Goal: Information Seeking & Learning: Learn about a topic

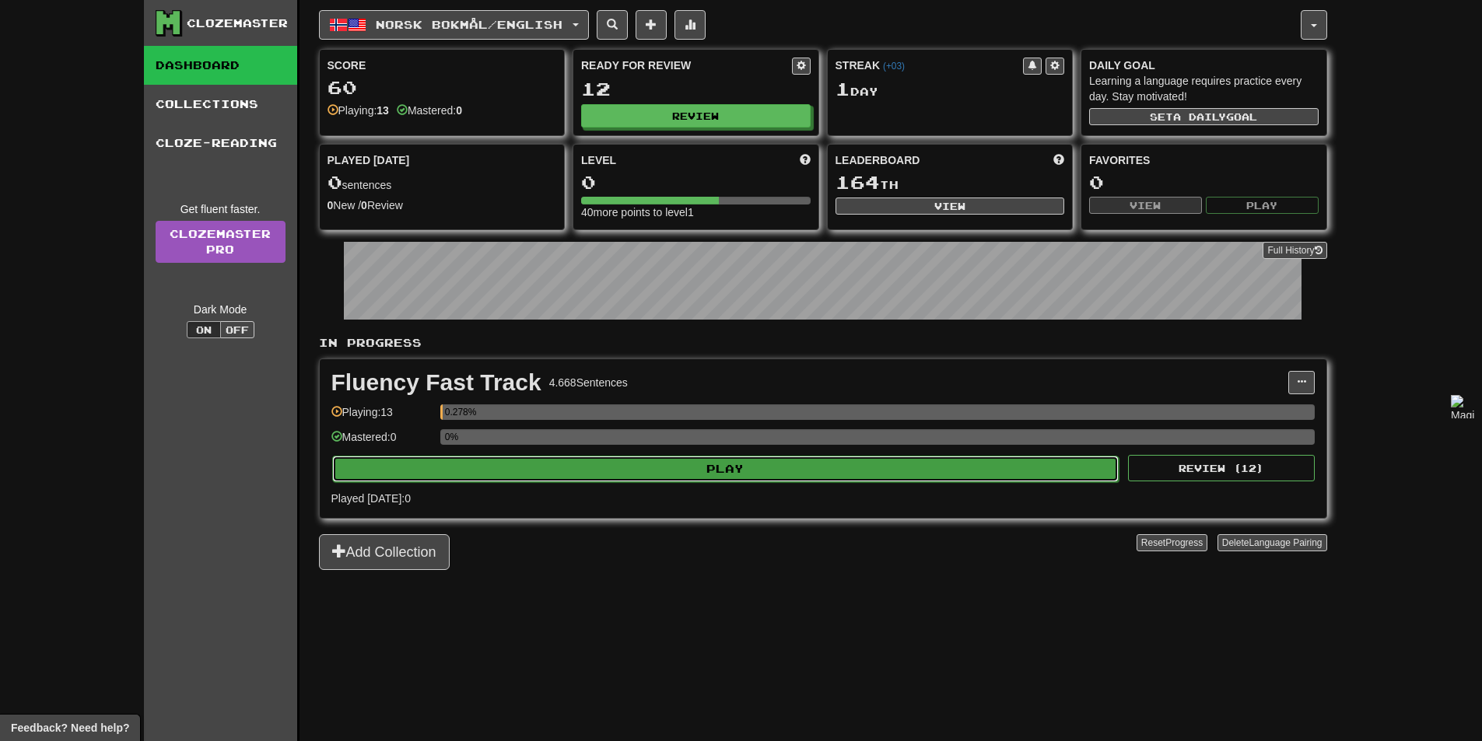
click at [816, 470] on button "Play" at bounding box center [725, 469] width 787 height 26
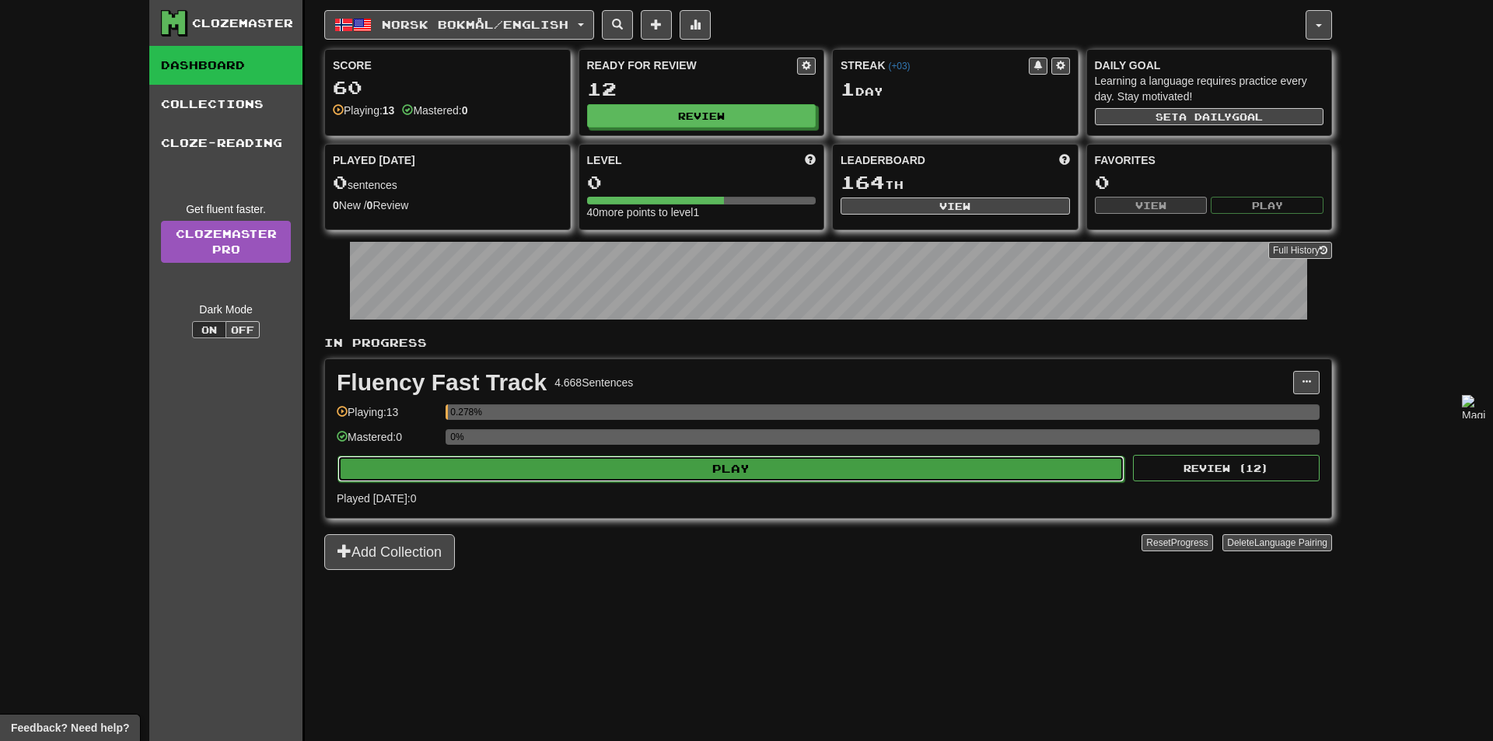
select select "**"
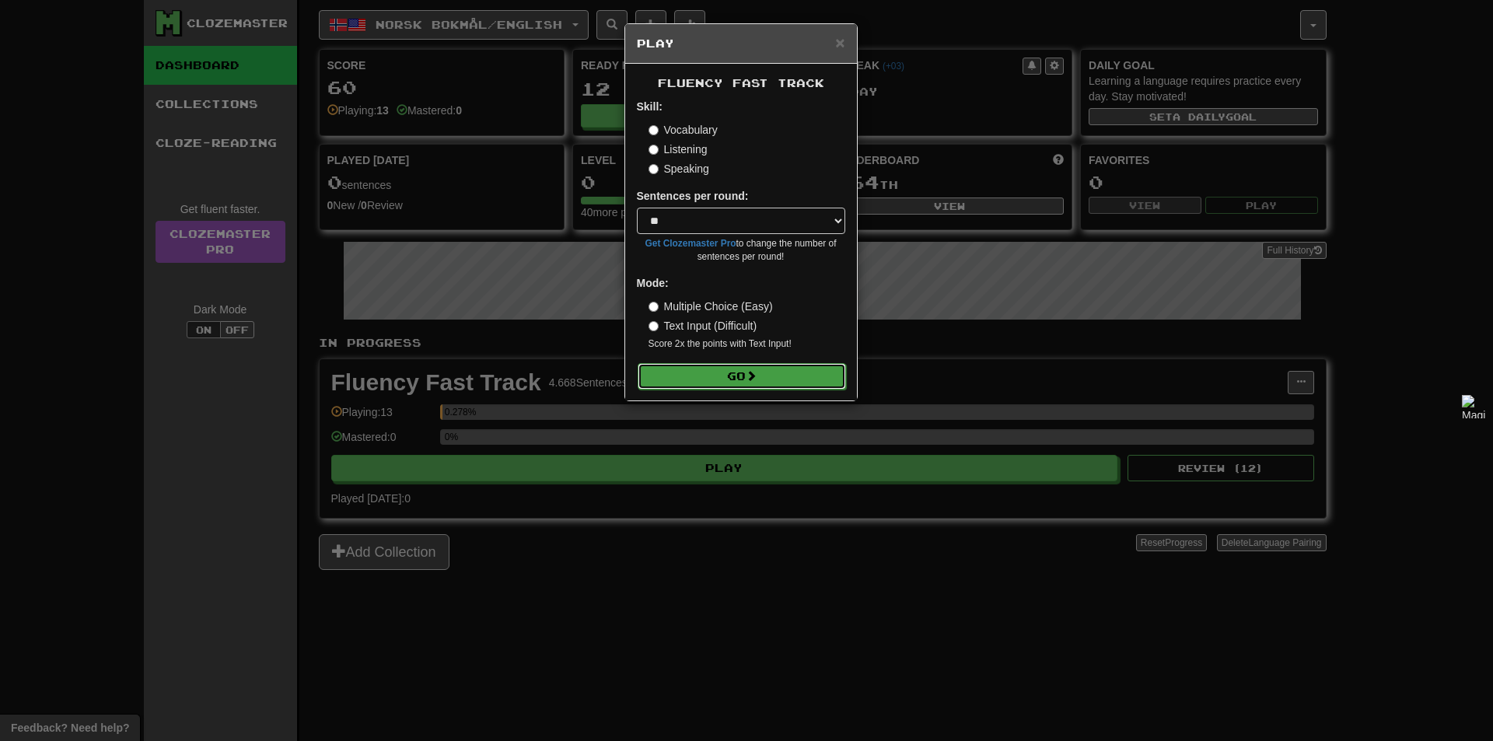
click at [717, 370] on button "Go" at bounding box center [742, 376] width 208 height 26
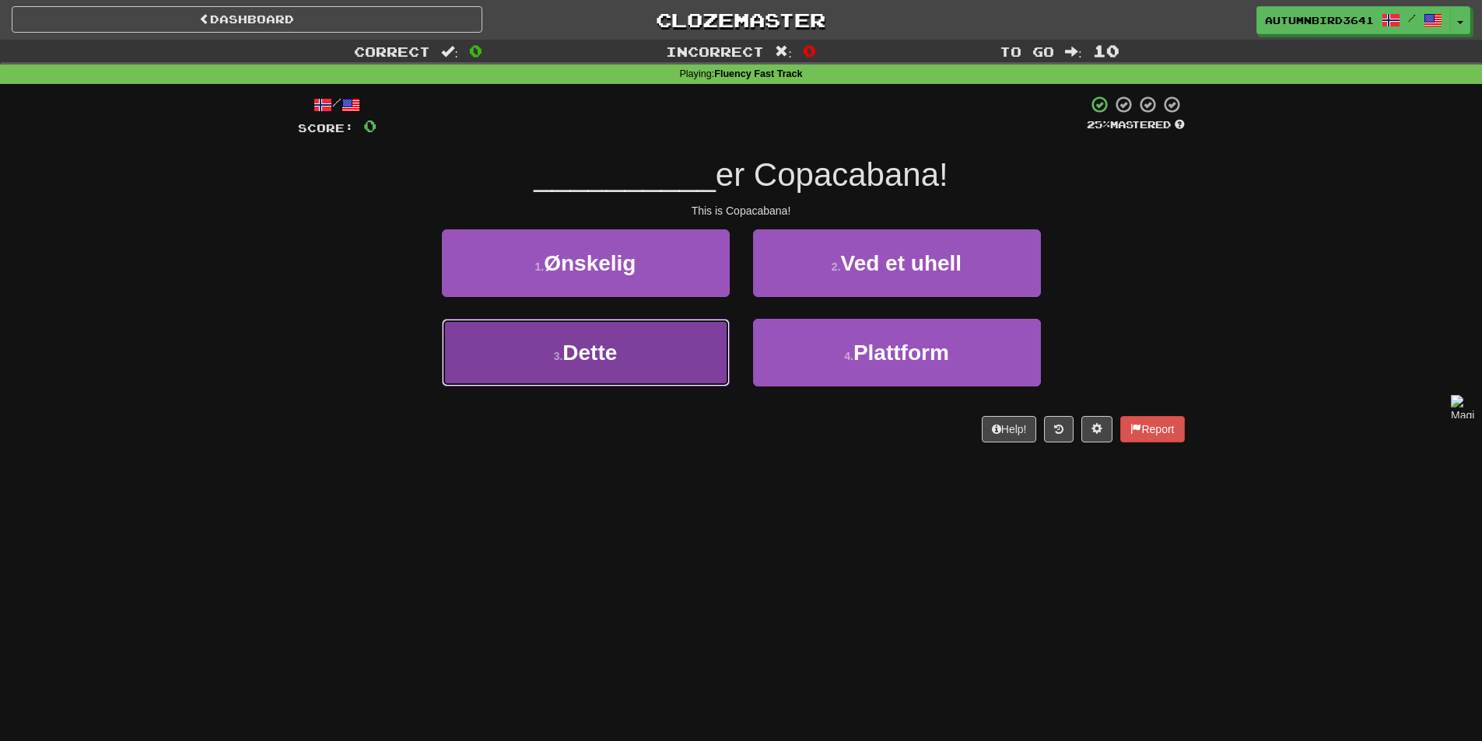
click at [613, 366] on button "3 . Dette" at bounding box center [586, 353] width 288 height 68
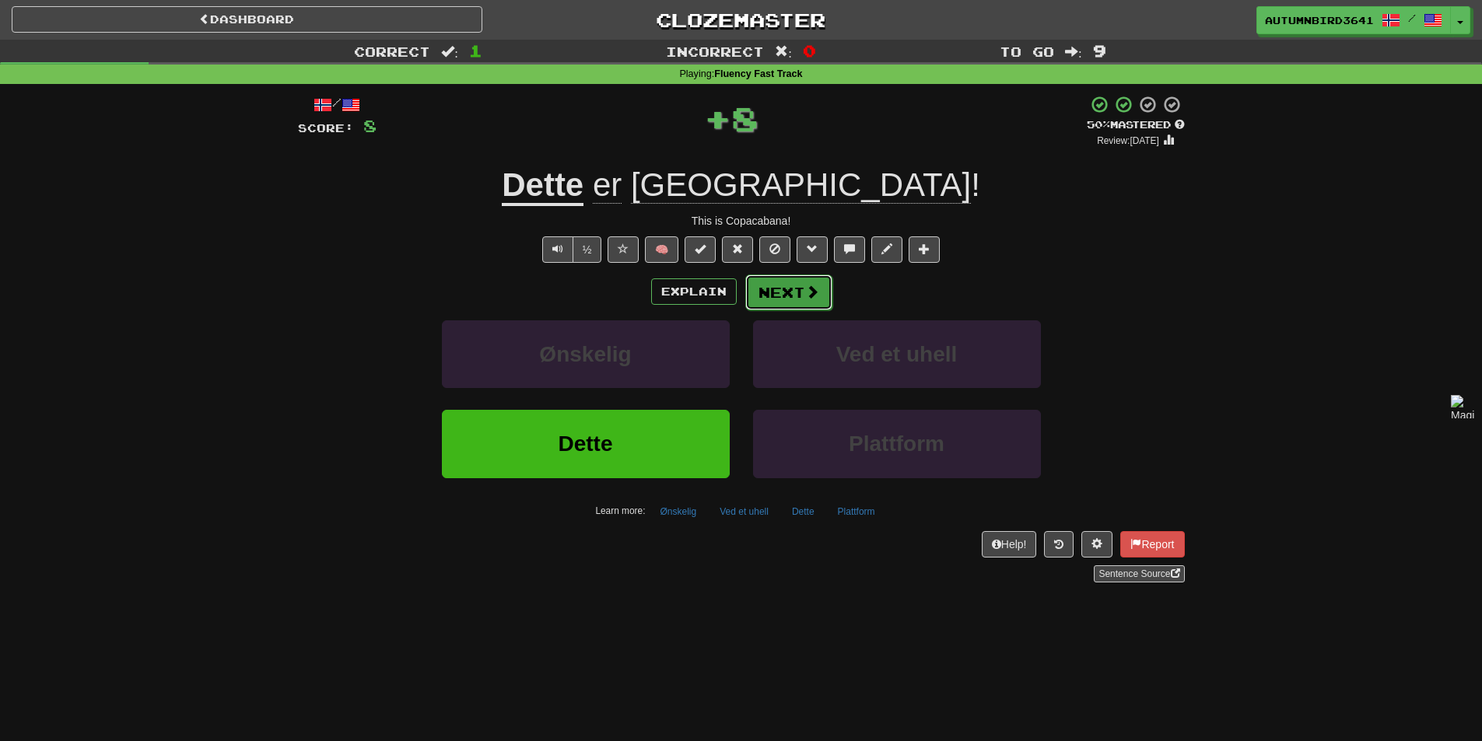
click at [826, 293] on button "Next" at bounding box center [788, 293] width 87 height 36
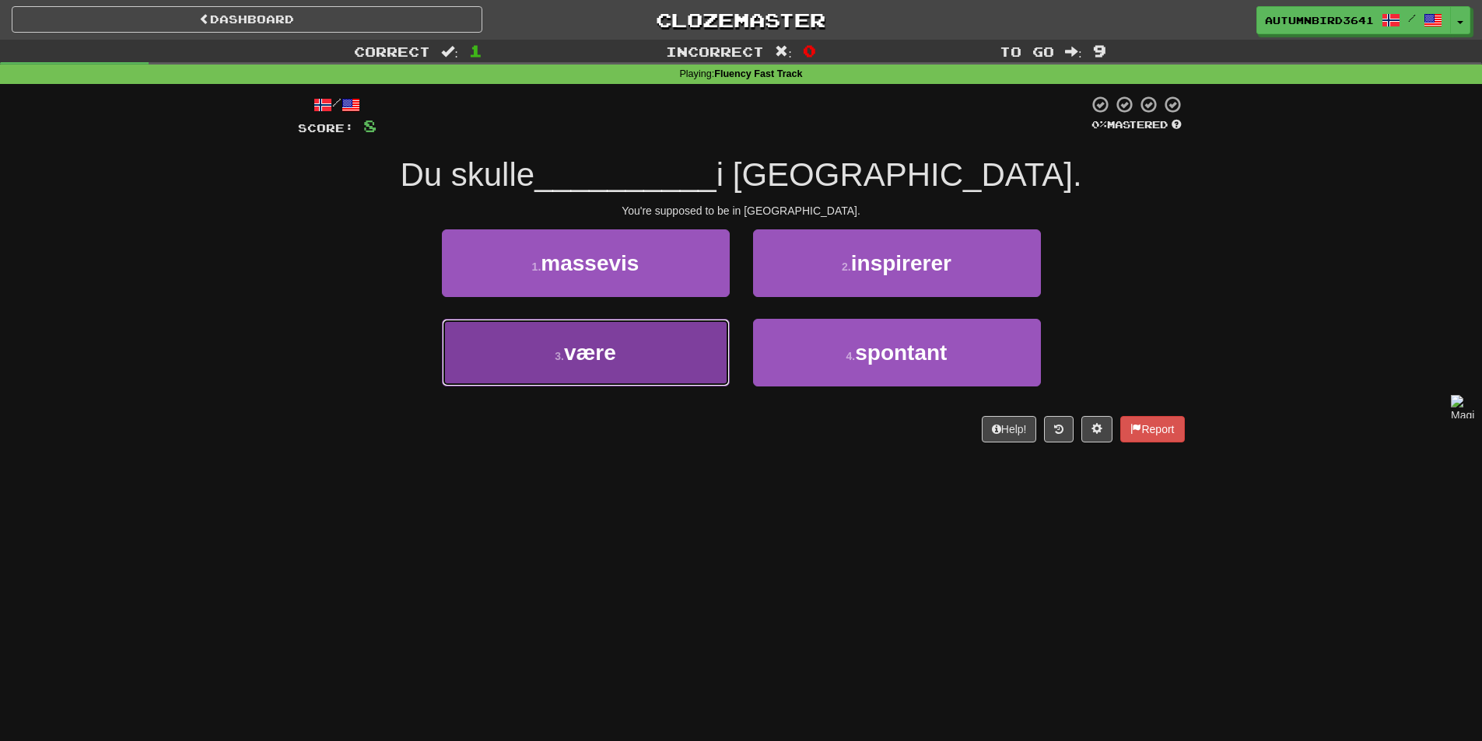
click at [643, 374] on button "3 . være" at bounding box center [586, 353] width 288 height 68
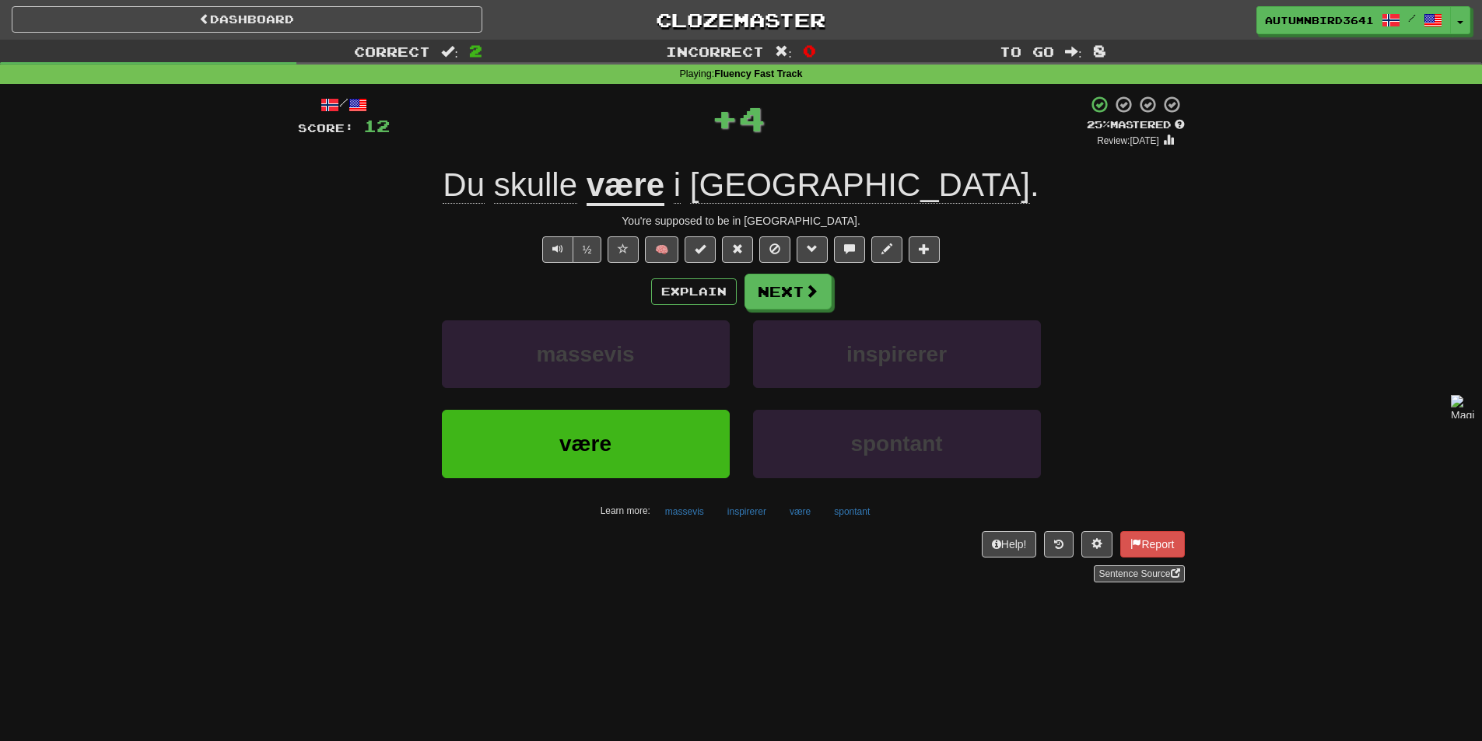
click at [845, 299] on div "Explain Next" at bounding box center [741, 292] width 887 height 36
drag, startPoint x: 821, startPoint y: 302, endPoint x: 812, endPoint y: 310, distance: 12.7
click at [812, 310] on div "Explain Next massevis inspirerer være spontant Learn more: massevis inspirerer …" at bounding box center [741, 399] width 887 height 250
click at [814, 290] on span at bounding box center [812, 292] width 14 height 14
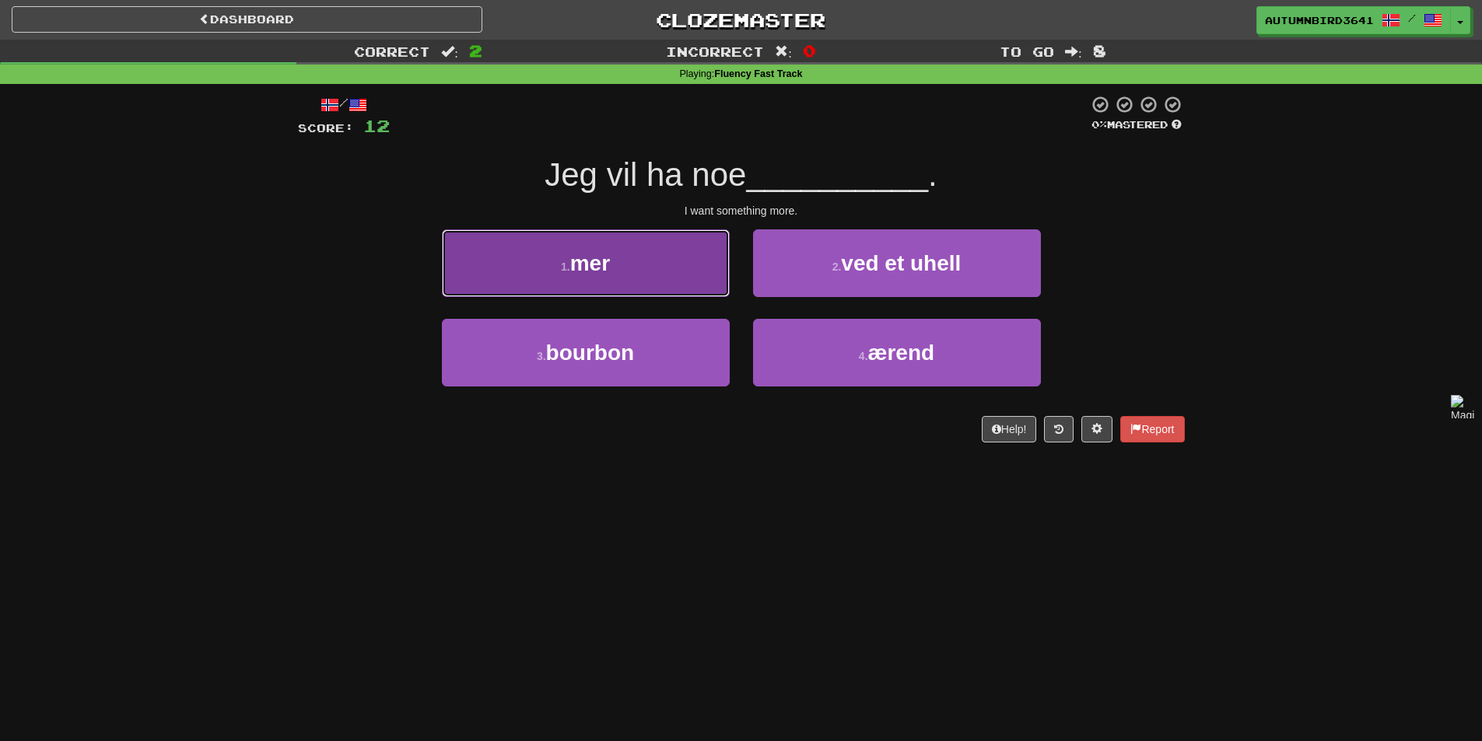
click at [654, 284] on button "1 . mer" at bounding box center [586, 263] width 288 height 68
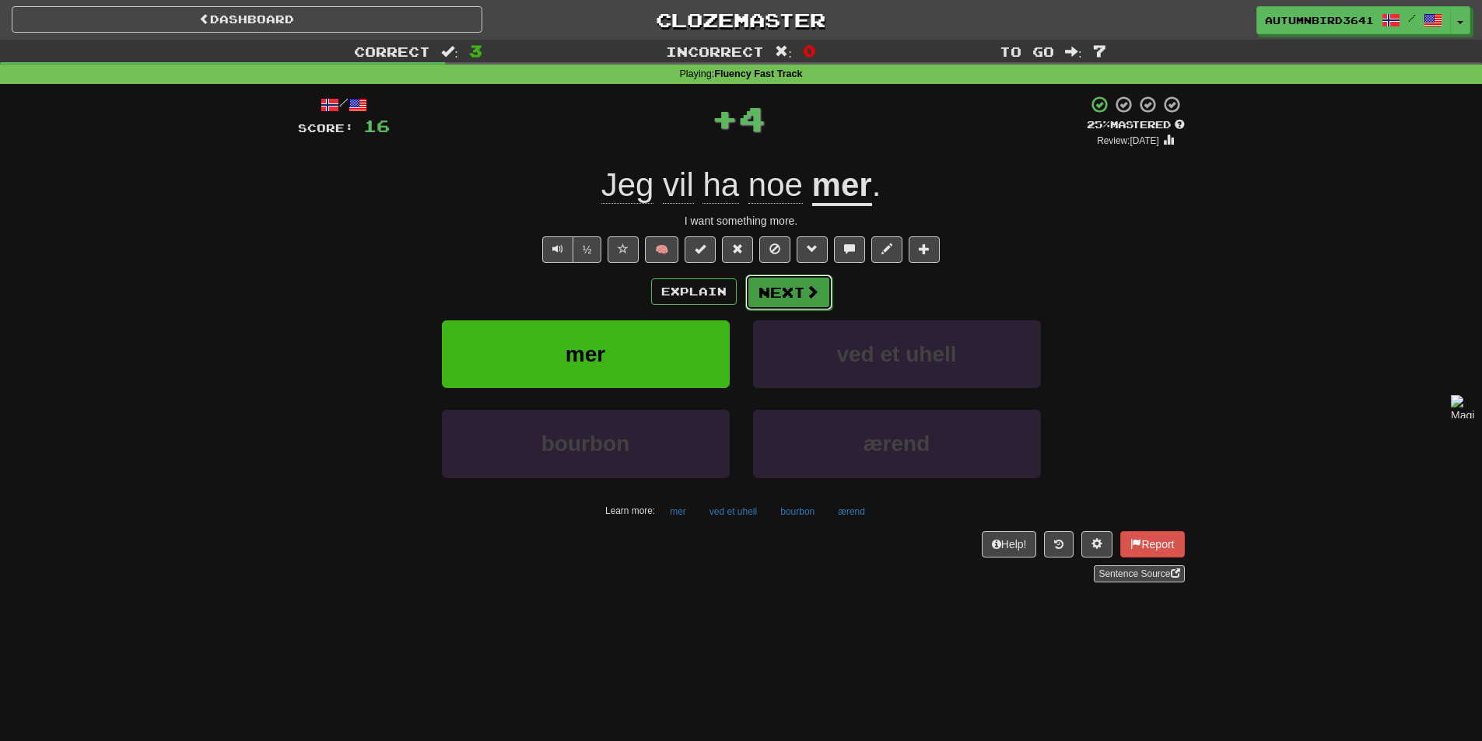
click at [792, 283] on button "Next" at bounding box center [788, 293] width 87 height 36
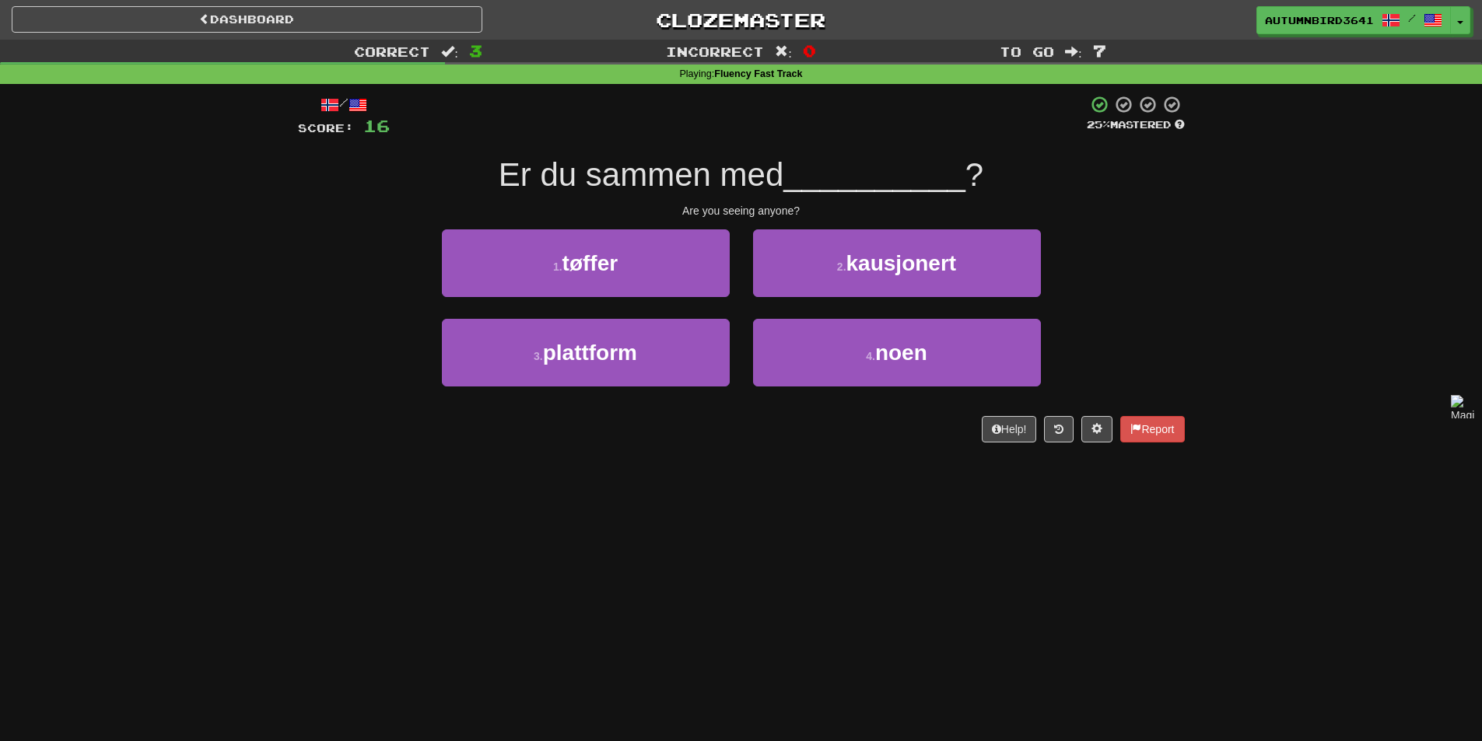
drag, startPoint x: 792, startPoint y: 181, endPoint x: 485, endPoint y: 170, distance: 307.4
click at [485, 170] on div "Er du sammen med __________ ?" at bounding box center [741, 175] width 887 height 43
drag, startPoint x: 516, startPoint y: 177, endPoint x: 516, endPoint y: 185, distance: 8.6
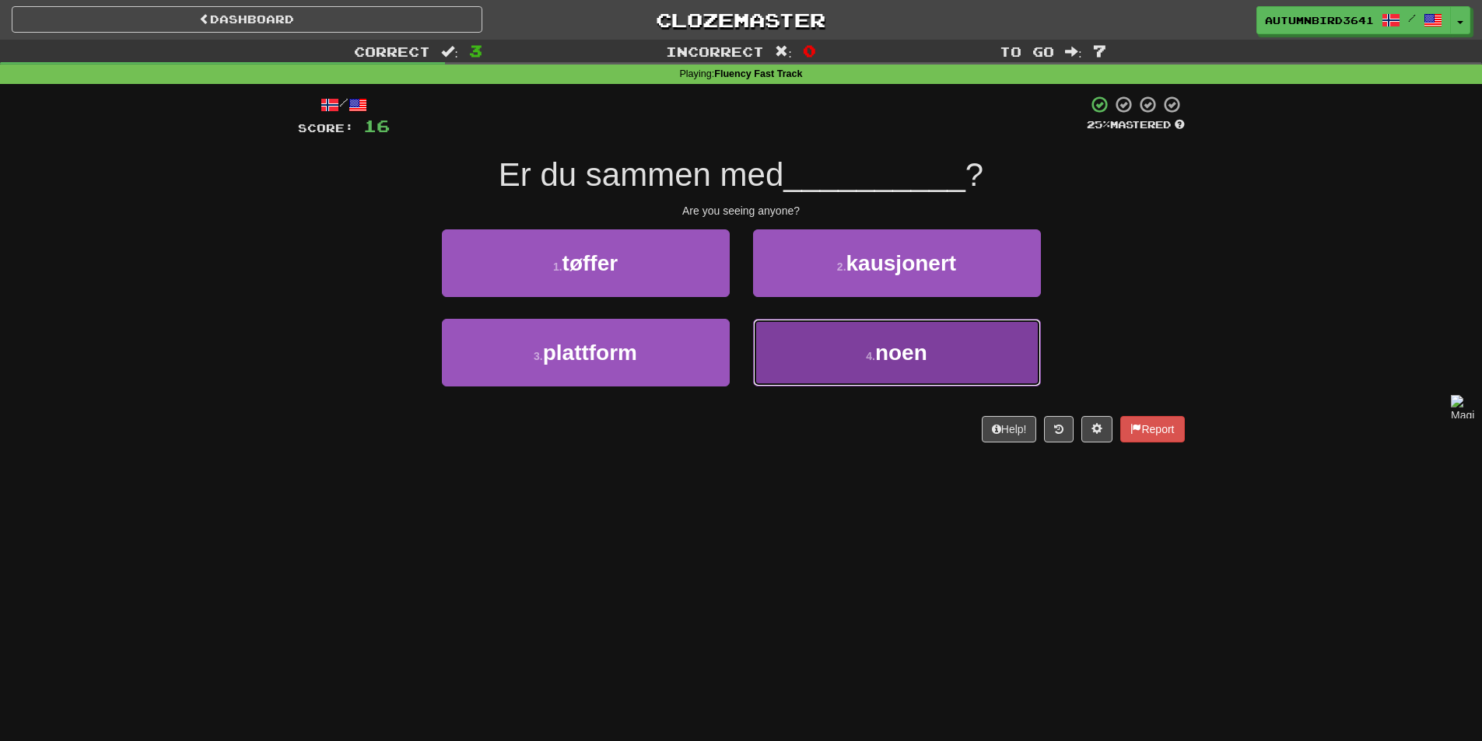
click at [868, 368] on button "4 . noen" at bounding box center [897, 353] width 288 height 68
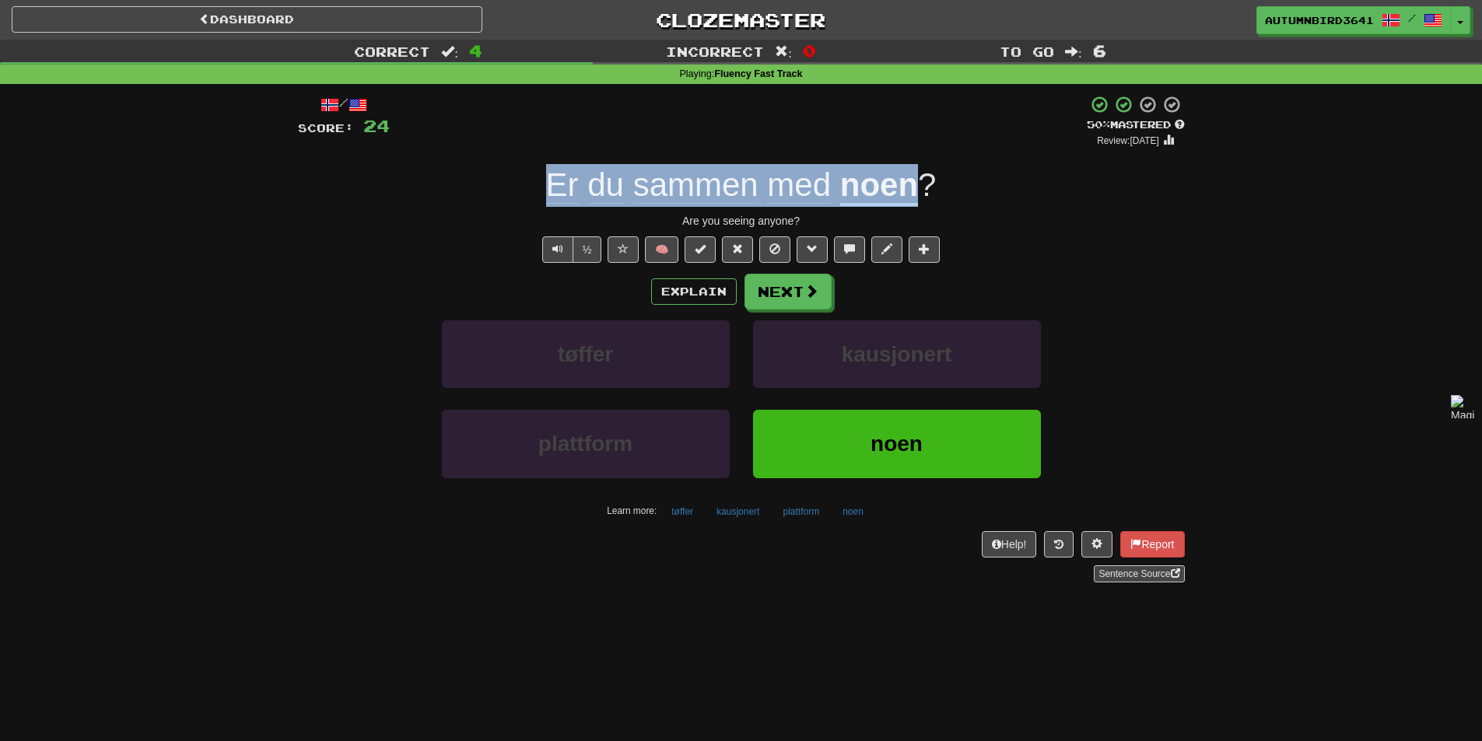
drag, startPoint x: 548, startPoint y: 184, endPoint x: 908, endPoint y: 181, distance: 360.9
click at [908, 181] on div "Er du sammen med noen ?" at bounding box center [741, 185] width 887 height 43
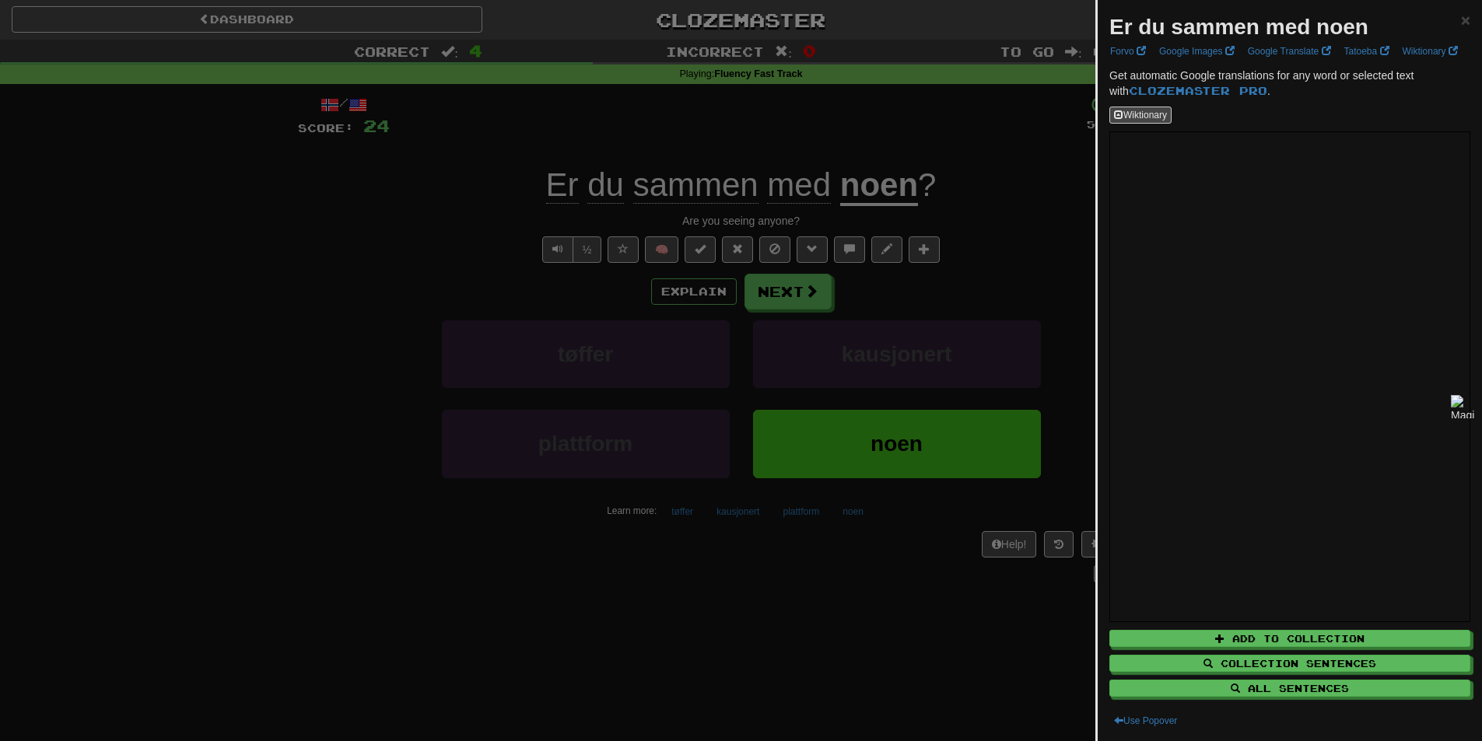
click at [1262, 20] on strong "Er du sammen med noen" at bounding box center [1238, 27] width 259 height 24
click at [1262, 19] on strong "Er du sammen med noen" at bounding box center [1238, 27] width 259 height 24
click at [1263, 19] on strong "Er du sammen med noen" at bounding box center [1238, 27] width 259 height 24
drag, startPoint x: 1265, startPoint y: 23, endPoint x: 1360, endPoint y: 17, distance: 95.1
click at [1360, 17] on strong "Er du sammen med noen" at bounding box center [1238, 27] width 259 height 24
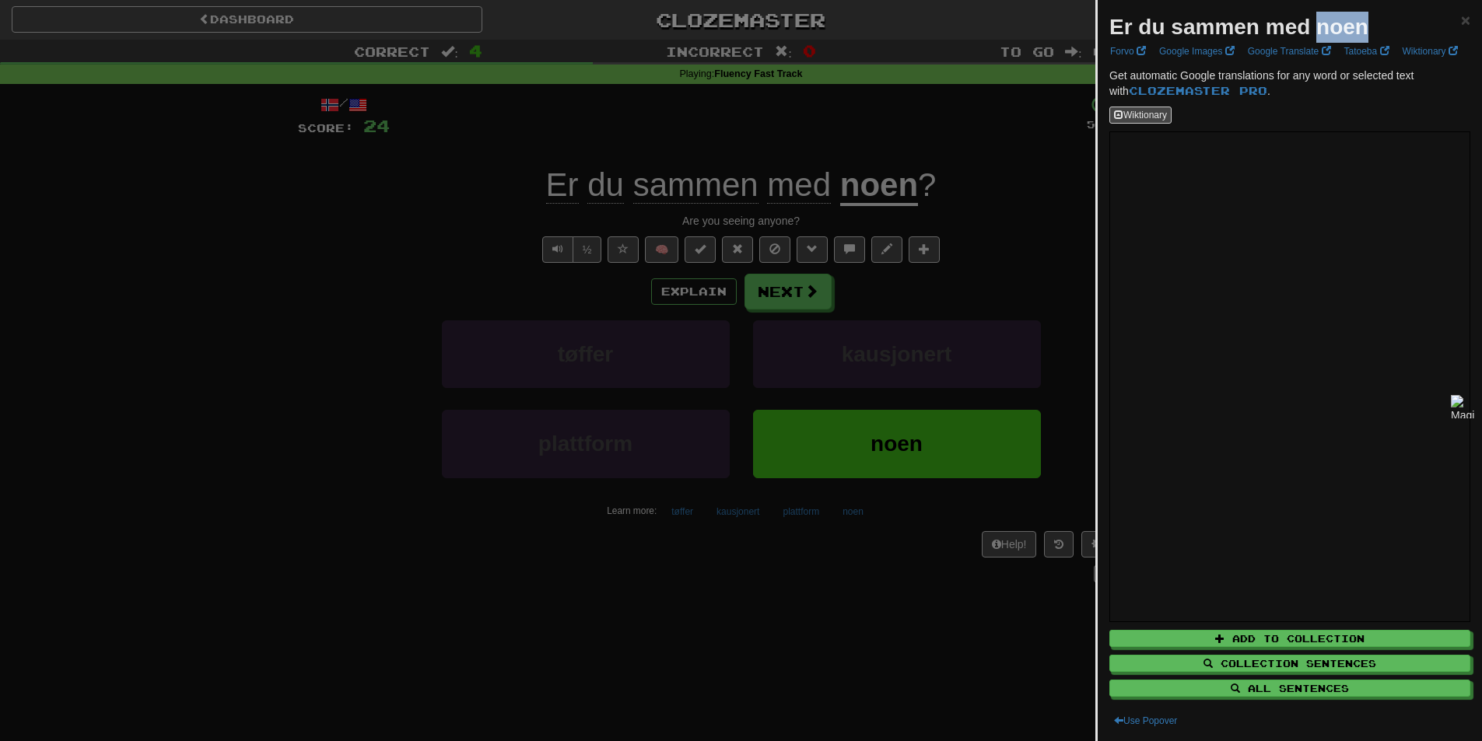
click at [1360, 17] on strong "Er du sammen med noen" at bounding box center [1238, 27] width 259 height 24
click at [894, 141] on div at bounding box center [741, 370] width 1482 height 741
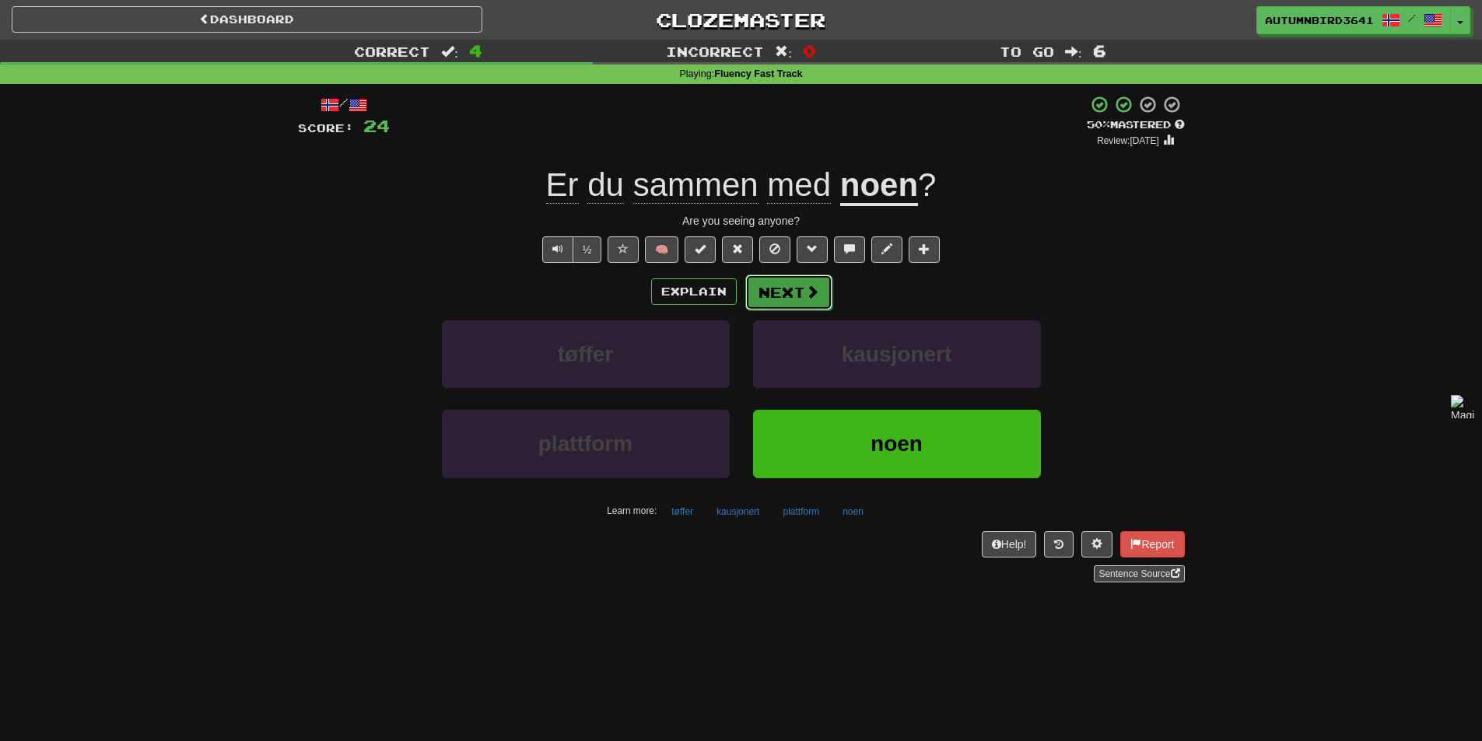
click at [789, 275] on button "Next" at bounding box center [788, 293] width 87 height 36
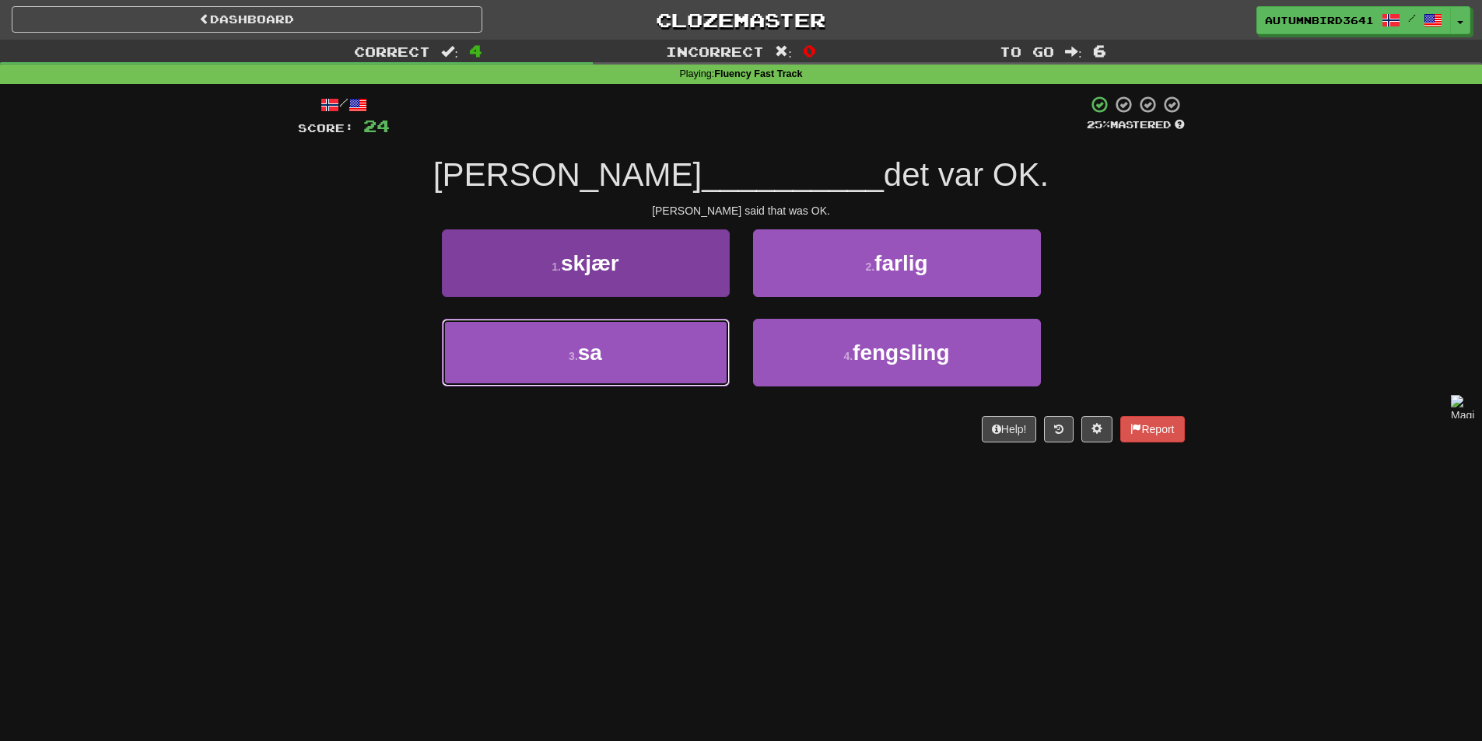
click at [621, 323] on button "3 . sa" at bounding box center [586, 353] width 288 height 68
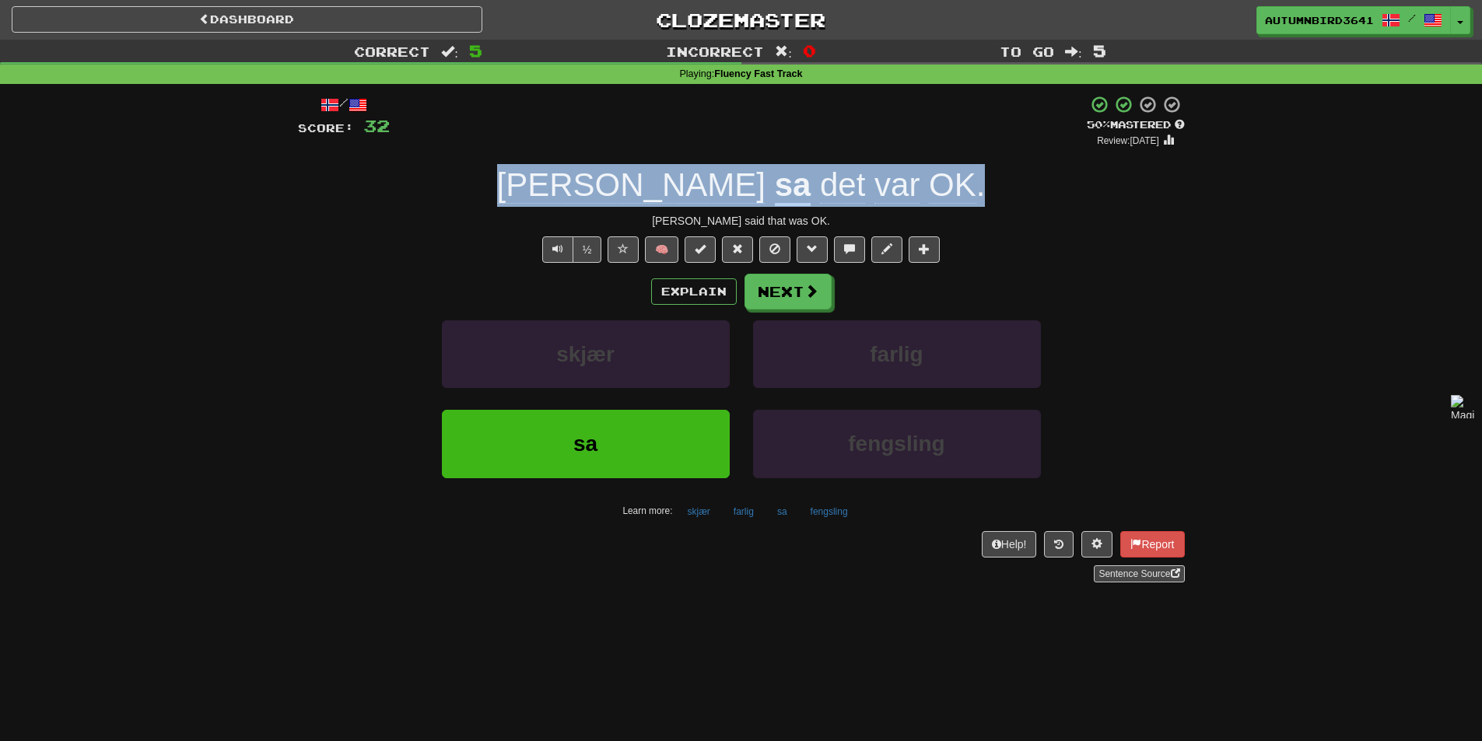
drag, startPoint x: 898, startPoint y: 191, endPoint x: 516, endPoint y: 185, distance: 381.9
click at [516, 185] on div "[PERSON_NAME] sa det var OK ." at bounding box center [741, 185] width 887 height 43
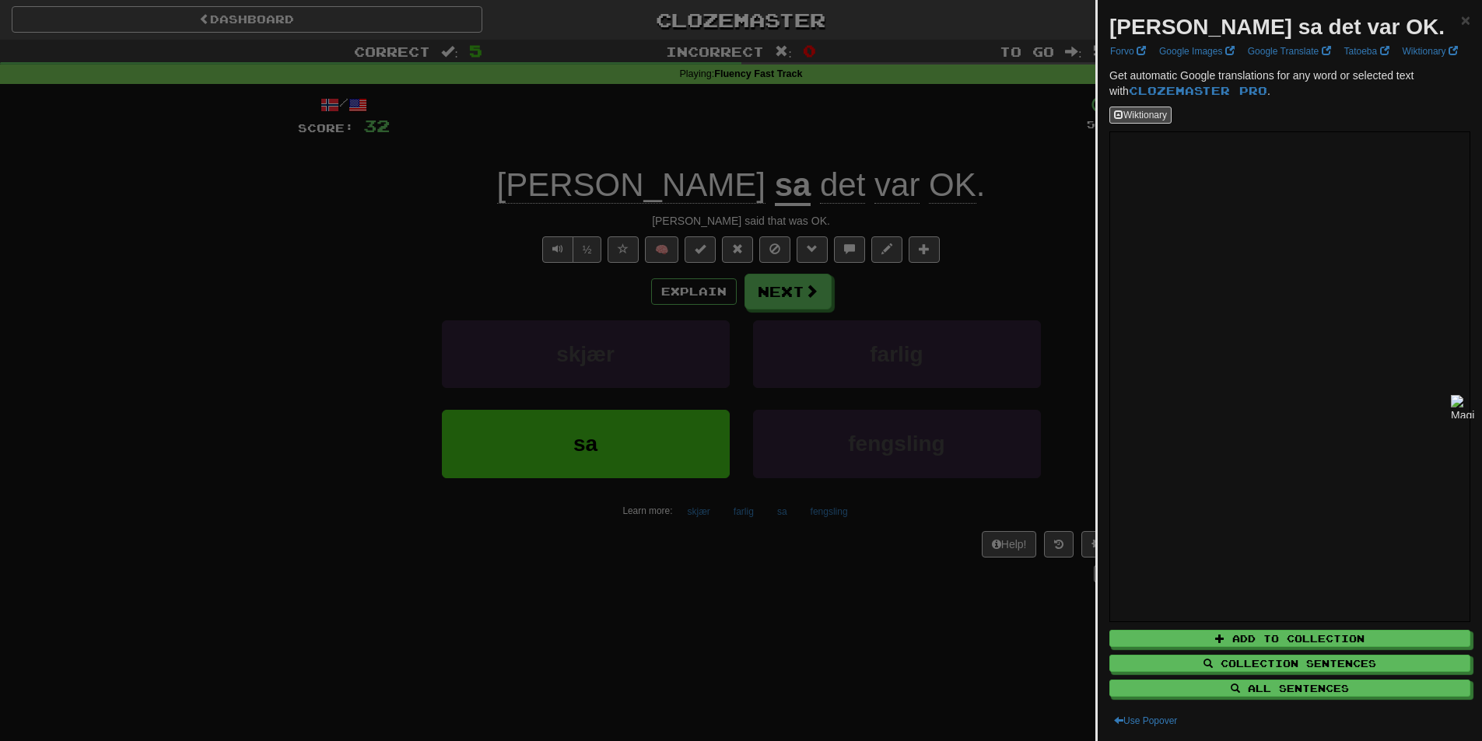
click at [1193, 22] on strong "[PERSON_NAME] sa det var OK." at bounding box center [1276, 27] width 335 height 24
click at [733, 142] on div at bounding box center [741, 370] width 1482 height 741
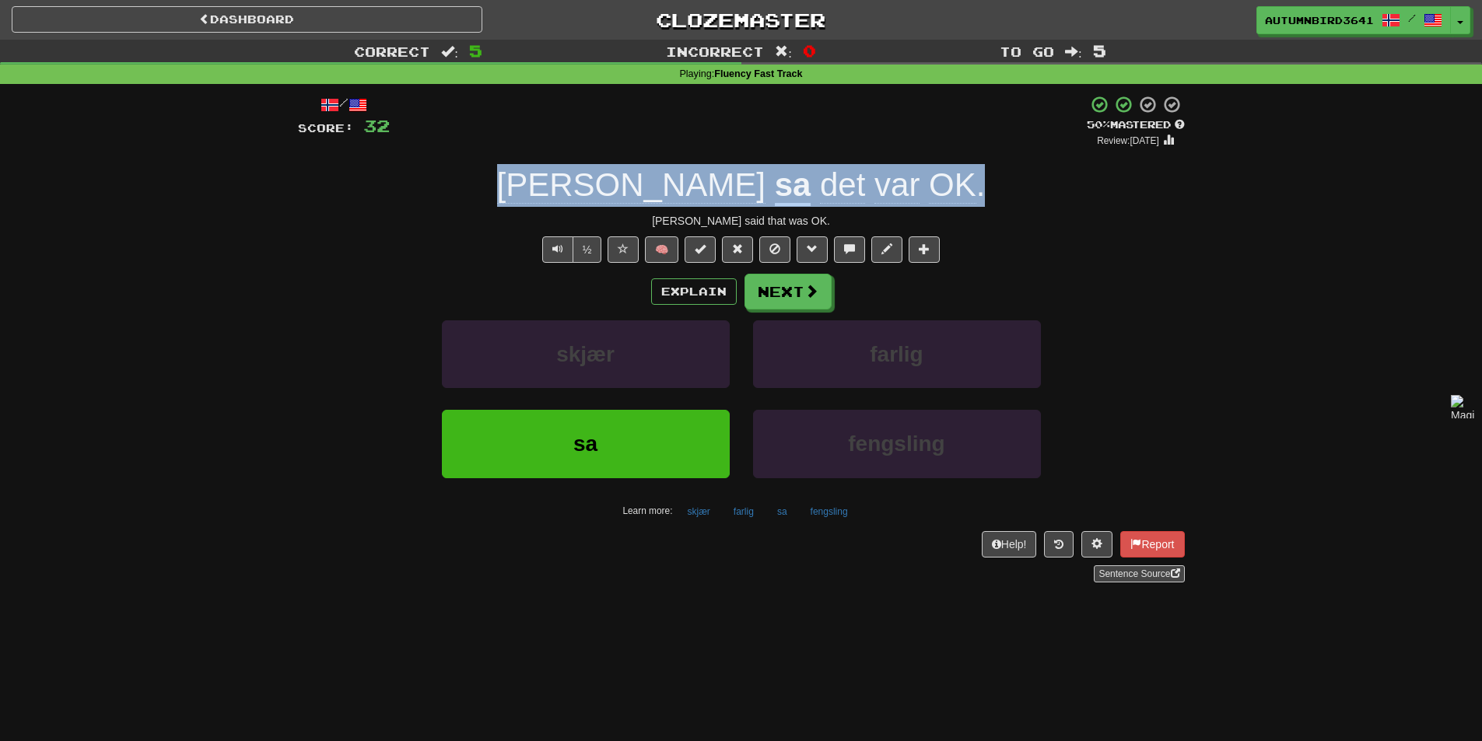
drag, startPoint x: 585, startPoint y: 180, endPoint x: 887, endPoint y: 198, distance: 302.3
click at [887, 198] on div "[PERSON_NAME] sa det var OK ." at bounding box center [741, 185] width 887 height 43
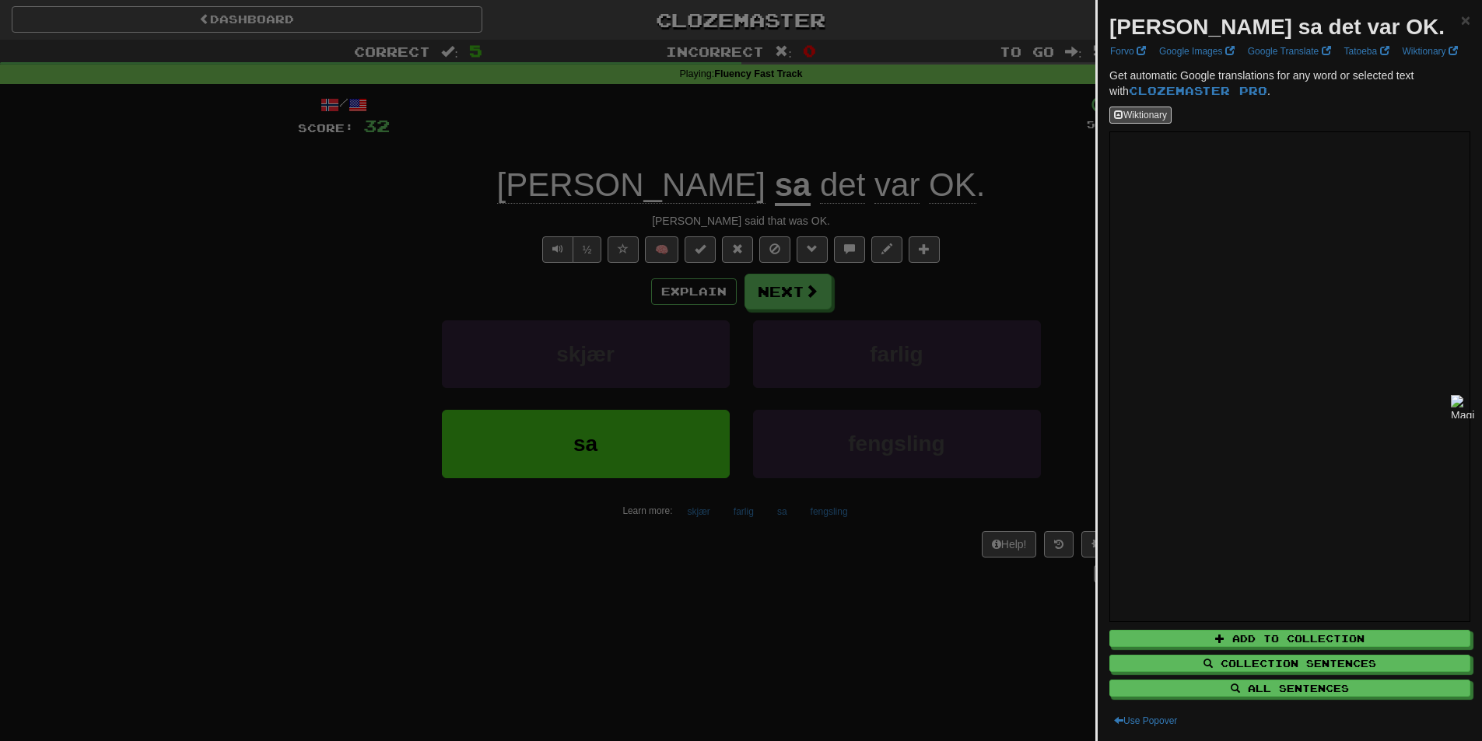
click at [744, 276] on div at bounding box center [741, 370] width 1482 height 741
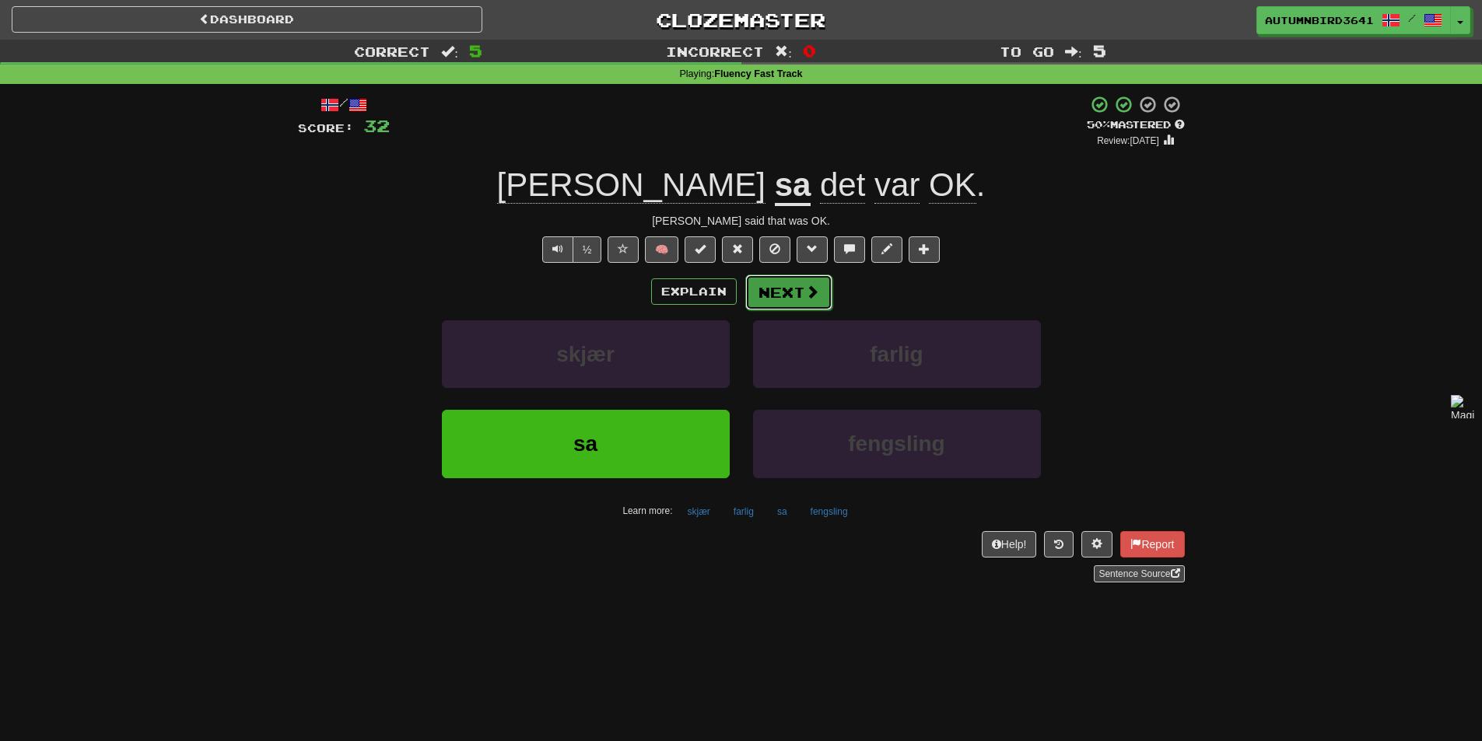
click at [828, 291] on button "Next" at bounding box center [788, 293] width 87 height 36
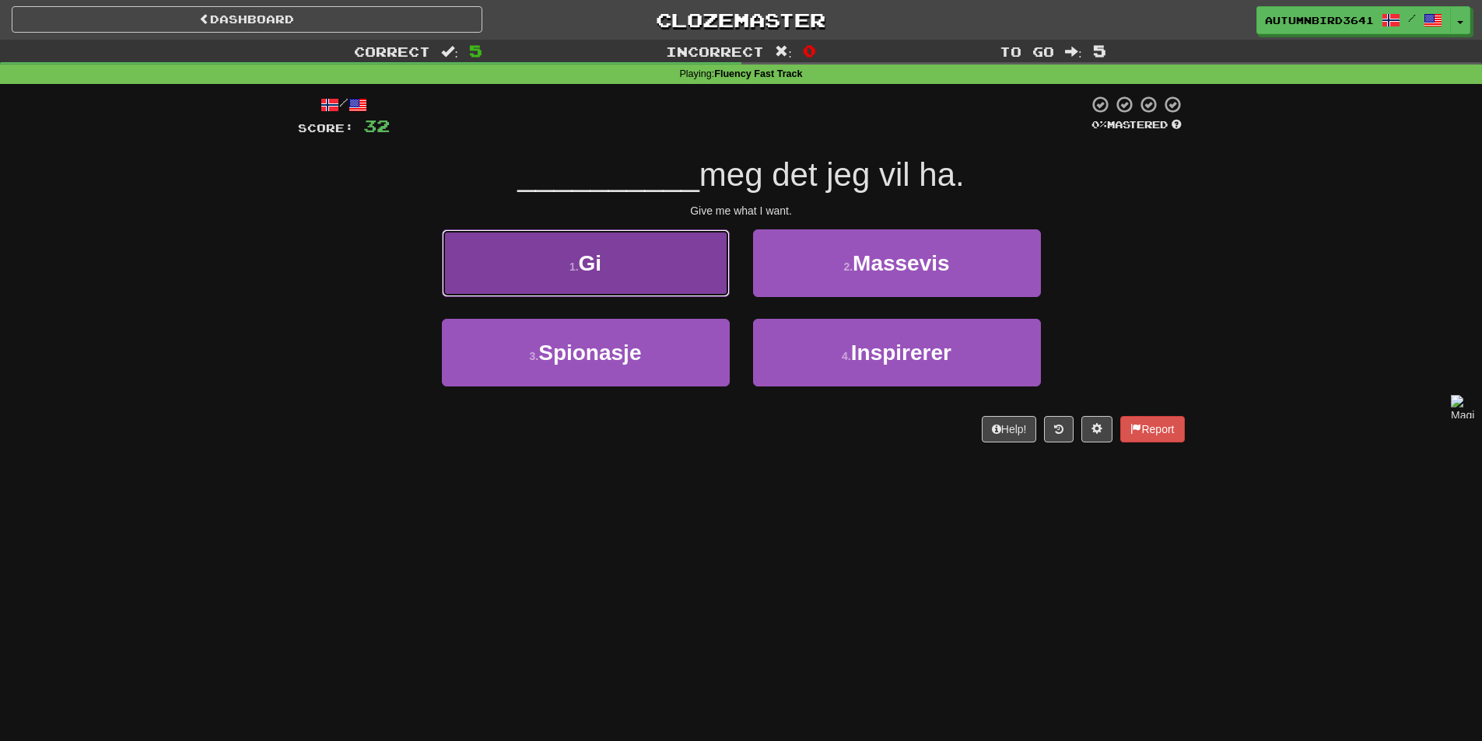
click at [653, 261] on button "1 . Gi" at bounding box center [586, 263] width 288 height 68
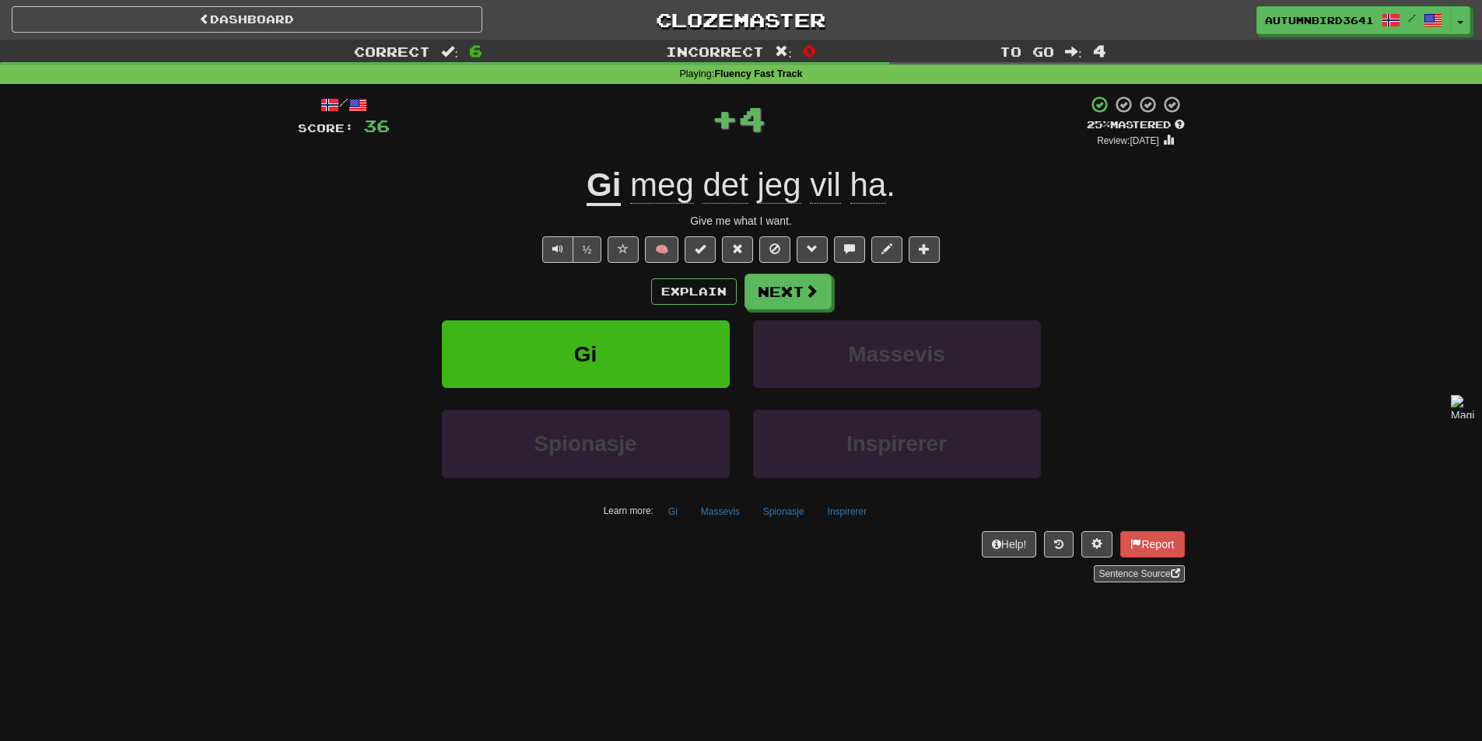
drag, startPoint x: 916, startPoint y: 173, endPoint x: 1027, endPoint y: 172, distance: 111.2
click at [1027, 172] on div "Gi meg det jeg vil ha ." at bounding box center [741, 185] width 887 height 43
drag, startPoint x: 950, startPoint y: 180, endPoint x: 934, endPoint y: 180, distance: 15.6
click at [946, 180] on div "Gi meg det jeg vil ha ." at bounding box center [741, 185] width 887 height 43
drag, startPoint x: 798, startPoint y: 221, endPoint x: 746, endPoint y: 226, distance: 52.3
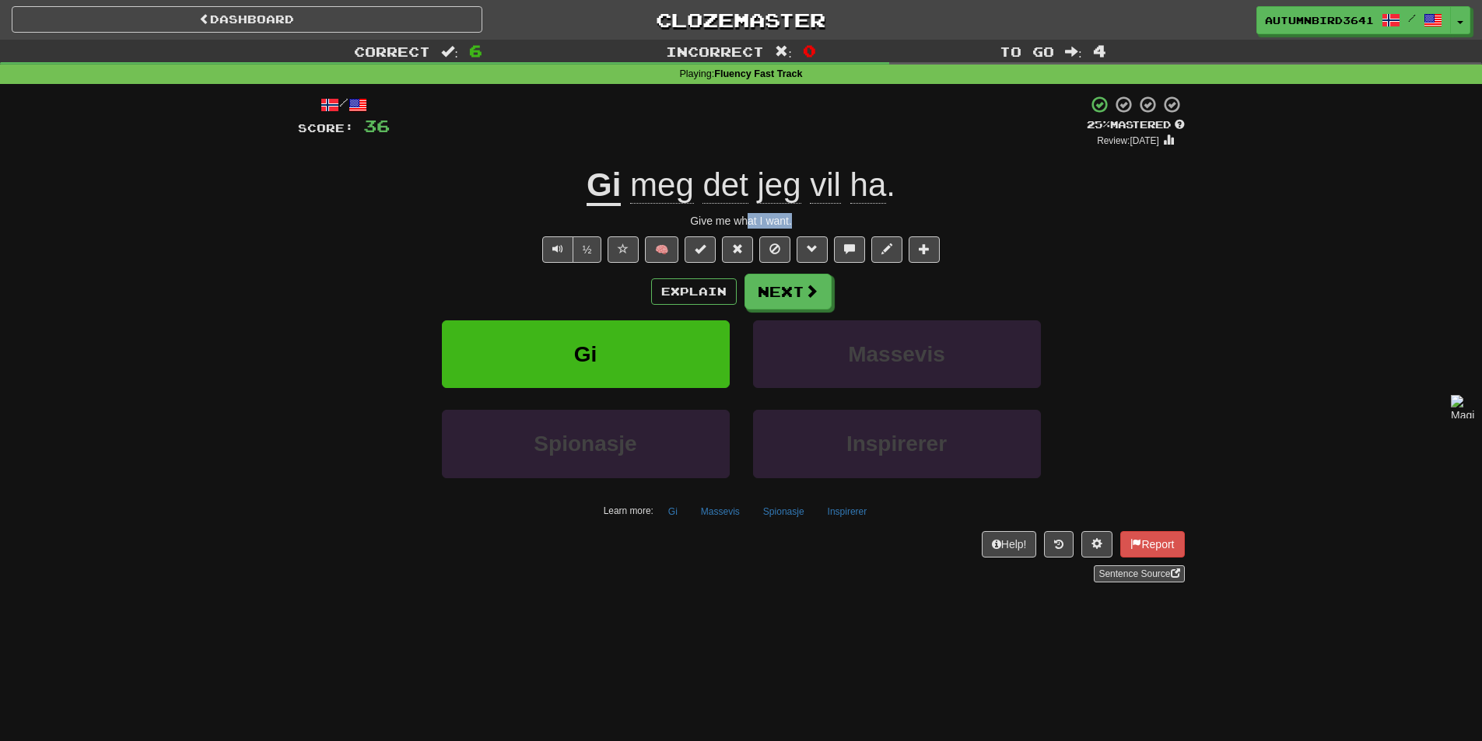
click at [746, 226] on div "Give me what I want." at bounding box center [741, 221] width 887 height 16
click at [933, 187] on div "Gi meg det jeg vil ha ." at bounding box center [741, 185] width 887 height 43
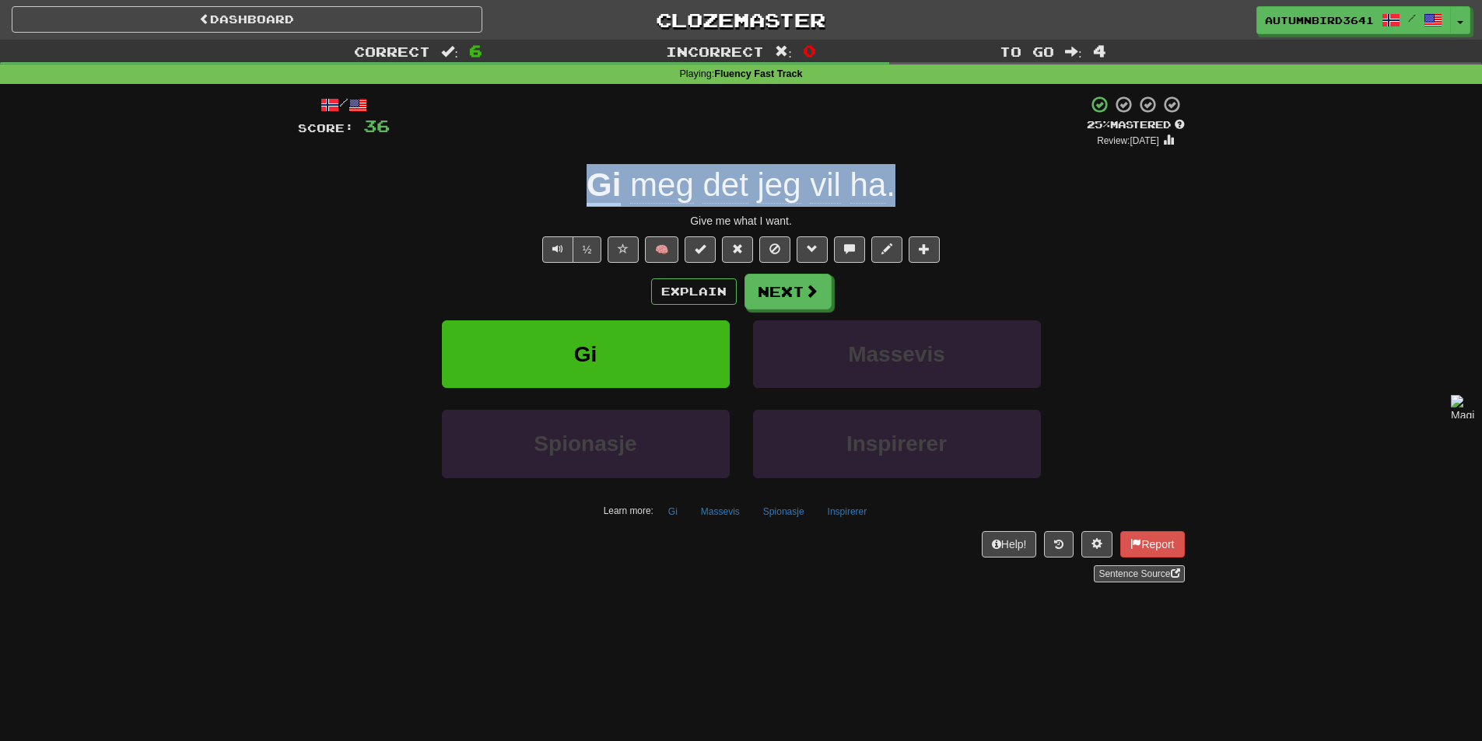
drag, startPoint x: 903, startPoint y: 185, endPoint x: 580, endPoint y: 180, distance: 322.8
click at [580, 180] on div "Gi meg det jeg vil ha ." at bounding box center [741, 185] width 887 height 43
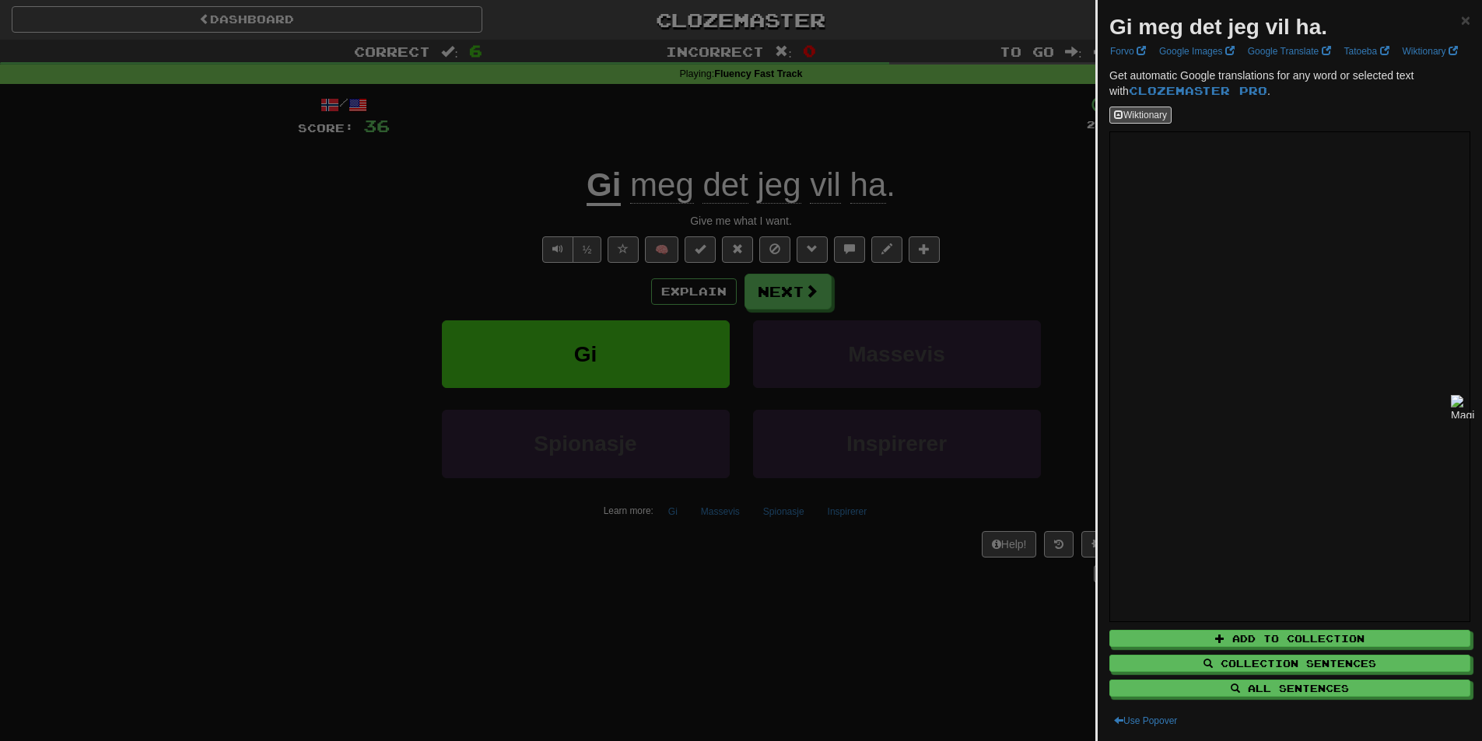
click at [1202, 27] on strong "Gi meg det jeg vil ha." at bounding box center [1218, 27] width 218 height 24
click at [1192, 40] on div at bounding box center [1192, 40] width 0 height 0
click at [541, 317] on div at bounding box center [741, 370] width 1482 height 741
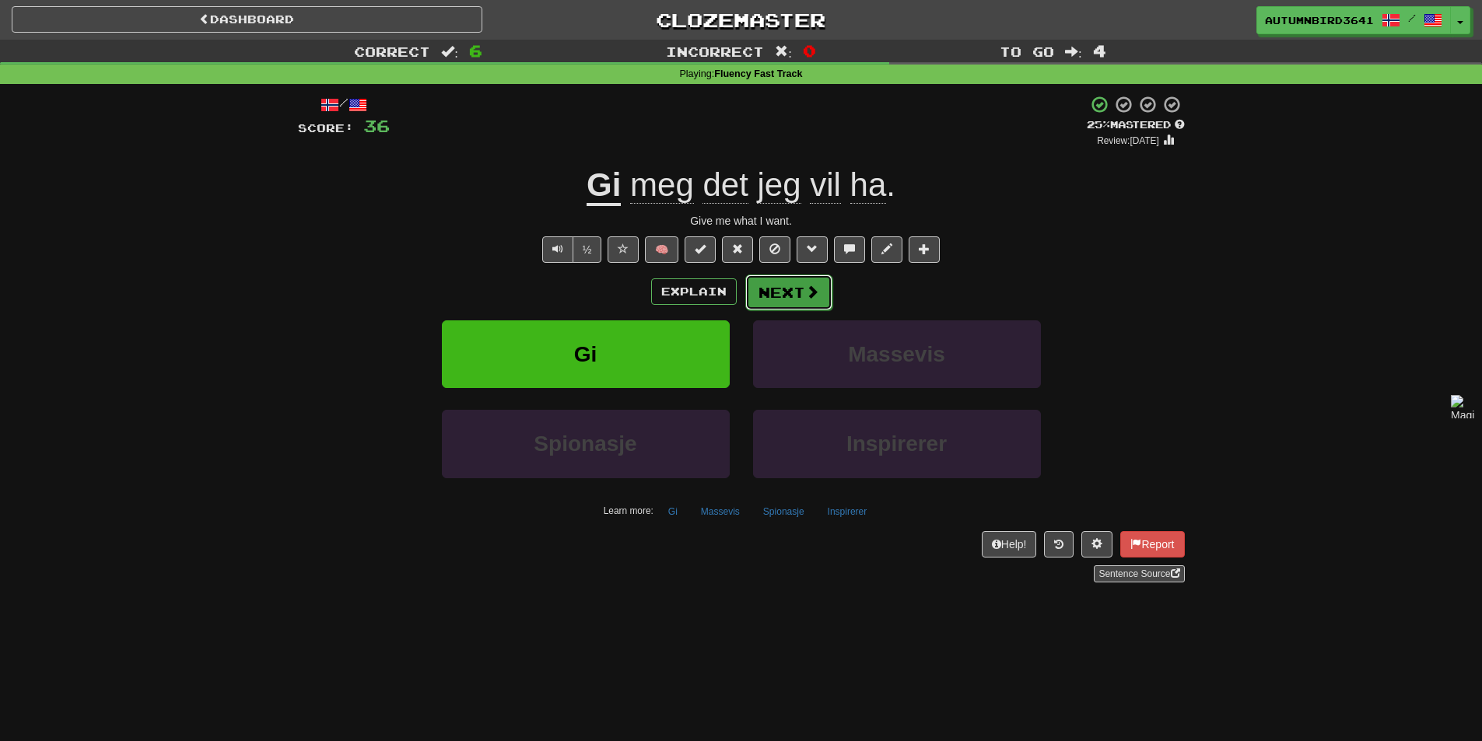
click at [821, 303] on button "Next" at bounding box center [788, 293] width 87 height 36
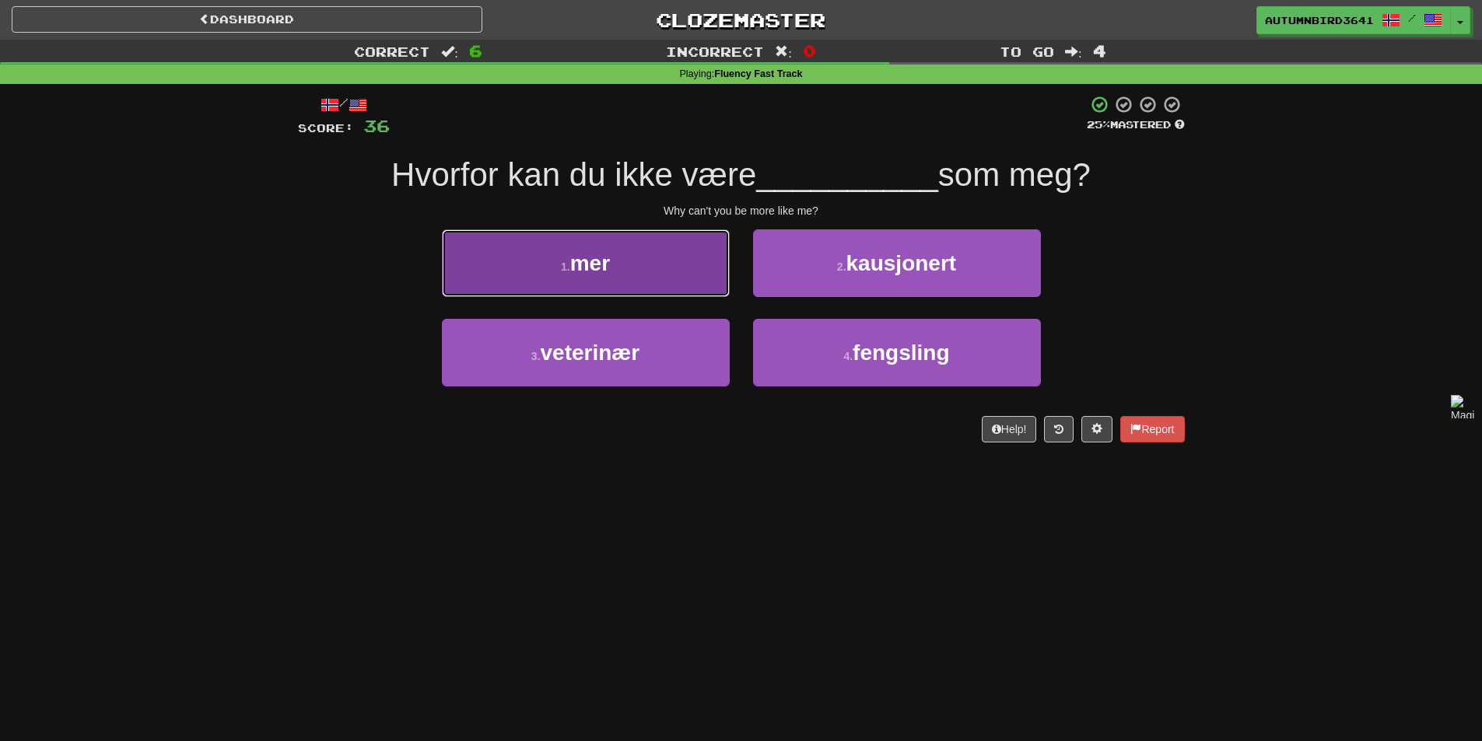
click at [707, 248] on button "1 . mer" at bounding box center [586, 263] width 288 height 68
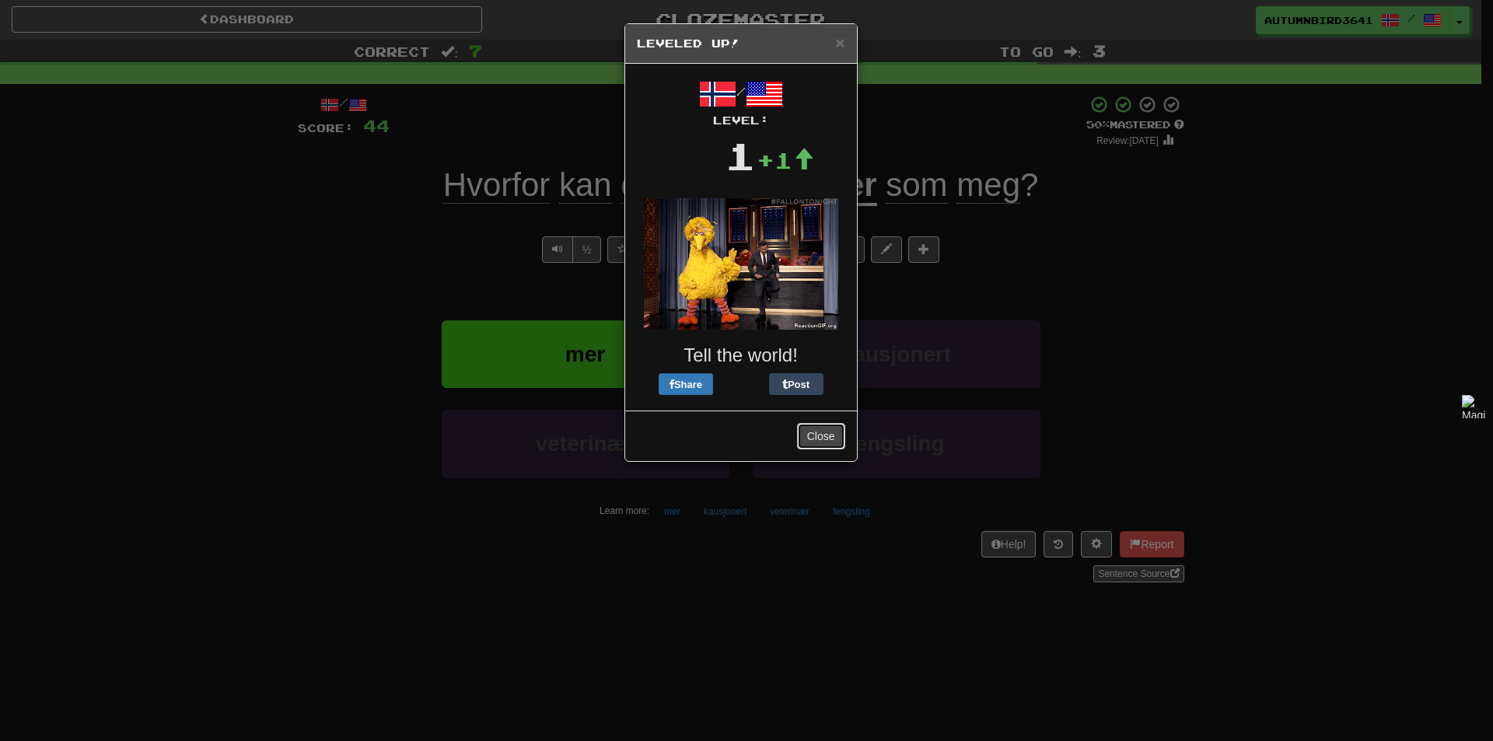
click at [821, 426] on button "Close" at bounding box center [821, 436] width 48 height 26
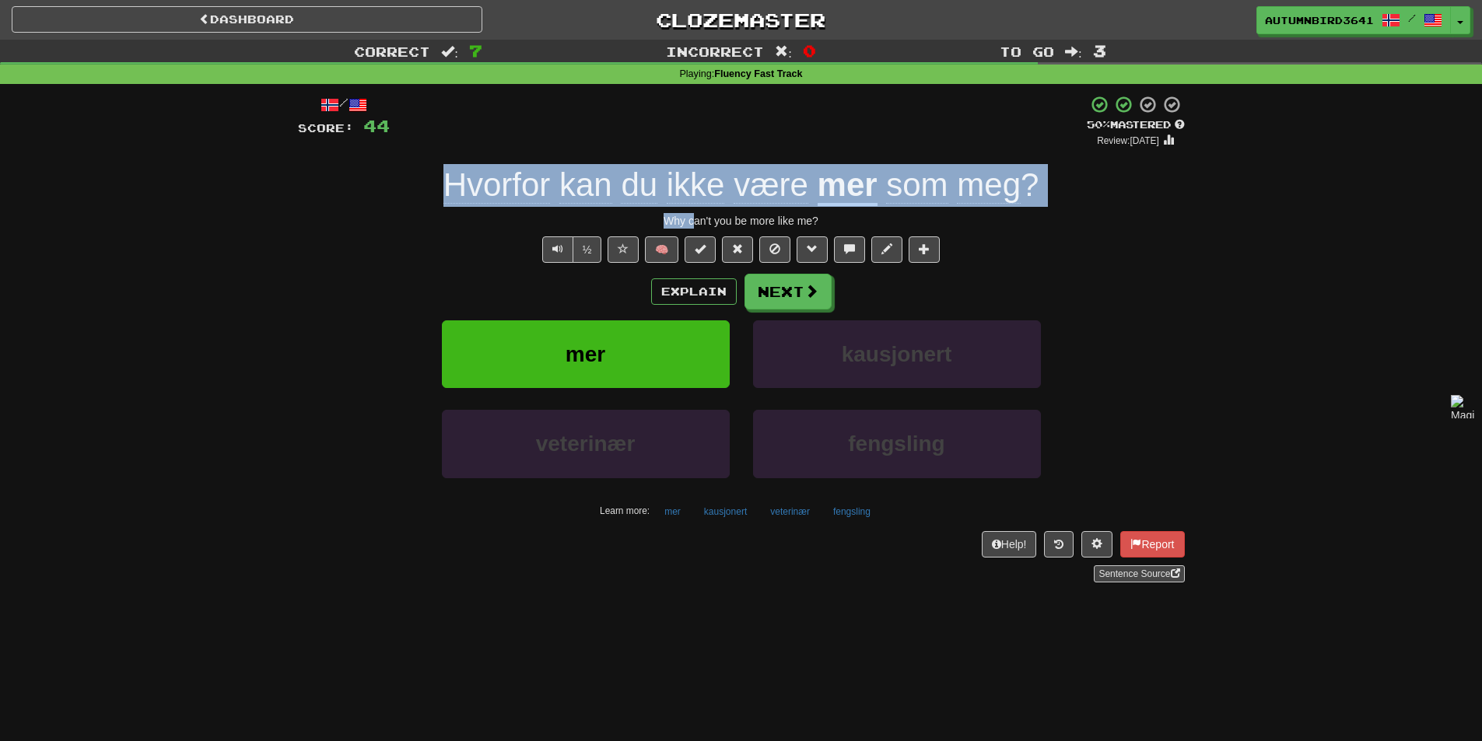
drag, startPoint x: 436, startPoint y: 168, endPoint x: 696, endPoint y: 219, distance: 264.6
click at [696, 219] on div "/ Score: 44 + 8 50 % Mastered Review: [DATE] Hvorfor kan du ikke være mer som m…" at bounding box center [741, 339] width 887 height 488
click at [686, 228] on div at bounding box center [686, 228] width 0 height 0
click at [787, 202] on span "være" at bounding box center [770, 184] width 75 height 37
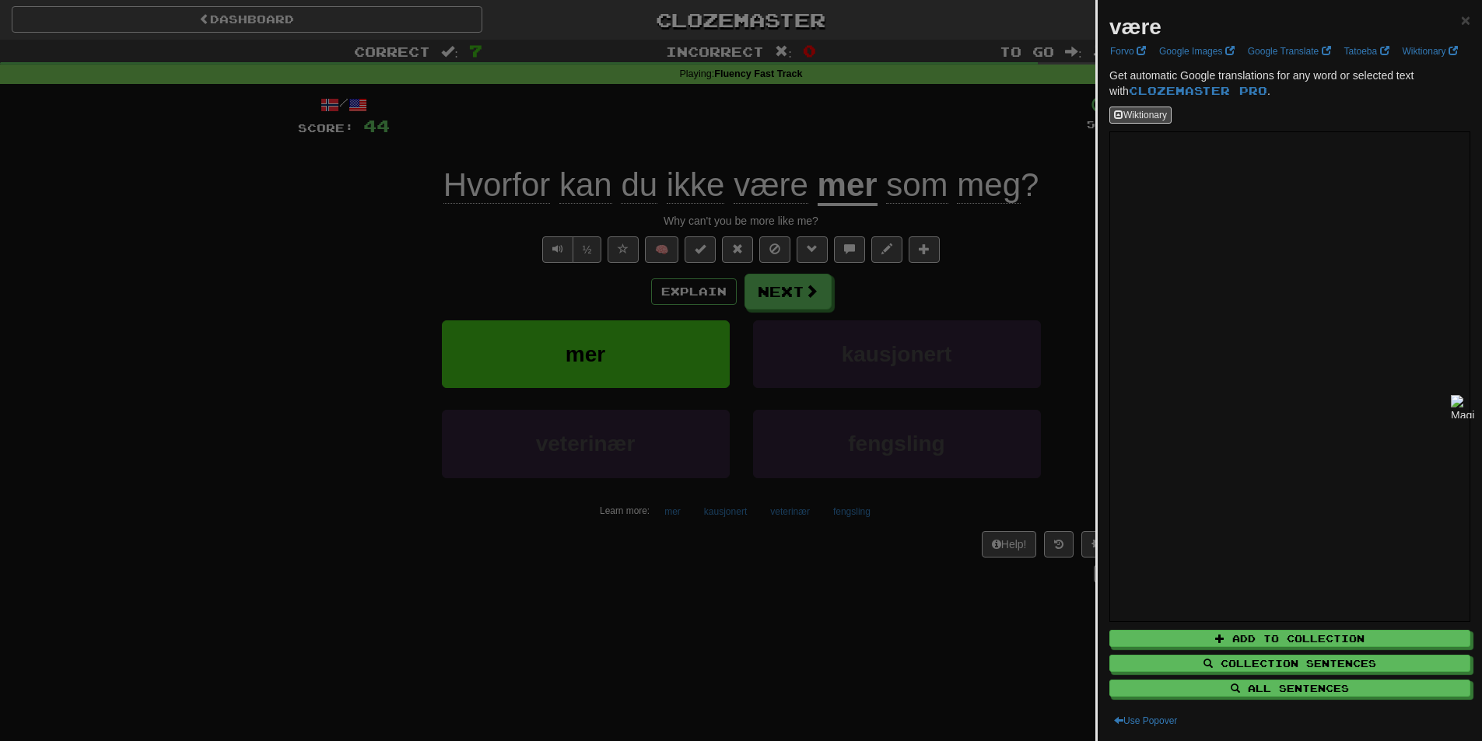
click at [796, 187] on div at bounding box center [741, 370] width 1482 height 741
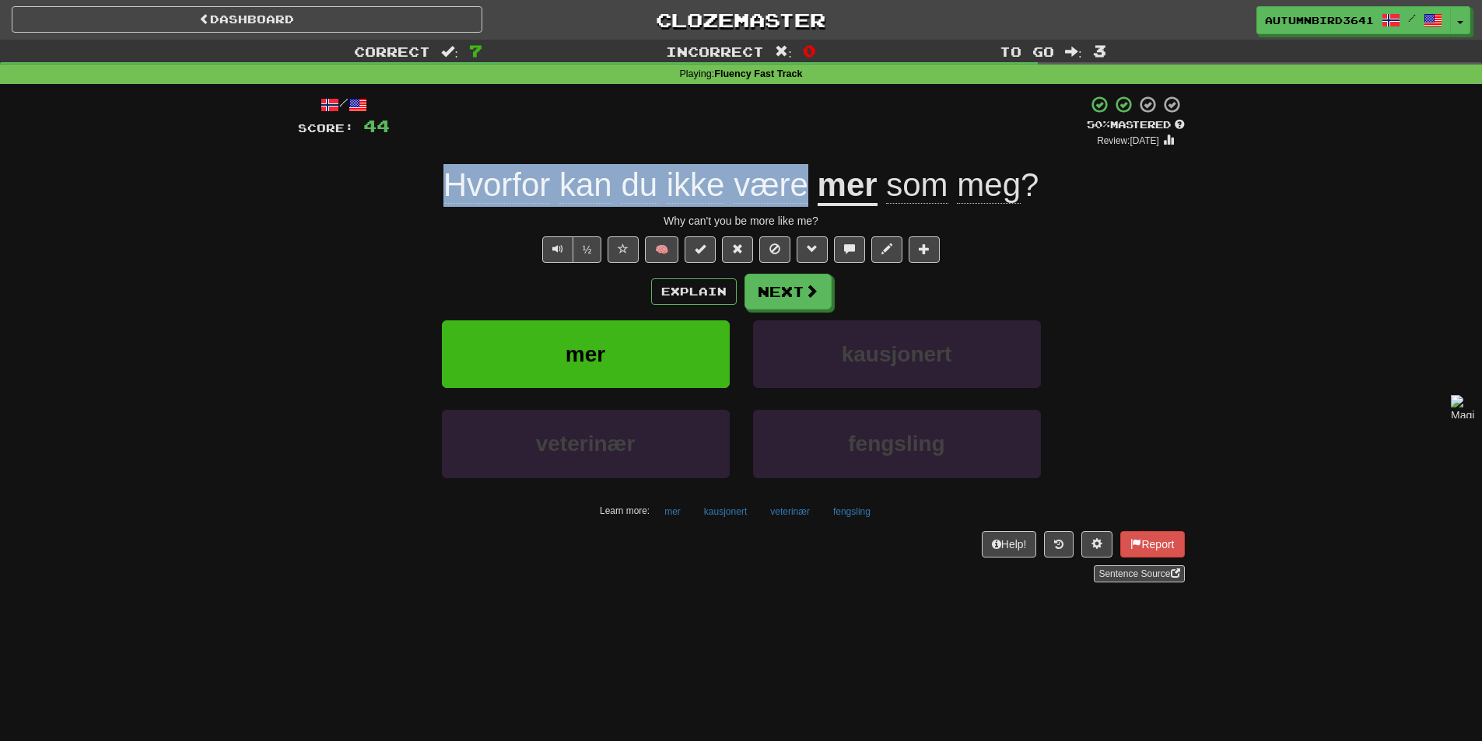
drag, startPoint x: 803, startPoint y: 179, endPoint x: 436, endPoint y: 170, distance: 368.0
click at [436, 170] on div "Hvorfor kan du ikke være mer som meg ?" at bounding box center [741, 185] width 887 height 43
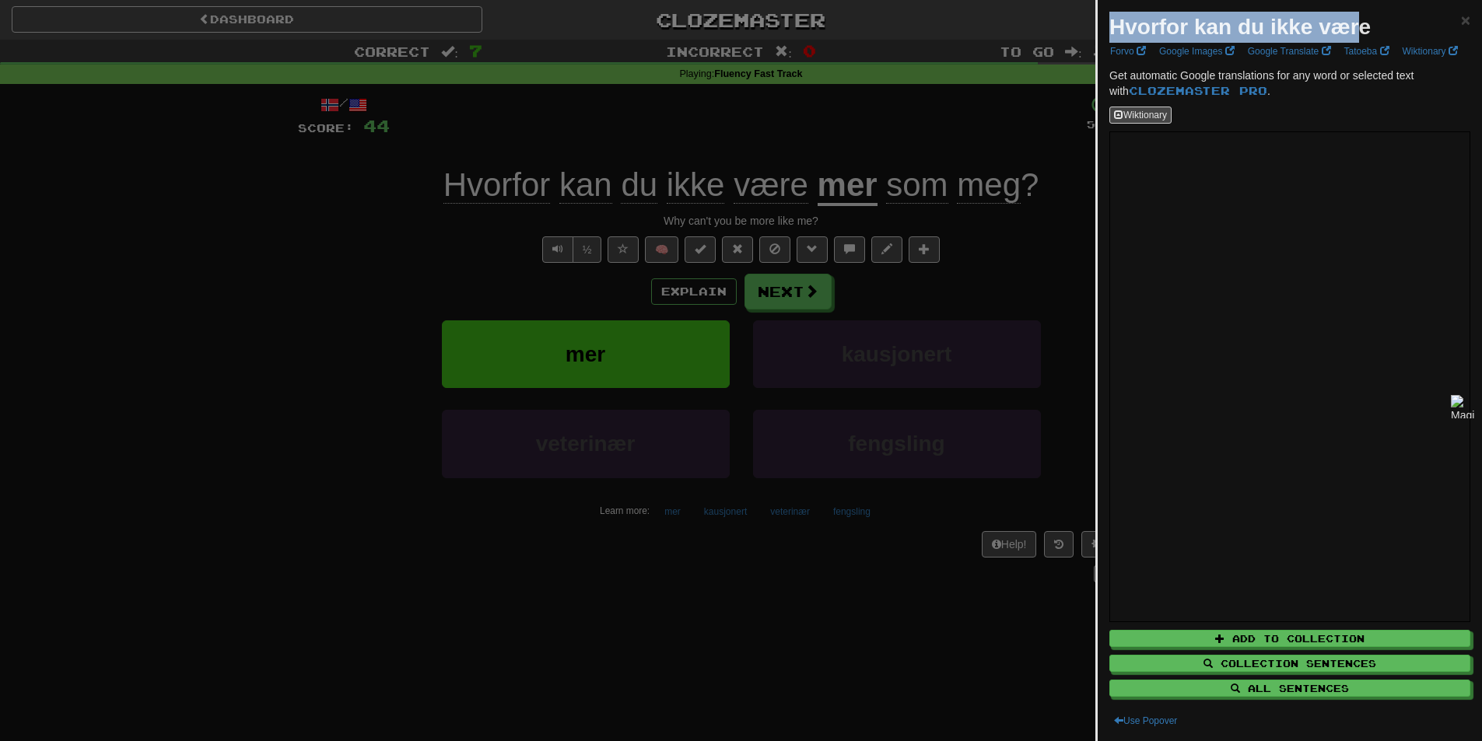
drag, startPoint x: 1363, startPoint y: 24, endPoint x: 1103, endPoint y: 33, distance: 260.7
click at [1103, 33] on div "Hvorfor kan du ikke være × Forvo Google Images Google Translate Tatoeba Wiktion…" at bounding box center [1289, 370] width 384 height 741
click at [1119, 26] on strong "Hvorfor kan du ikke være" at bounding box center [1239, 27] width 261 height 24
drag, startPoint x: 1106, startPoint y: 26, endPoint x: 1380, endPoint y: 36, distance: 274.0
click at [1423, 37] on div "Hvorfor kan du ikke være × Forvo Google Images Google Translate Tatoeba Wiktion…" at bounding box center [1289, 370] width 384 height 741
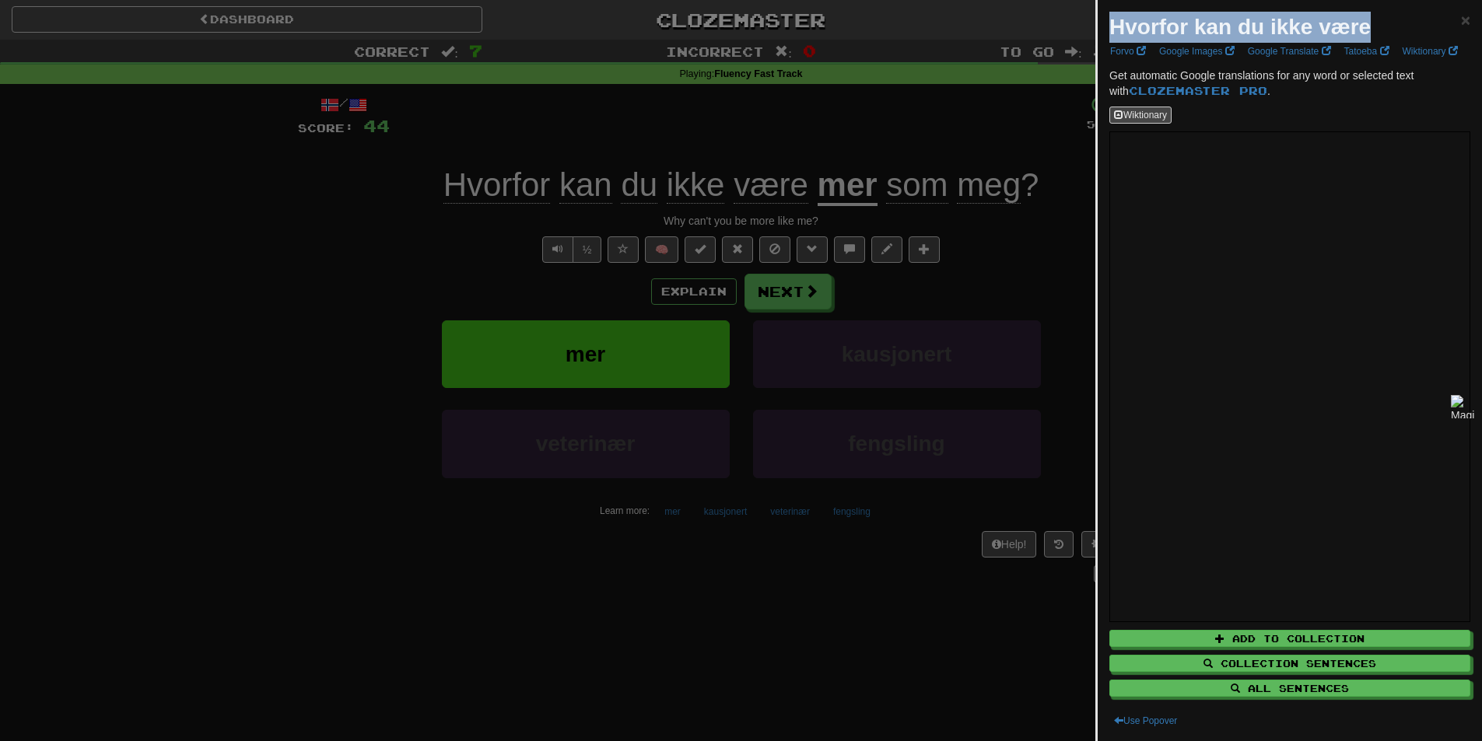
click at [1413, 40] on div at bounding box center [1413, 40] width 0 height 0
click at [914, 167] on div at bounding box center [741, 370] width 1482 height 741
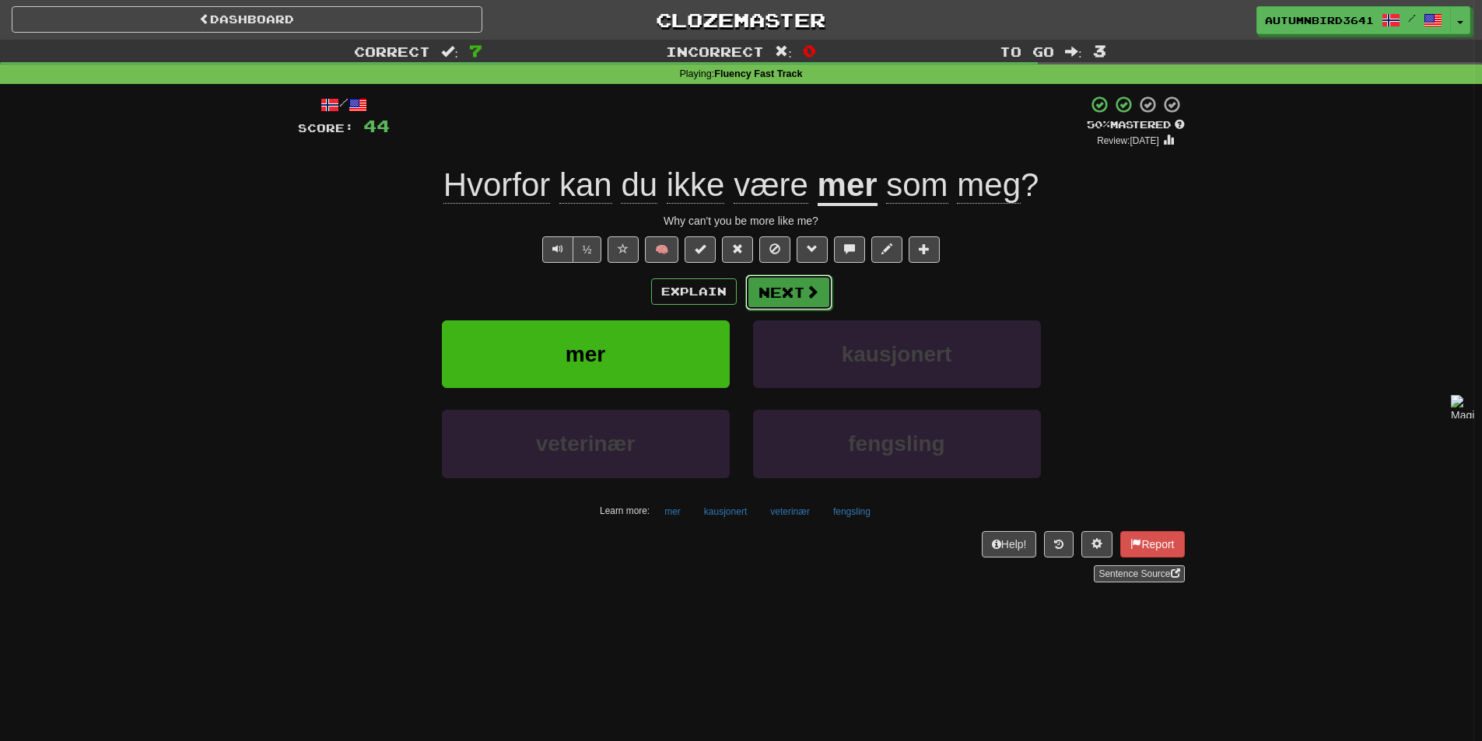
click at [796, 293] on button "Next" at bounding box center [788, 293] width 87 height 36
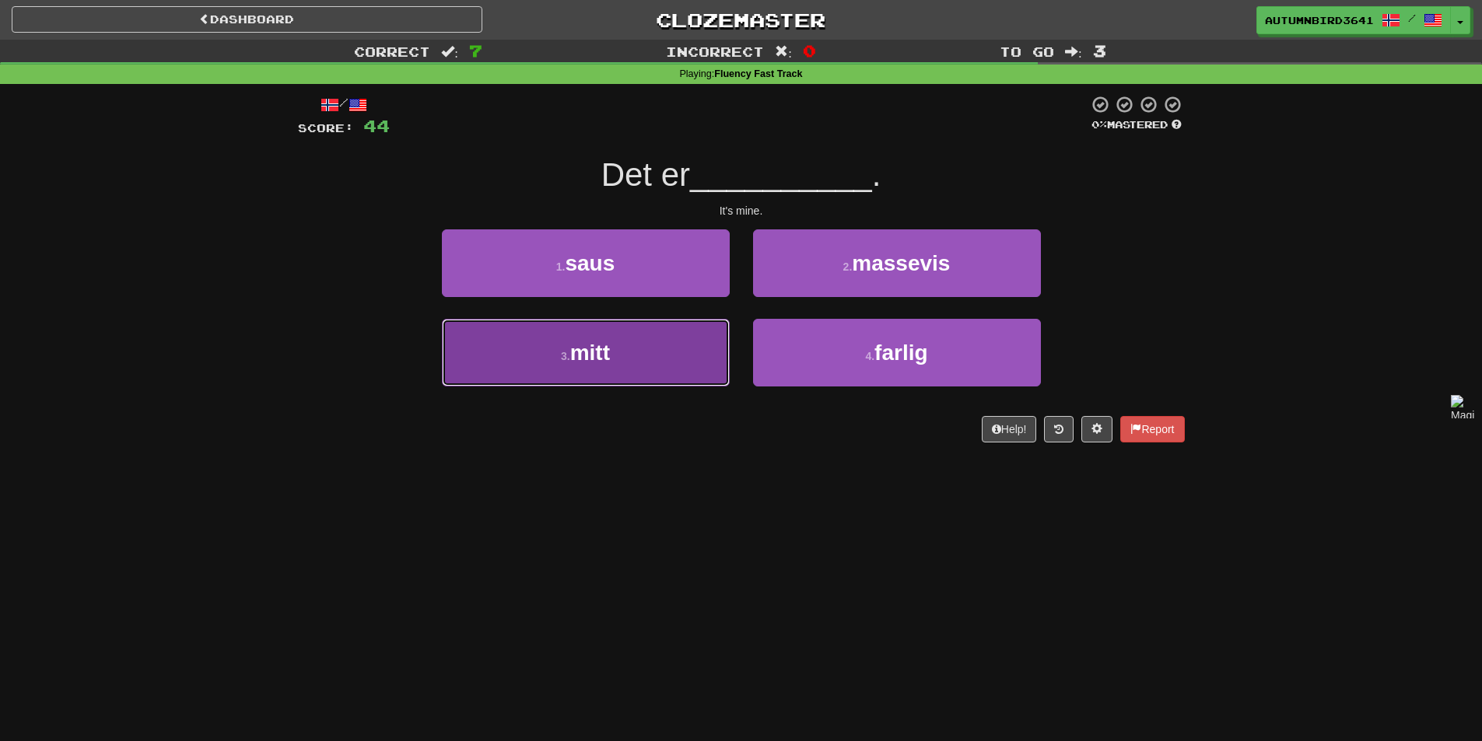
click at [607, 331] on button "3 . mitt" at bounding box center [586, 353] width 288 height 68
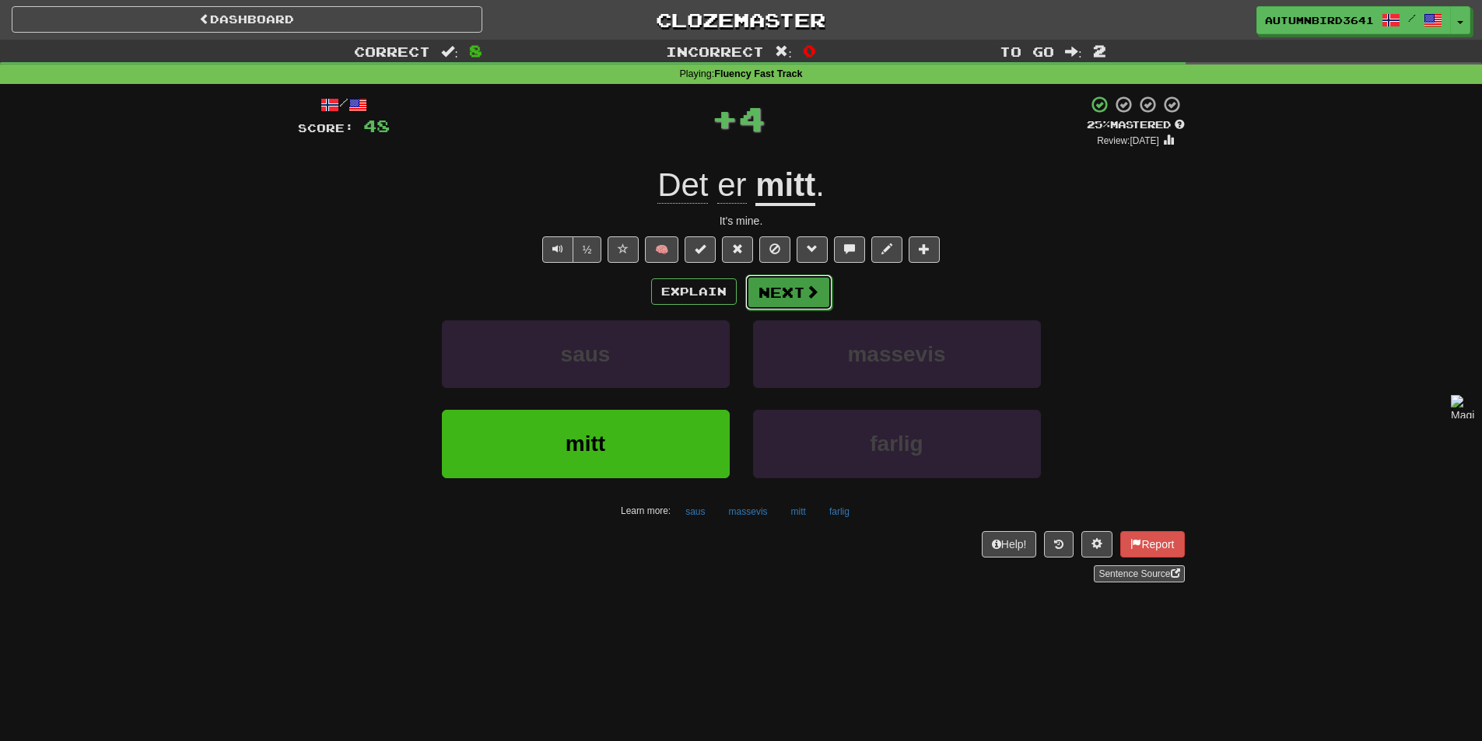
click at [783, 278] on button "Next" at bounding box center [788, 293] width 87 height 36
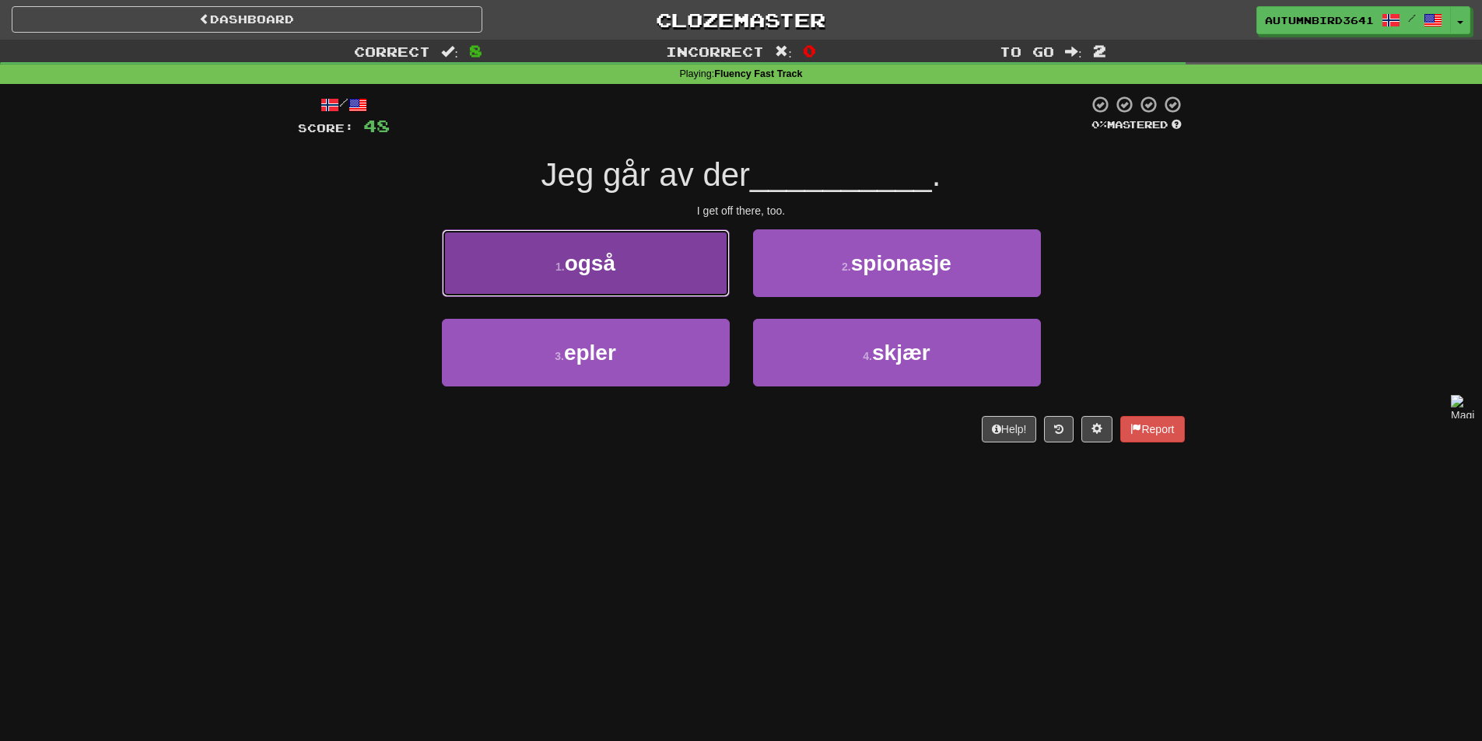
click at [597, 244] on button "1 . også" at bounding box center [586, 263] width 288 height 68
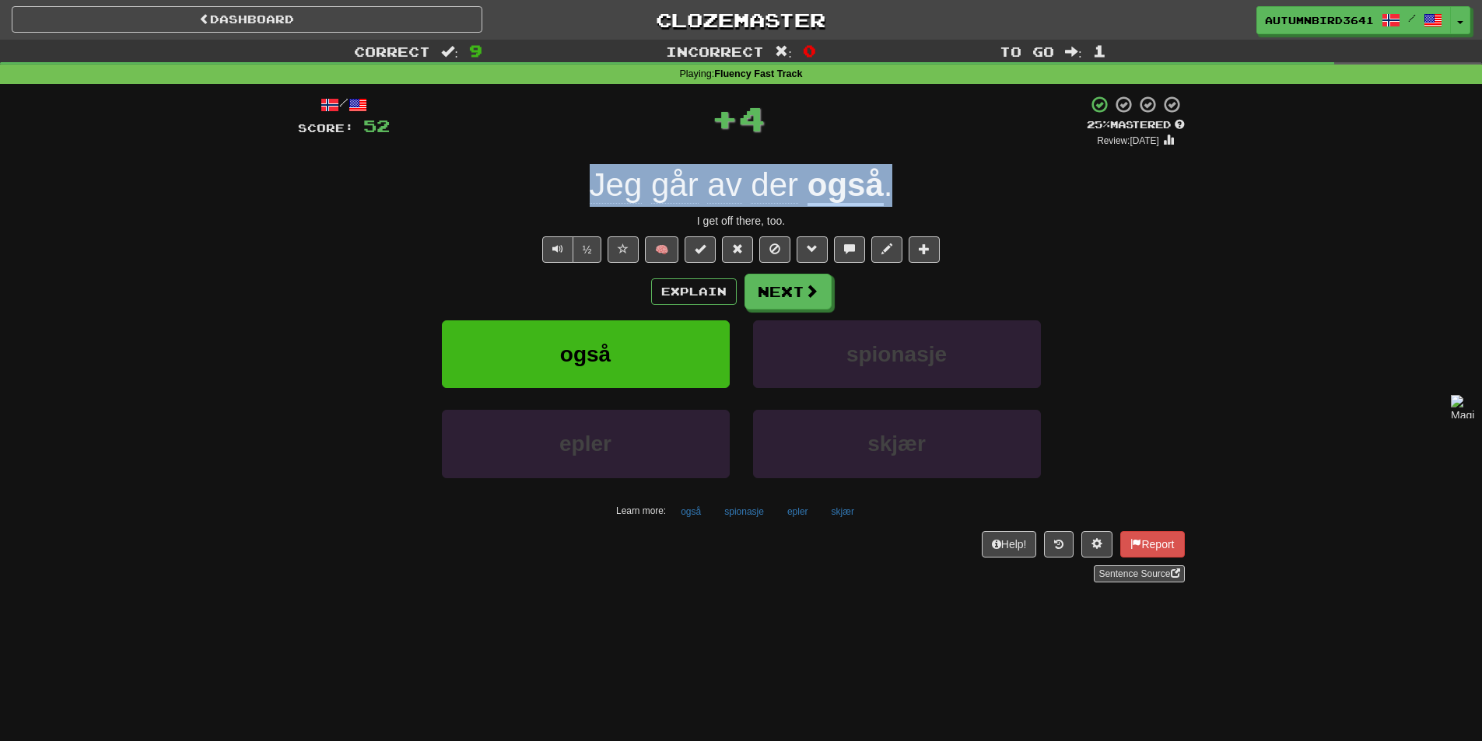
drag, startPoint x: 906, startPoint y: 189, endPoint x: 586, endPoint y: 197, distance: 320.5
click at [586, 197] on div "Jeg går av der også ." at bounding box center [741, 185] width 887 height 43
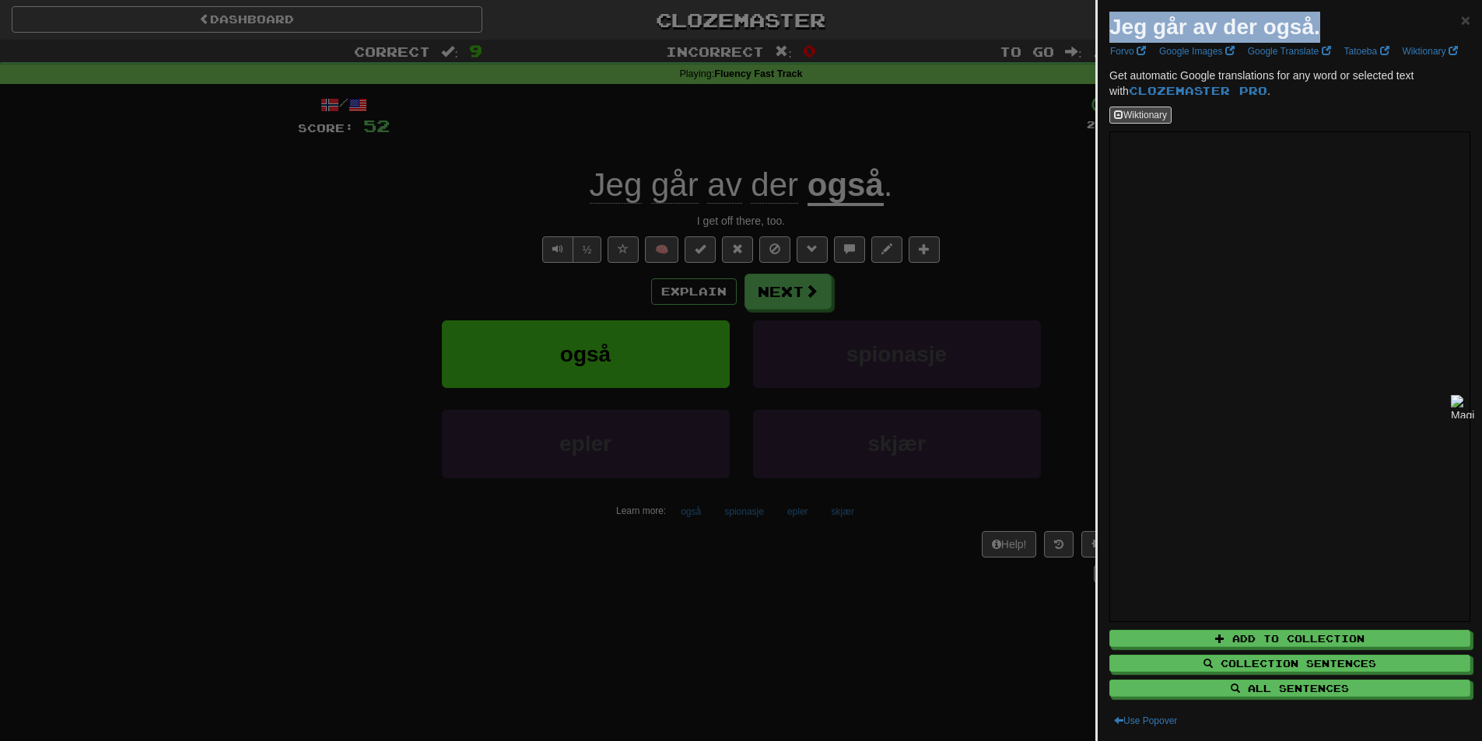
drag, startPoint x: 1193, startPoint y: 38, endPoint x: 1110, endPoint y: 34, distance: 83.3
click at [1110, 34] on div "Jeg går av der også. ×" at bounding box center [1289, 27] width 361 height 31
click at [1100, 40] on div at bounding box center [1100, 40] width 0 height 0
click at [929, 285] on div at bounding box center [741, 370] width 1482 height 741
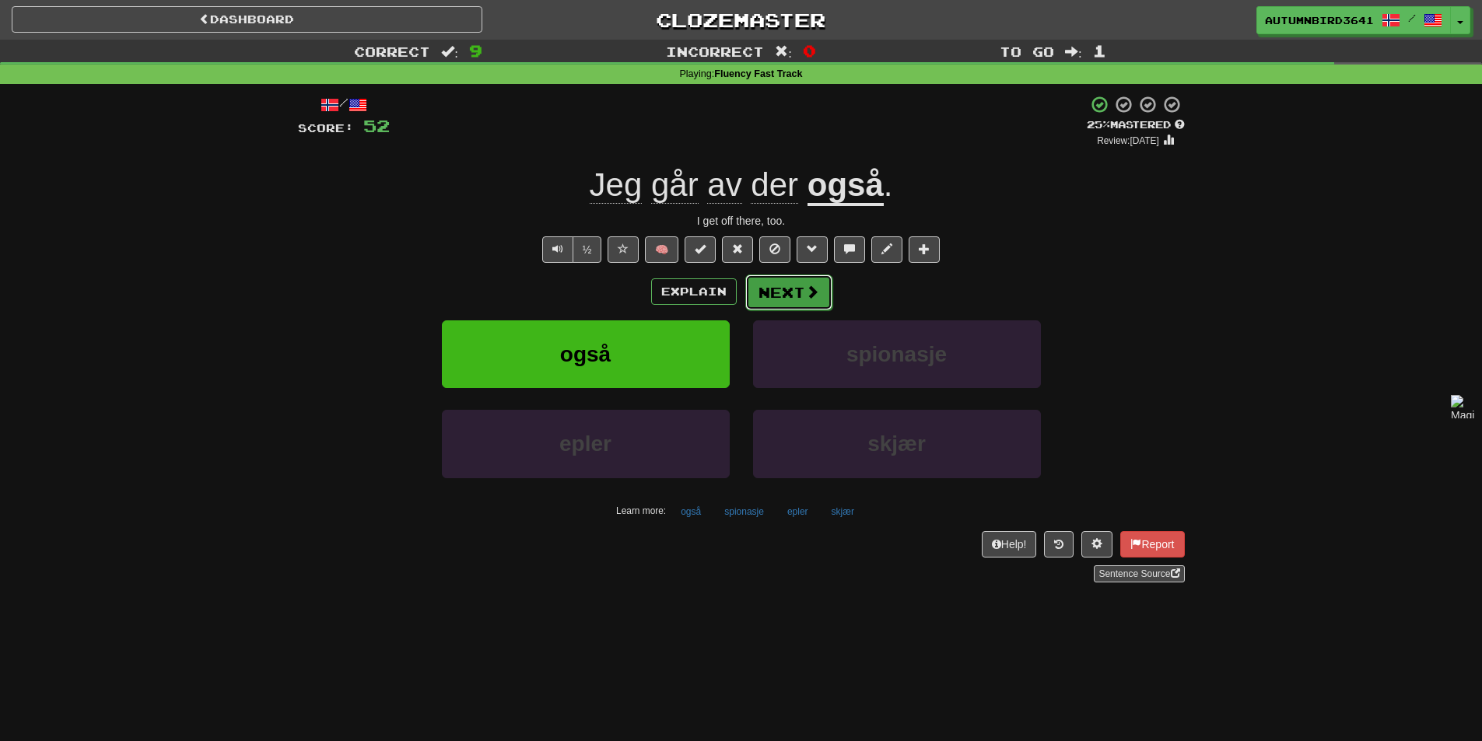
click at [788, 306] on button "Next" at bounding box center [788, 293] width 87 height 36
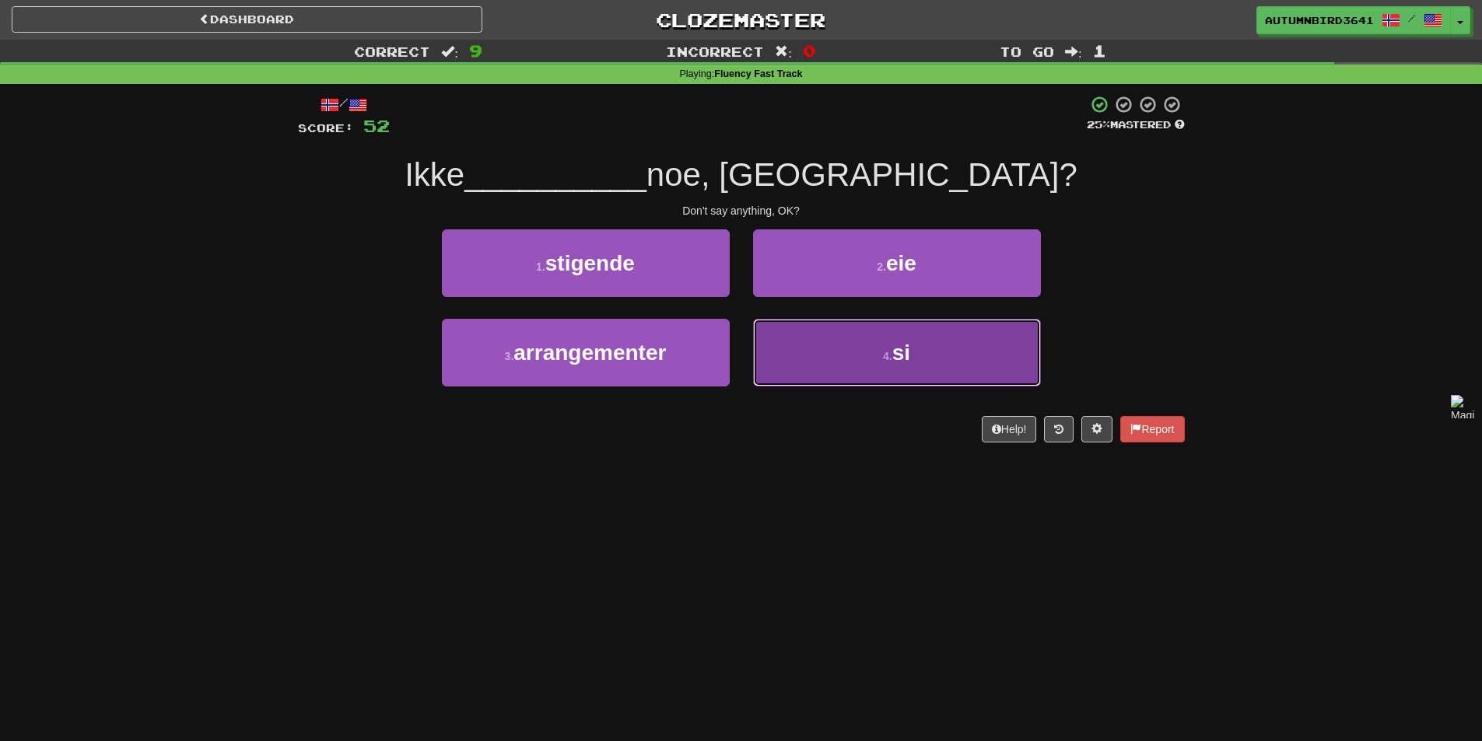
click at [842, 369] on button "4 . si" at bounding box center [897, 353] width 288 height 68
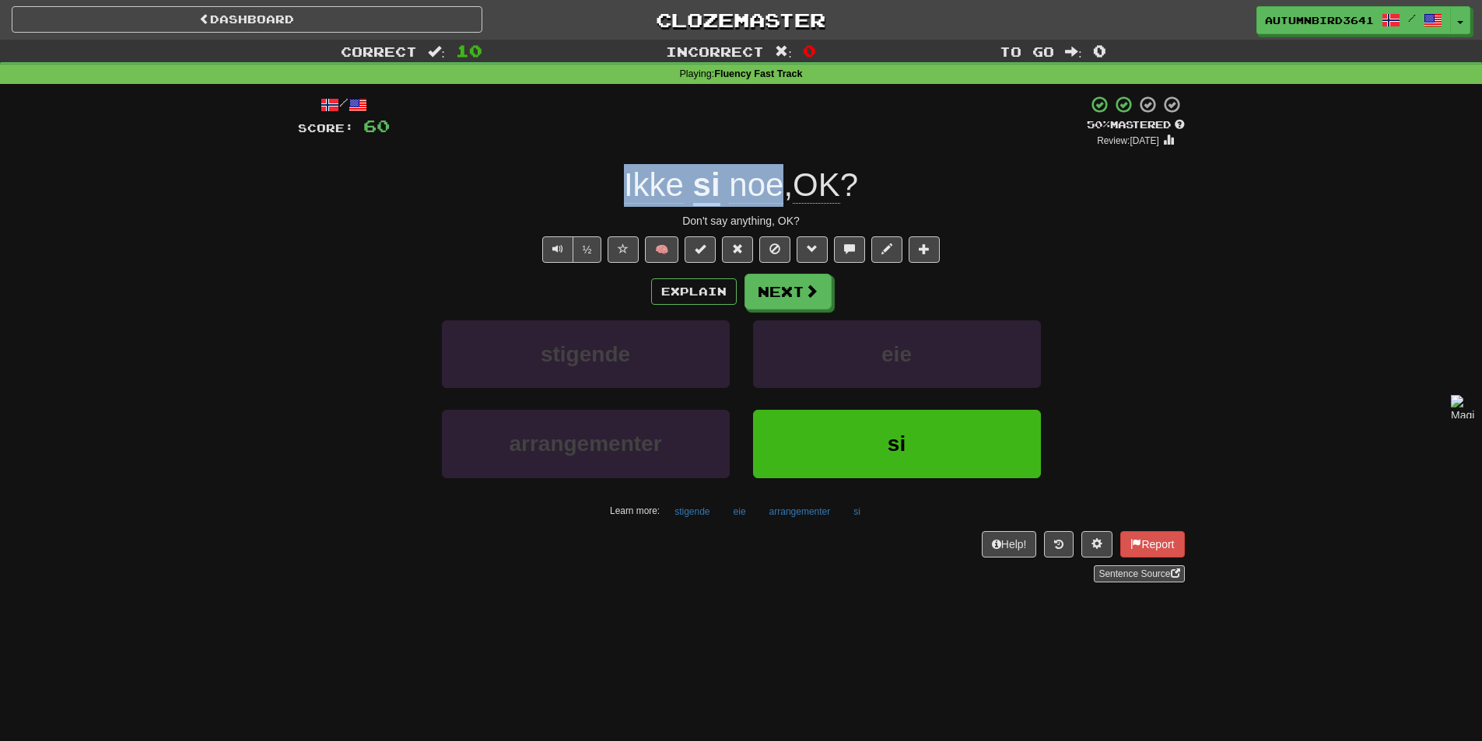
drag, startPoint x: 593, startPoint y: 183, endPoint x: 775, endPoint y: 165, distance: 182.9
click at [775, 165] on div "Ikke si noe , OK ?" at bounding box center [741, 185] width 887 height 43
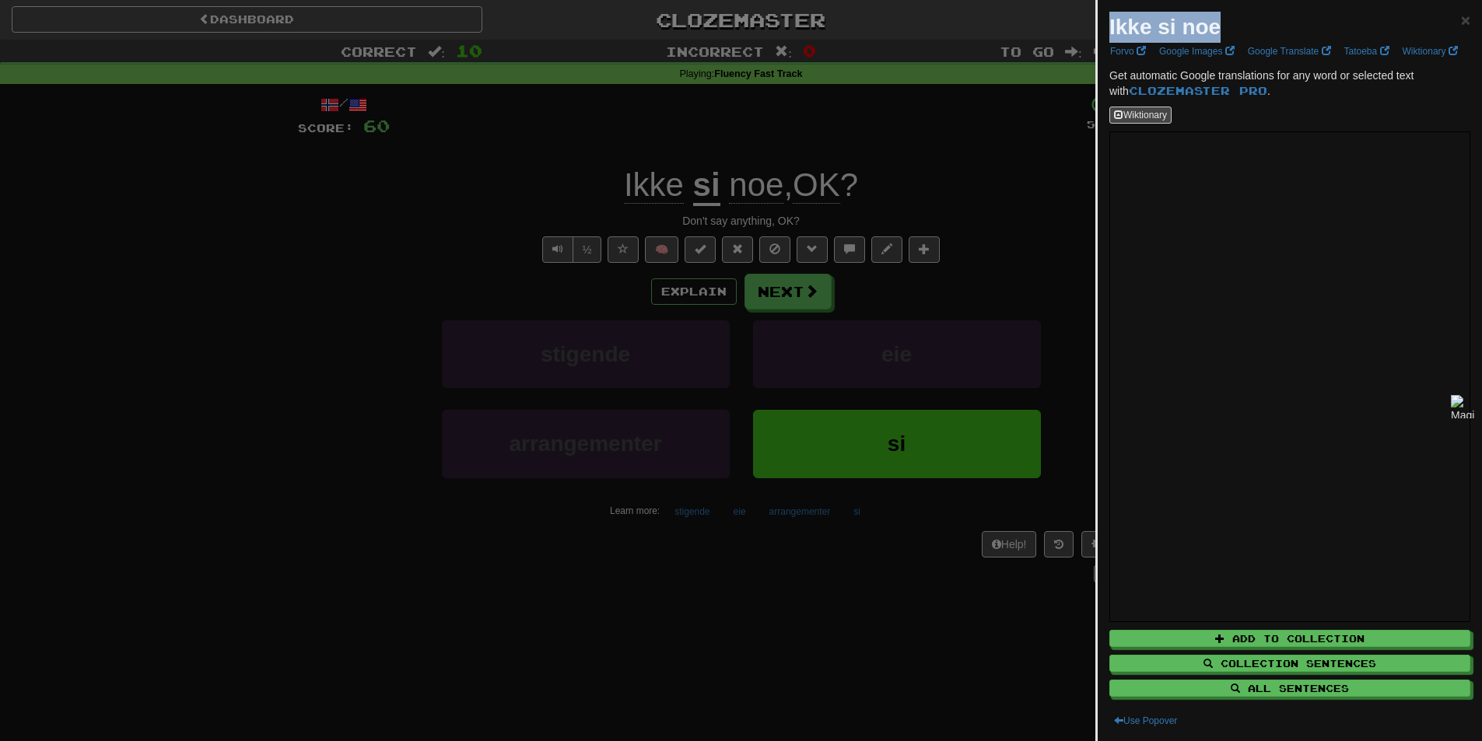
drag, startPoint x: 1223, startPoint y: 16, endPoint x: 1107, endPoint y: 19, distance: 116.0
click at [1107, 19] on div "Ikke si noe × Forvo Google Images Google Translate Tatoeba Wiktionary Get autom…" at bounding box center [1289, 370] width 384 height 741
click at [534, 368] on div at bounding box center [741, 370] width 1482 height 741
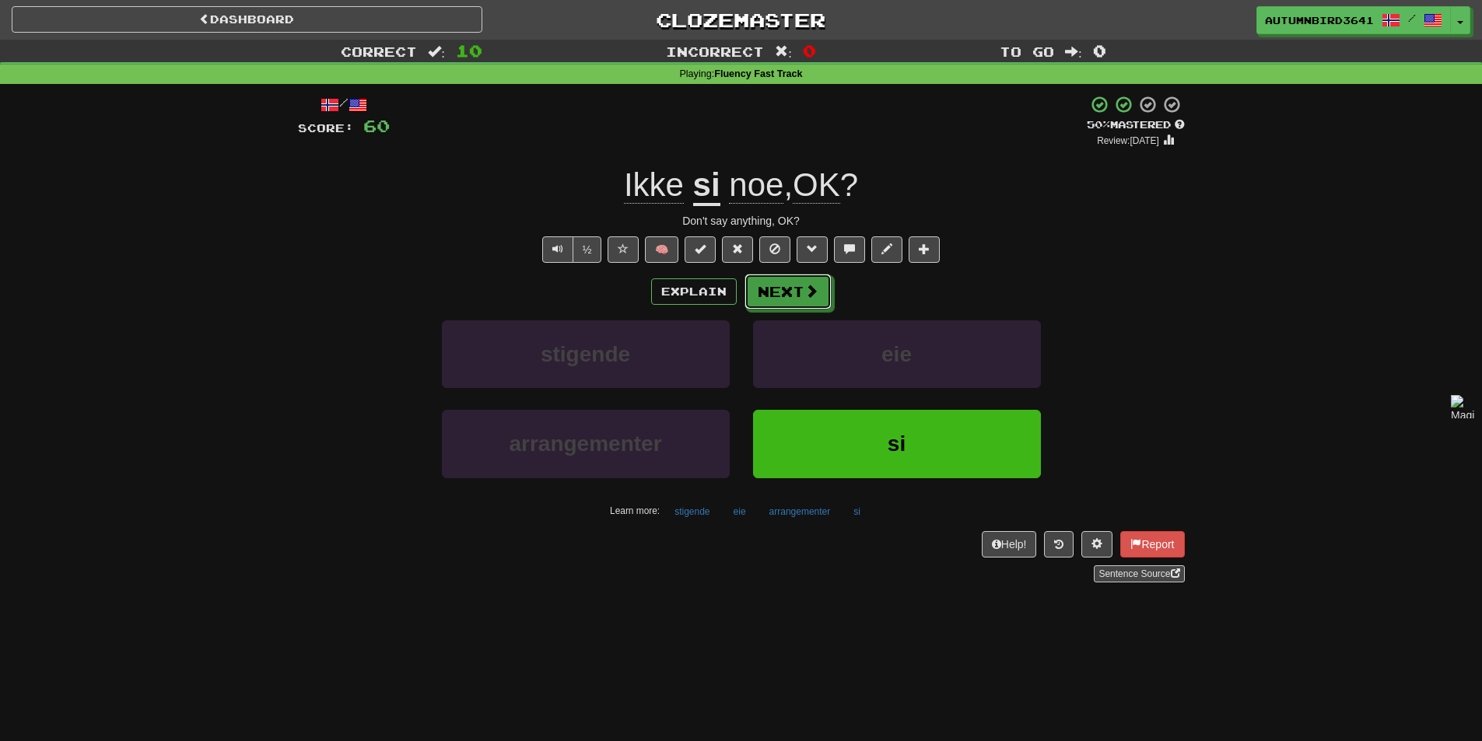
click at [817, 290] on span at bounding box center [811, 291] width 14 height 14
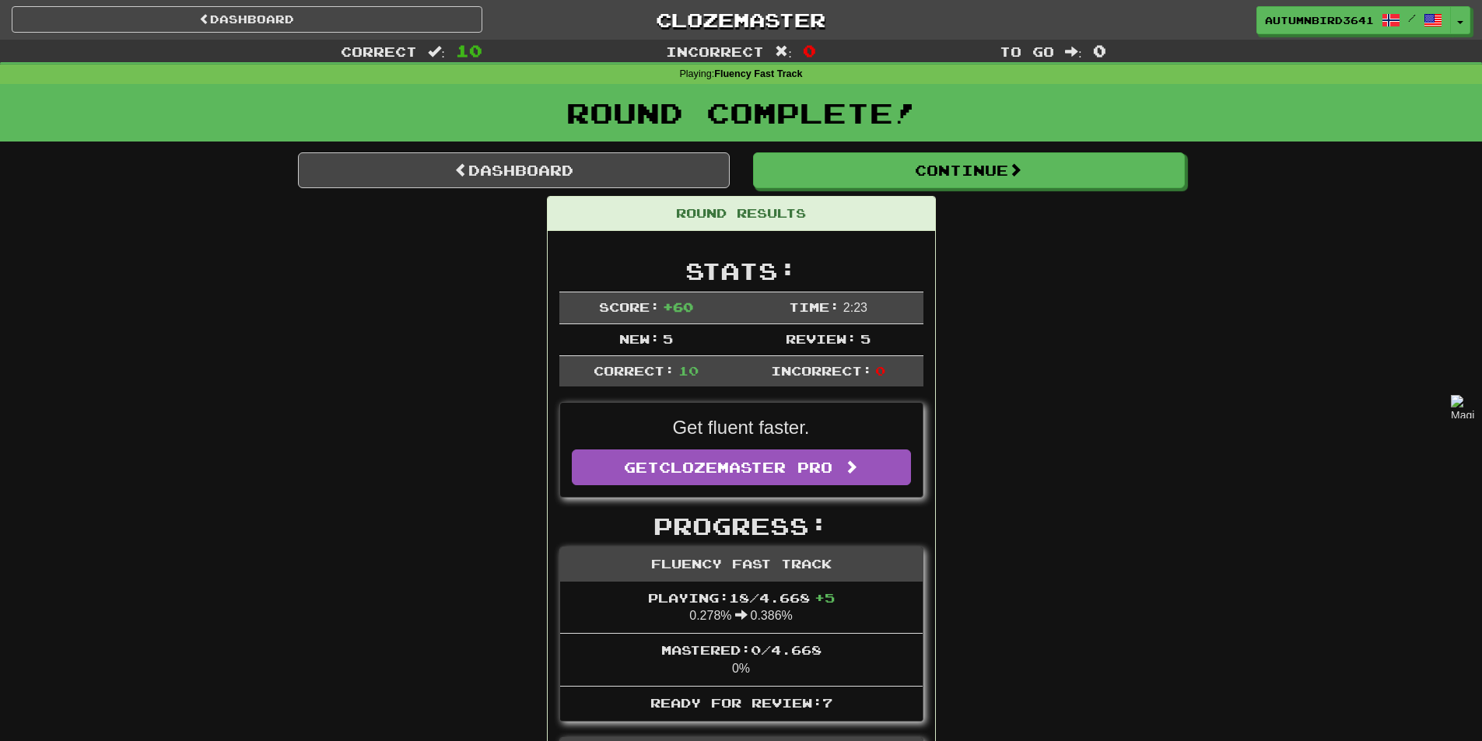
click at [648, 369] on span "Correct:" at bounding box center [633, 370] width 81 height 15
click at [638, 341] on div at bounding box center [638, 341] width 0 height 0
click at [663, 351] on td "New: 5" at bounding box center [646, 340] width 174 height 32
click at [820, 372] on span "Incorrect:" at bounding box center [821, 370] width 101 height 15
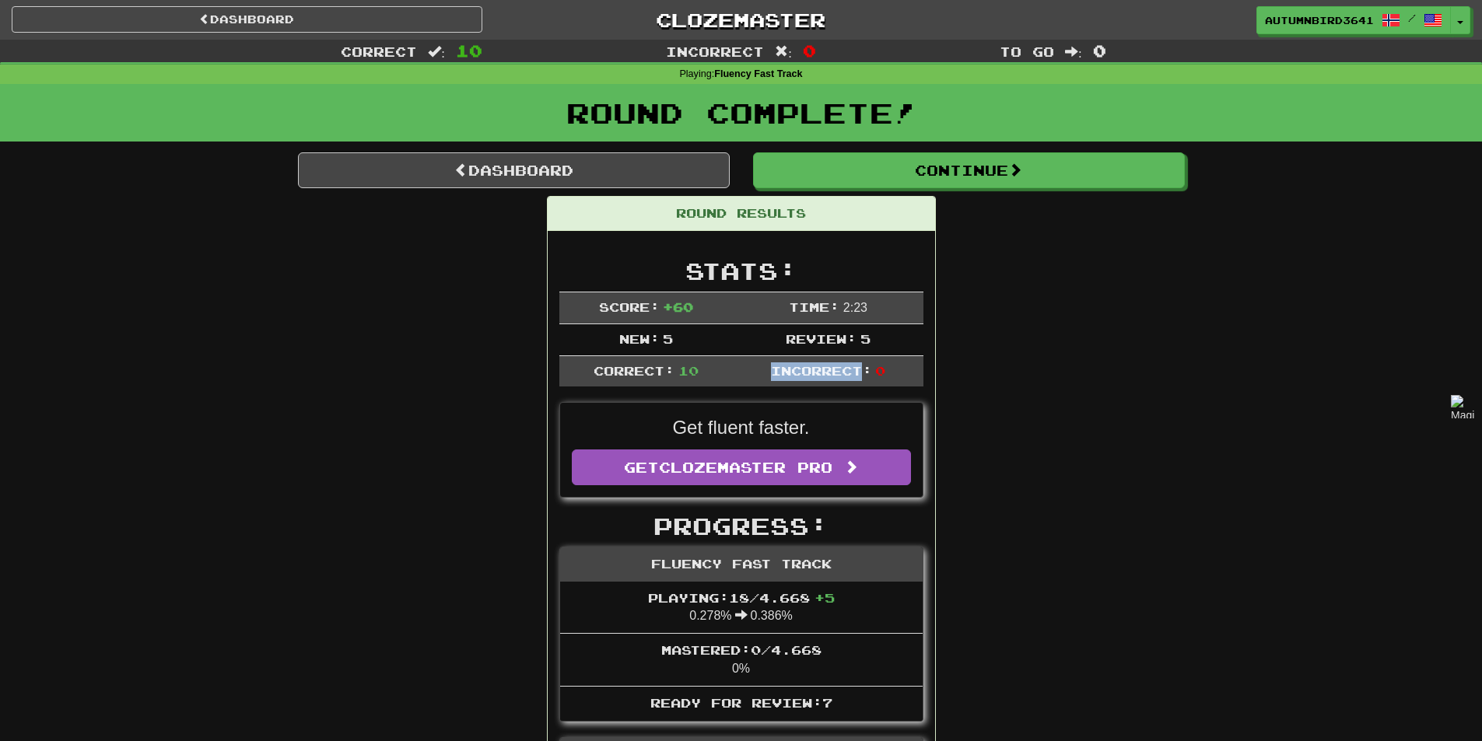
click at [820, 372] on span "Incorrect:" at bounding box center [821, 370] width 101 height 15
click at [810, 379] on div at bounding box center [810, 379] width 0 height 0
click at [642, 306] on span "Score:" at bounding box center [629, 306] width 61 height 15
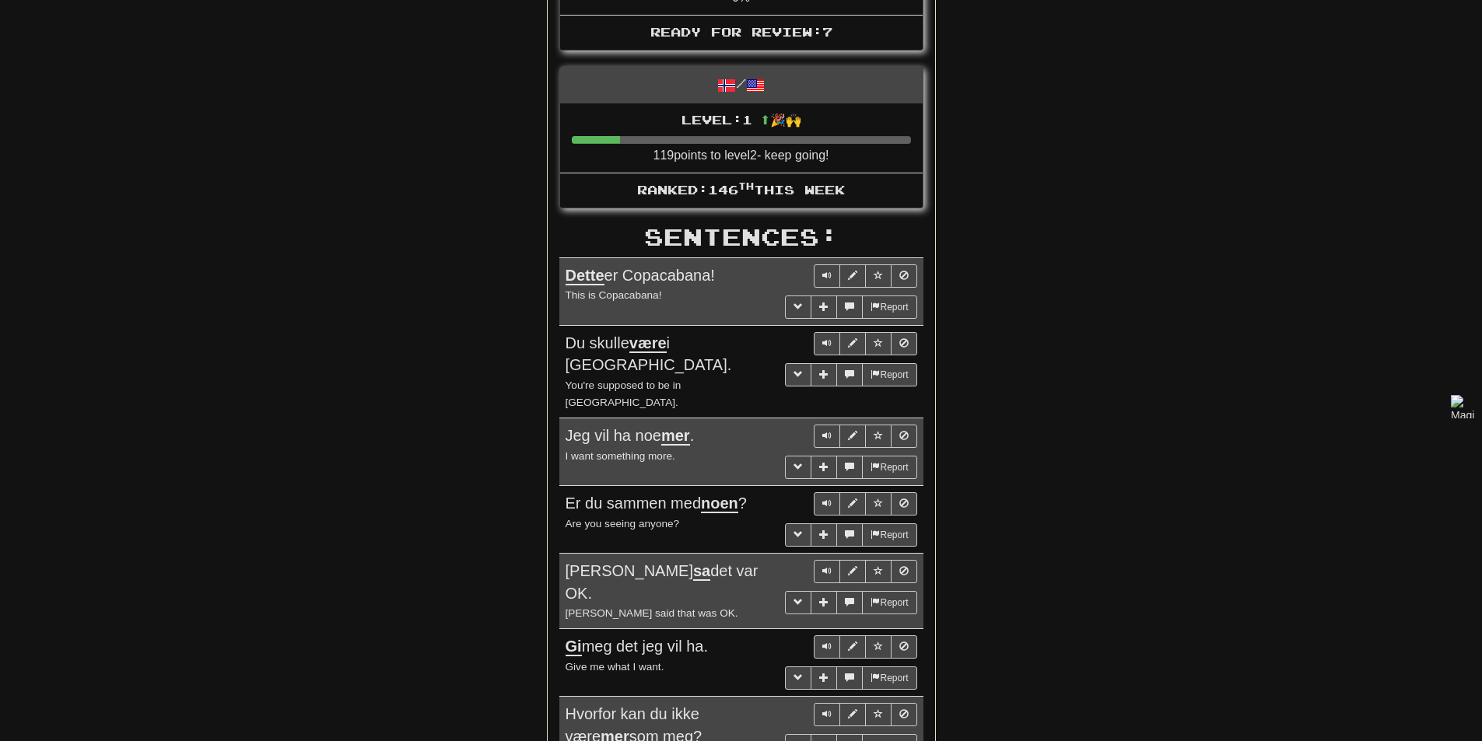
scroll to position [700, 0]
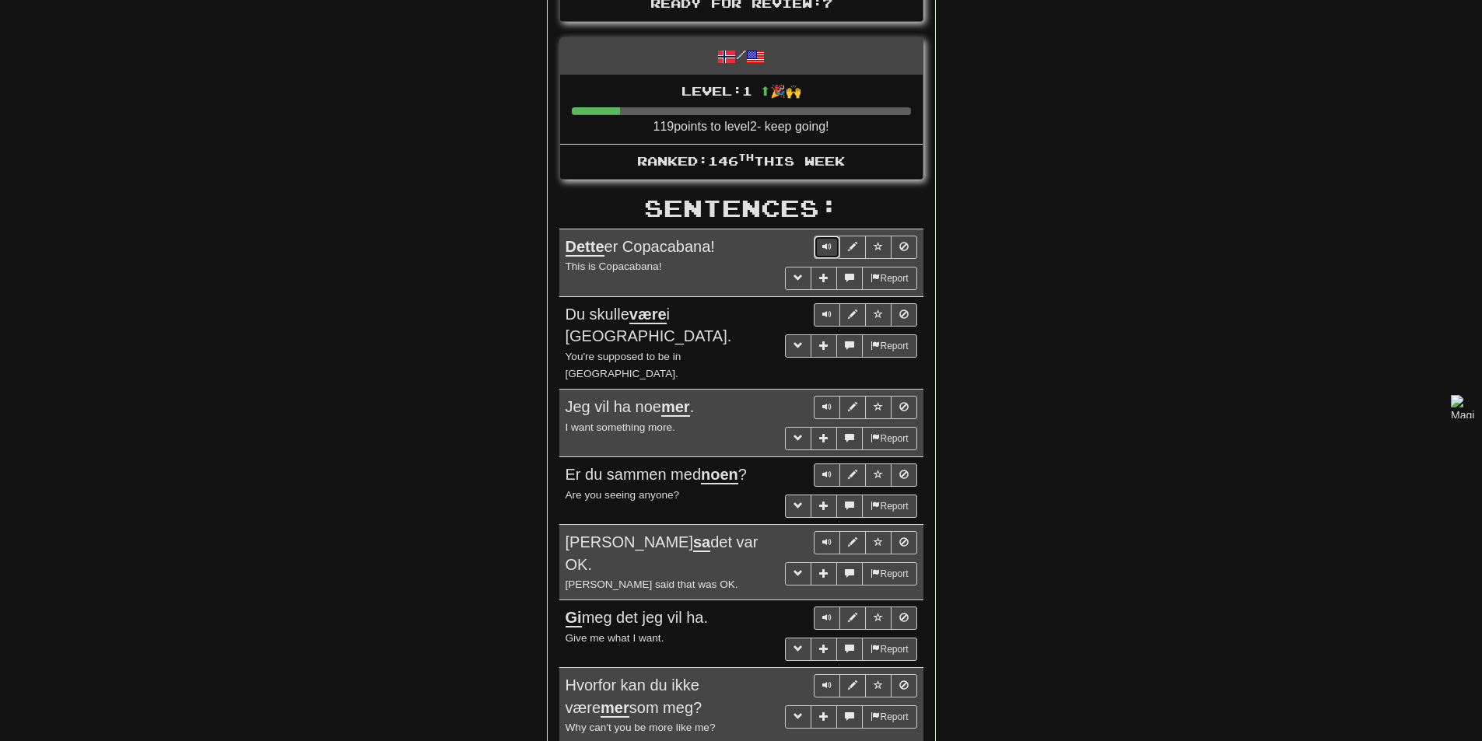
click at [825, 247] on span "Sentence controls" at bounding box center [826, 246] width 9 height 9
click at [827, 317] on span "Sentence controls" at bounding box center [826, 314] width 9 height 9
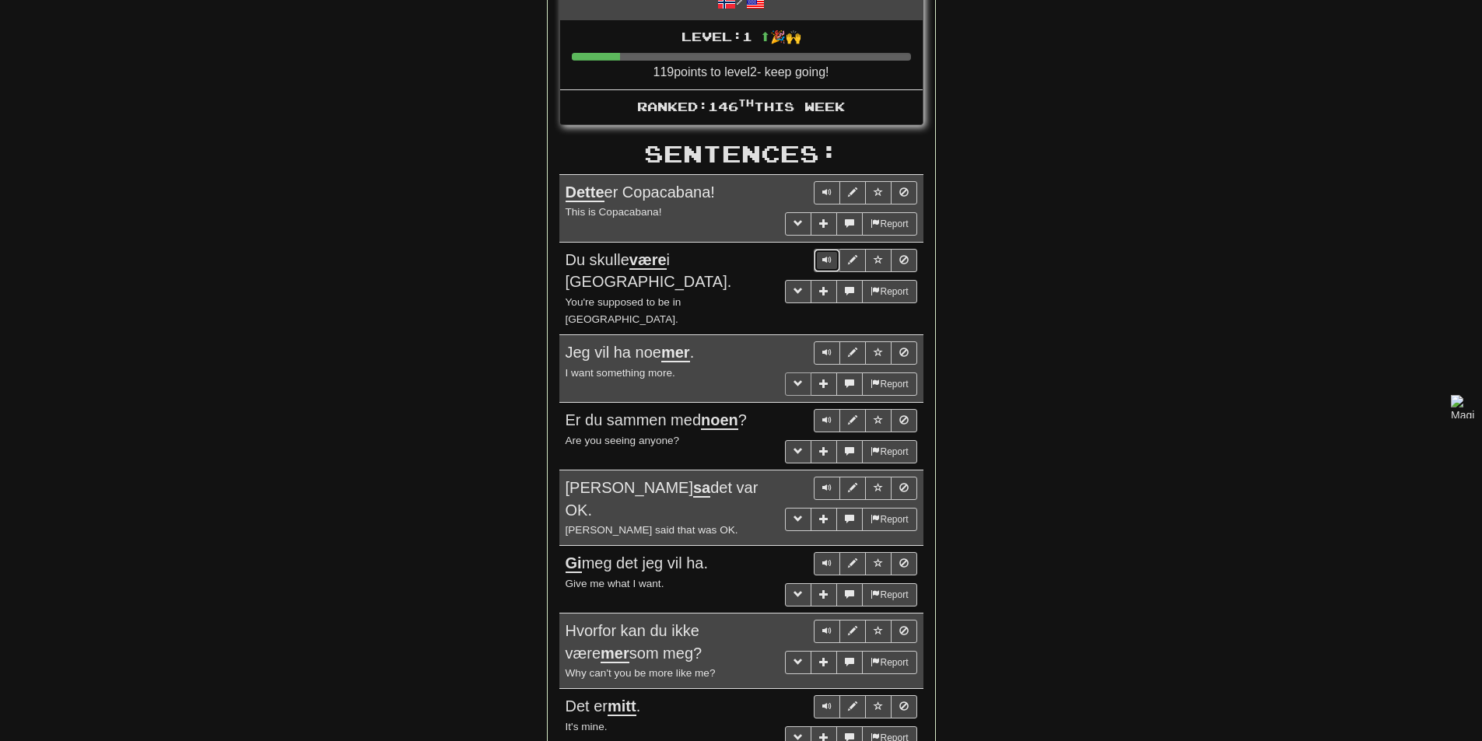
scroll to position [778, 0]
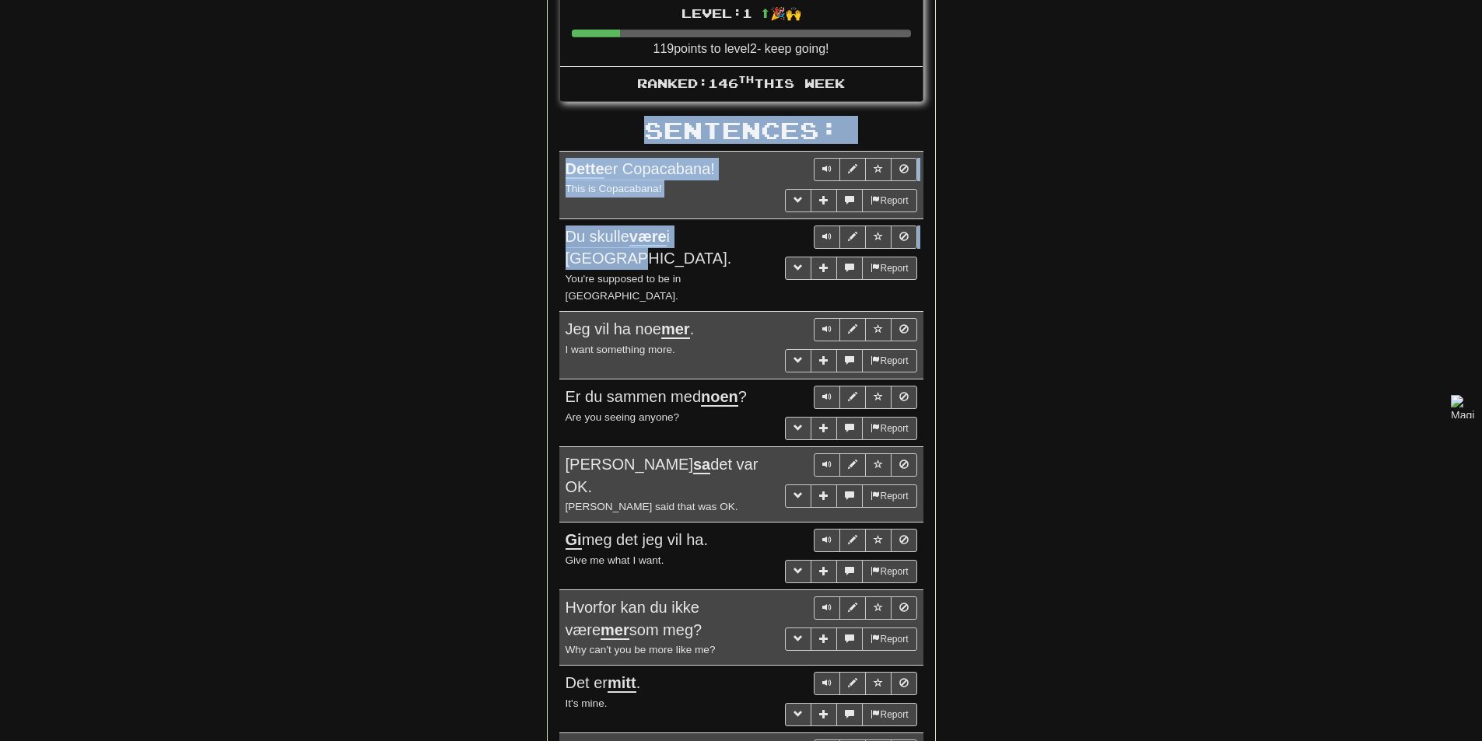
drag, startPoint x: 726, startPoint y: 232, endPoint x: 554, endPoint y: 229, distance: 171.9
click at [554, 229] on div "Stats: Score: + 60 Time: 2 : 23 New: 5 Review: 5 Correct: 10 Incorrect: 0 Get f…" at bounding box center [741, 170] width 387 height 1434
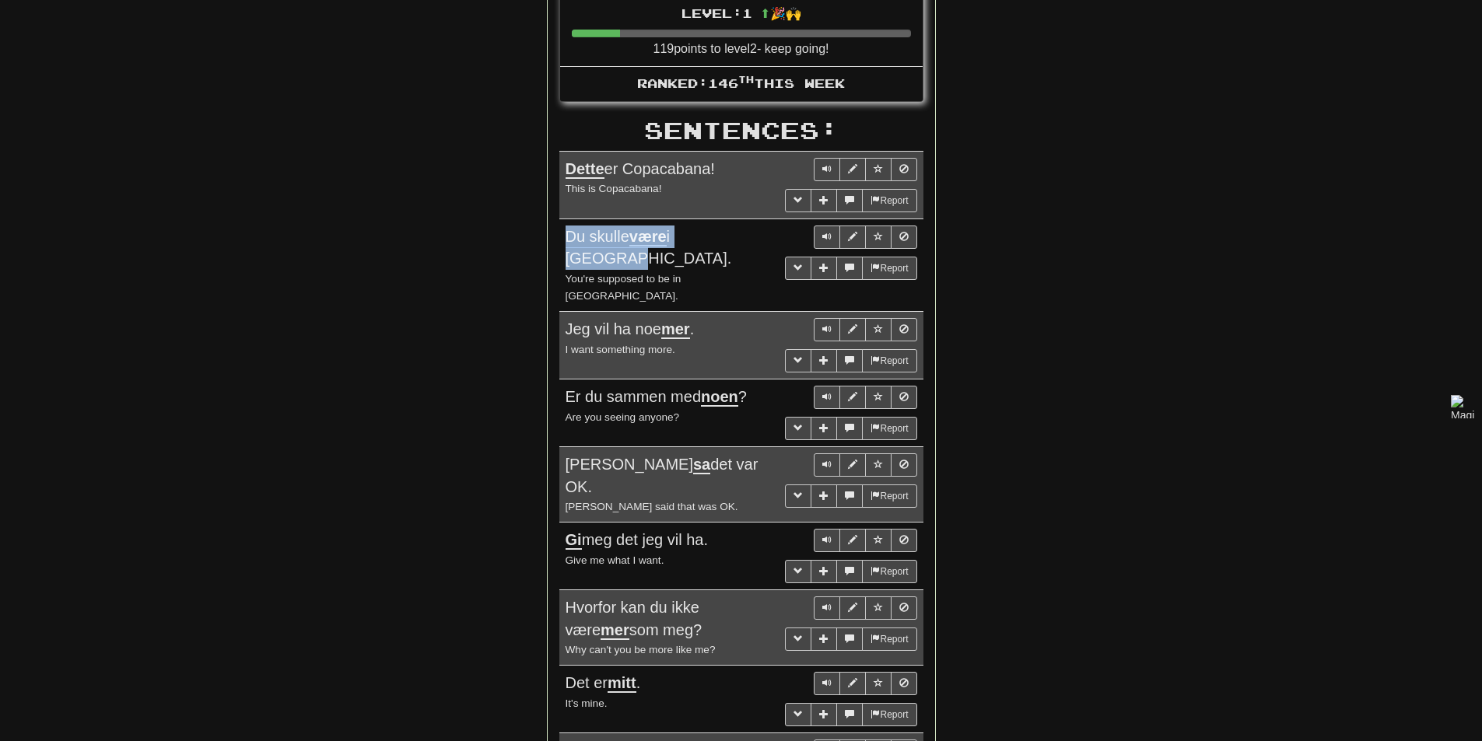
drag, startPoint x: 567, startPoint y: 233, endPoint x: 741, endPoint y: 234, distance: 174.2
click at [741, 234] on div "Du skulle være i [GEOGRAPHIC_DATA]." at bounding box center [741, 248] width 352 height 44
click at [731, 206] on div at bounding box center [731, 206] width 0 height 0
click at [506, 285] on div "Round Results Stats: Score: + 60 Time: 2 : 23 New: 5 Review: 5 Correct: 10 Inco…" at bounding box center [741, 159] width 887 height 1482
click at [831, 324] on span "Sentence controls" at bounding box center [826, 328] width 9 height 9
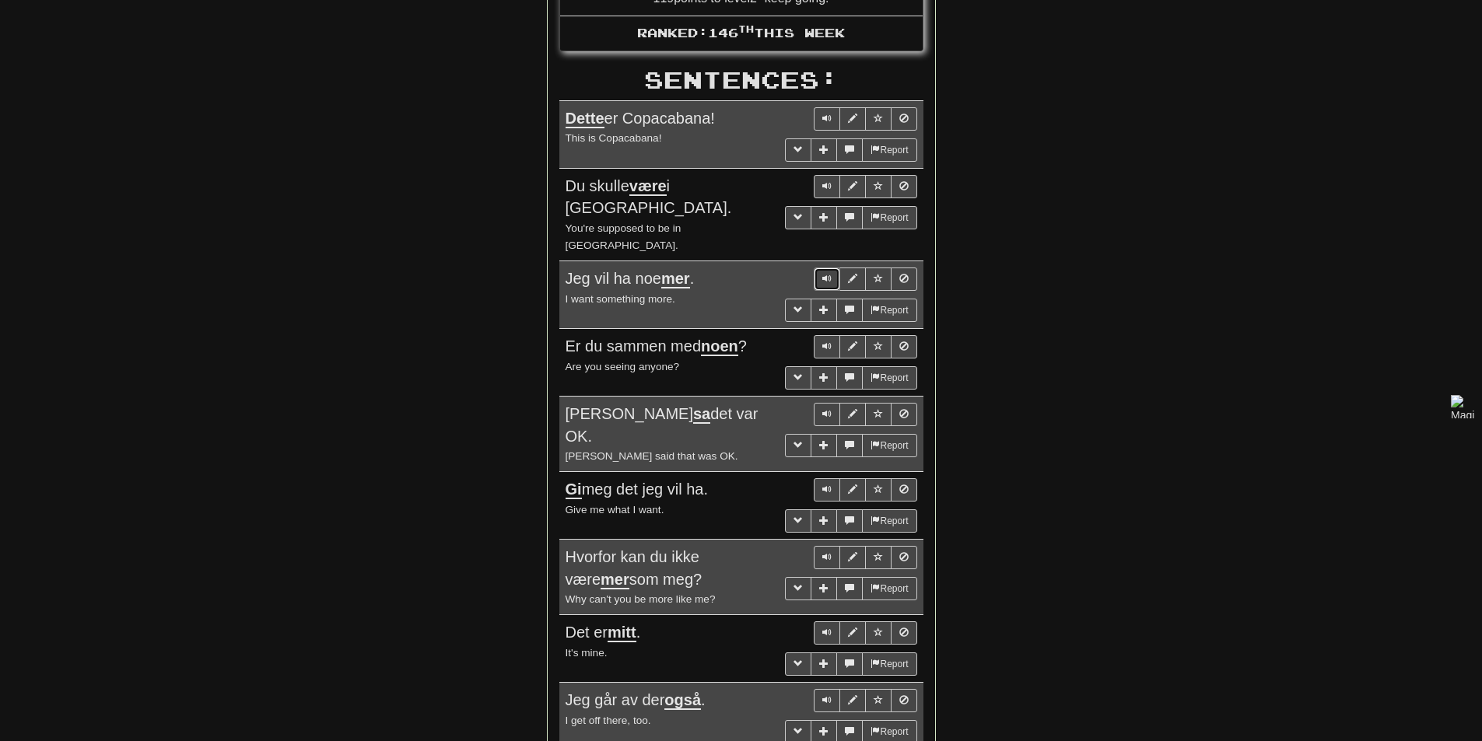
scroll to position [856, 0]
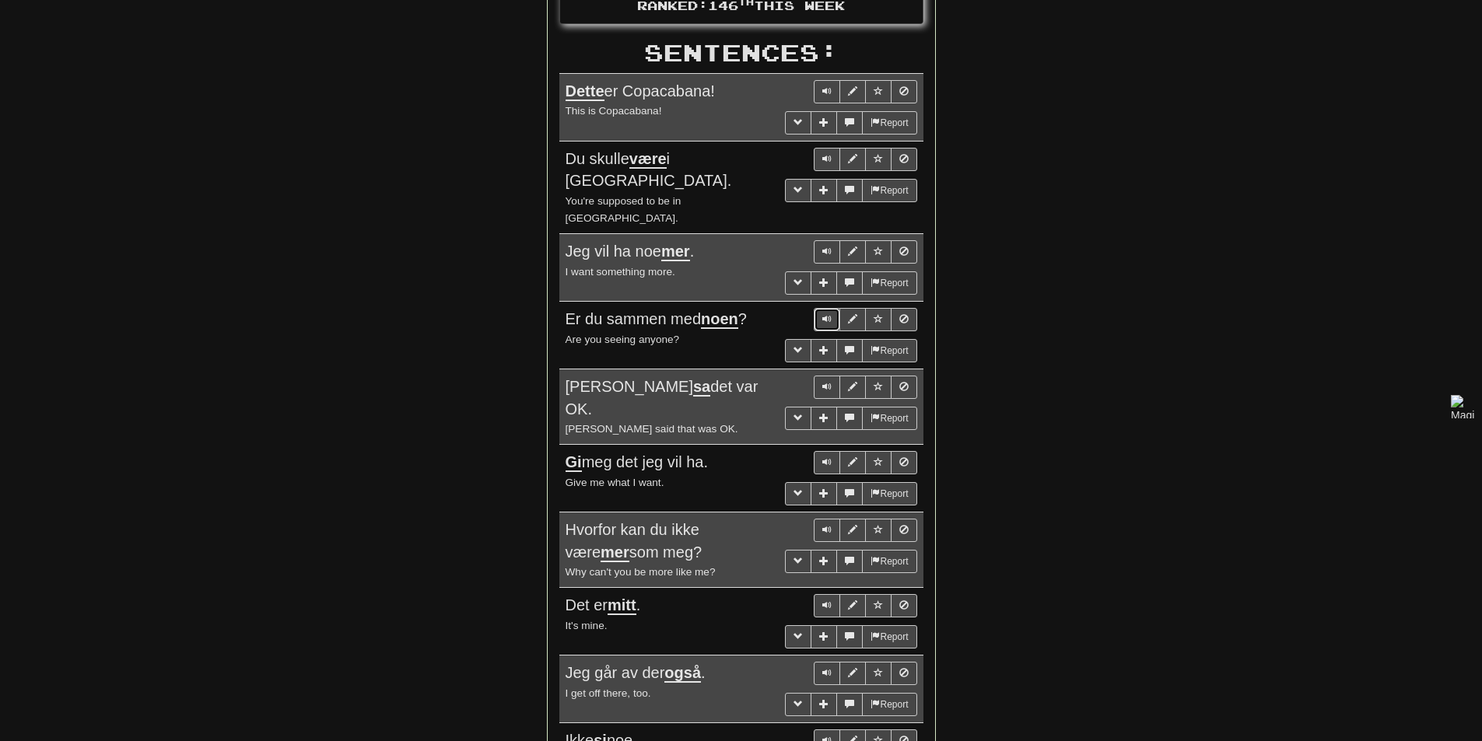
click at [827, 308] on button "Sentence controls" at bounding box center [827, 319] width 26 height 23
click at [820, 308] on button "Sentence controls" at bounding box center [827, 319] width 26 height 23
click at [814, 376] on button "Sentence controls" at bounding box center [827, 387] width 26 height 23
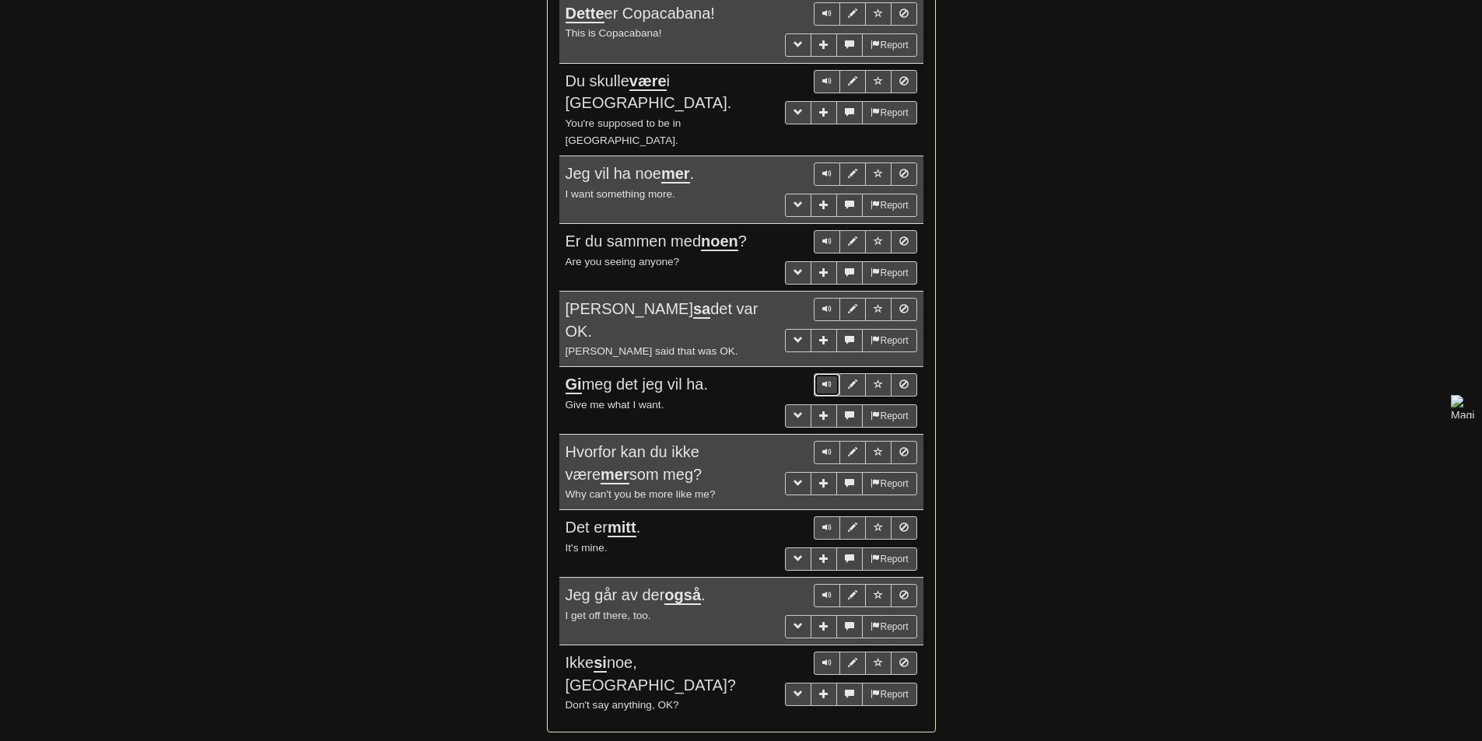
click at [814, 373] on button "Sentence controls" at bounding box center [827, 384] width 26 height 23
click at [823, 435] on td "Report Hvorfor kan du ikke være mer som meg? Why can't you be more like me?" at bounding box center [741, 472] width 364 height 75
click at [824, 447] on span "Sentence controls" at bounding box center [826, 451] width 9 height 9
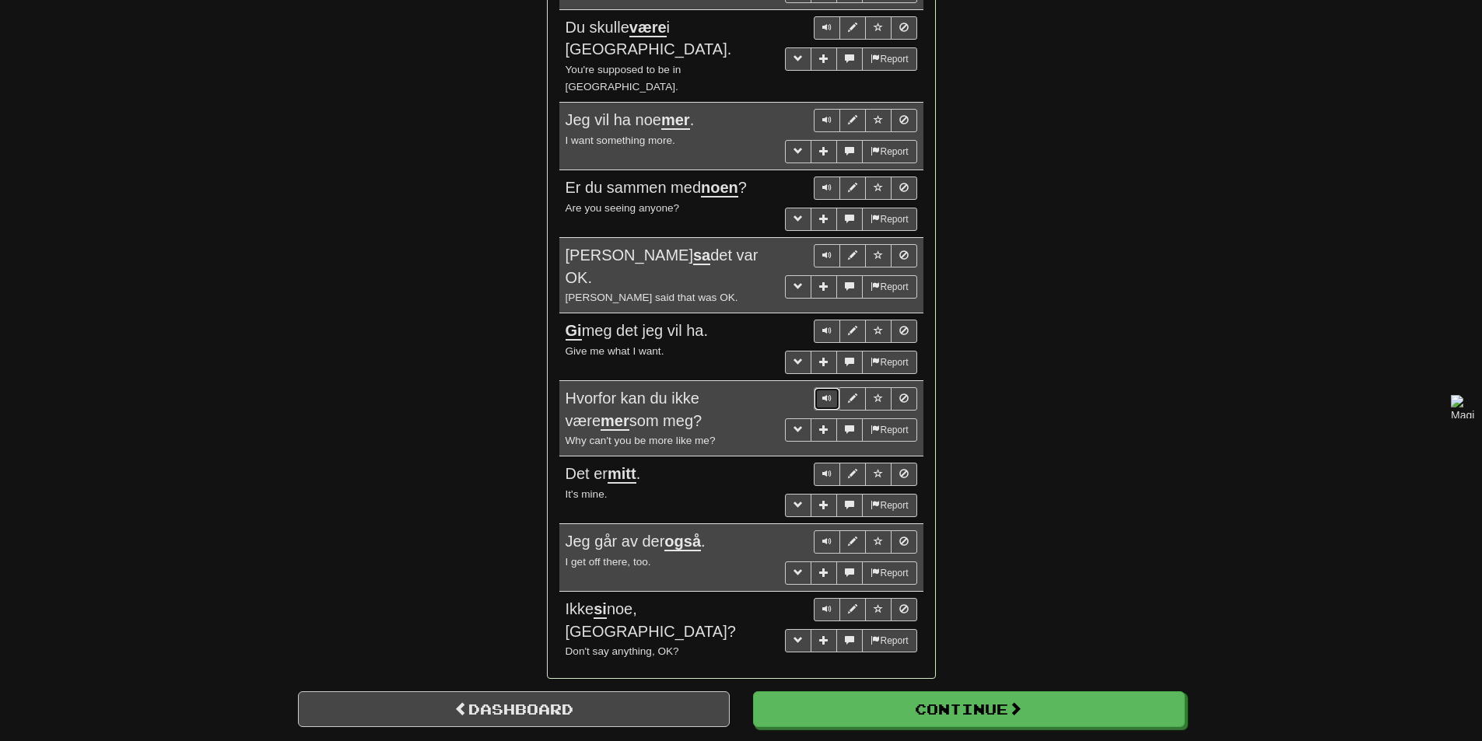
scroll to position [1011, 0]
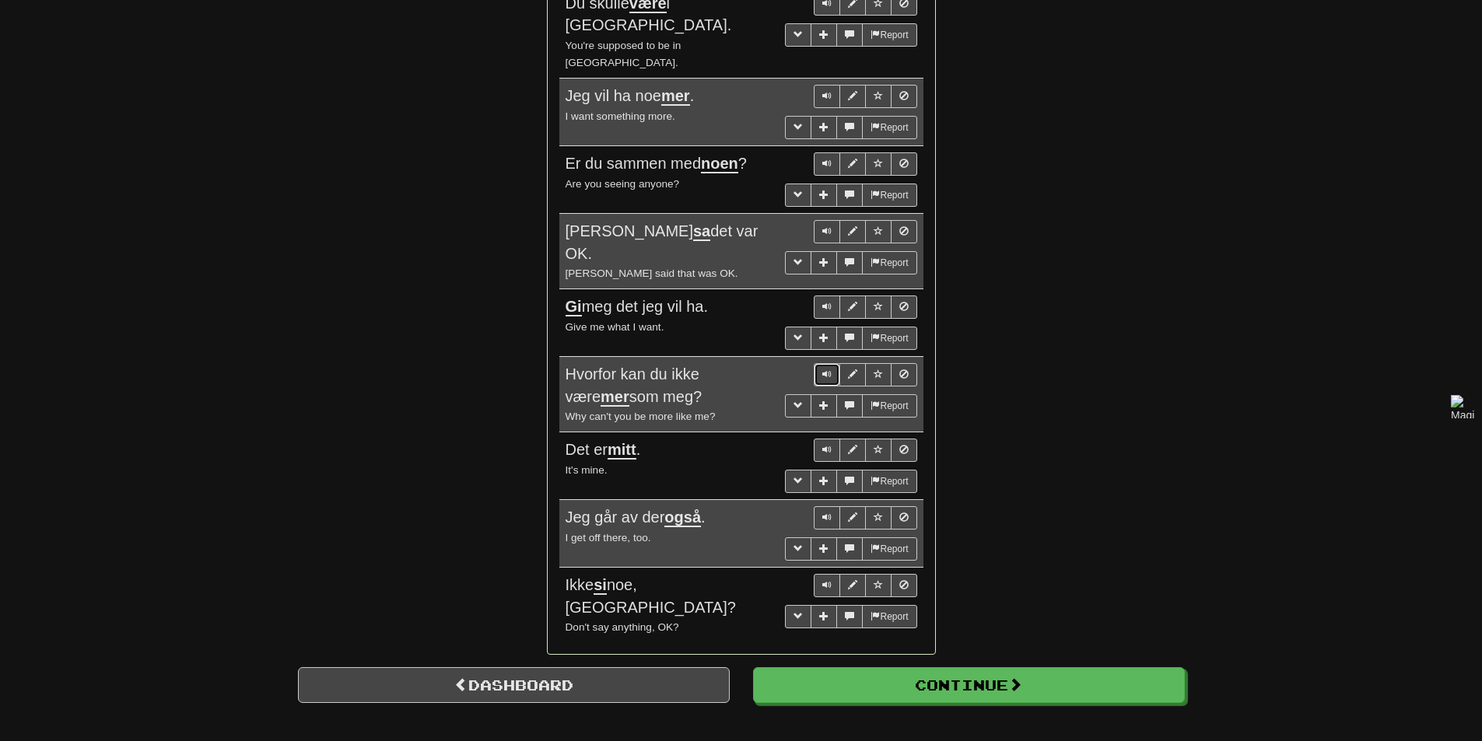
click at [831, 369] on span "Sentence controls" at bounding box center [826, 373] width 9 height 9
click at [817, 439] on button "Sentence controls" at bounding box center [827, 450] width 26 height 23
click at [831, 513] on span "Sentence controls" at bounding box center [826, 517] width 9 height 9
click at [824, 513] on span "Sentence controls" at bounding box center [826, 517] width 9 height 9
click at [823, 580] on span "Sentence controls" at bounding box center [826, 584] width 9 height 9
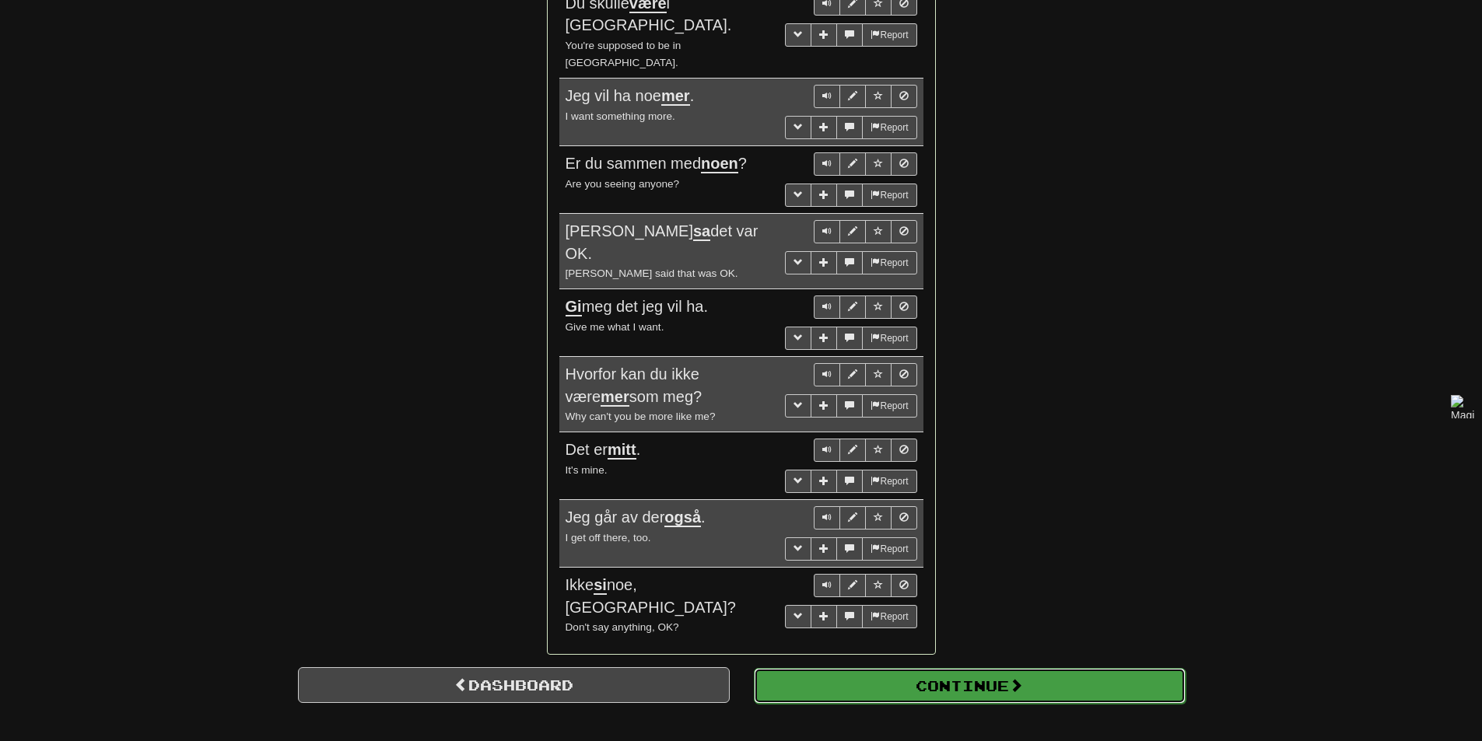
click at [860, 668] on button "Continue" at bounding box center [970, 686] width 432 height 36
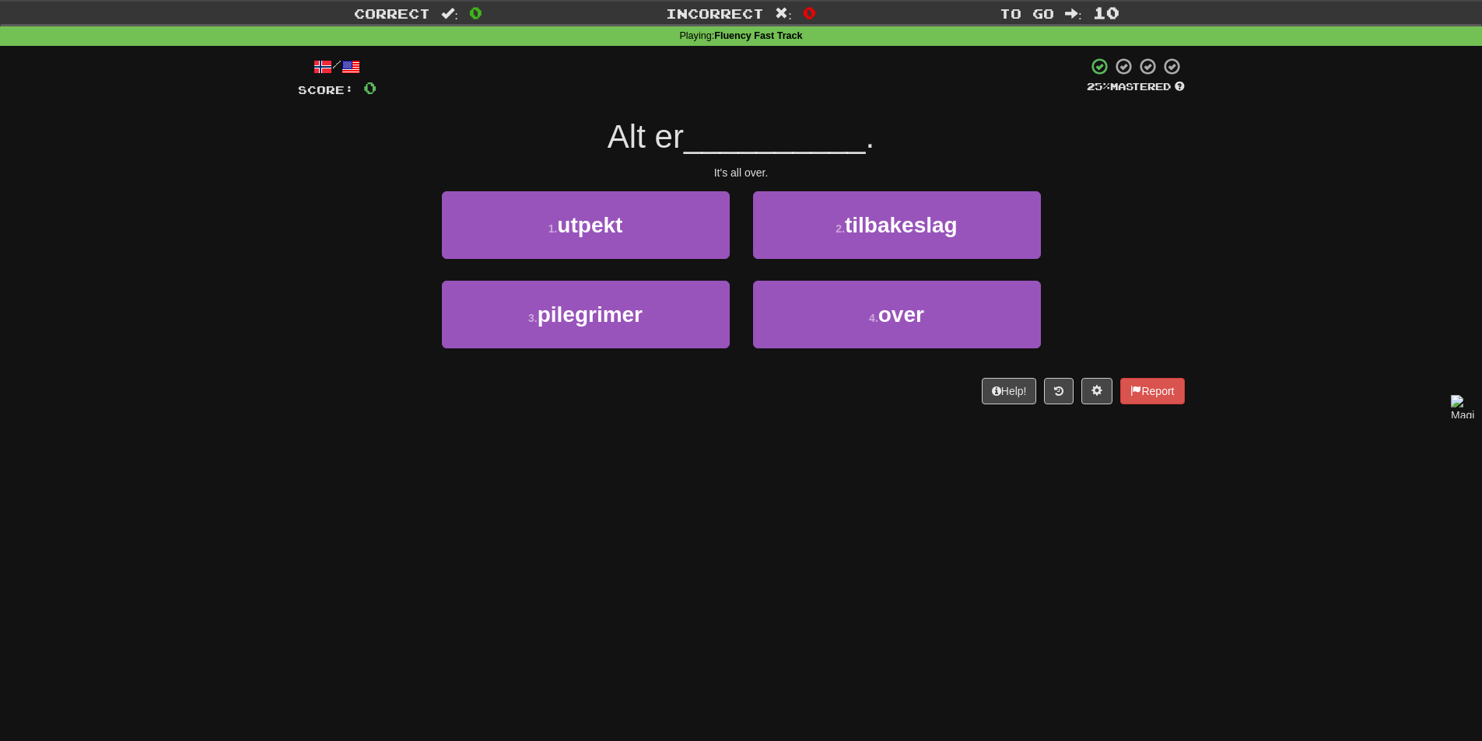
scroll to position [0, 0]
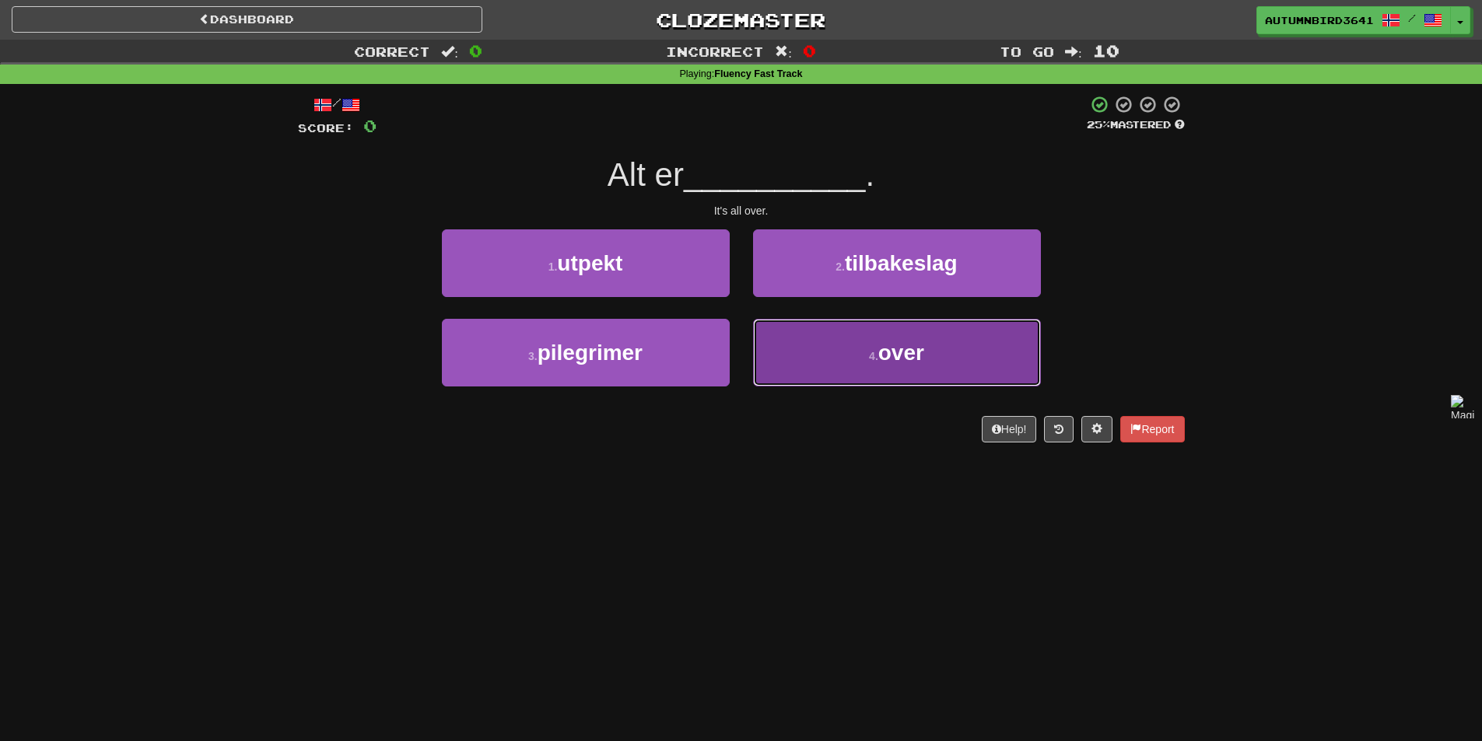
click at [940, 363] on button "4 . over" at bounding box center [897, 353] width 288 height 68
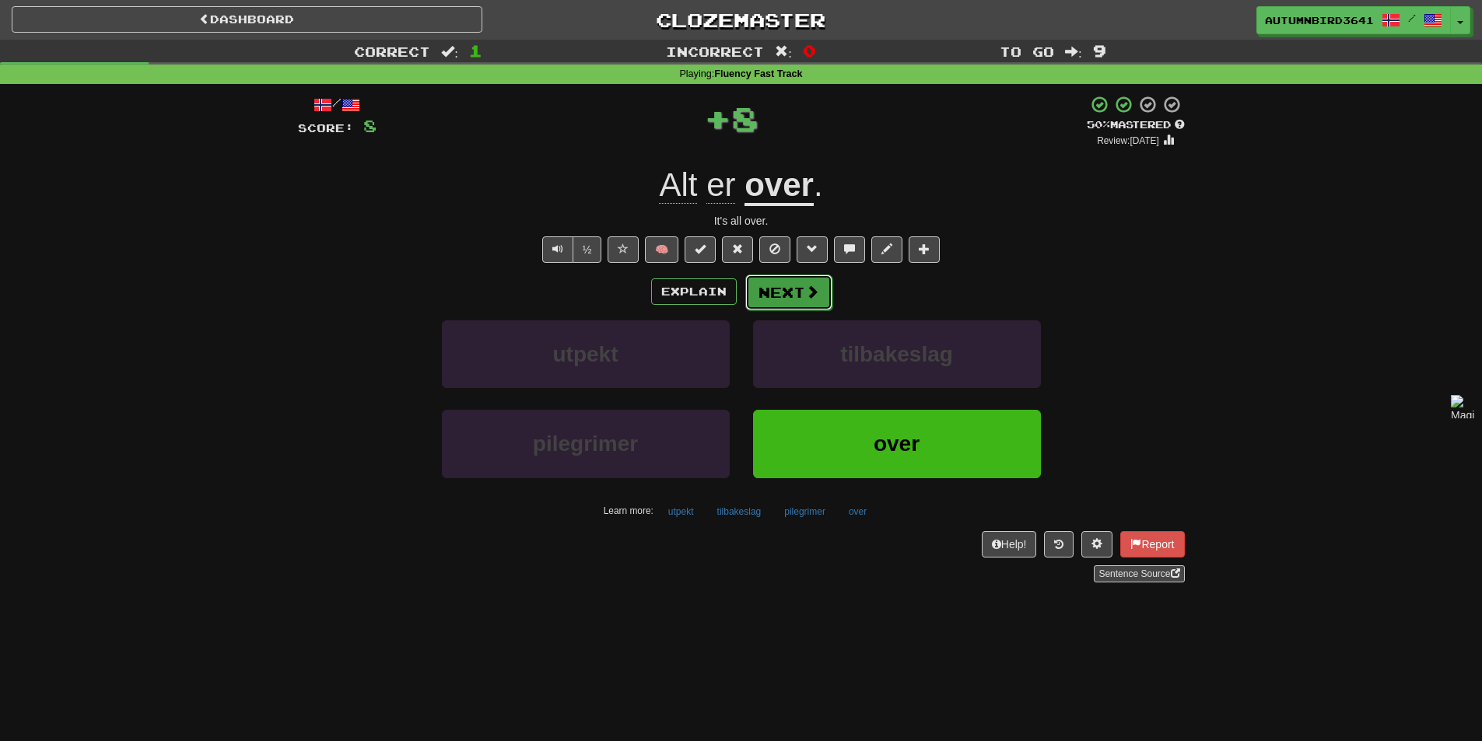
click at [803, 306] on button "Next" at bounding box center [788, 293] width 87 height 36
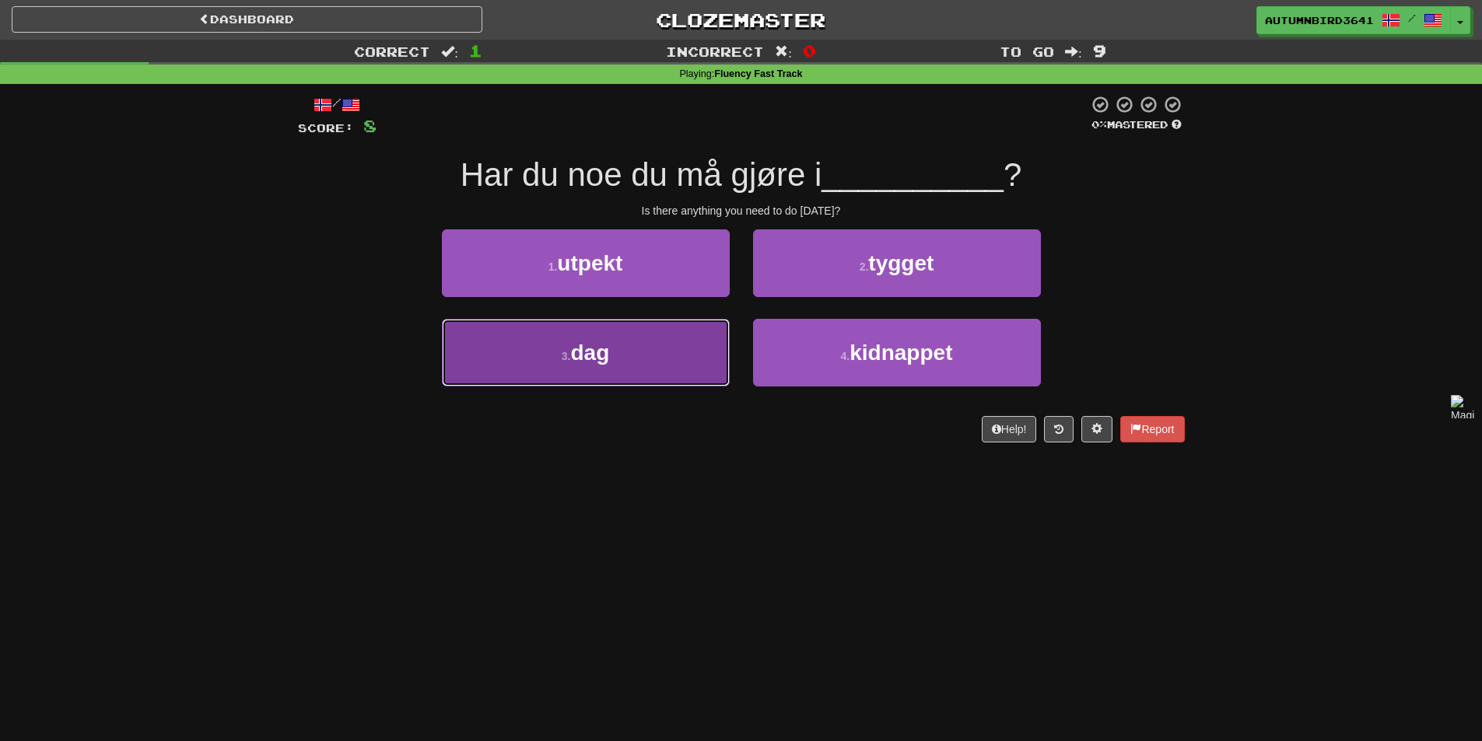
click at [648, 373] on button "3 . dag" at bounding box center [586, 353] width 288 height 68
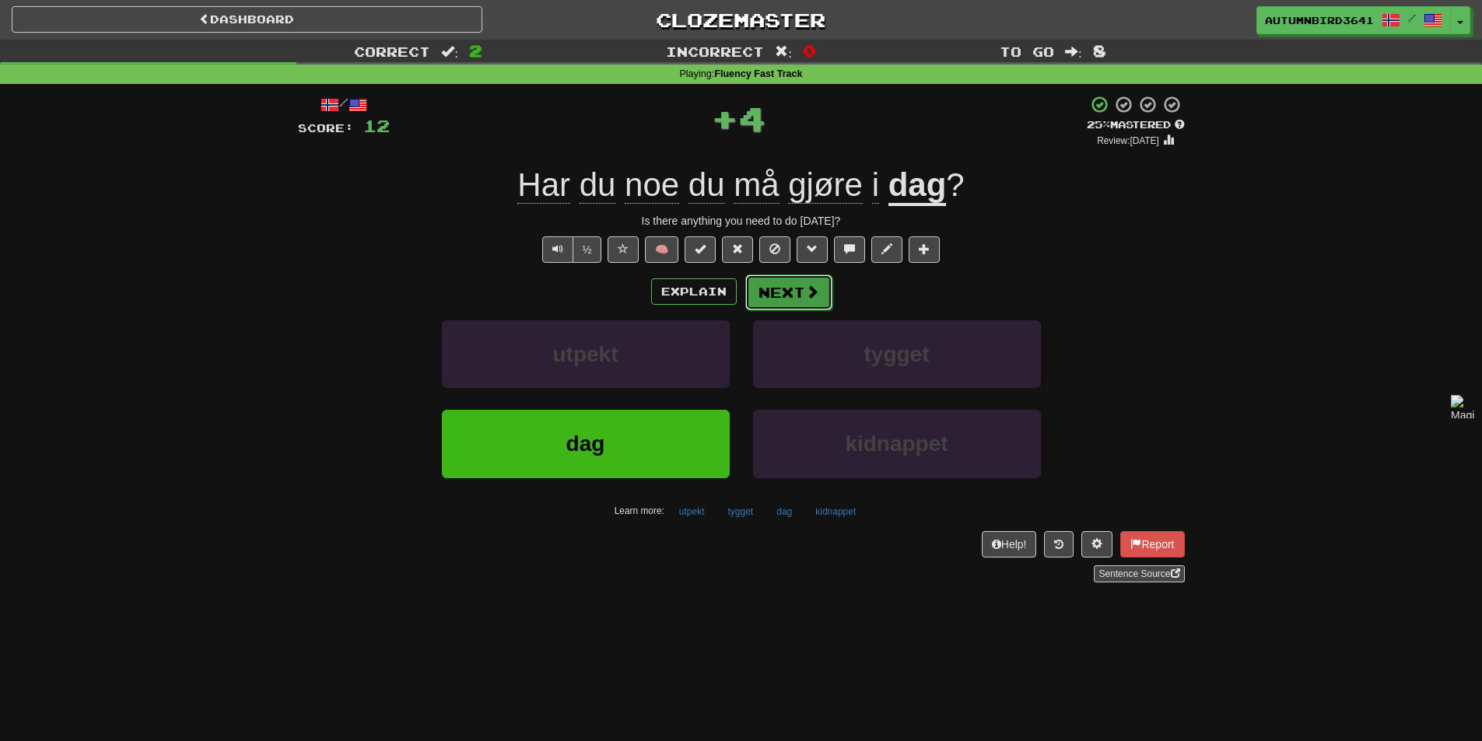
click at [786, 284] on button "Next" at bounding box center [788, 293] width 87 height 36
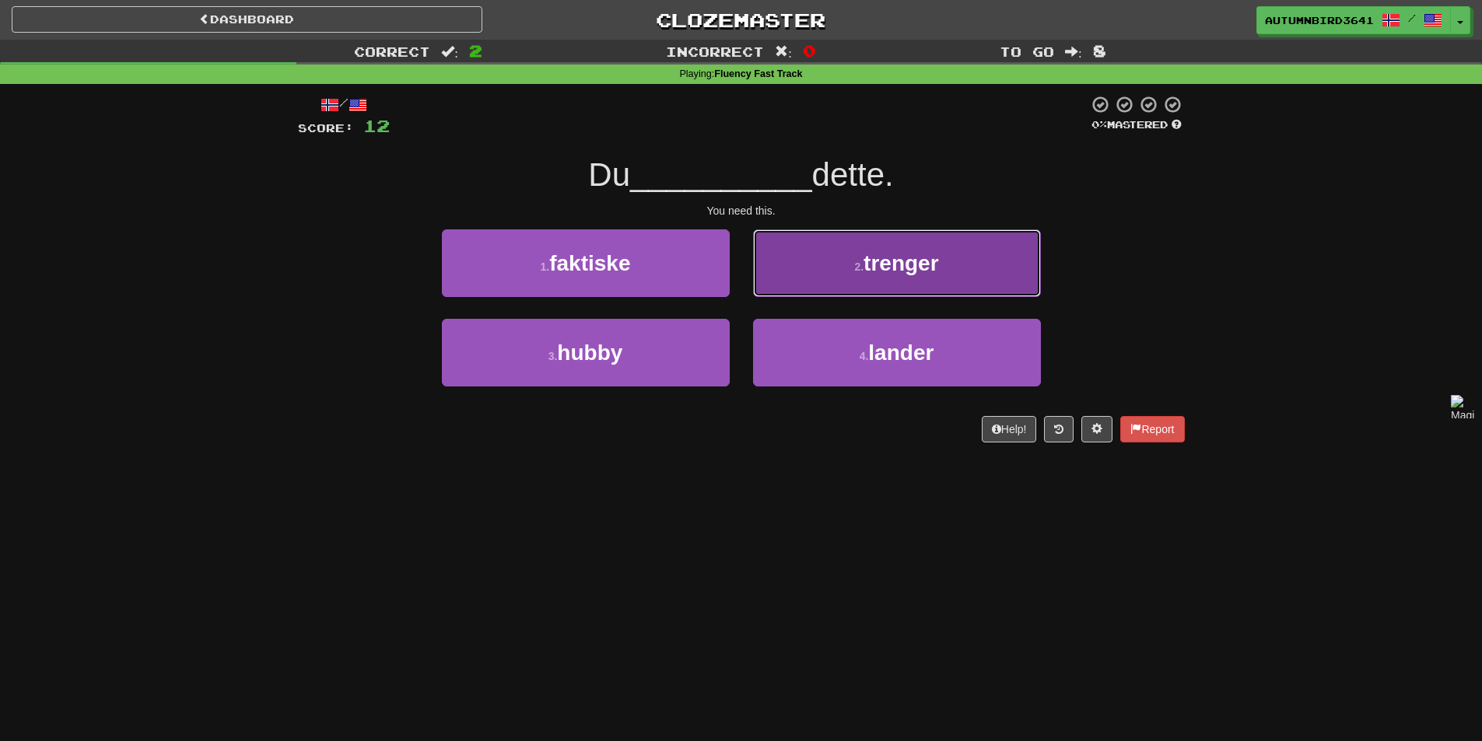
click at [984, 259] on button "2 . trenger" at bounding box center [897, 263] width 288 height 68
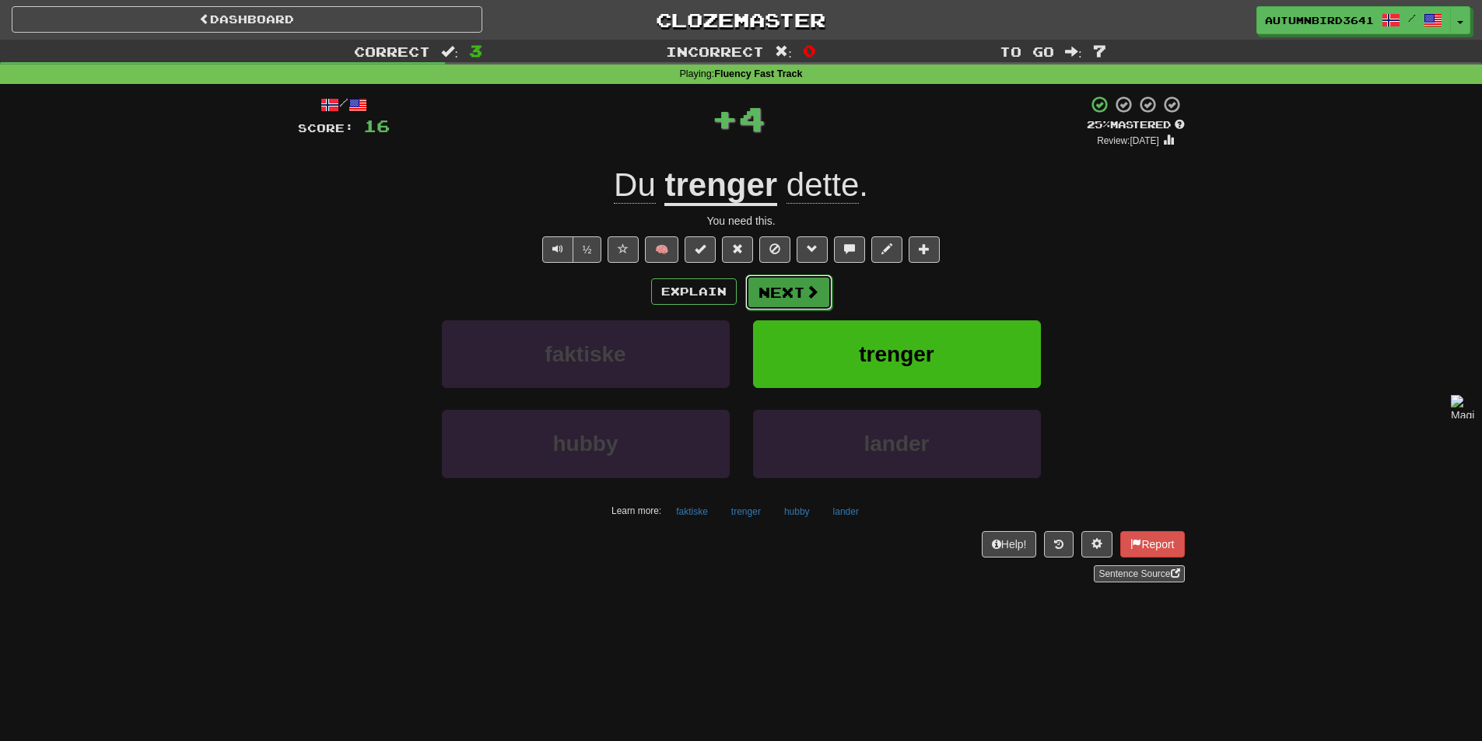
click at [808, 293] on span at bounding box center [812, 292] width 14 height 14
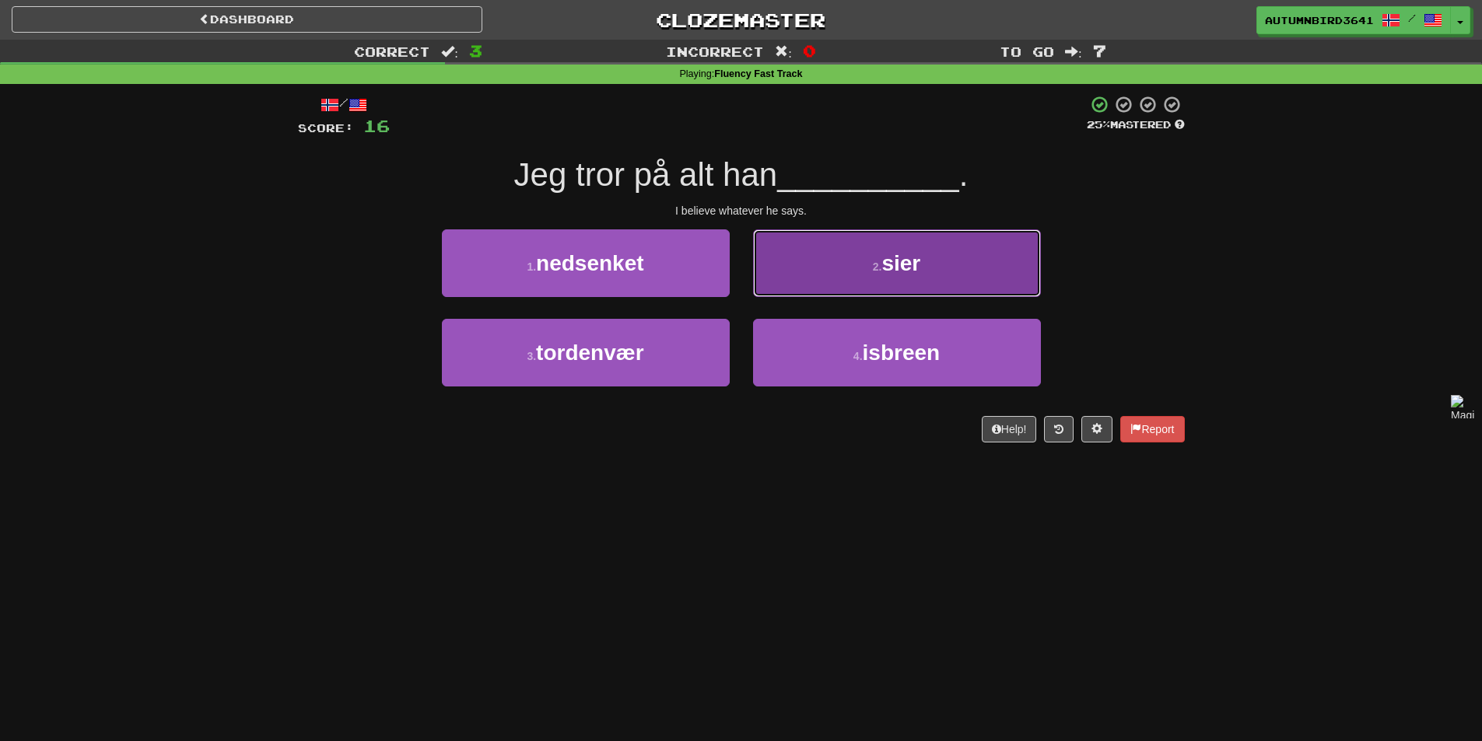
click at [922, 279] on button "2 . sier" at bounding box center [897, 263] width 288 height 68
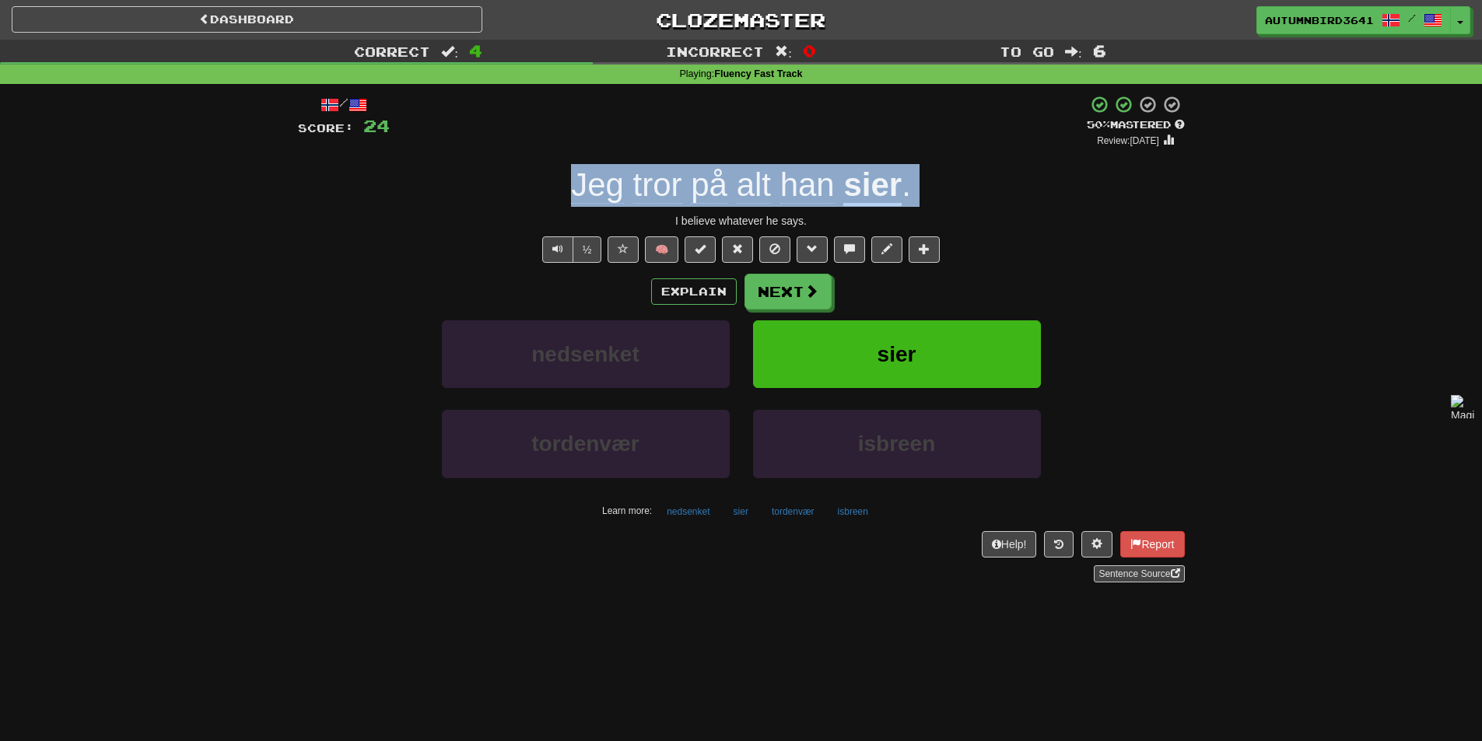
drag, startPoint x: 527, startPoint y: 213, endPoint x: 571, endPoint y: 185, distance: 51.8
click at [571, 185] on div "/ Score: 24 + 8 50 % Mastered Review: [DATE] Jeg tror på alt han sier . I belie…" at bounding box center [741, 339] width 887 height 488
click at [561, 145] on div at bounding box center [561, 145] width 0 height 0
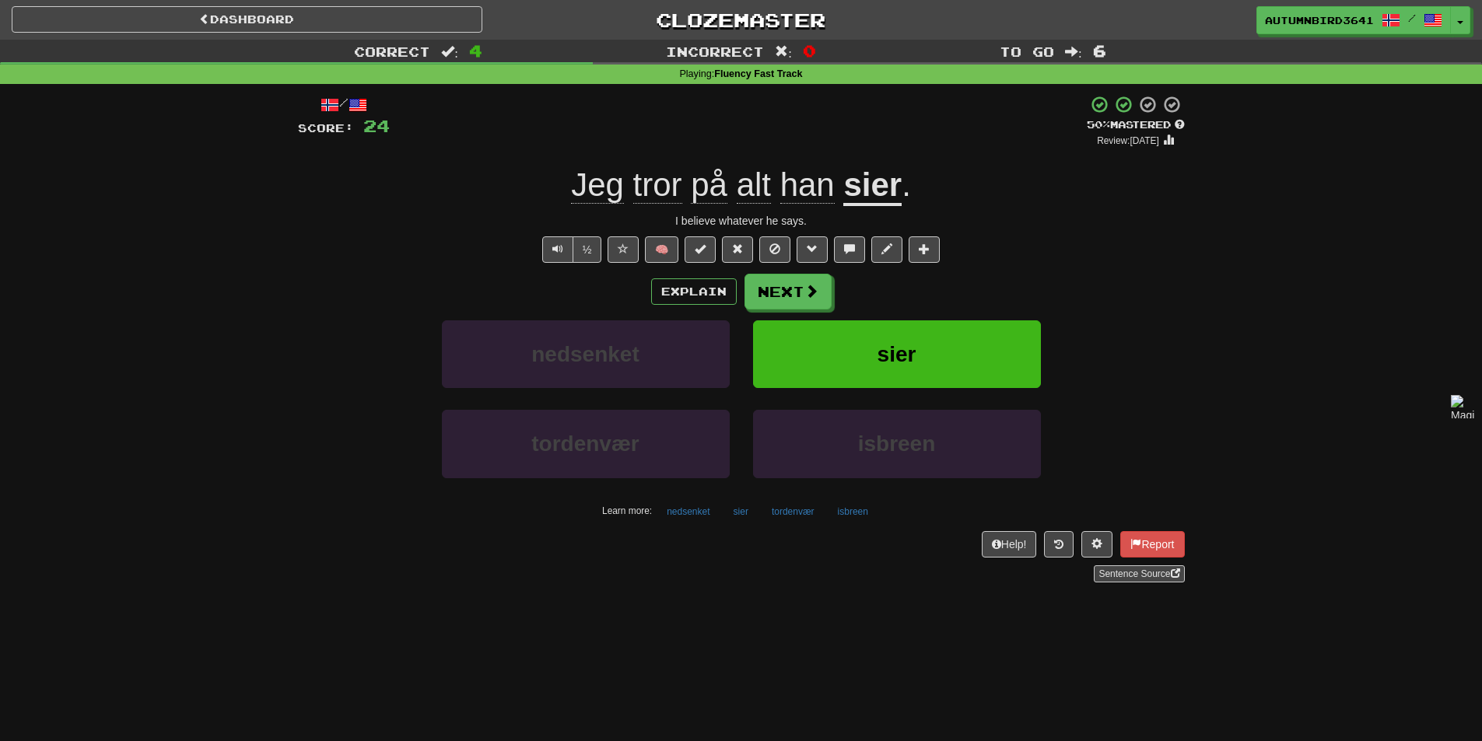
click at [481, 256] on div "½ 🧠" at bounding box center [741, 249] width 887 height 26
click at [555, 261] on button "Text-to-speech controls" at bounding box center [557, 249] width 31 height 26
click at [528, 261] on div "½ 🧠" at bounding box center [741, 249] width 887 height 26
click at [562, 246] on button "Text-to-speech controls" at bounding box center [557, 249] width 31 height 26
drag, startPoint x: 957, startPoint y: 177, endPoint x: 738, endPoint y: 170, distance: 219.4
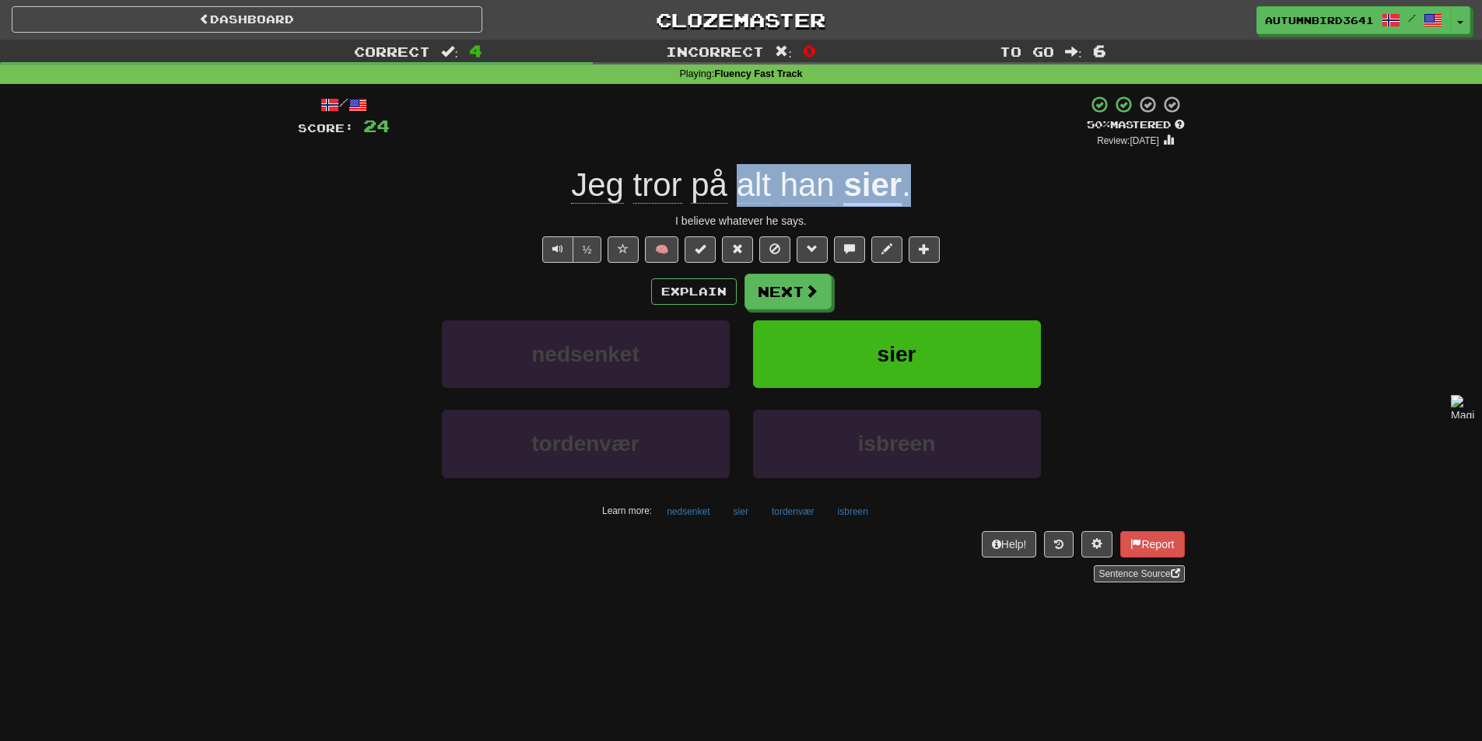
click at [738, 170] on div "Jeg tror på alt han sier ." at bounding box center [741, 185] width 887 height 43
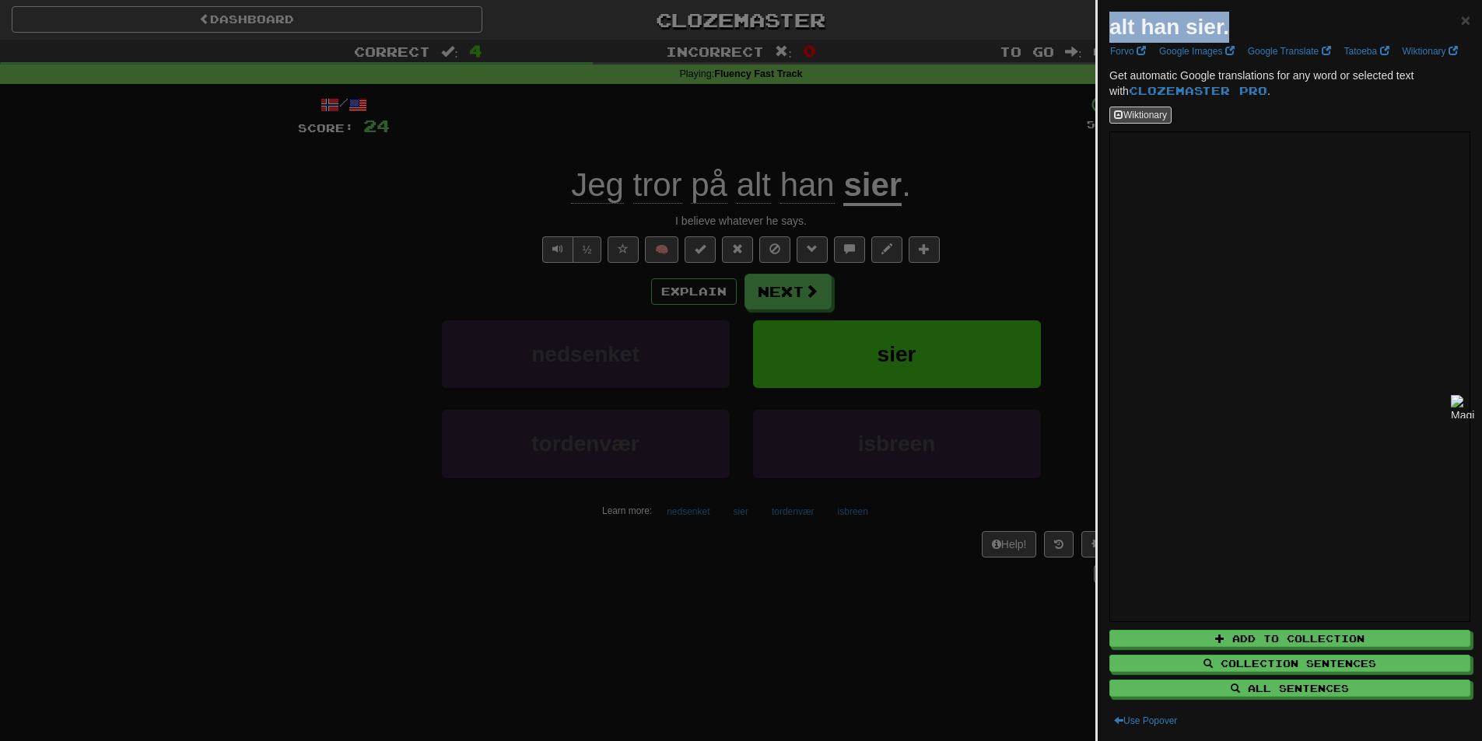
drag, startPoint x: 1265, startPoint y: 30, endPoint x: 1113, endPoint y: 23, distance: 151.8
click at [1113, 23] on div "alt han sier. ×" at bounding box center [1289, 27] width 361 height 31
click at [471, 188] on div at bounding box center [741, 370] width 1482 height 741
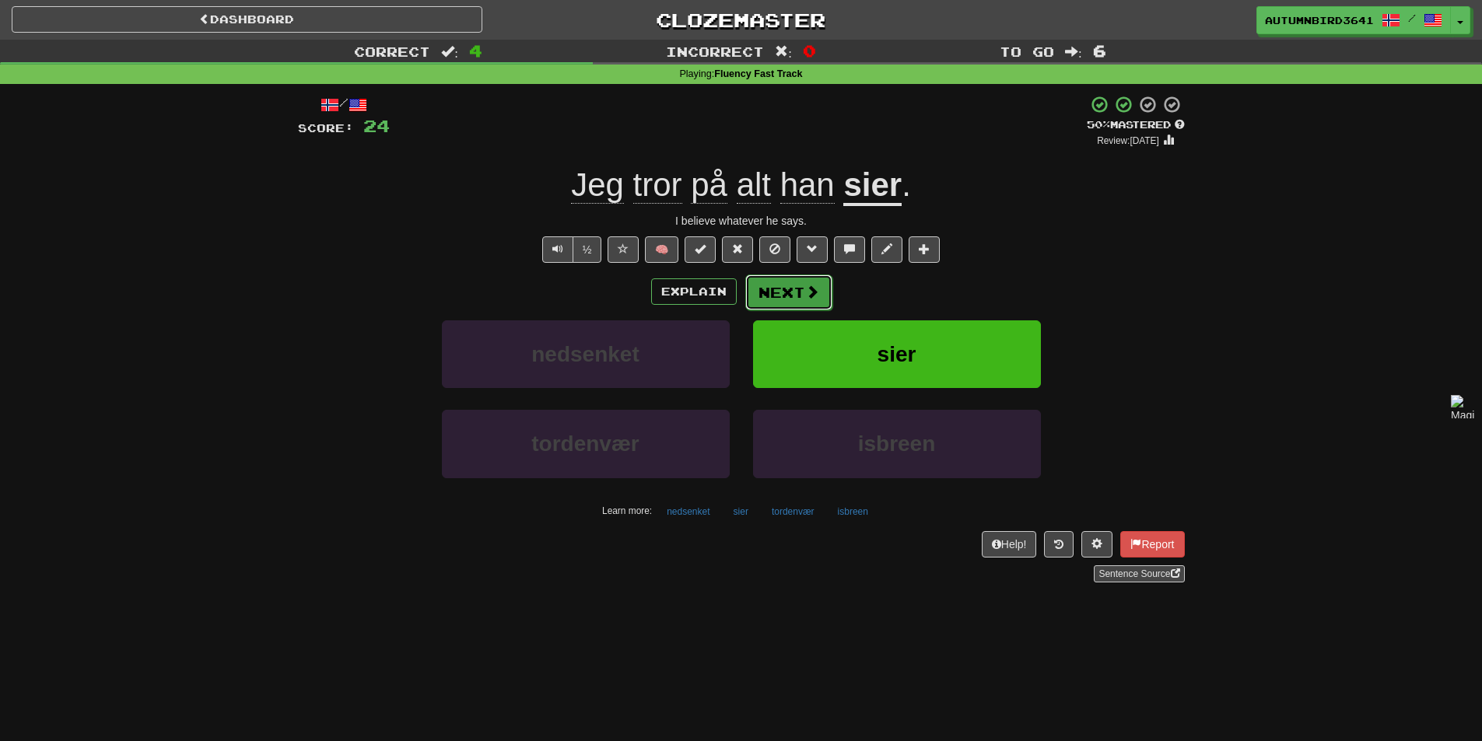
click at [796, 289] on button "Next" at bounding box center [788, 293] width 87 height 36
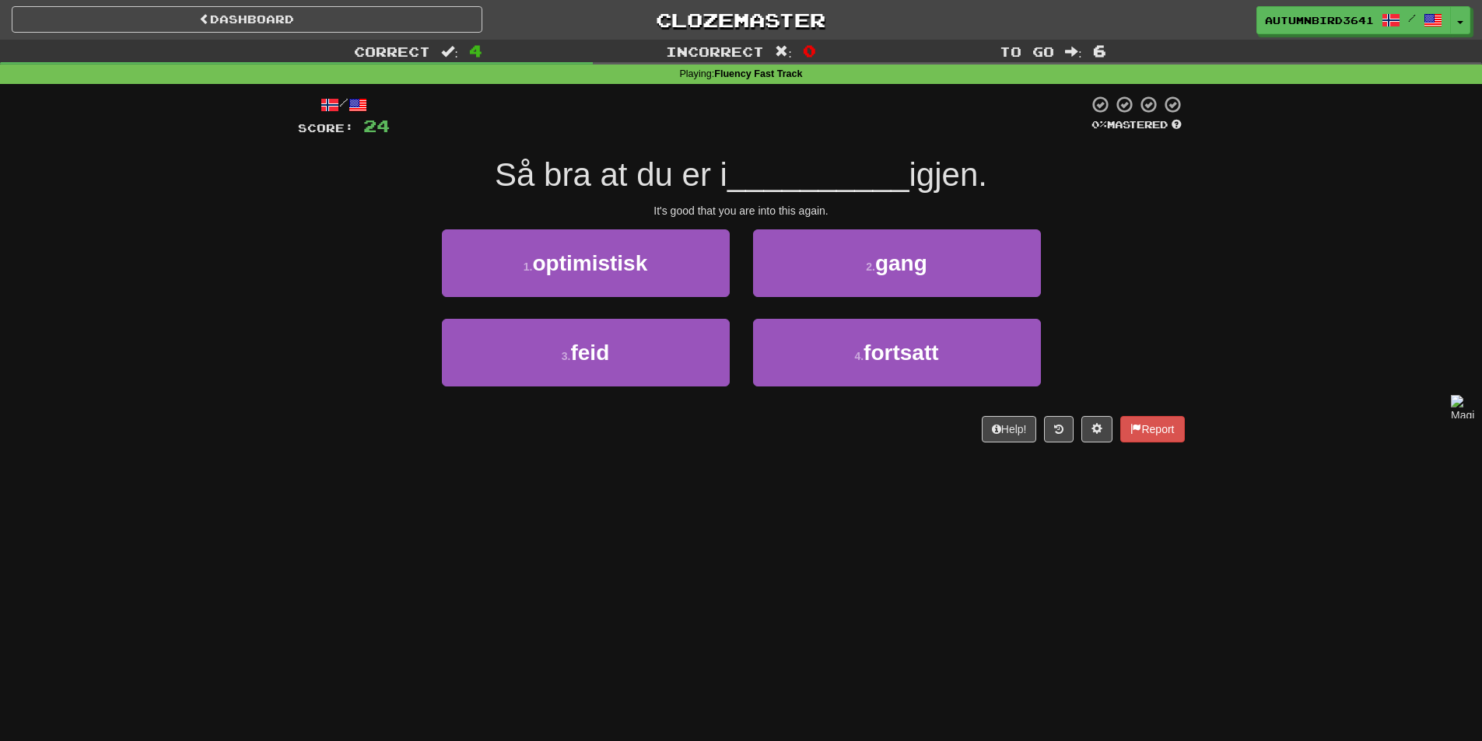
drag, startPoint x: 420, startPoint y: 159, endPoint x: 1022, endPoint y: 185, distance: 602.6
click at [1022, 185] on div "Så bra at du er i __________ igjen." at bounding box center [741, 175] width 887 height 43
click at [1012, 194] on div at bounding box center [1012, 194] width 0 height 0
click at [1022, 208] on div "It's good that you are into this again." at bounding box center [741, 211] width 887 height 16
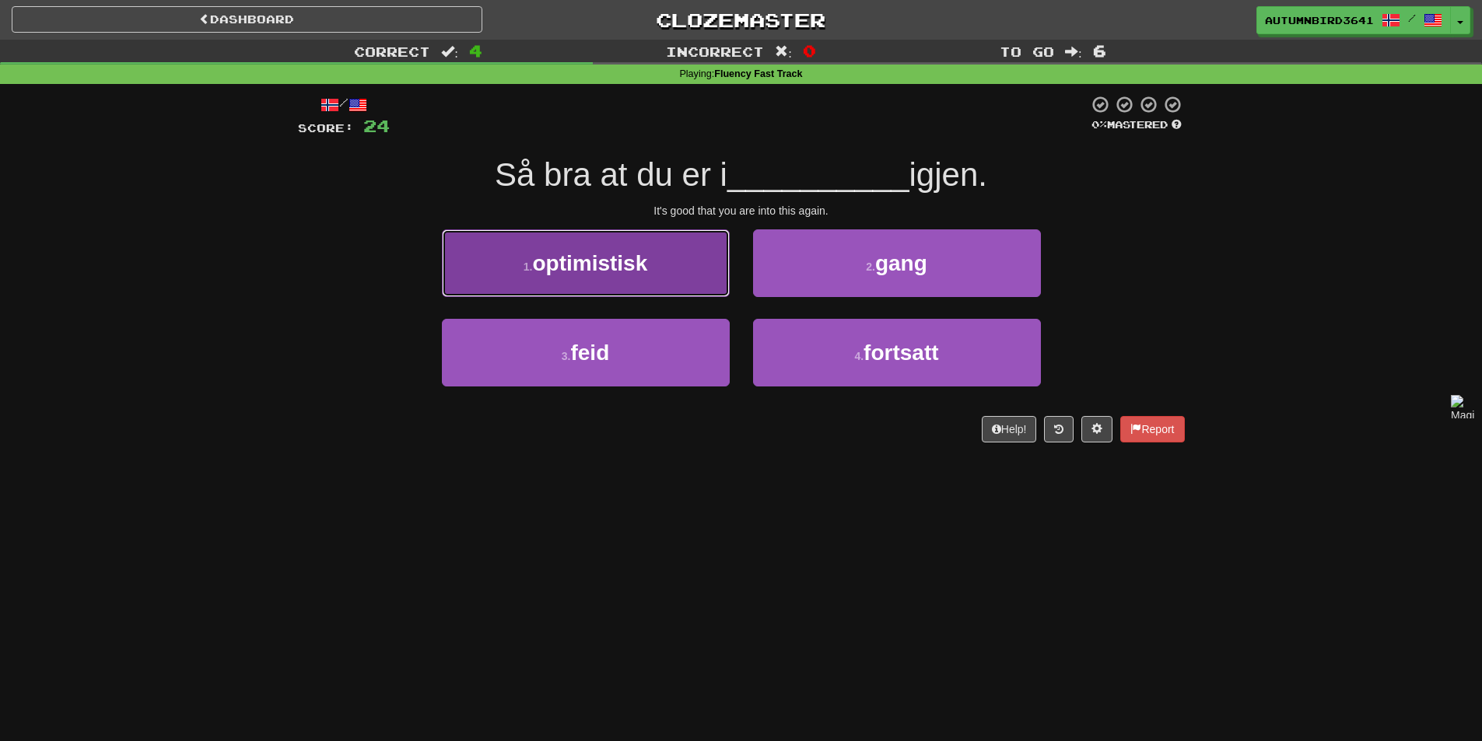
click at [574, 293] on button "1 . optimistisk" at bounding box center [586, 263] width 288 height 68
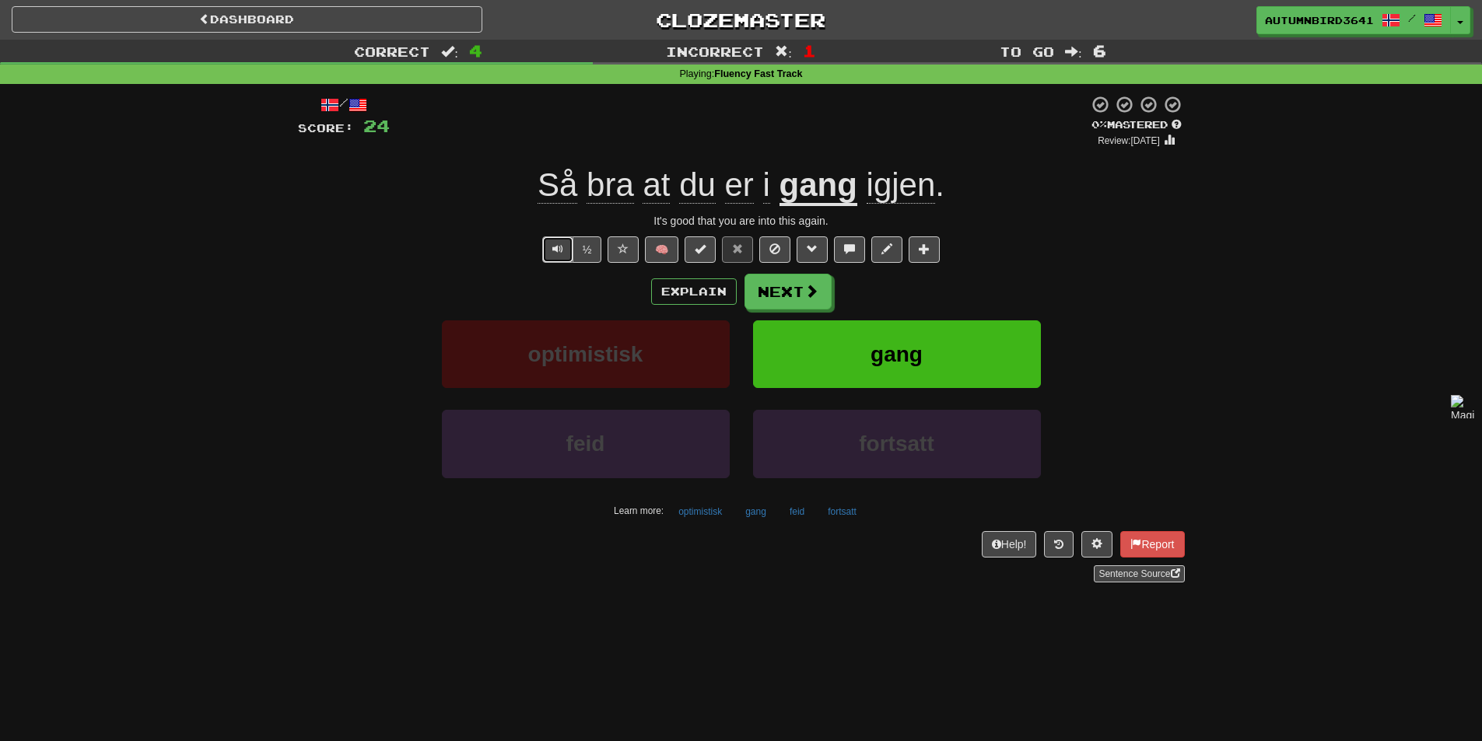
click at [552, 253] on span "Text-to-speech controls" at bounding box center [557, 248] width 11 height 11
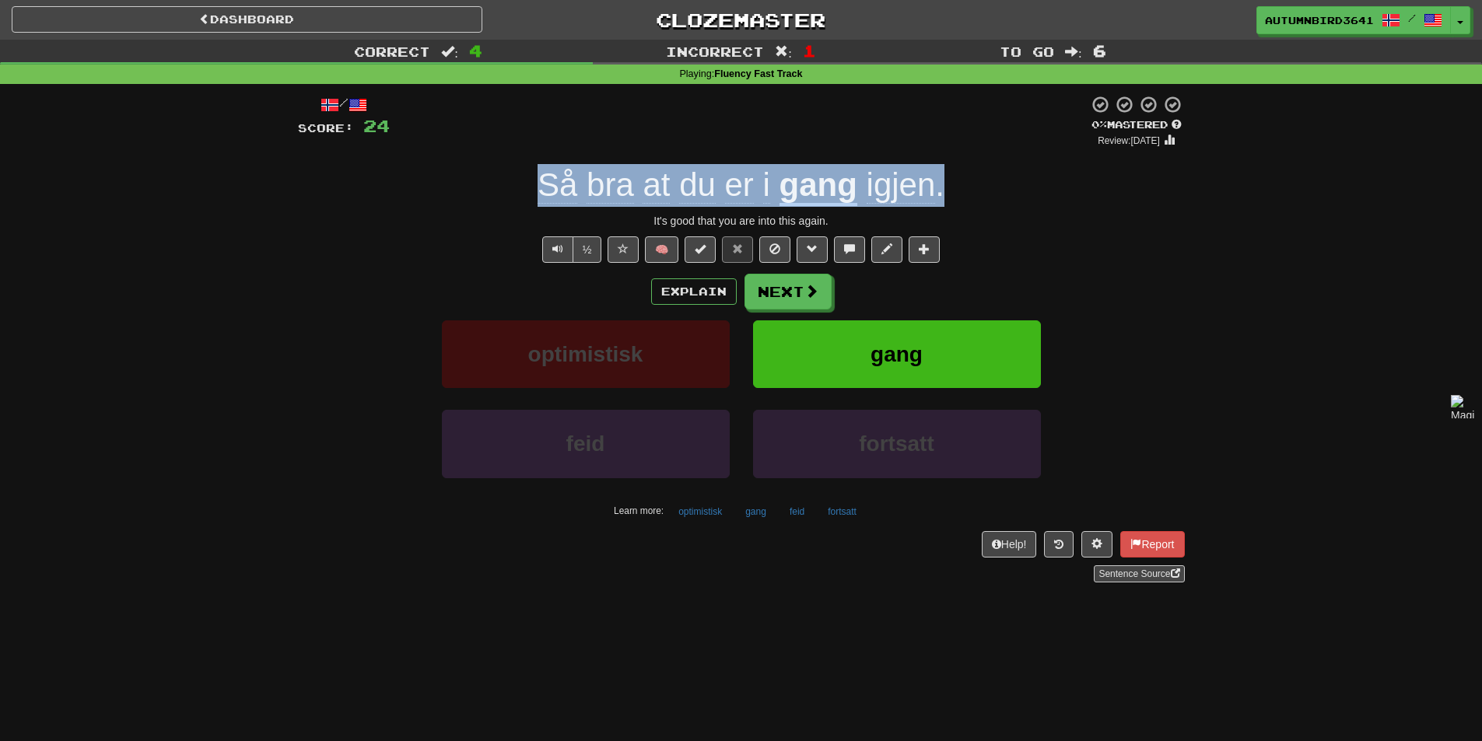
drag, startPoint x: 957, startPoint y: 170, endPoint x: 527, endPoint y: 179, distance: 430.2
click at [527, 179] on div "Så bra at du er i gang igjen ." at bounding box center [741, 185] width 887 height 43
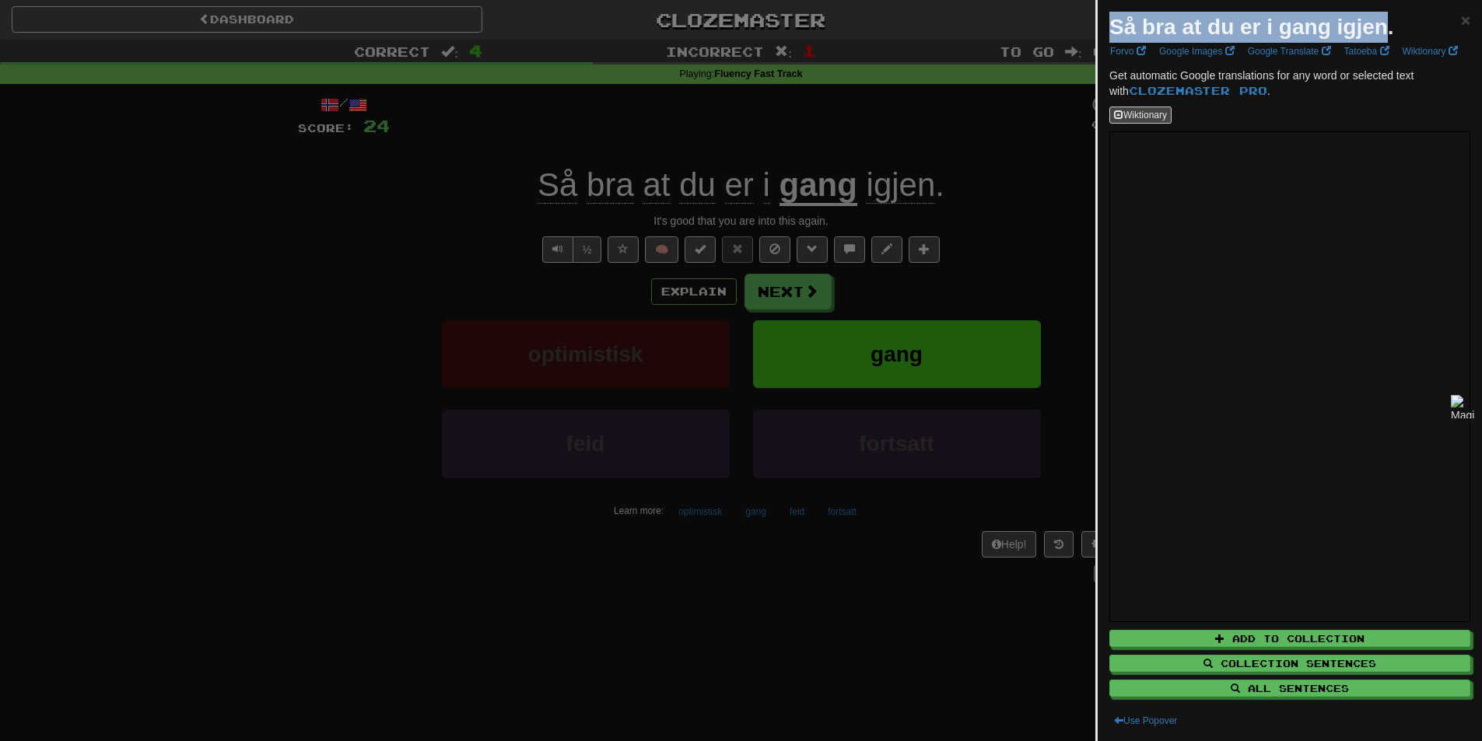
drag, startPoint x: 1390, startPoint y: 26, endPoint x: 1096, endPoint y: 18, distance: 294.1
click at [1096, 18] on div "Så bra at du er i gang igjen. × Forvo Google Images Google Translate Tatoeba Wi…" at bounding box center [1288, 370] width 387 height 741
click at [1174, 26] on strong "Så bra at du er i gang igjen" at bounding box center [1248, 27] width 278 height 24
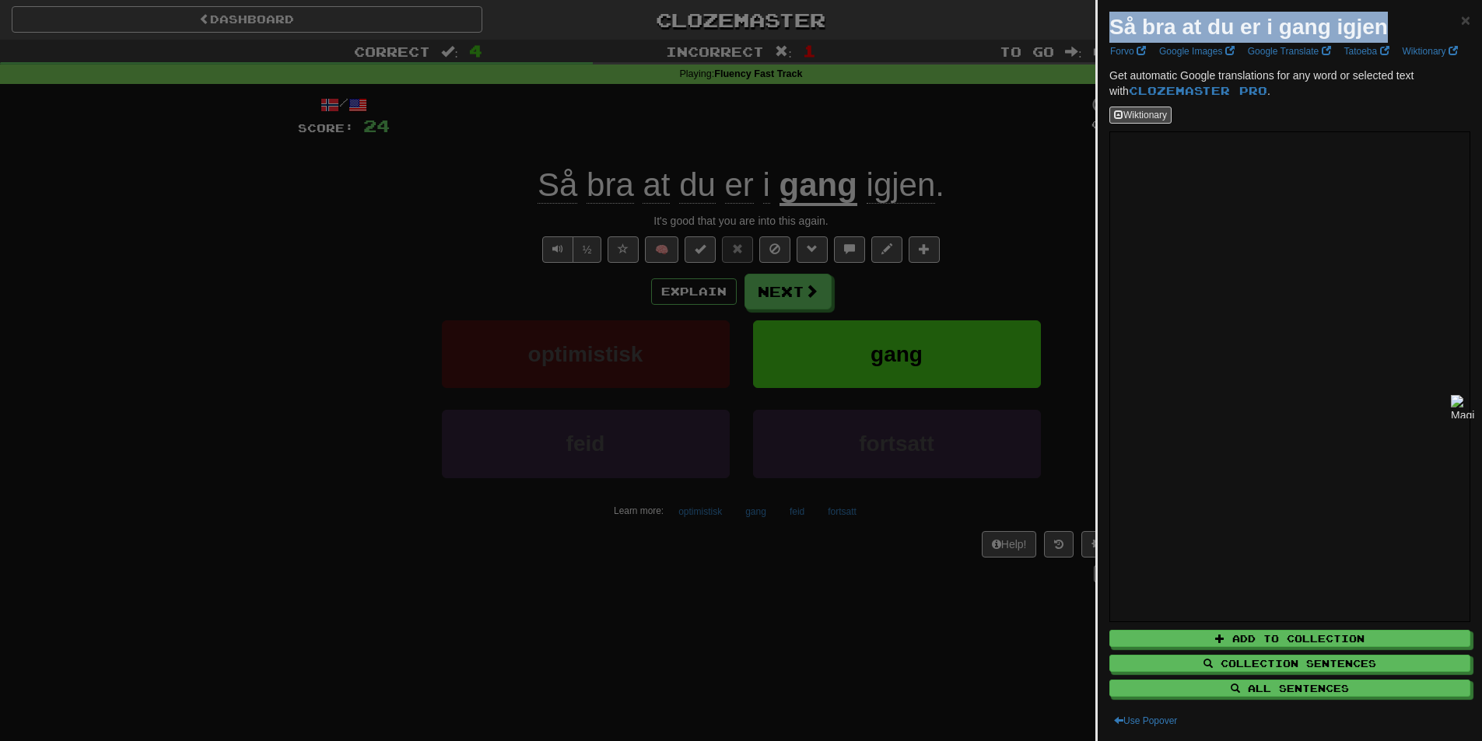
copy strong "Så bra at du er i gang igjen"
click at [559, 432] on div at bounding box center [741, 370] width 1482 height 741
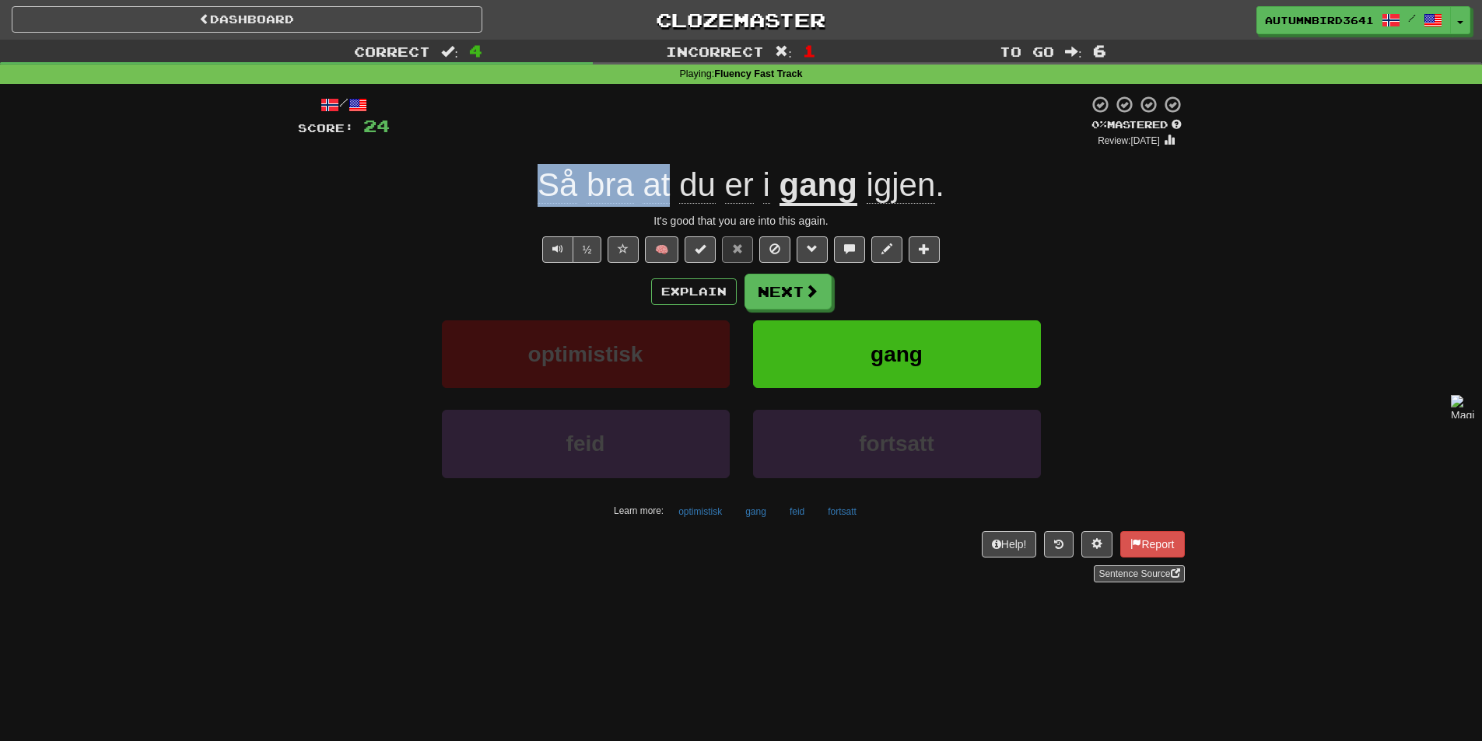
drag, startPoint x: 513, startPoint y: 152, endPoint x: 674, endPoint y: 196, distance: 167.7
click at [674, 196] on div "/ Score: 24 0 % Mastered Review: [DATE] Så bra at du er i gang igjen . It's goo…" at bounding box center [741, 339] width 887 height 488
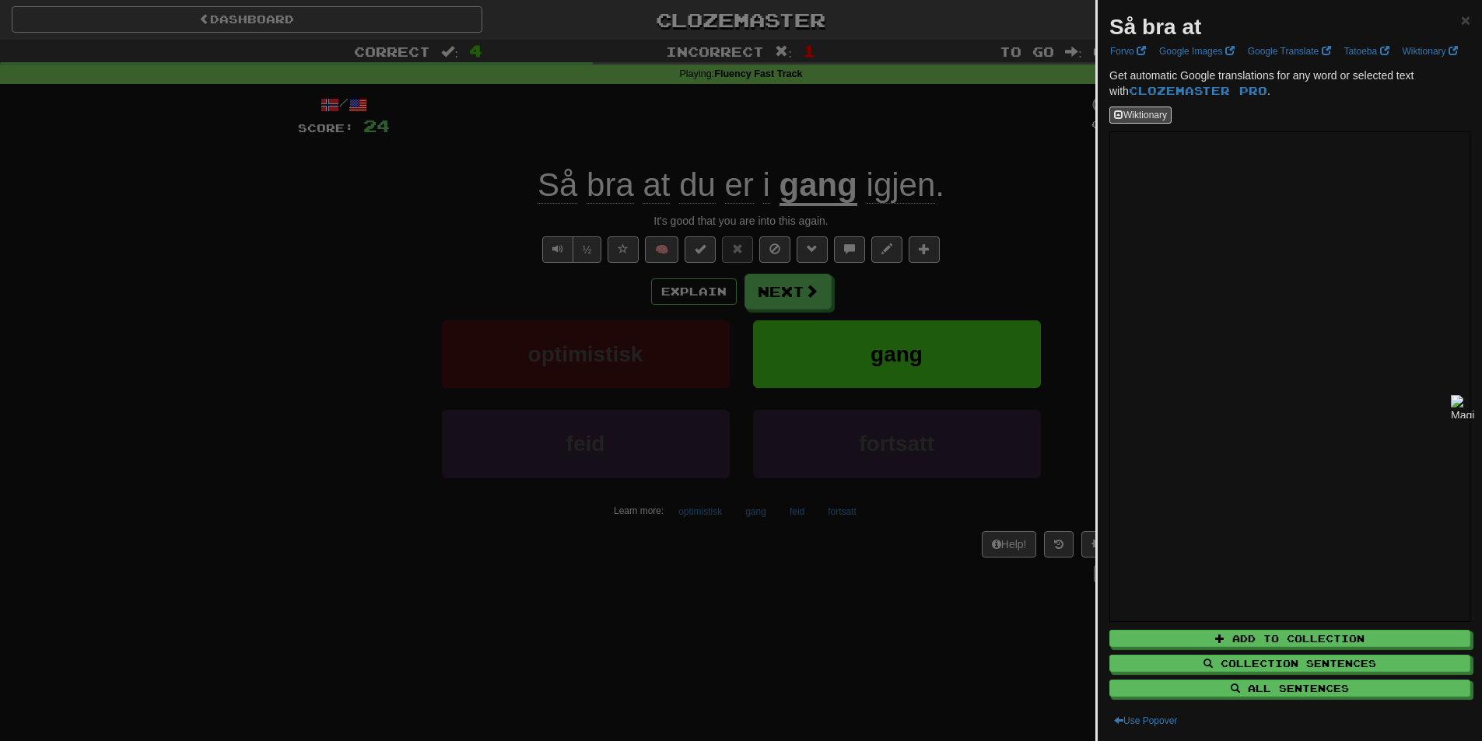
click at [1172, 23] on strong "Så bra at" at bounding box center [1155, 27] width 92 height 24
click at [1171, 26] on strong "Så bra at" at bounding box center [1155, 27] width 92 height 24
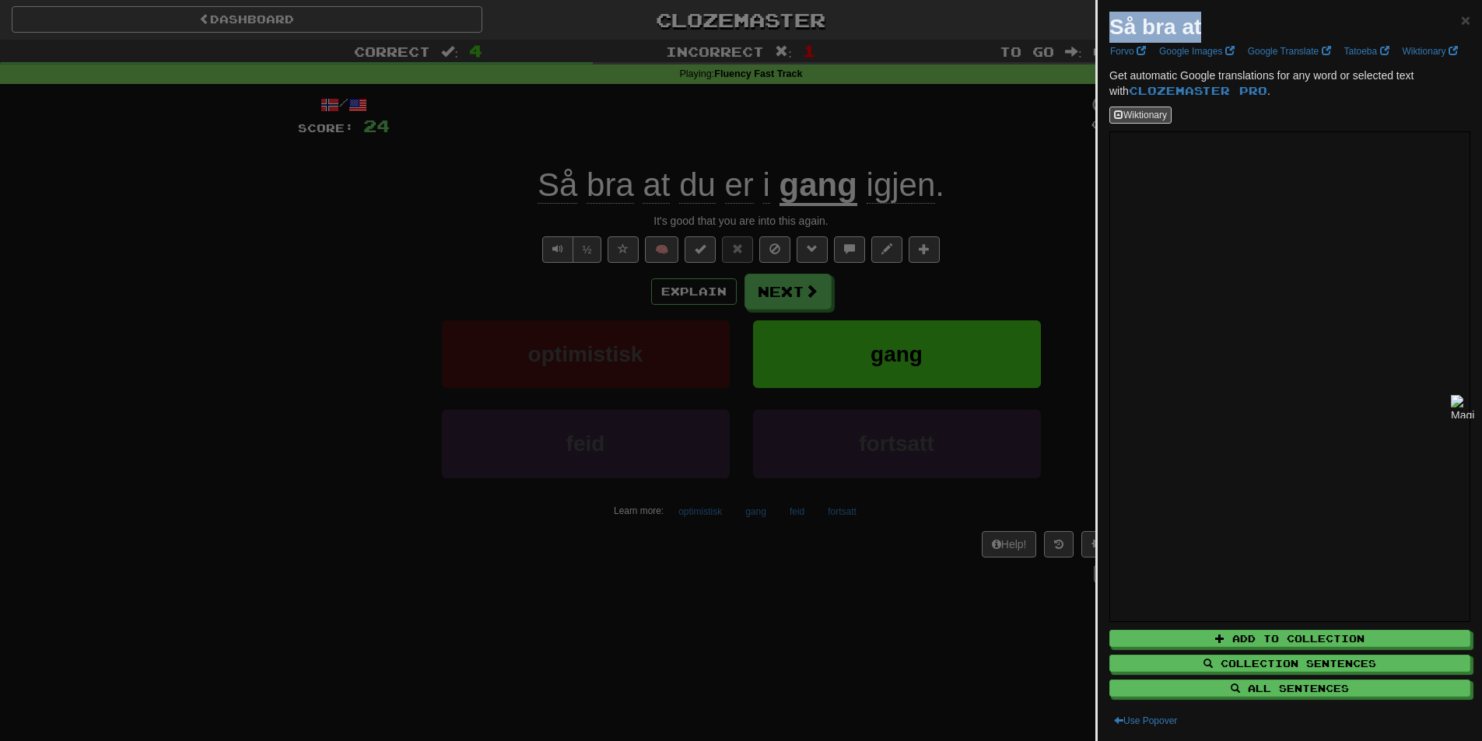
click at [1171, 26] on strong "Så bra at" at bounding box center [1155, 27] width 92 height 24
click at [183, 460] on div at bounding box center [741, 370] width 1482 height 741
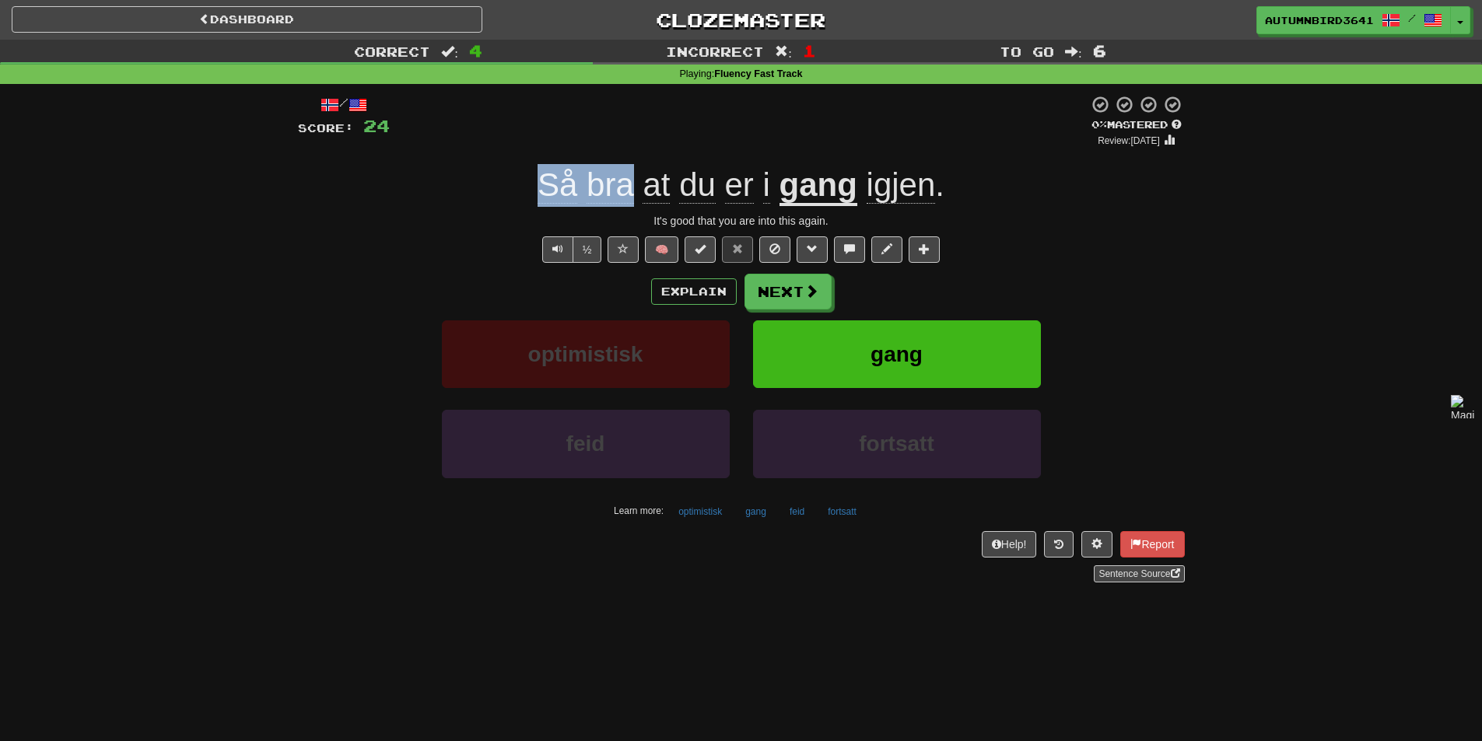
drag, startPoint x: 635, startPoint y: 149, endPoint x: 546, endPoint y: 180, distance: 94.0
click at [546, 180] on div "/ Score: 24 0 % Mastered Review: [DATE] Så bra at du er i gang igjen . It's goo…" at bounding box center [741, 339] width 887 height 488
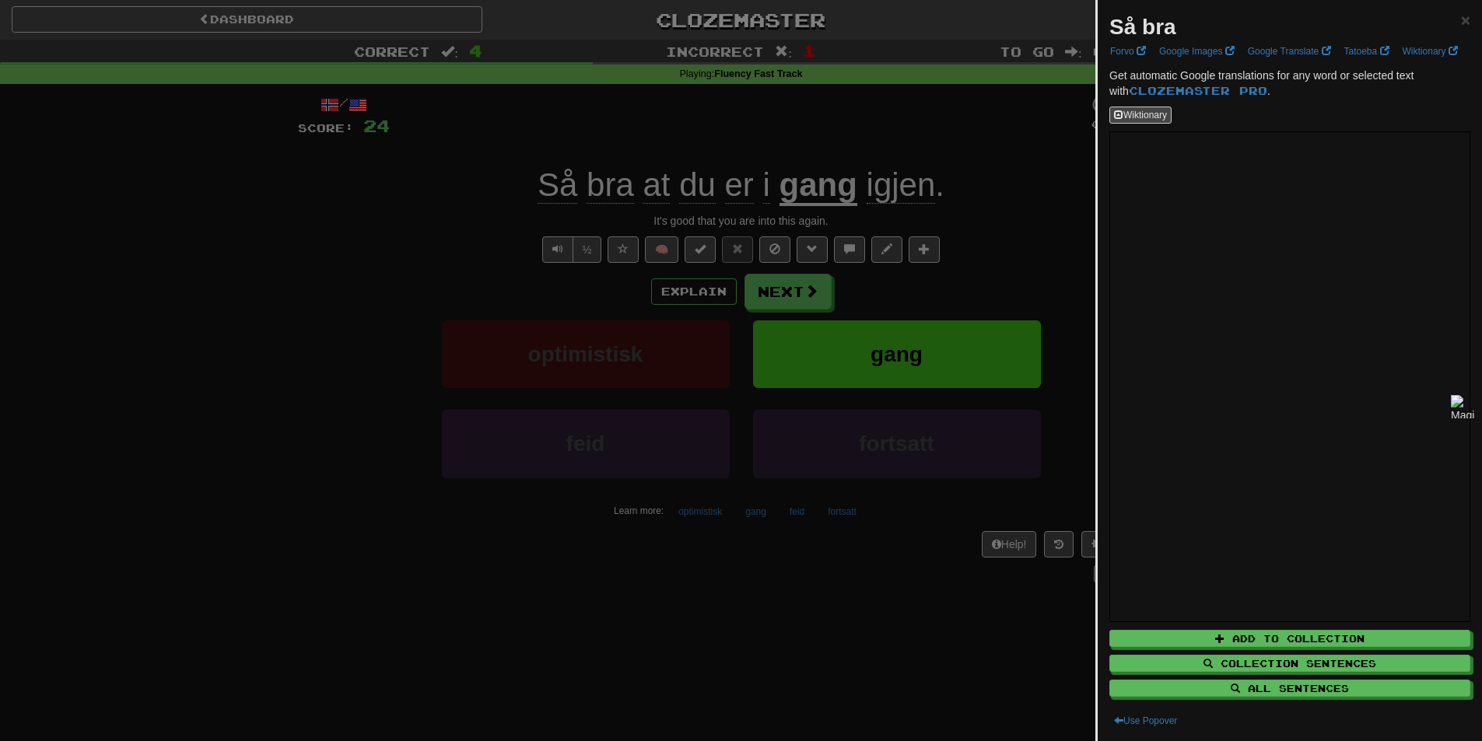
click at [166, 390] on div at bounding box center [741, 370] width 1482 height 741
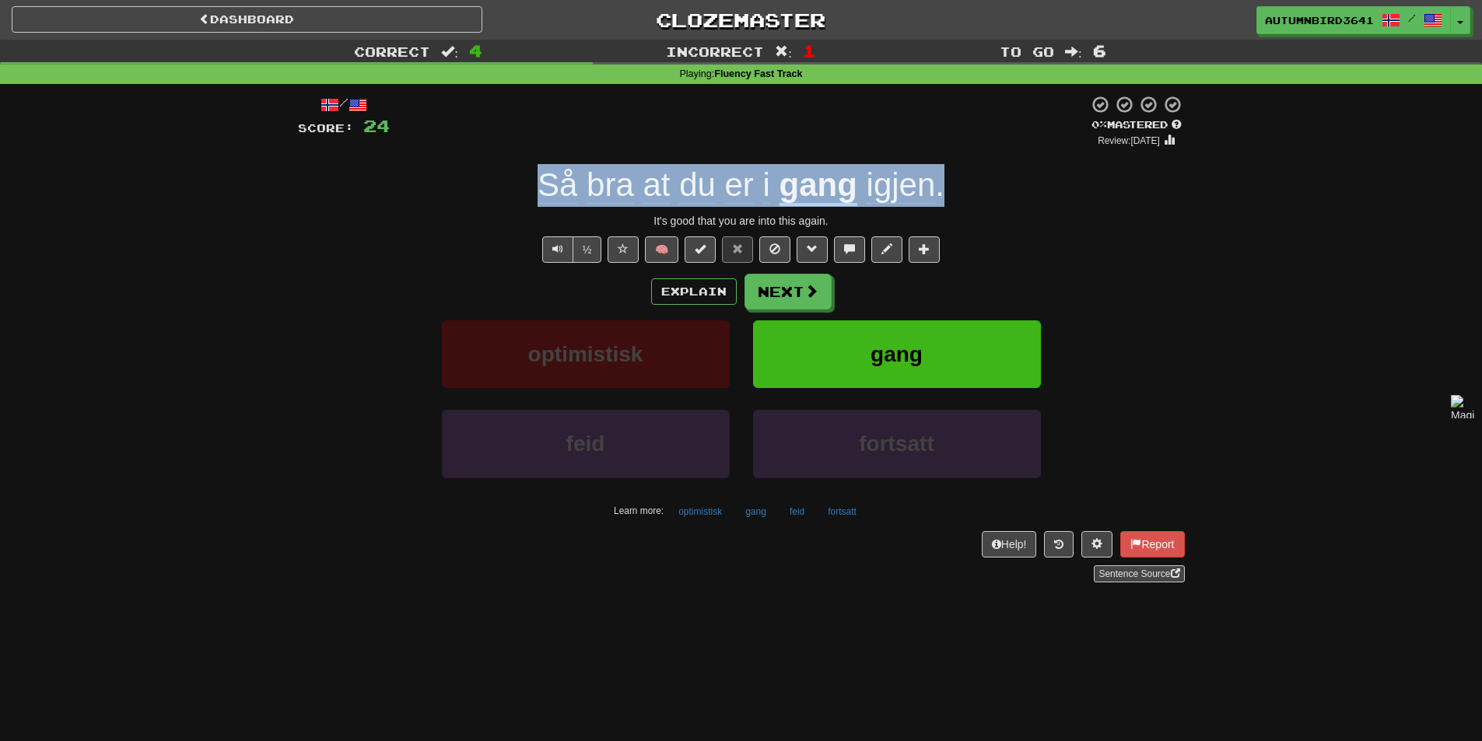
drag, startPoint x: 943, startPoint y: 177, endPoint x: 534, endPoint y: 178, distance: 409.9
click at [534, 178] on div "Så bra at du er i gang igjen ." at bounding box center [741, 185] width 887 height 43
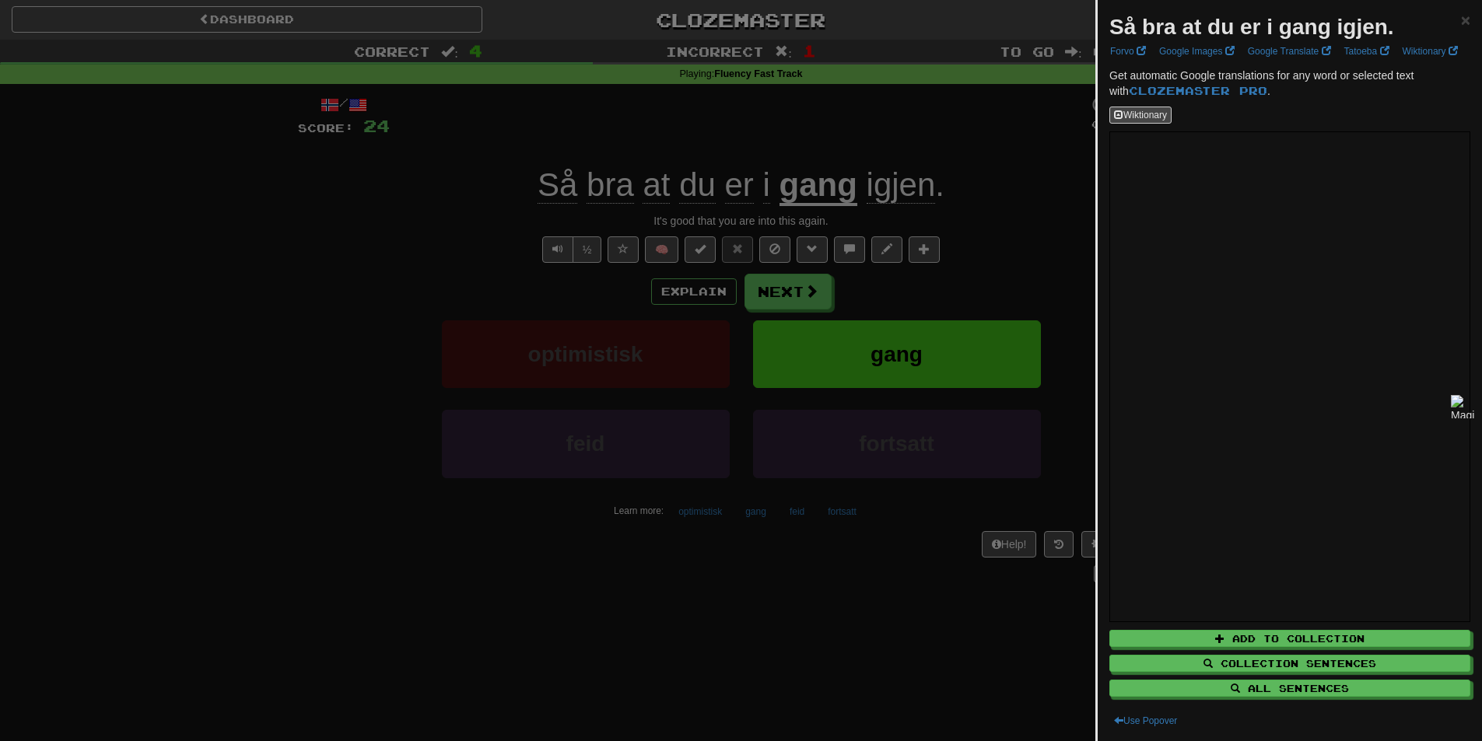
drag, startPoint x: 417, startPoint y: 121, endPoint x: 575, endPoint y: 198, distance: 175.7
click at [416, 128] on div at bounding box center [741, 370] width 1482 height 741
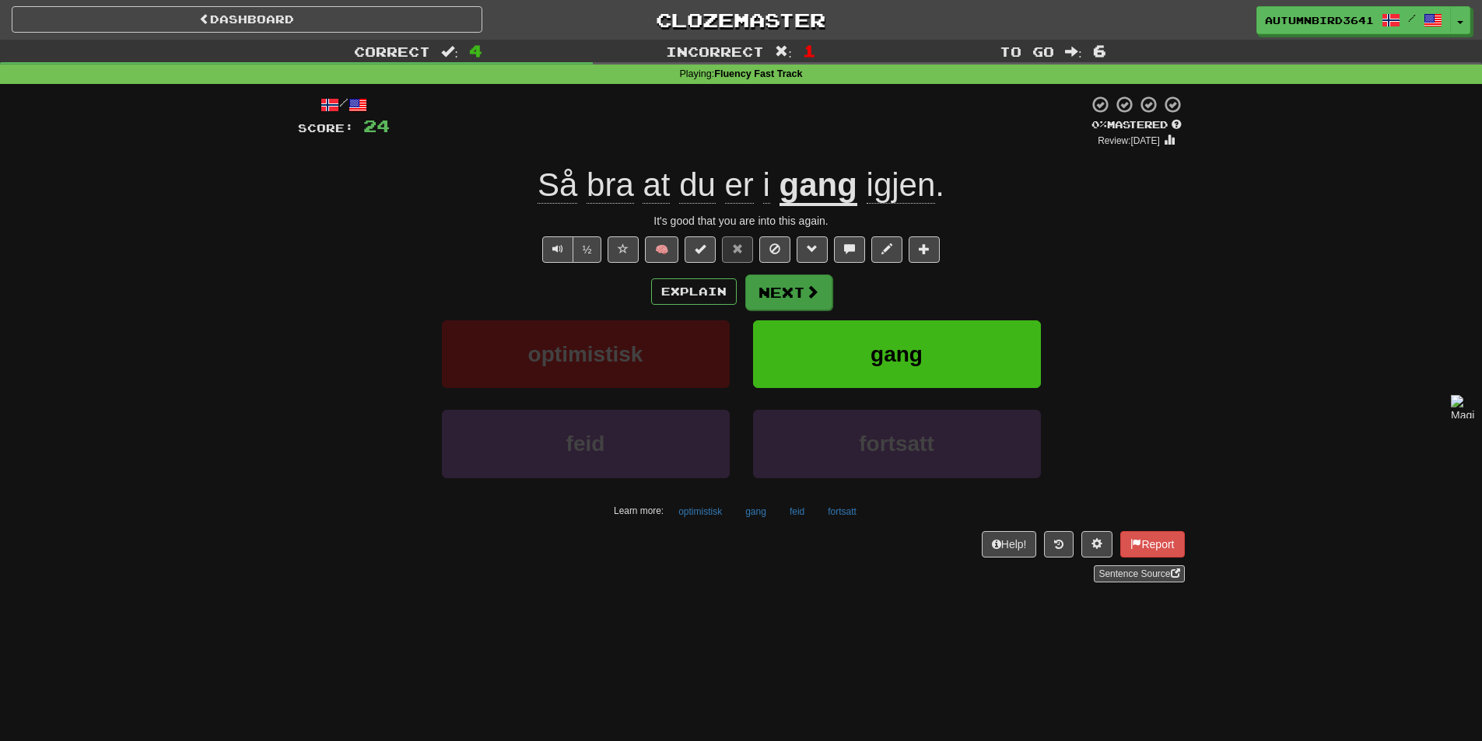
drag, startPoint x: 741, startPoint y: 318, endPoint x: 758, endPoint y: 304, distance: 21.5
click at [743, 317] on div "Explain Next optimistisk gang feid fortsatt Learn more: optimistisk gang feid f…" at bounding box center [741, 399] width 887 height 250
click at [779, 293] on button "Next" at bounding box center [788, 293] width 87 height 36
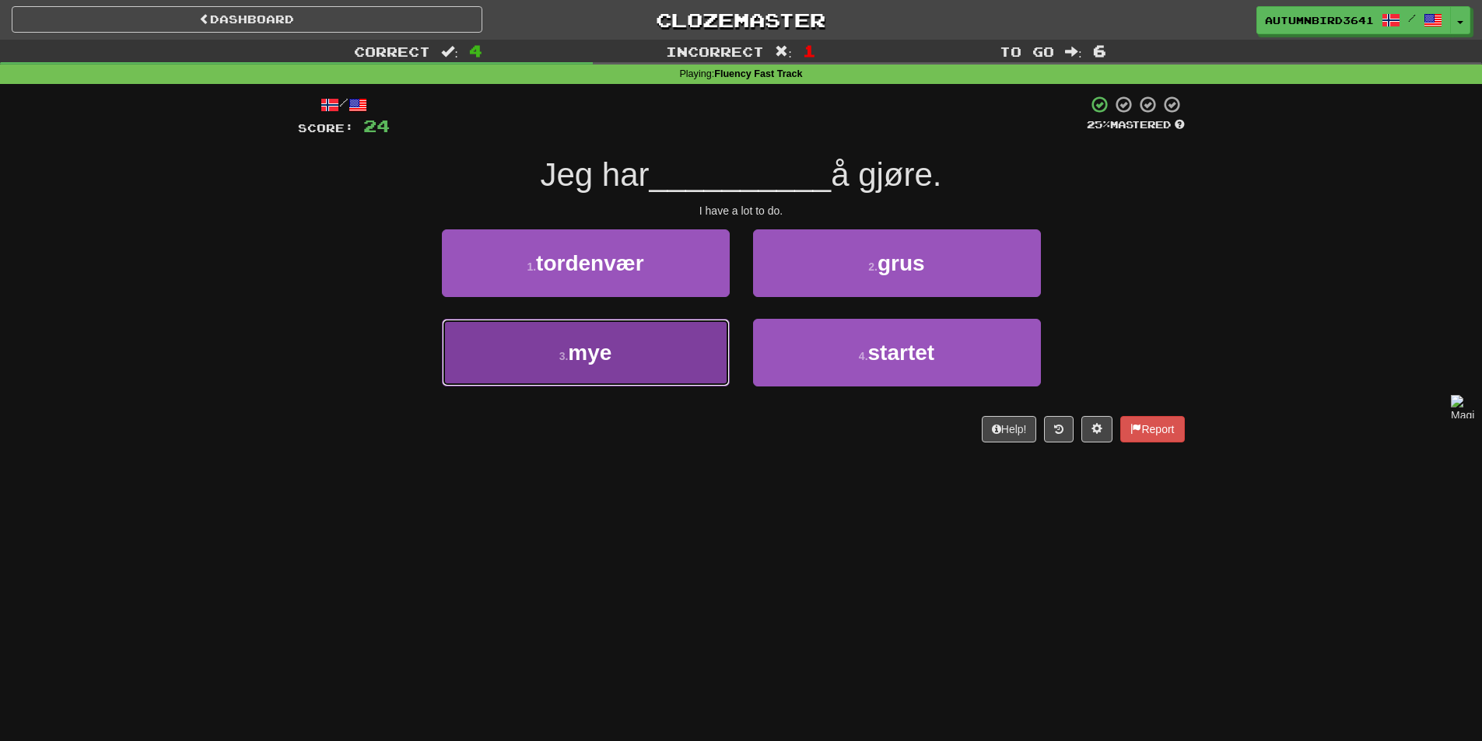
click at [674, 359] on button "3 . mye" at bounding box center [586, 353] width 288 height 68
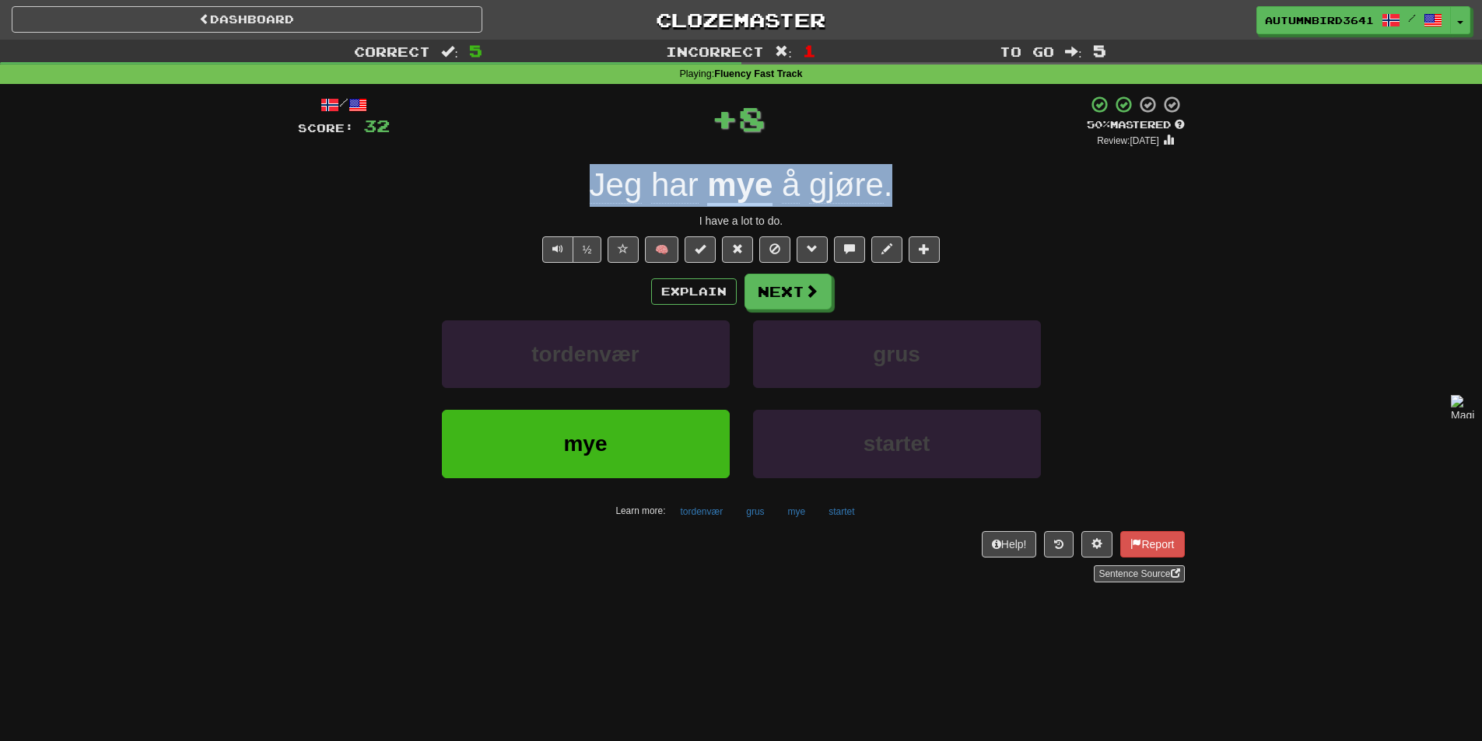
drag, startPoint x: 964, startPoint y: 176, endPoint x: 556, endPoint y: 178, distance: 407.6
click at [556, 178] on div "Jeg har mye å gjøre ." at bounding box center [741, 185] width 887 height 43
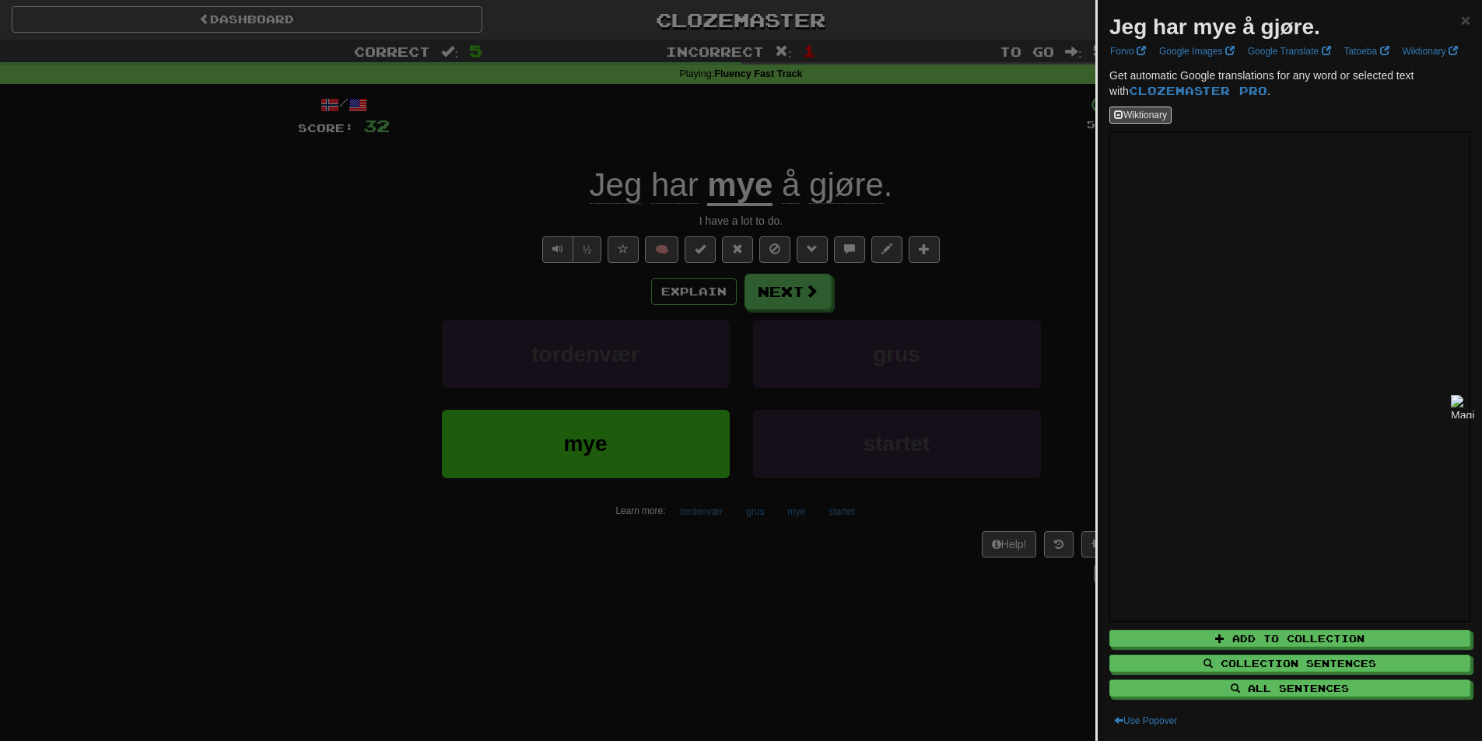
click at [1196, 25] on strong "Jeg har mye å gjøre." at bounding box center [1214, 27] width 211 height 24
click at [398, 243] on div at bounding box center [741, 370] width 1482 height 741
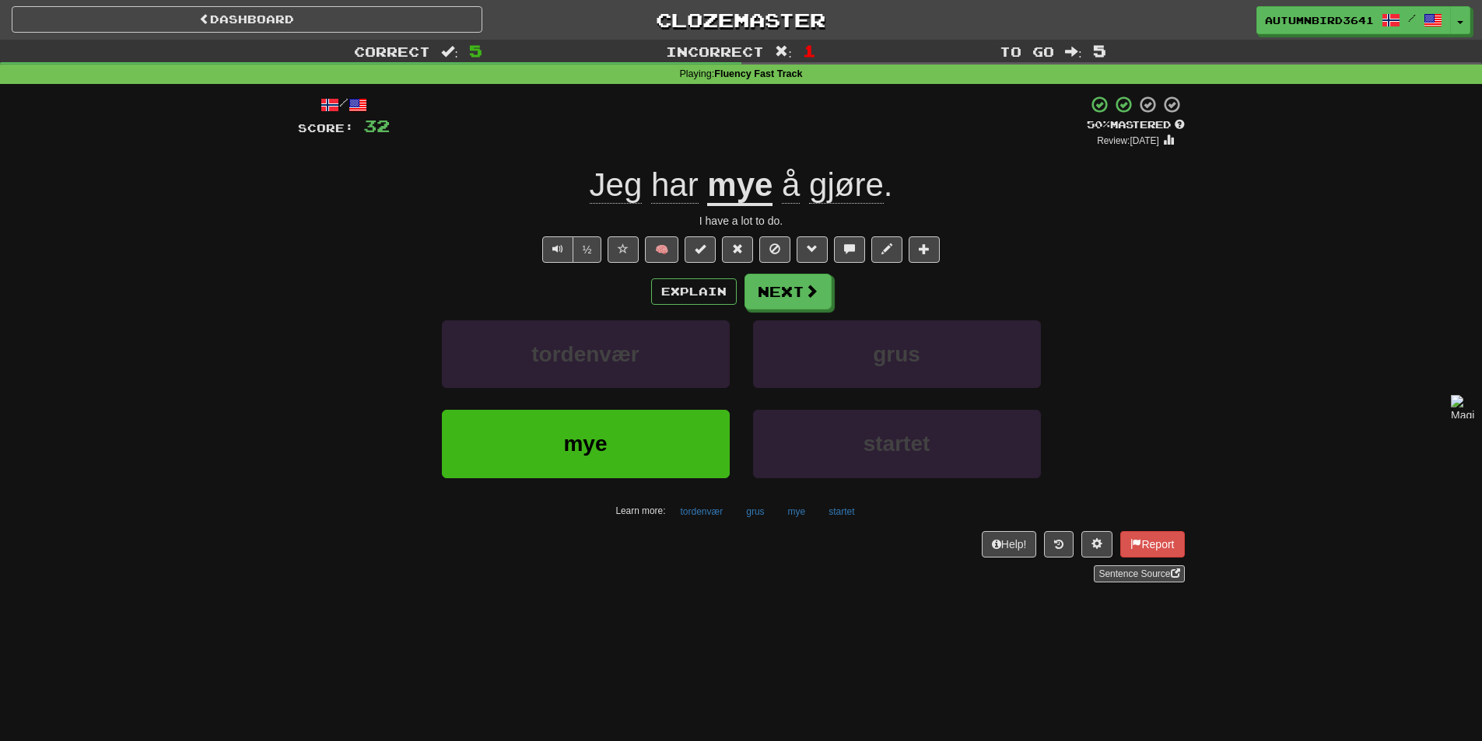
click at [753, 310] on div "Explain Next tordenvær grus mye startet Learn more: tordenvær grus mye startet" at bounding box center [741, 399] width 887 height 250
click at [800, 288] on button "Next" at bounding box center [788, 293] width 87 height 36
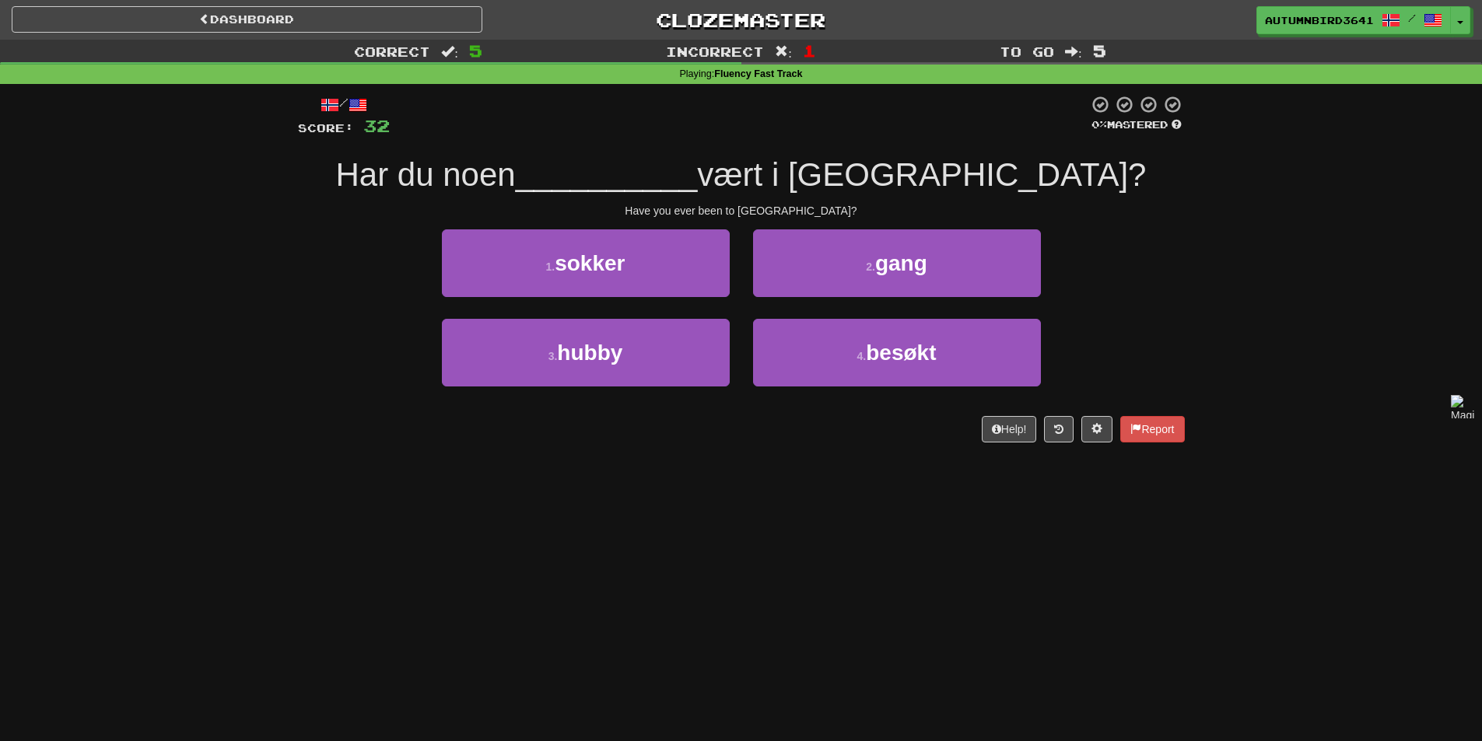
drag, startPoint x: 397, startPoint y: 178, endPoint x: 630, endPoint y: 174, distance: 233.4
click at [630, 174] on div "Har du noen __________ vært i [GEOGRAPHIC_DATA]?" at bounding box center [741, 175] width 887 height 43
click at [620, 135] on div at bounding box center [620, 135] width 0 height 0
click at [607, 132] on div at bounding box center [739, 116] width 698 height 43
drag, startPoint x: 604, startPoint y: 157, endPoint x: 554, endPoint y: 163, distance: 50.9
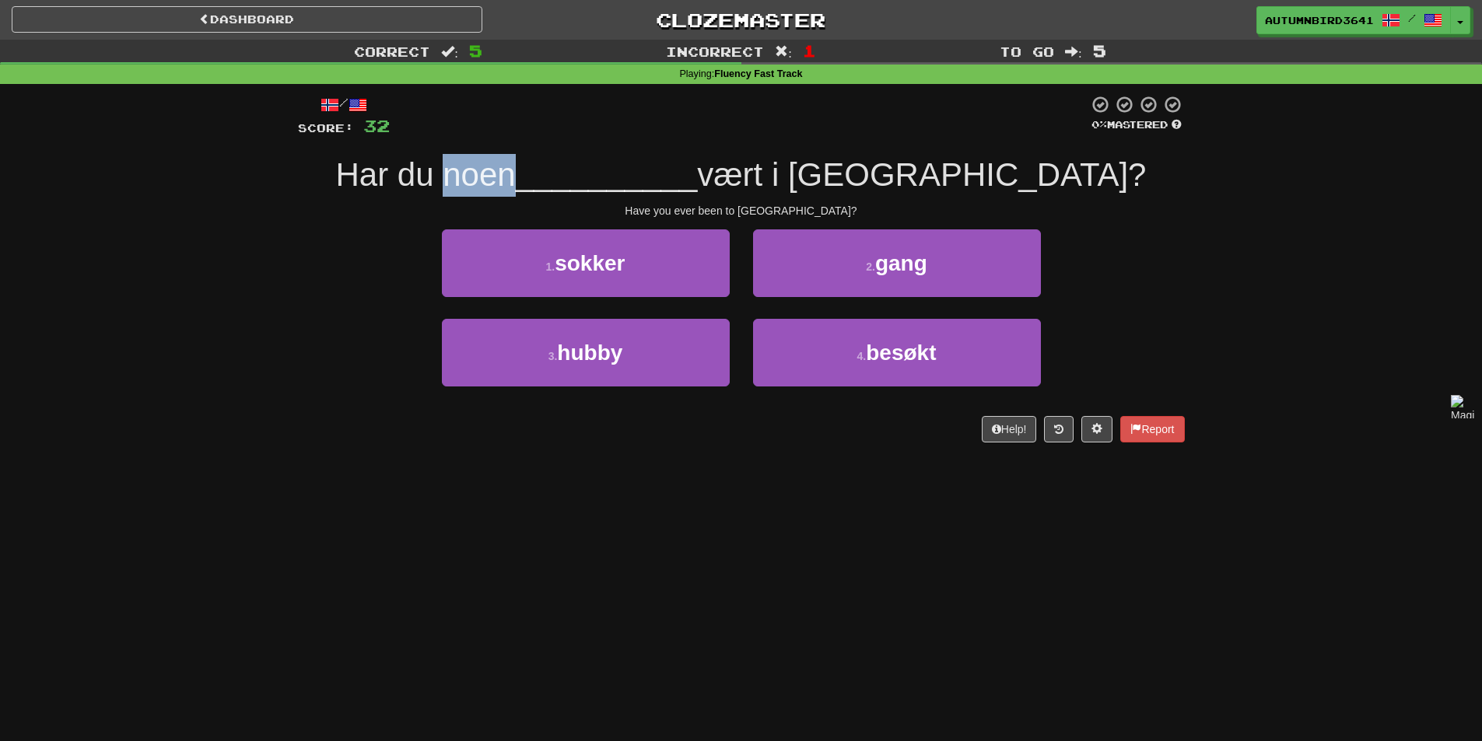
click at [554, 163] on div "/ Score: 32 0 % Mastered Har du noen __________ vært i [GEOGRAPHIC_DATA]? Have …" at bounding box center [741, 269] width 887 height 348
click at [544, 135] on div at bounding box center [544, 135] width 0 height 0
click at [558, 149] on div "/ Score: 32 0 % Mastered Har du noen __________ vært i [GEOGRAPHIC_DATA]? Have …" at bounding box center [741, 269] width 887 height 348
click at [562, 129] on div at bounding box center [739, 116] width 698 height 43
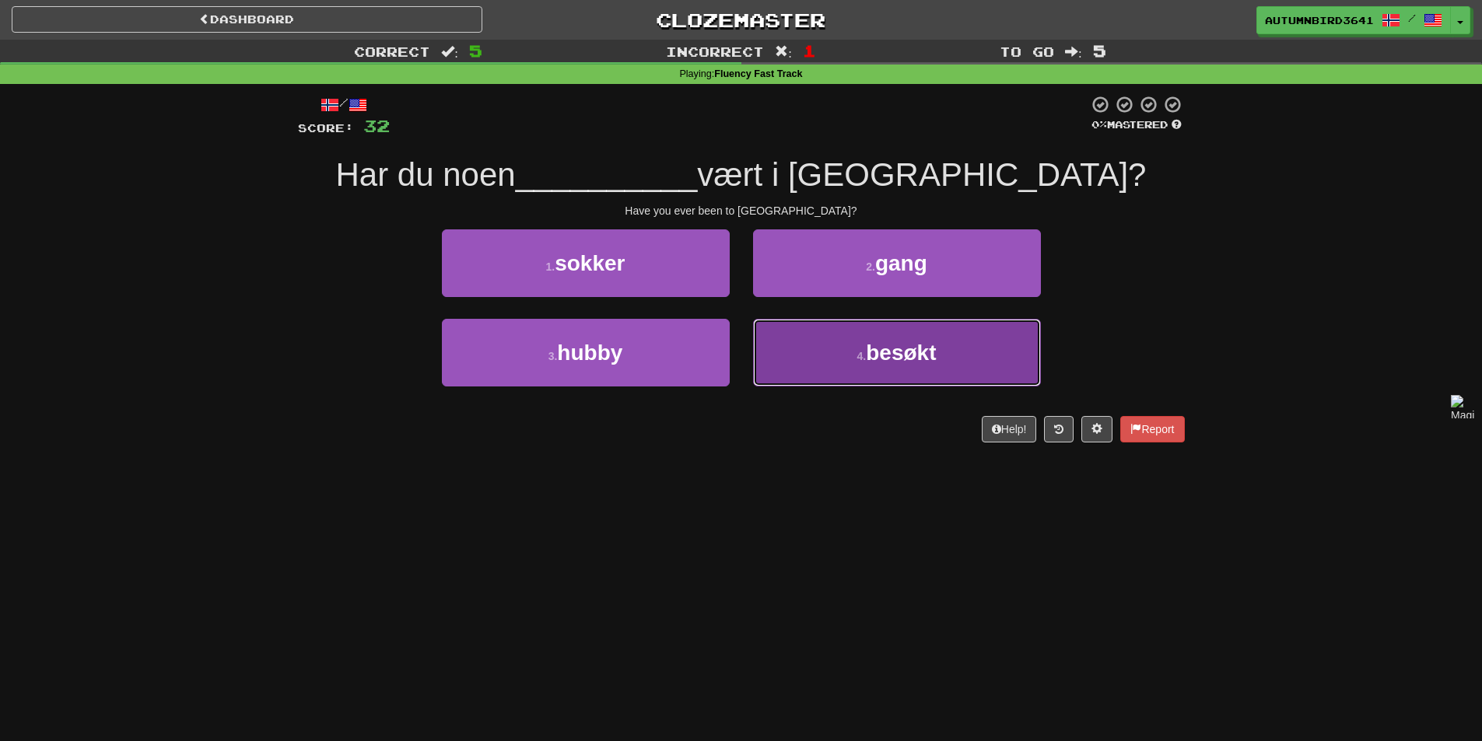
click at [894, 345] on span "besøkt" at bounding box center [901, 353] width 70 height 24
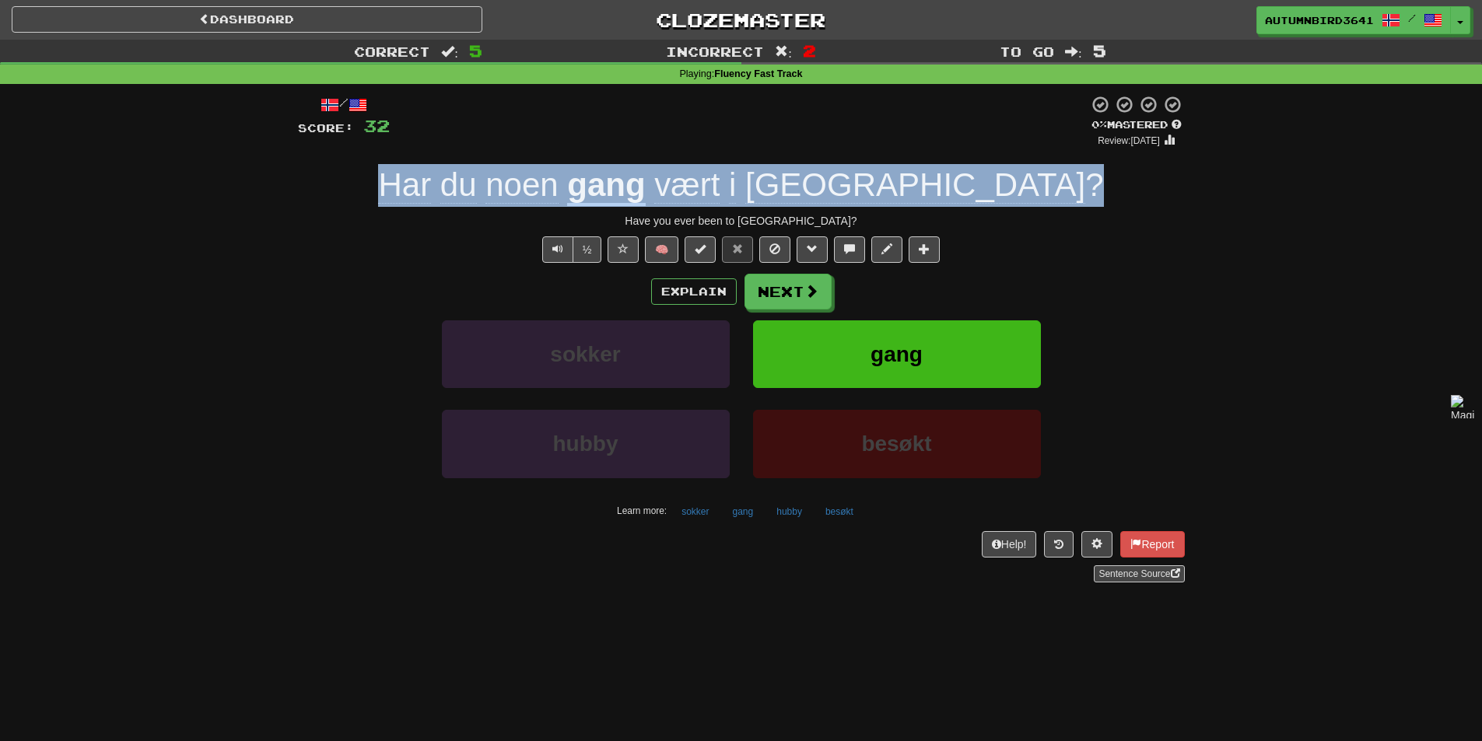
drag, startPoint x: 1017, startPoint y: 202, endPoint x: 503, endPoint y: 177, distance: 514.7
click at [503, 177] on div "Har du noen gang vært i [GEOGRAPHIC_DATA] ?" at bounding box center [741, 185] width 887 height 43
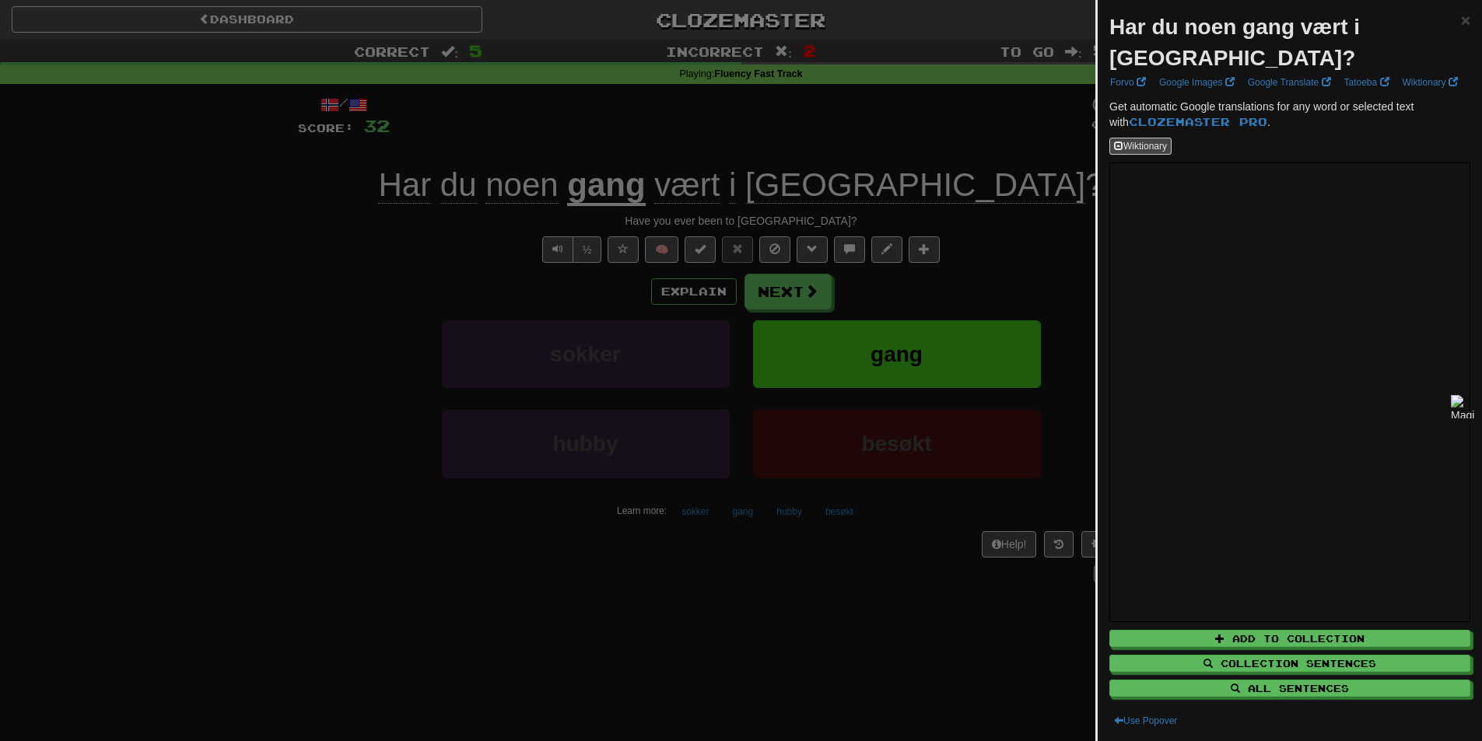
click at [1221, 26] on strong "Har du noen gang vært i [GEOGRAPHIC_DATA]?" at bounding box center [1234, 42] width 250 height 55
click at [1121, 30] on strong "Har du noen gang vært i [GEOGRAPHIC_DATA]?" at bounding box center [1234, 42] width 250 height 55
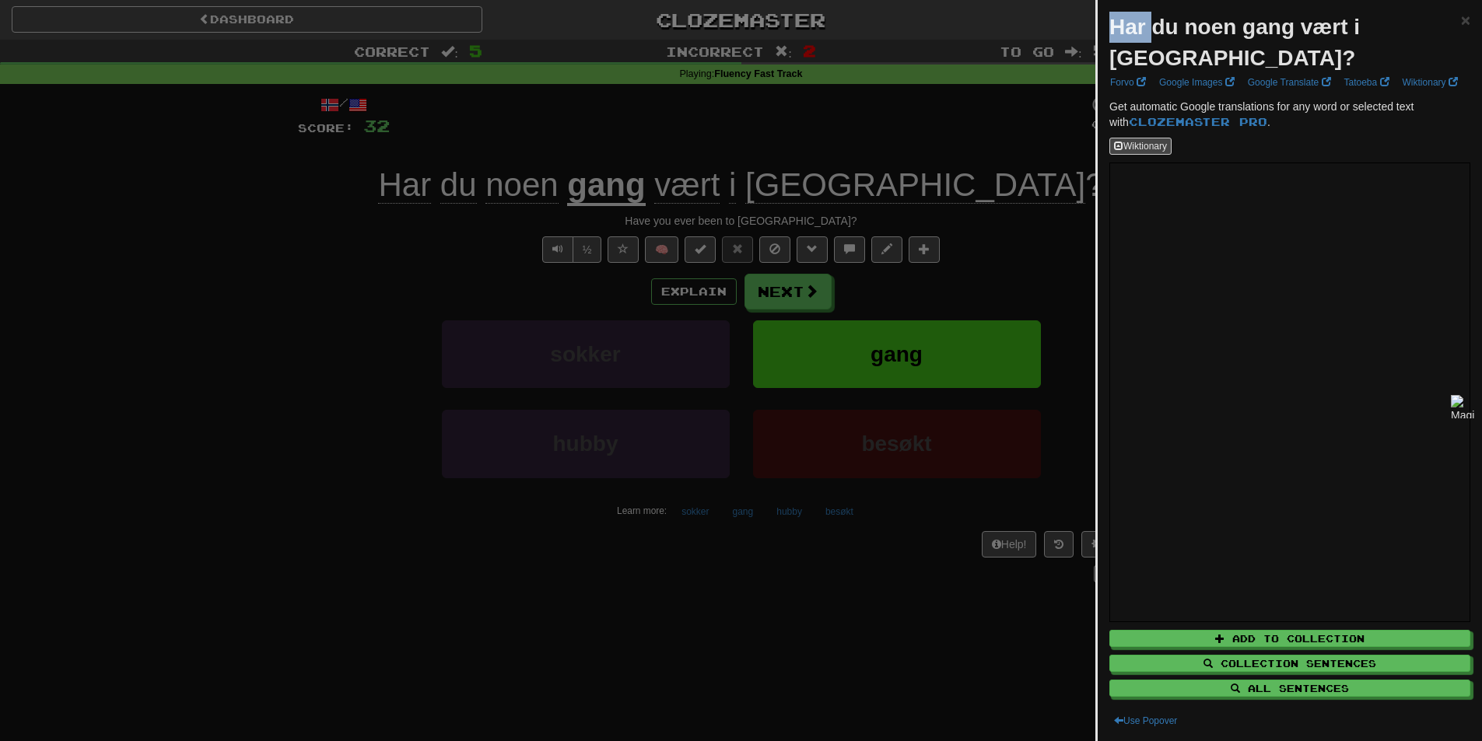
click at [1121, 30] on strong "Har du noen gang vært i [GEOGRAPHIC_DATA]?" at bounding box center [1234, 42] width 250 height 55
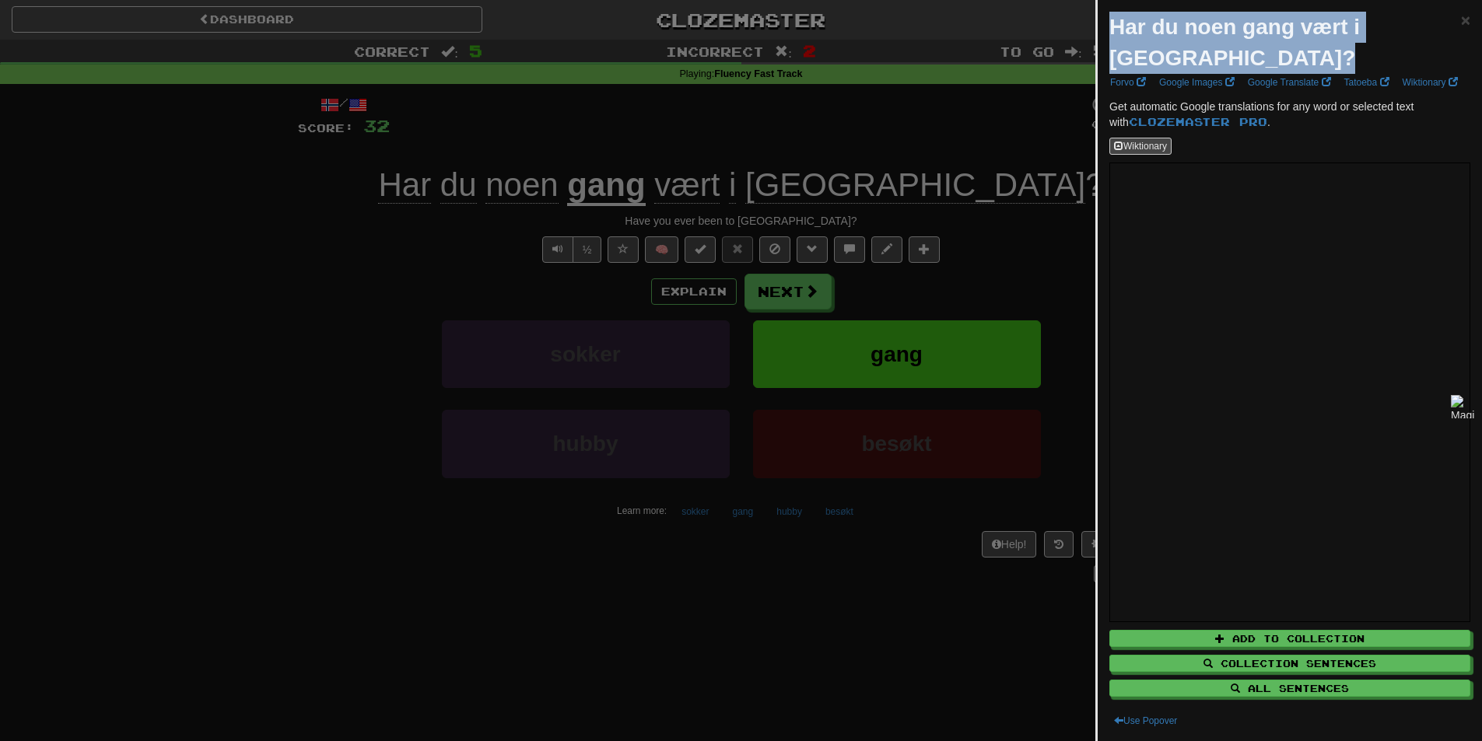
click at [1121, 30] on strong "Har du noen gang vært i [GEOGRAPHIC_DATA]?" at bounding box center [1234, 42] width 250 height 55
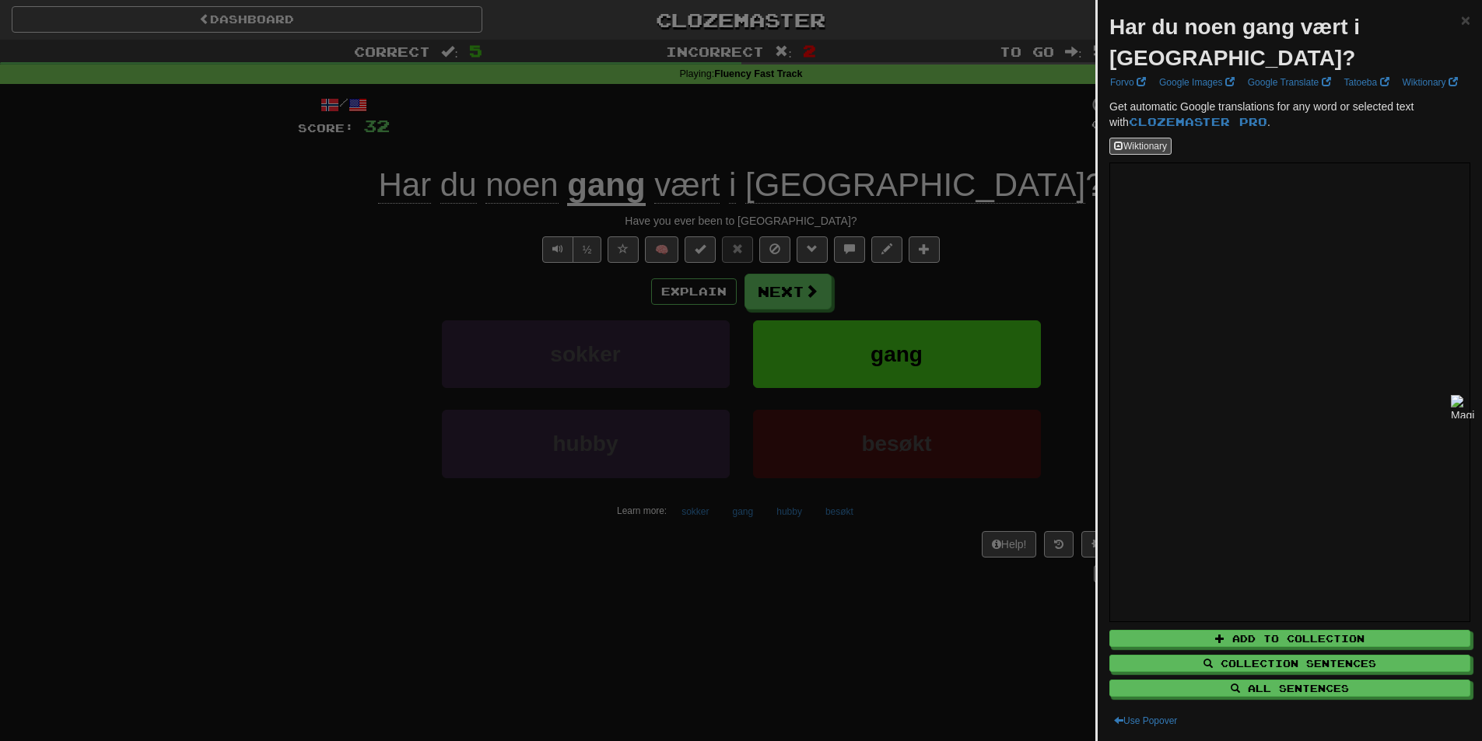
drag, startPoint x: 1252, startPoint y: 128, endPoint x: 1136, endPoint y: 129, distance: 115.9
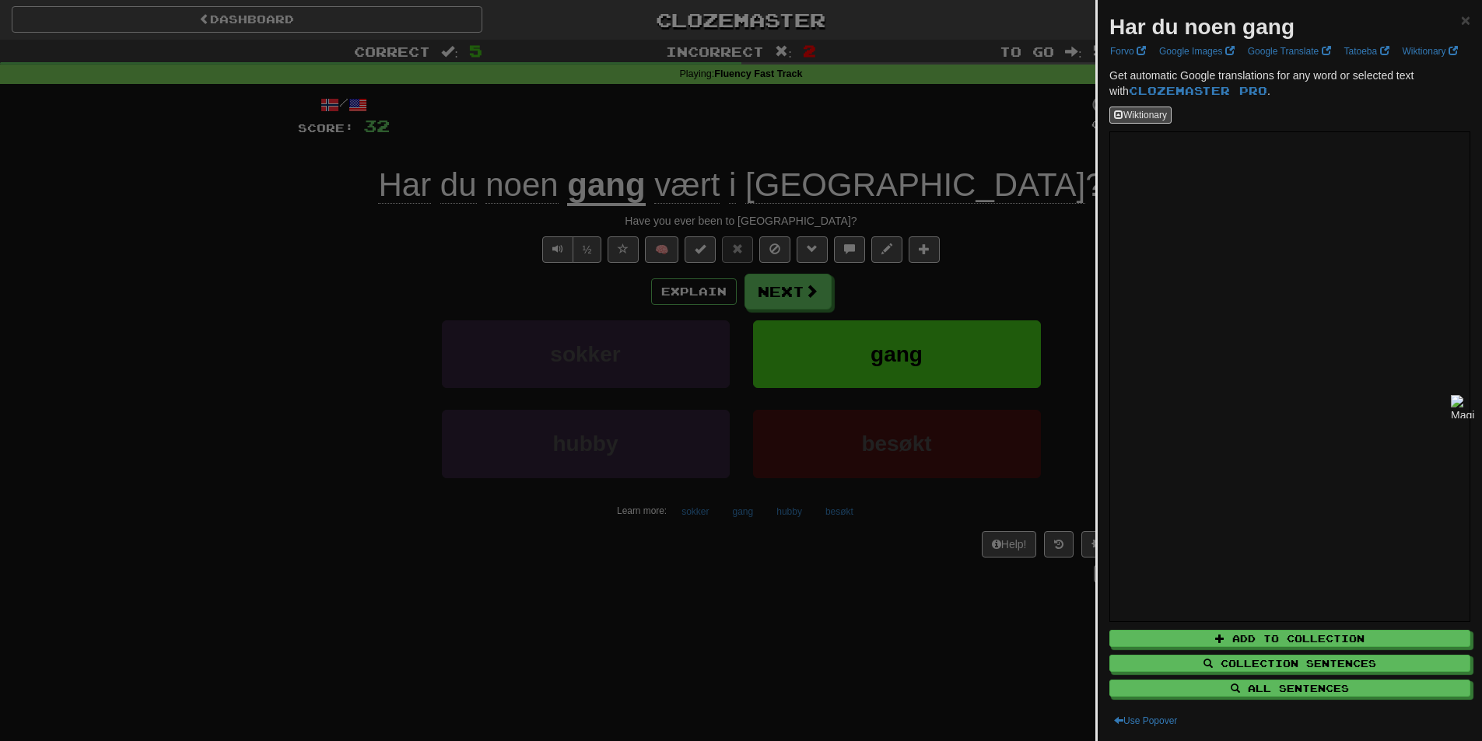
click at [483, 321] on div at bounding box center [741, 370] width 1482 height 741
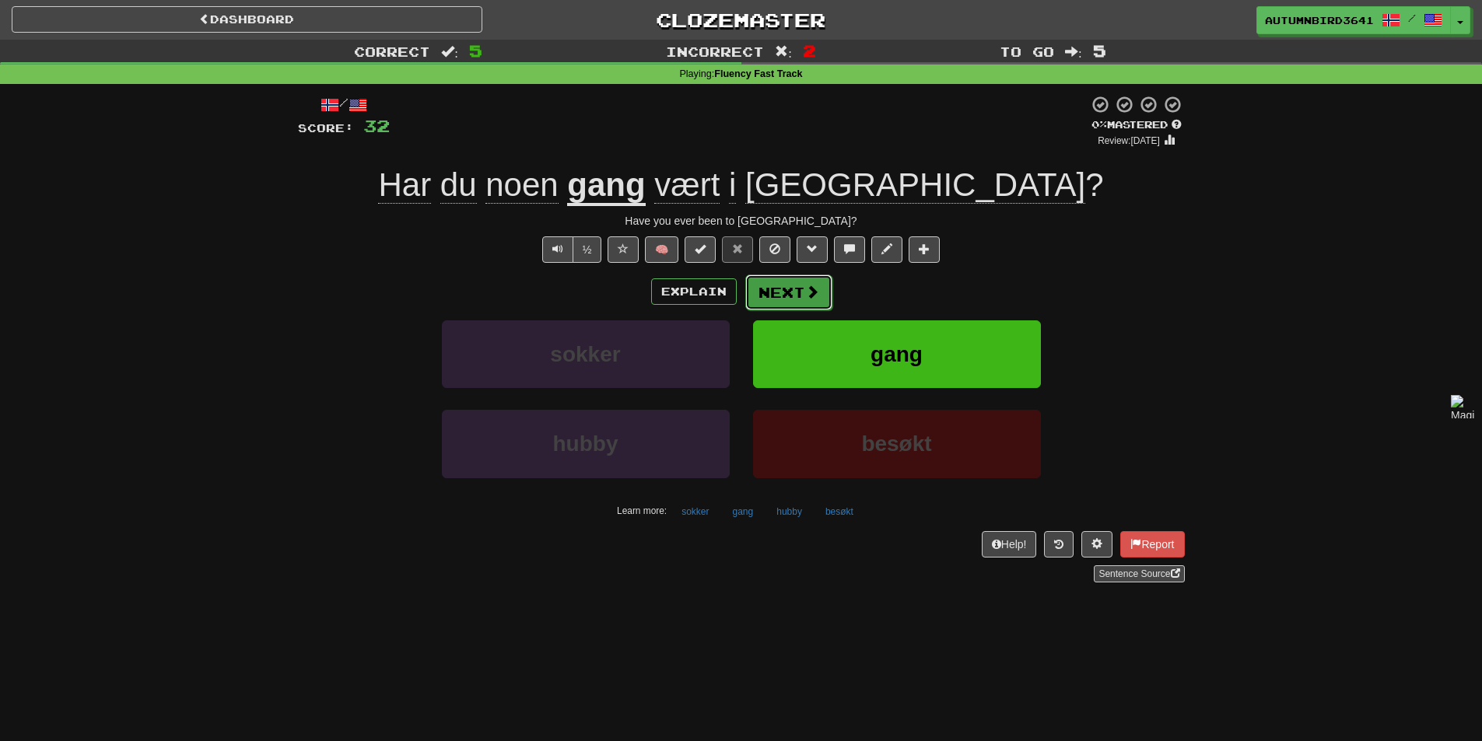
click at [796, 275] on button "Next" at bounding box center [788, 293] width 87 height 36
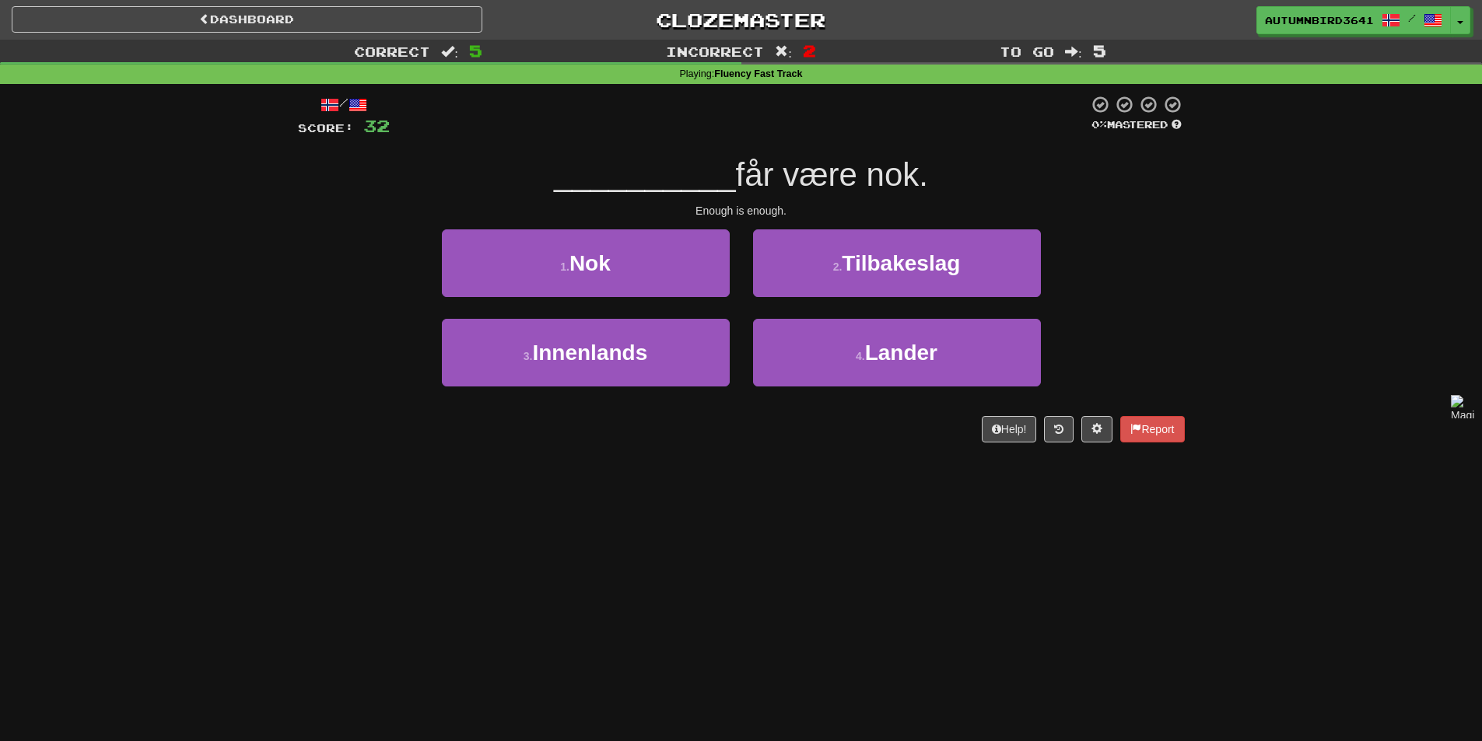
click at [752, 175] on span "får være nok." at bounding box center [832, 174] width 192 height 37
click at [751, 180] on span "får være nok." at bounding box center [832, 174] width 192 height 37
click at [757, 173] on span "får være nok." at bounding box center [832, 174] width 192 height 37
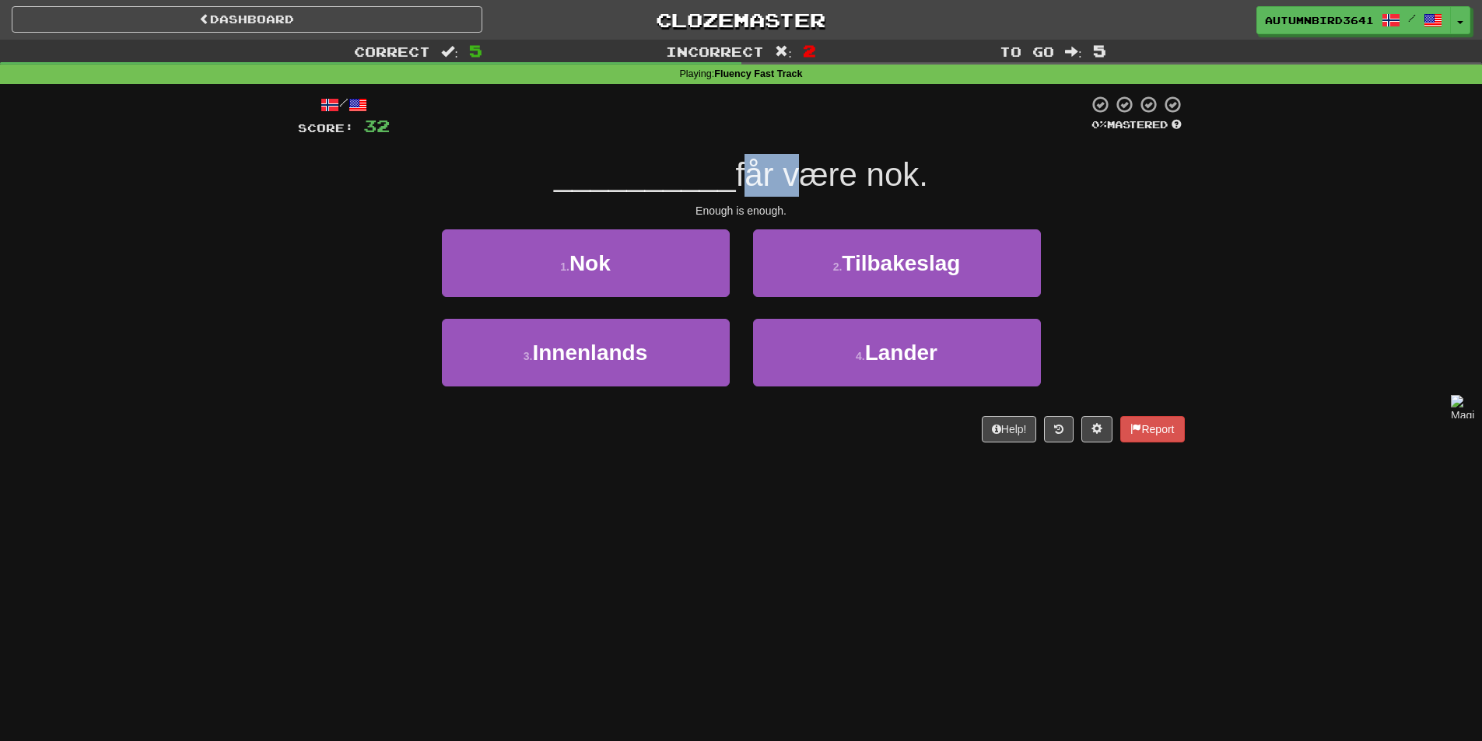
click at [747, 135] on div at bounding box center [747, 135] width 0 height 0
click at [774, 138] on div at bounding box center [739, 116] width 698 height 43
drag, startPoint x: 924, startPoint y: 172, endPoint x: 878, endPoint y: 172, distance: 45.9
click at [878, 172] on span "får være nok." at bounding box center [832, 174] width 192 height 37
click at [868, 135] on div at bounding box center [868, 135] width 0 height 0
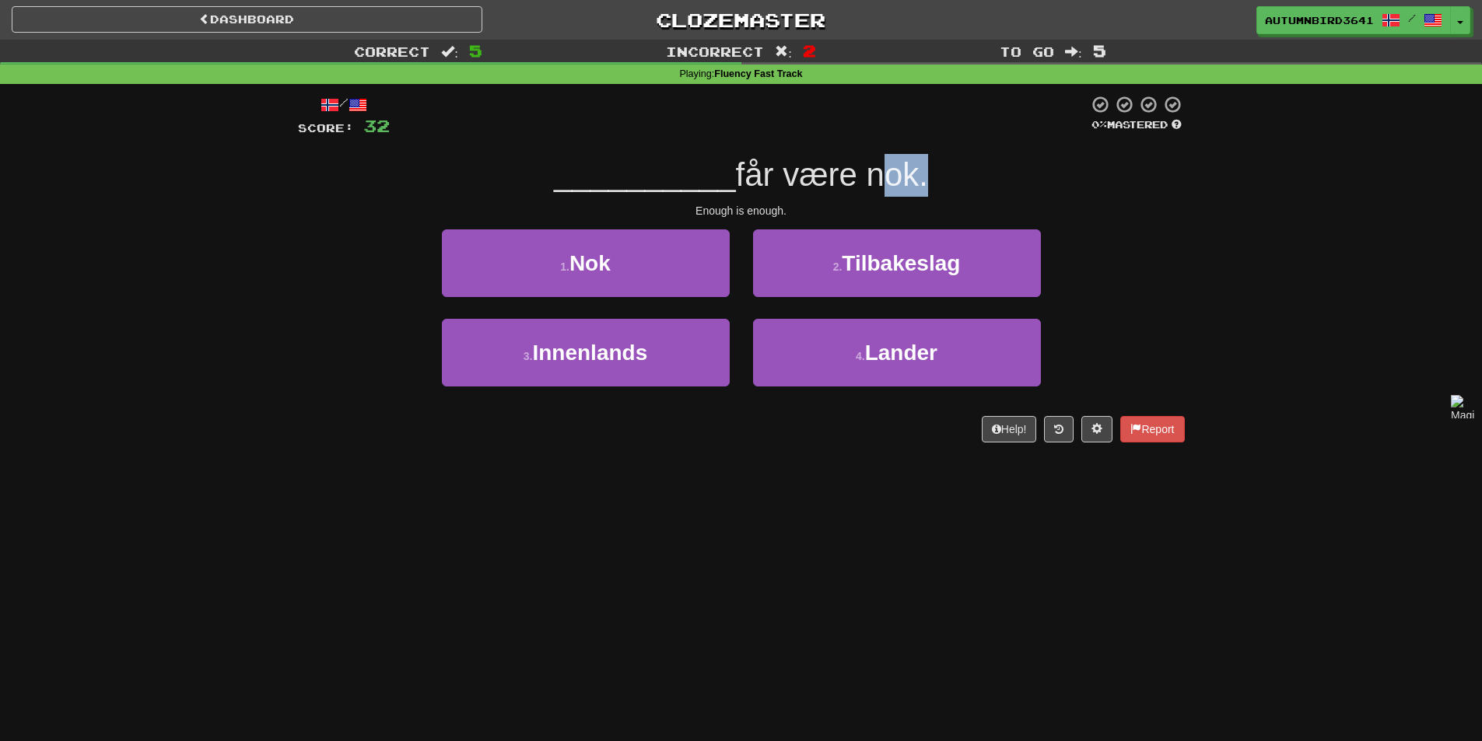
click at [881, 142] on div "/ Score: 32 0 % Mastered __________ får være nok. Enough is enough. 1 . Nok 2 .…" at bounding box center [741, 269] width 887 height 348
drag, startPoint x: 737, startPoint y: 169, endPoint x: 927, endPoint y: 180, distance: 190.9
click at [927, 180] on span "får være nok." at bounding box center [832, 174] width 192 height 37
click at [917, 194] on div at bounding box center [917, 194] width 0 height 0
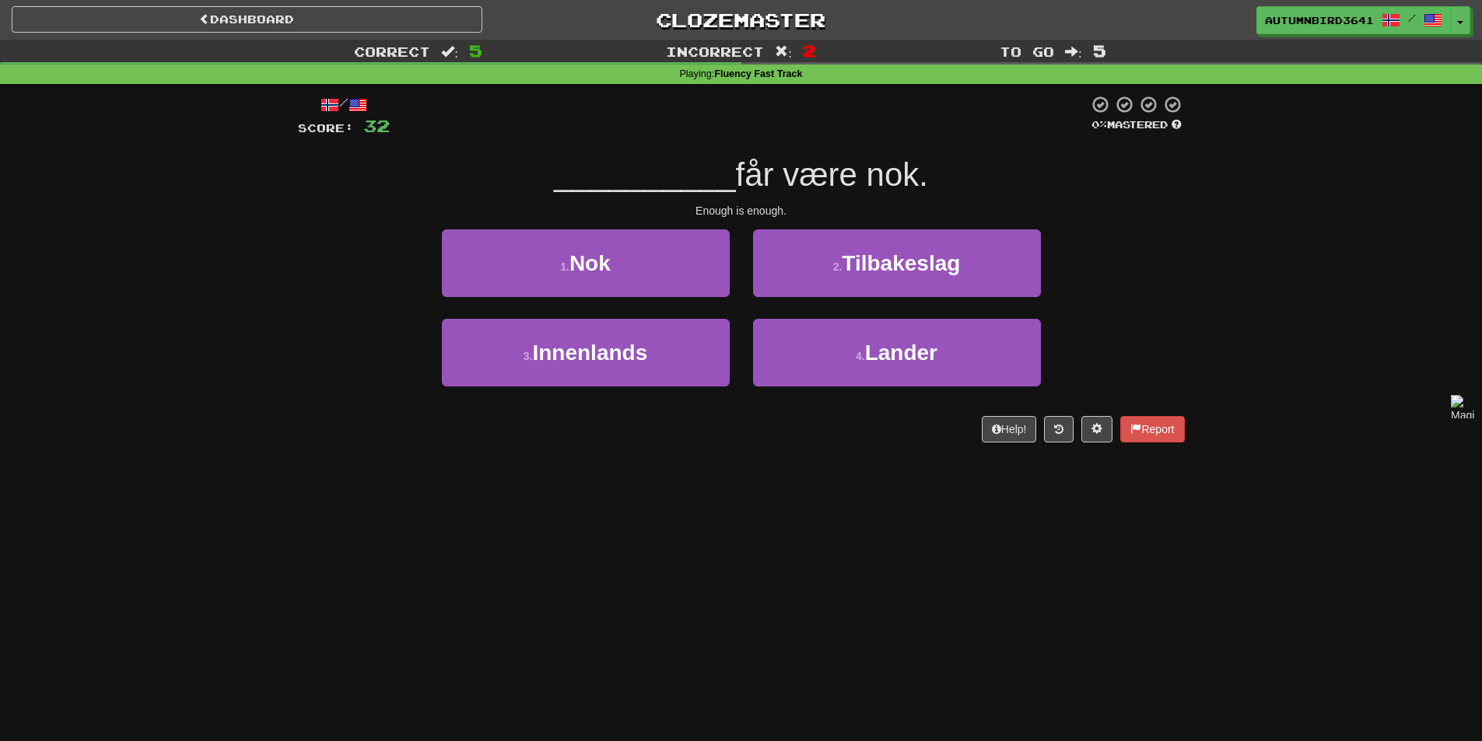
click at [736, 161] on span "får være nok." at bounding box center [832, 174] width 192 height 37
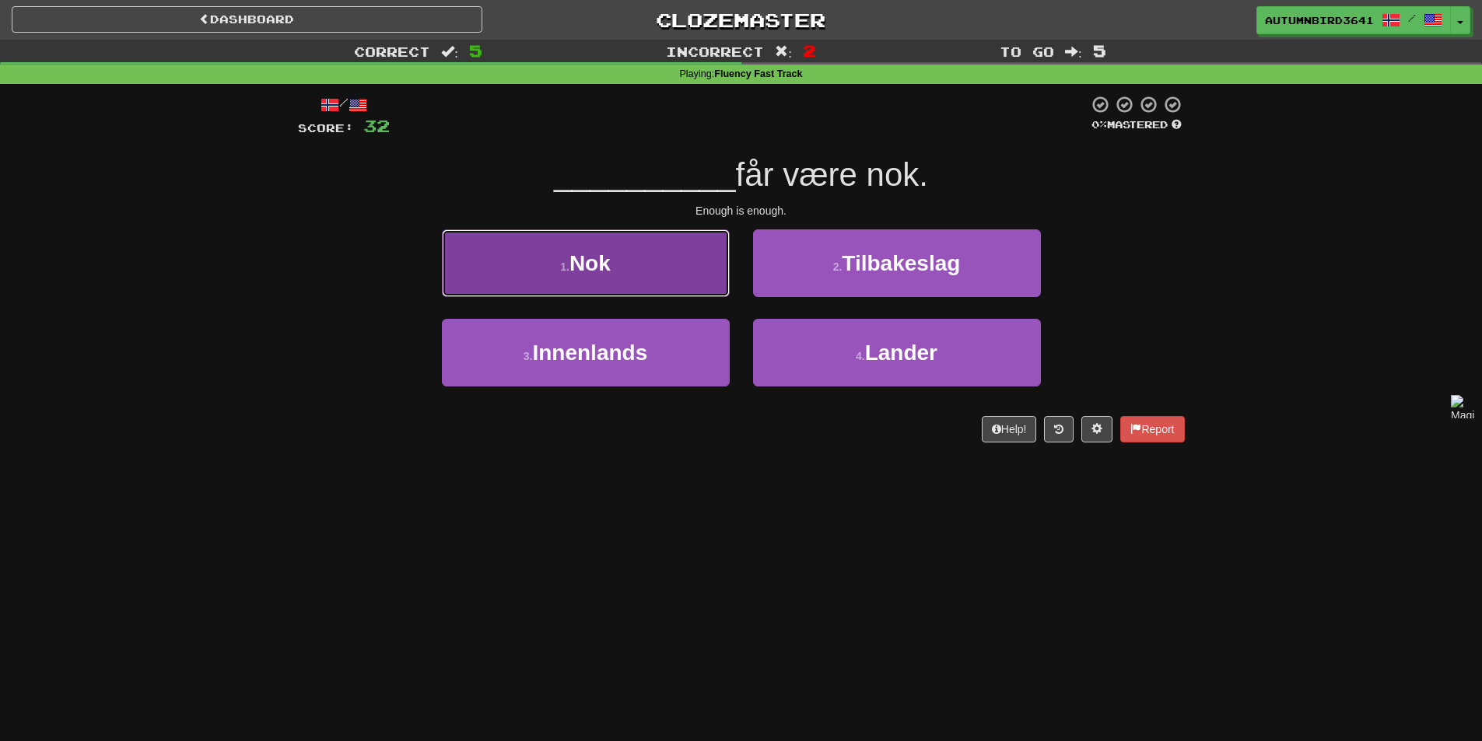
click at [665, 261] on button "1 . Nok" at bounding box center [586, 263] width 288 height 68
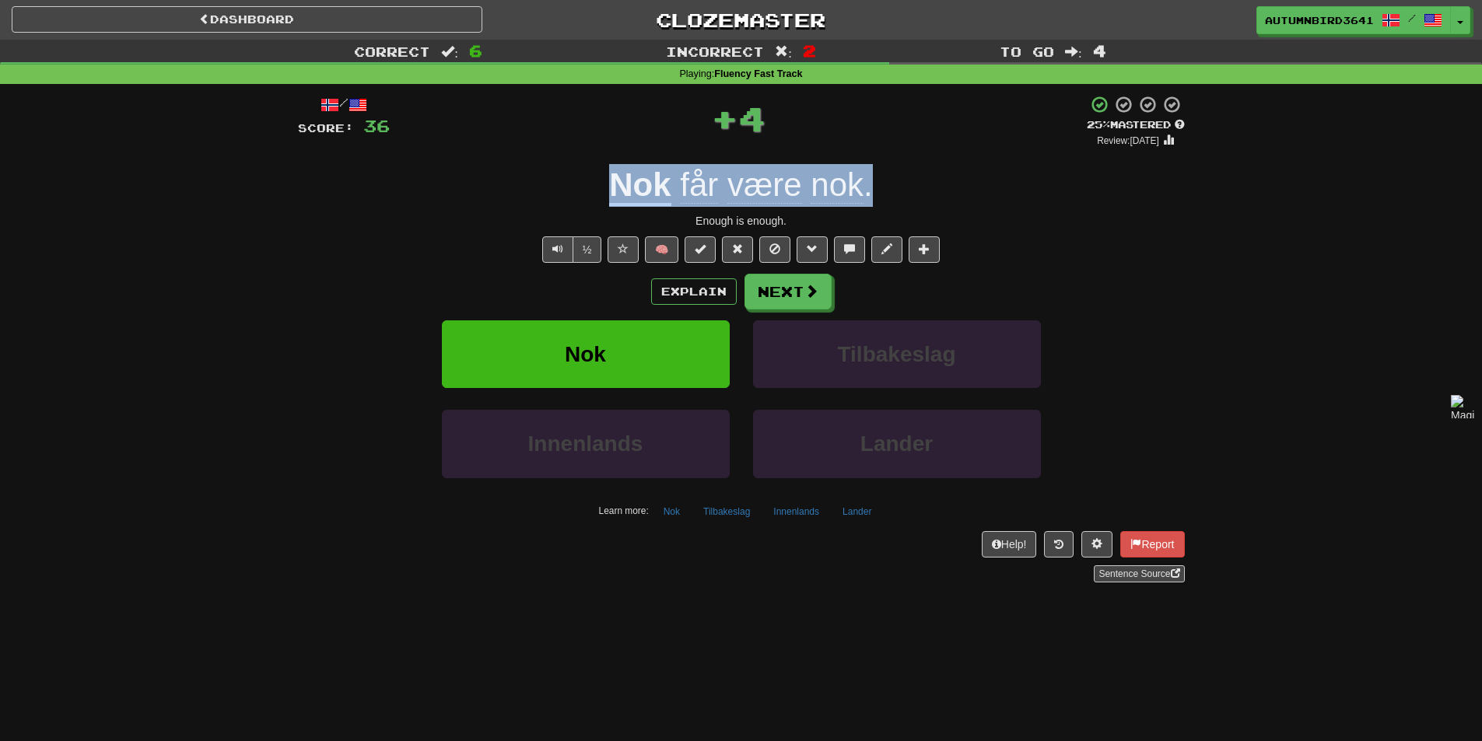
drag, startPoint x: 587, startPoint y: 194, endPoint x: 903, endPoint y: 183, distance: 316.0
click at [903, 183] on div "Nok får være nok ." at bounding box center [741, 185] width 887 height 43
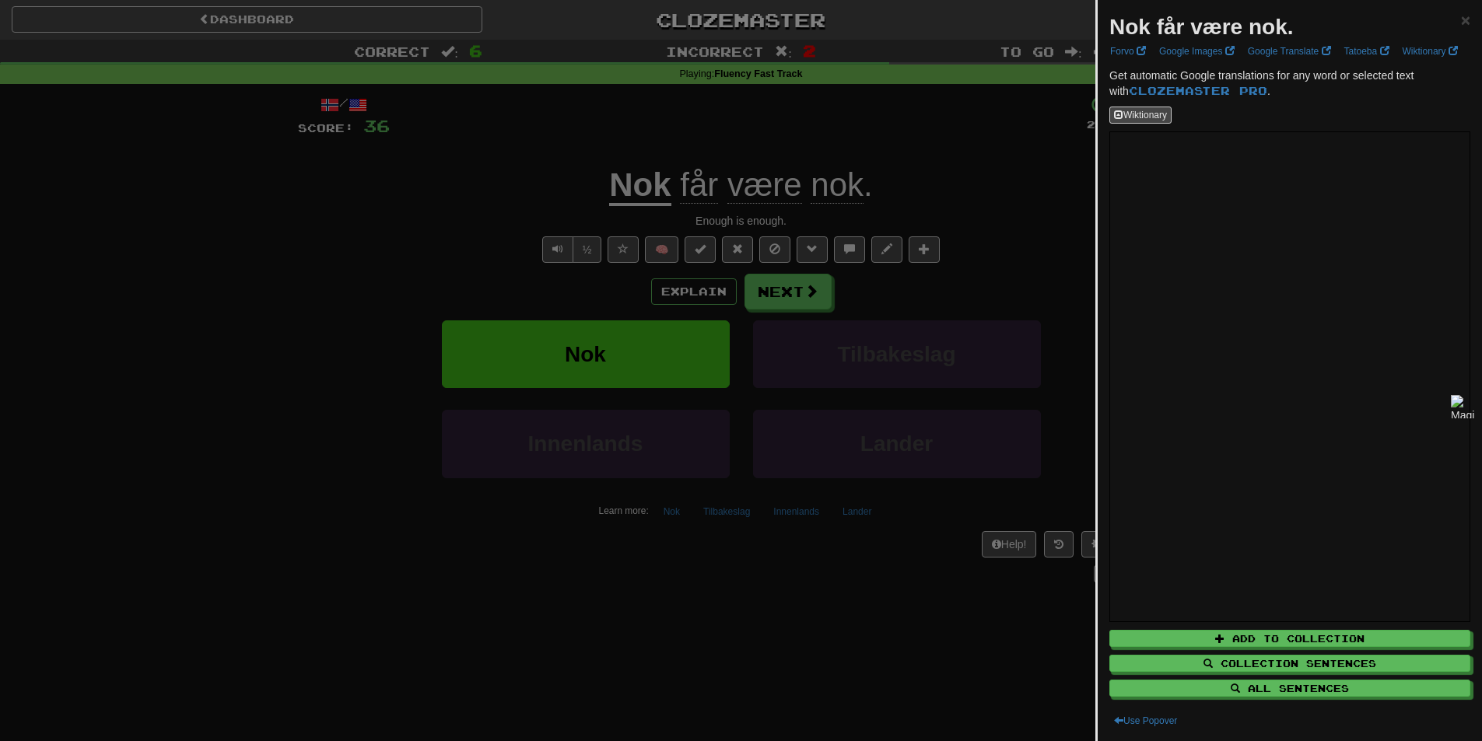
click at [1199, 33] on strong "Nok får være nok." at bounding box center [1201, 27] width 184 height 24
click at [1189, 40] on div at bounding box center [1189, 40] width 0 height 0
drag, startPoint x: 1145, startPoint y: 134, endPoint x: 1271, endPoint y: 152, distance: 127.3
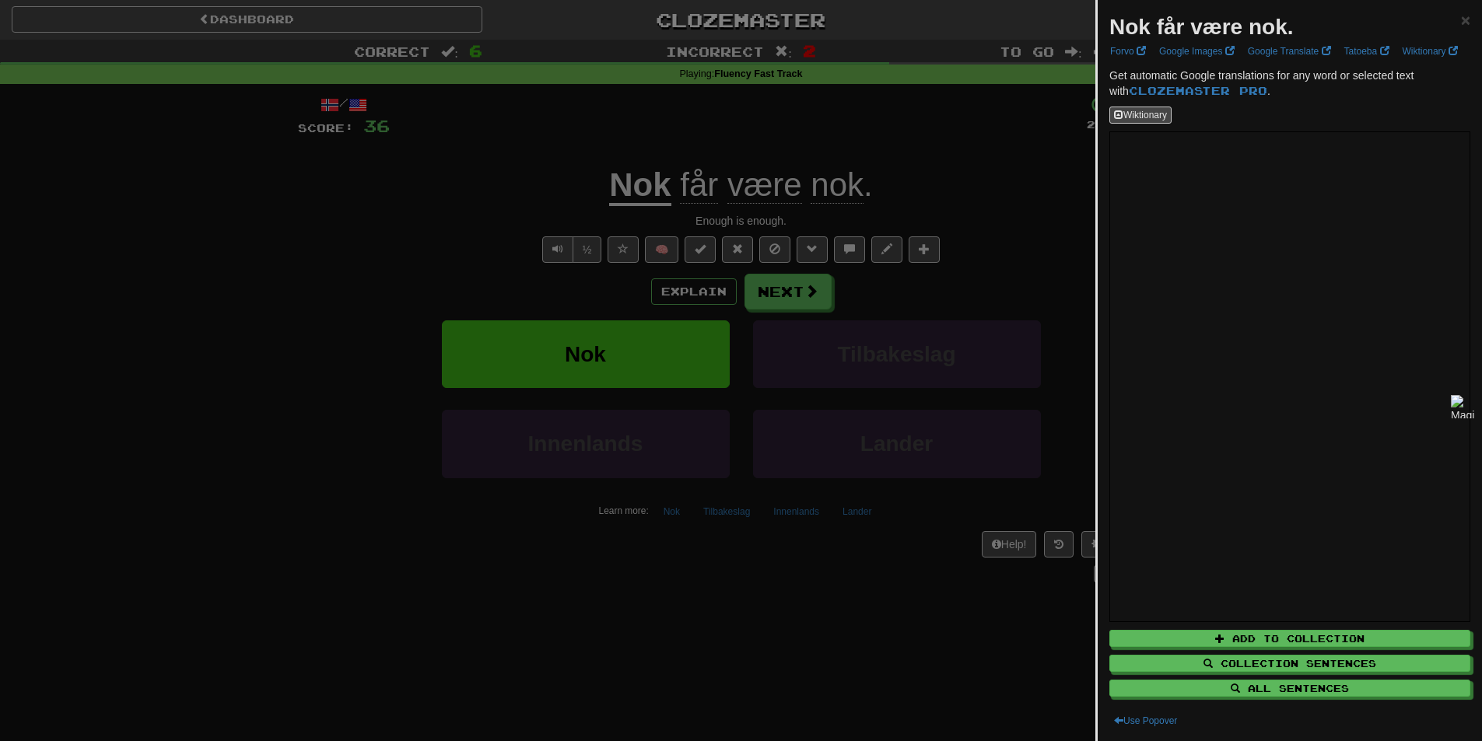
click at [582, 210] on div at bounding box center [741, 370] width 1482 height 741
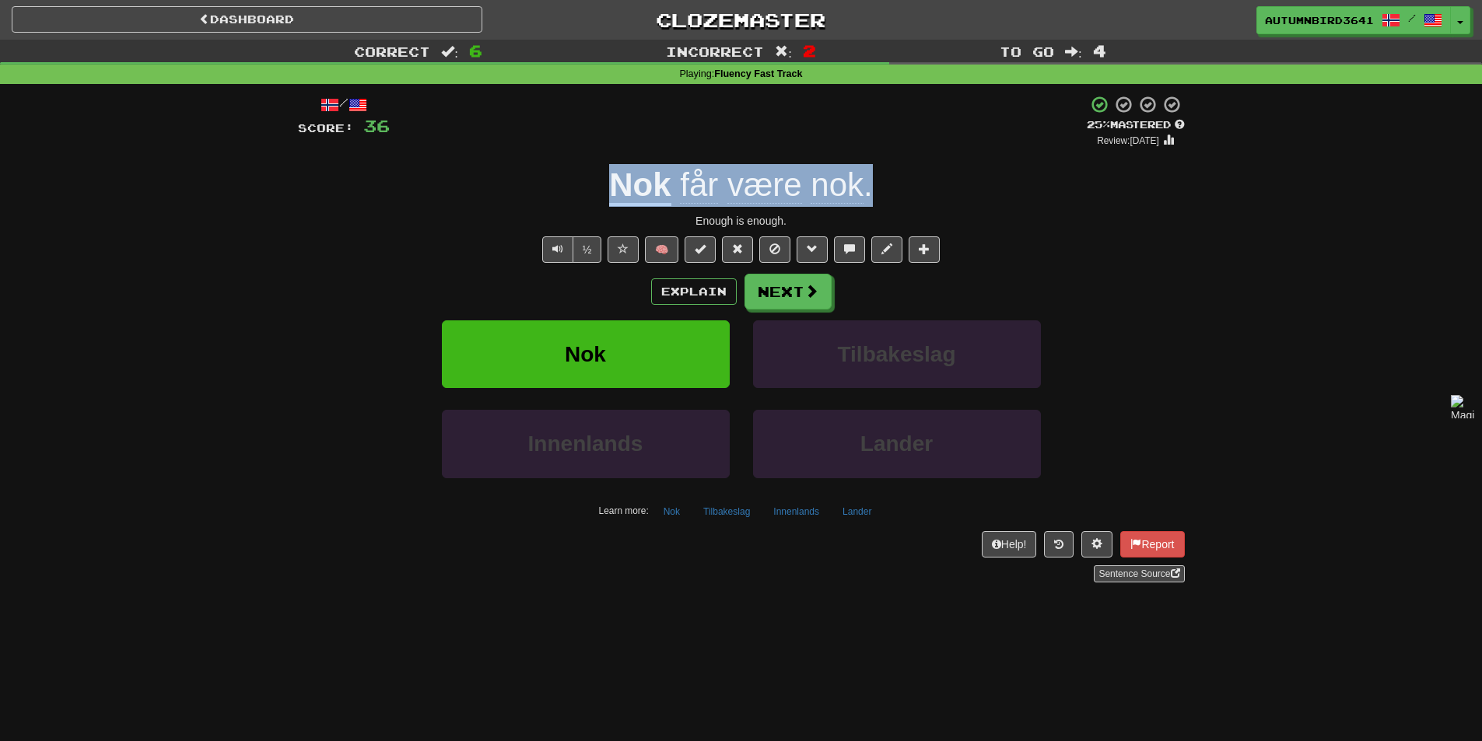
drag, startPoint x: 580, startPoint y: 152, endPoint x: 873, endPoint y: 162, distance: 293.4
click at [873, 162] on div "/ Score: 36 + 4 25 % Mastered Review: [DATE] Nok får være nok . Enough is enoug…" at bounding box center [741, 339] width 887 height 488
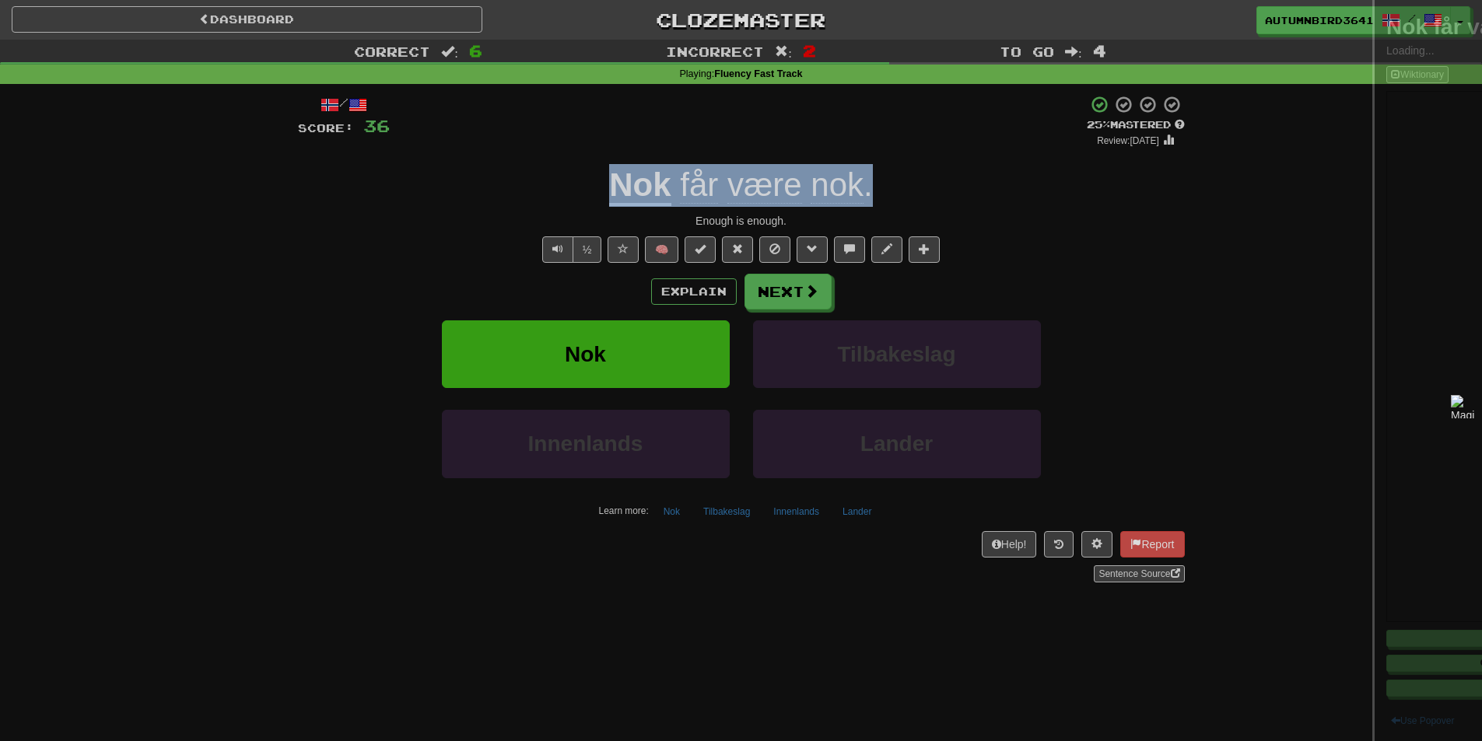
copy div "Nok får være nok ."
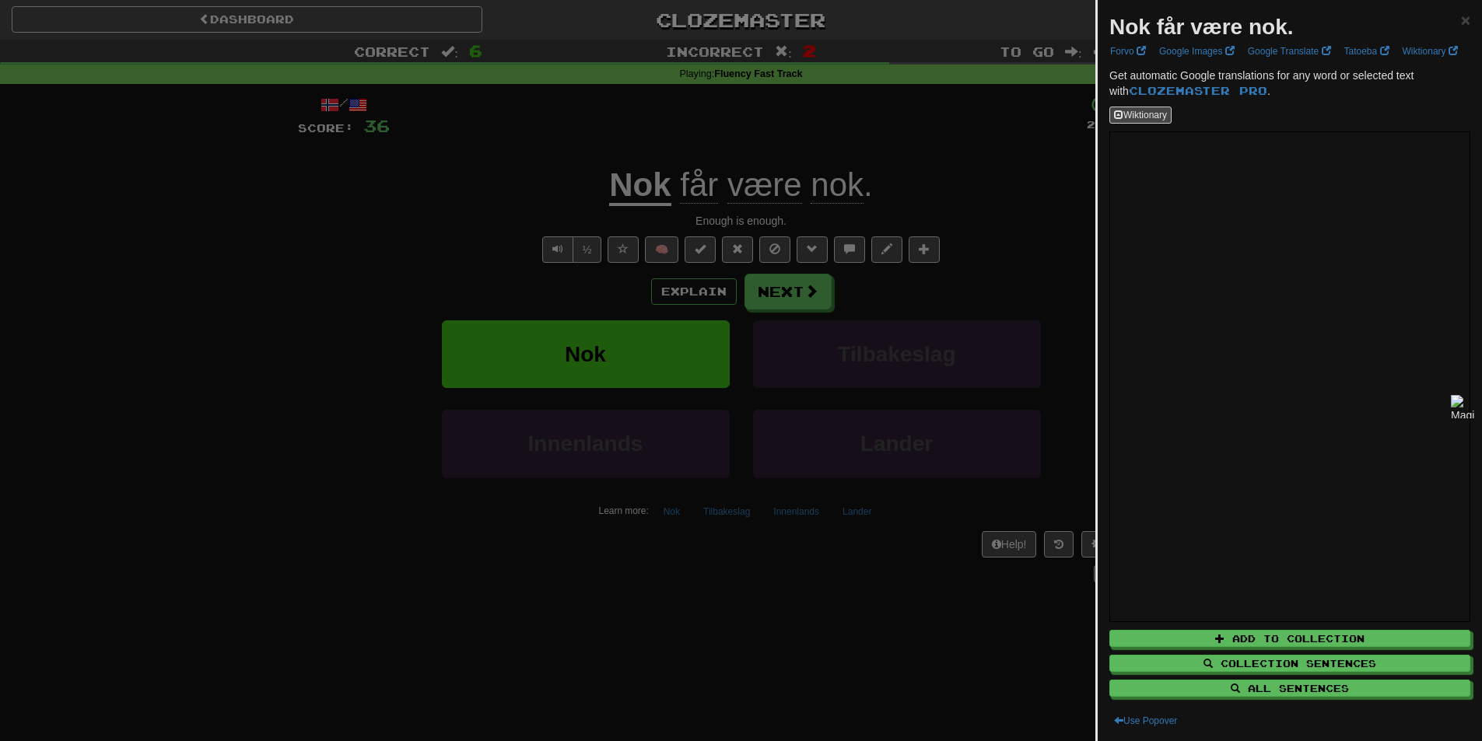
drag, startPoint x: 605, startPoint y: 630, endPoint x: 617, endPoint y: 574, distance: 57.2
click at [611, 603] on div at bounding box center [741, 370] width 1482 height 741
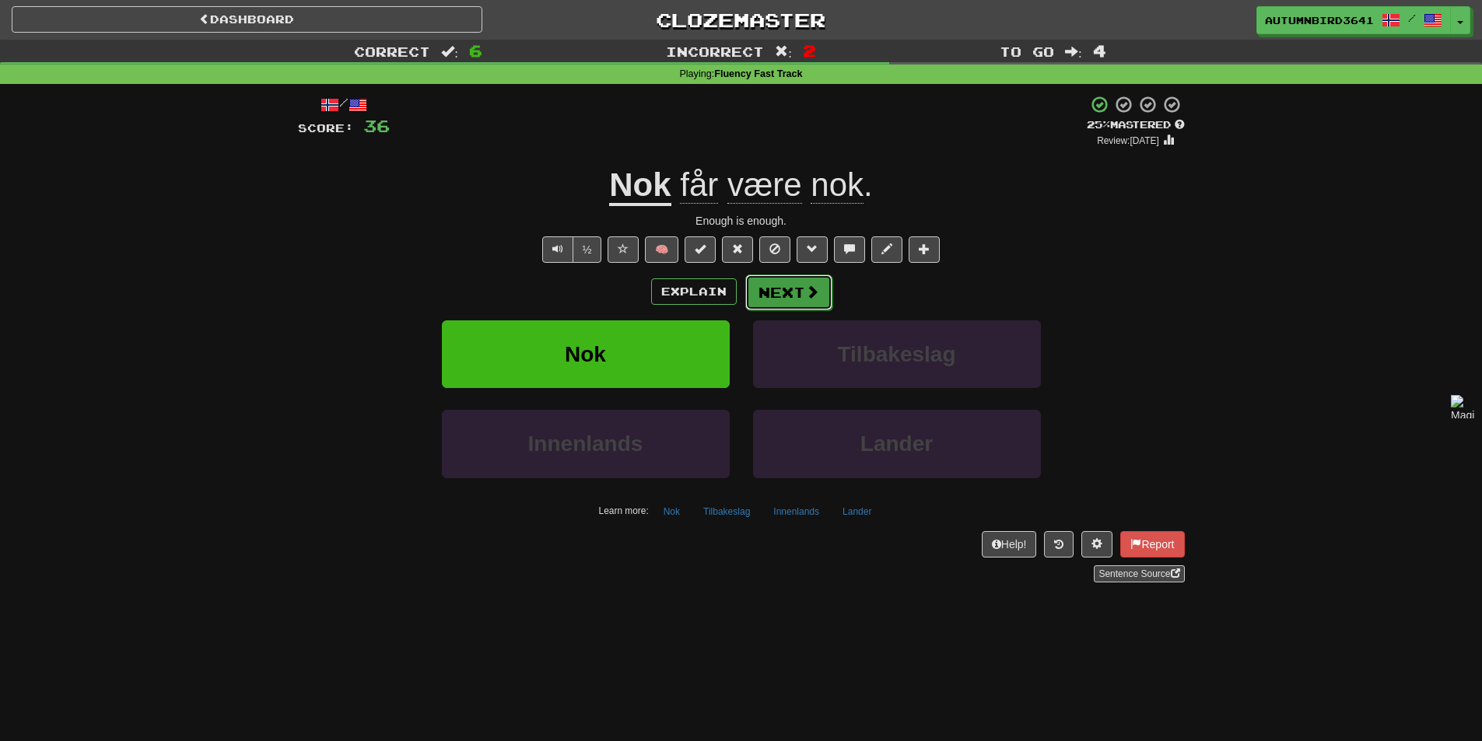
click at [816, 299] on span at bounding box center [812, 292] width 14 height 14
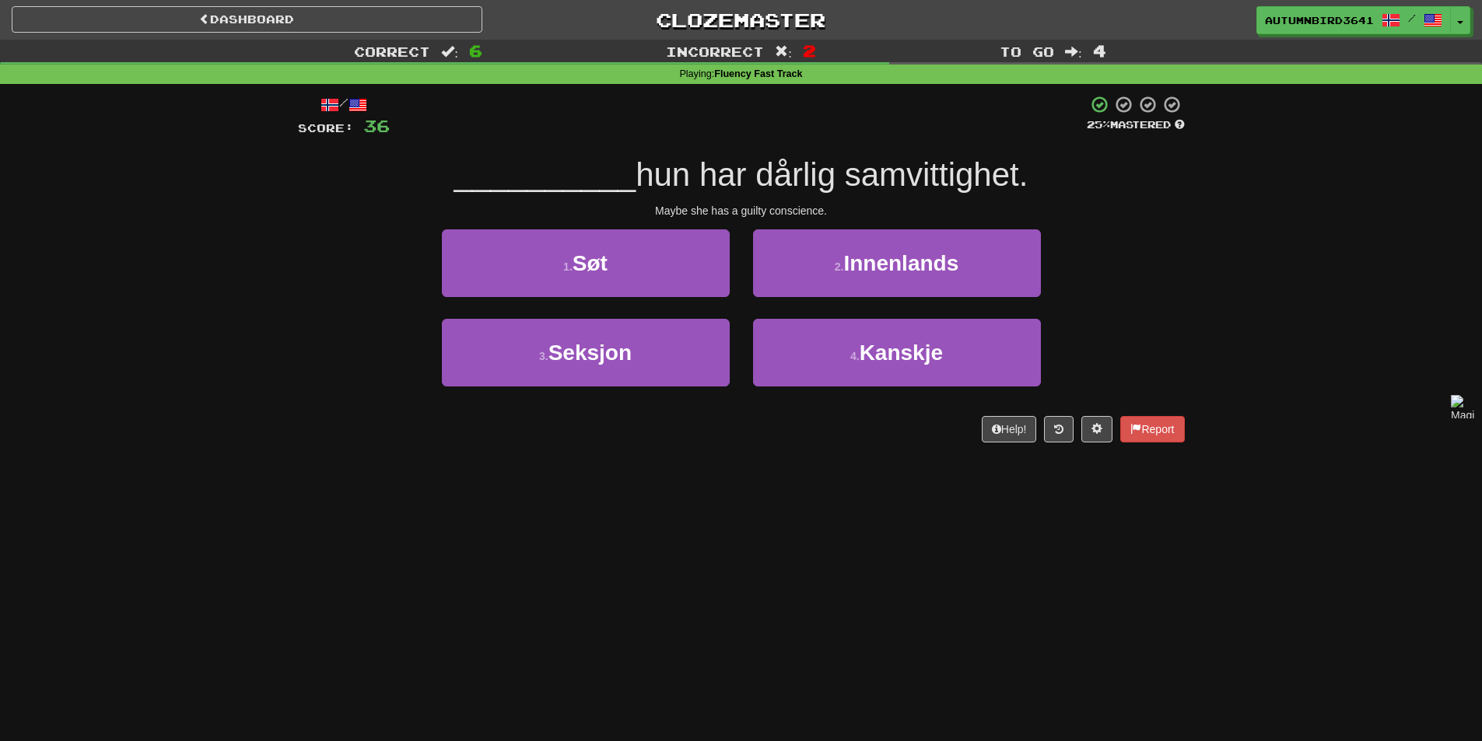
drag, startPoint x: 854, startPoint y: 171, endPoint x: 1019, endPoint y: 172, distance: 164.9
click at [1036, 172] on div "__________ hun har dårlig samvittighet." at bounding box center [741, 175] width 887 height 43
click at [1026, 135] on div at bounding box center [1026, 135] width 0 height 0
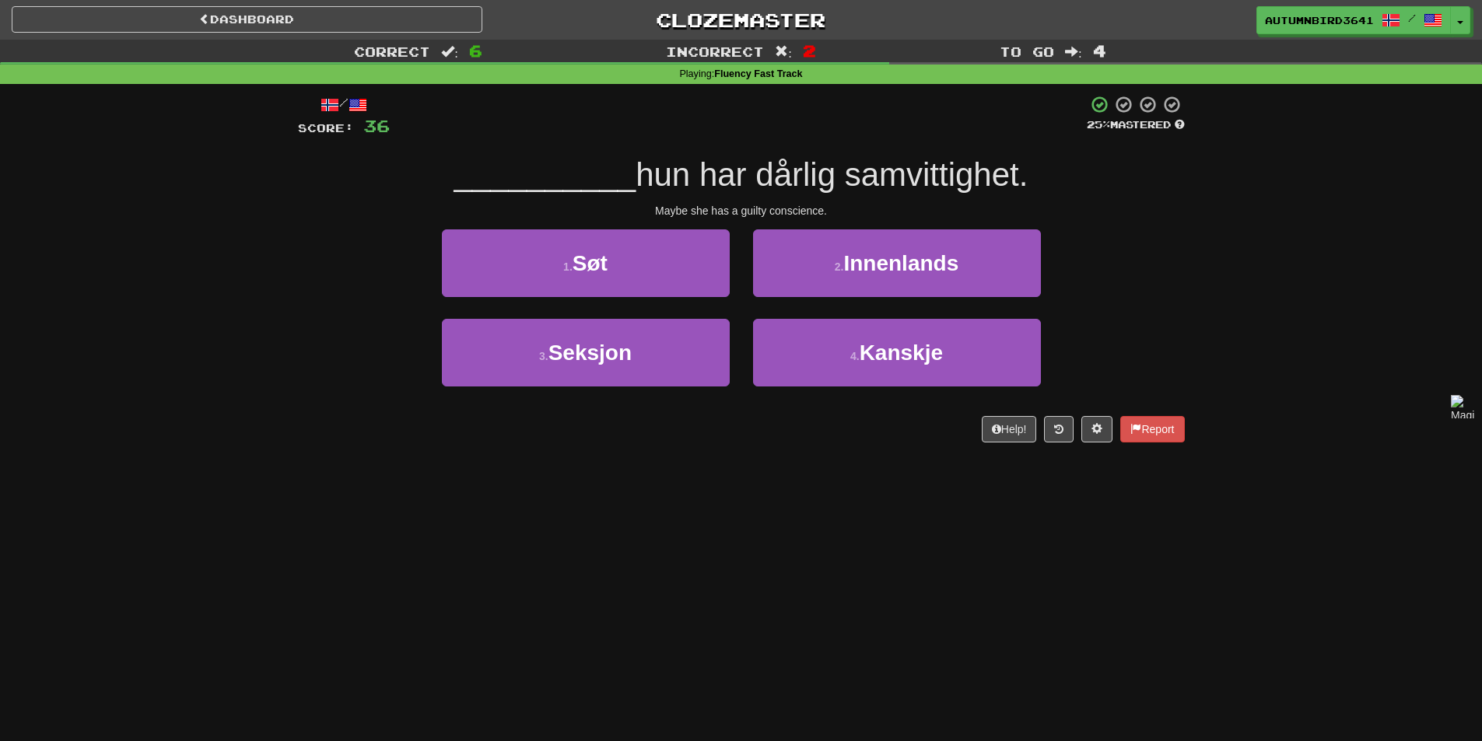
click at [925, 159] on span "hun har dårlig samvittighet." at bounding box center [831, 174] width 392 height 37
drag, startPoint x: 1049, startPoint y: 173, endPoint x: 649, endPoint y: 156, distance: 400.9
click at [649, 156] on div "__________ hun har dårlig samvittighet." at bounding box center [741, 175] width 887 height 43
click at [639, 135] on div at bounding box center [639, 135] width 0 height 0
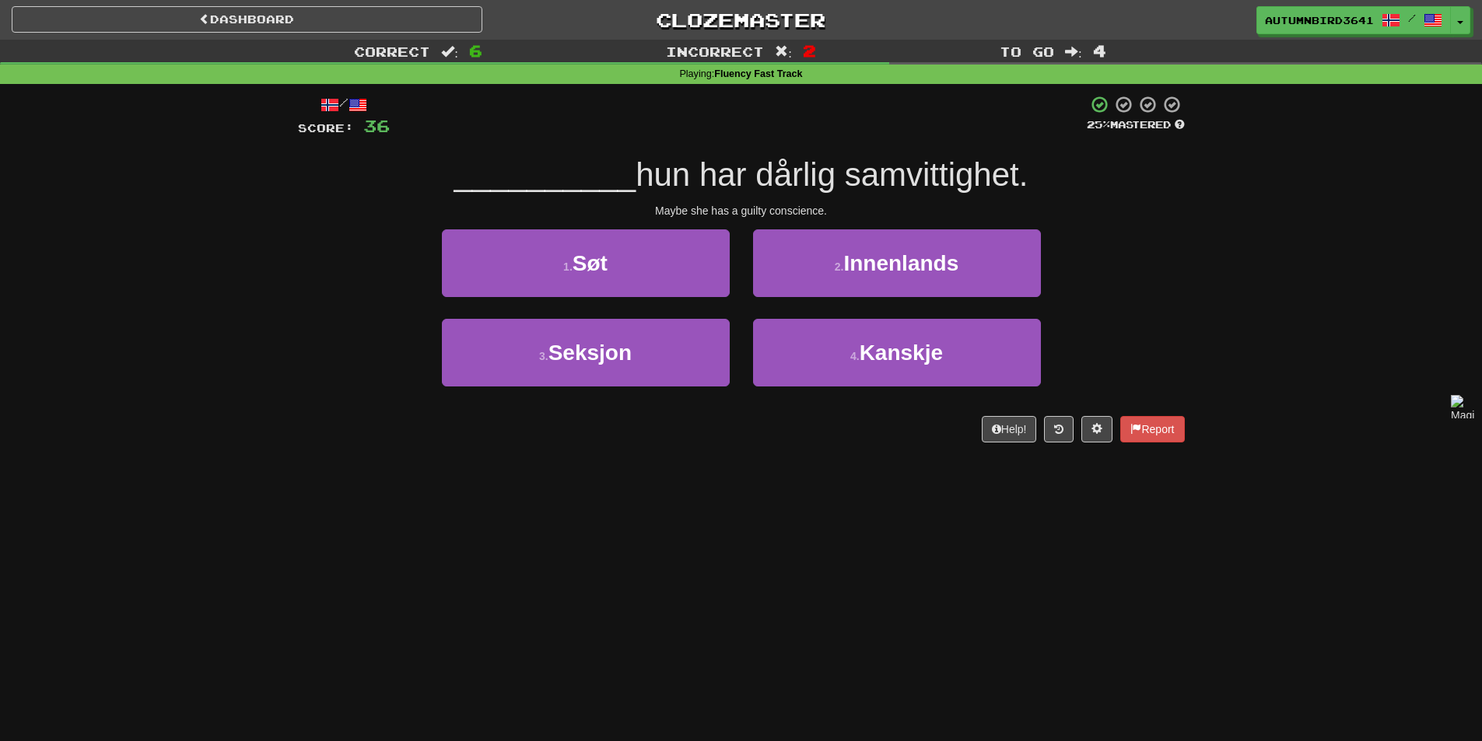
click at [663, 163] on span "hun har dårlig samvittighet." at bounding box center [831, 174] width 392 height 37
click at [957, 178] on span "hun har dårlig samvittighet." at bounding box center [831, 174] width 392 height 37
click at [961, 176] on span "hun har dårlig samvittighet." at bounding box center [831, 174] width 392 height 37
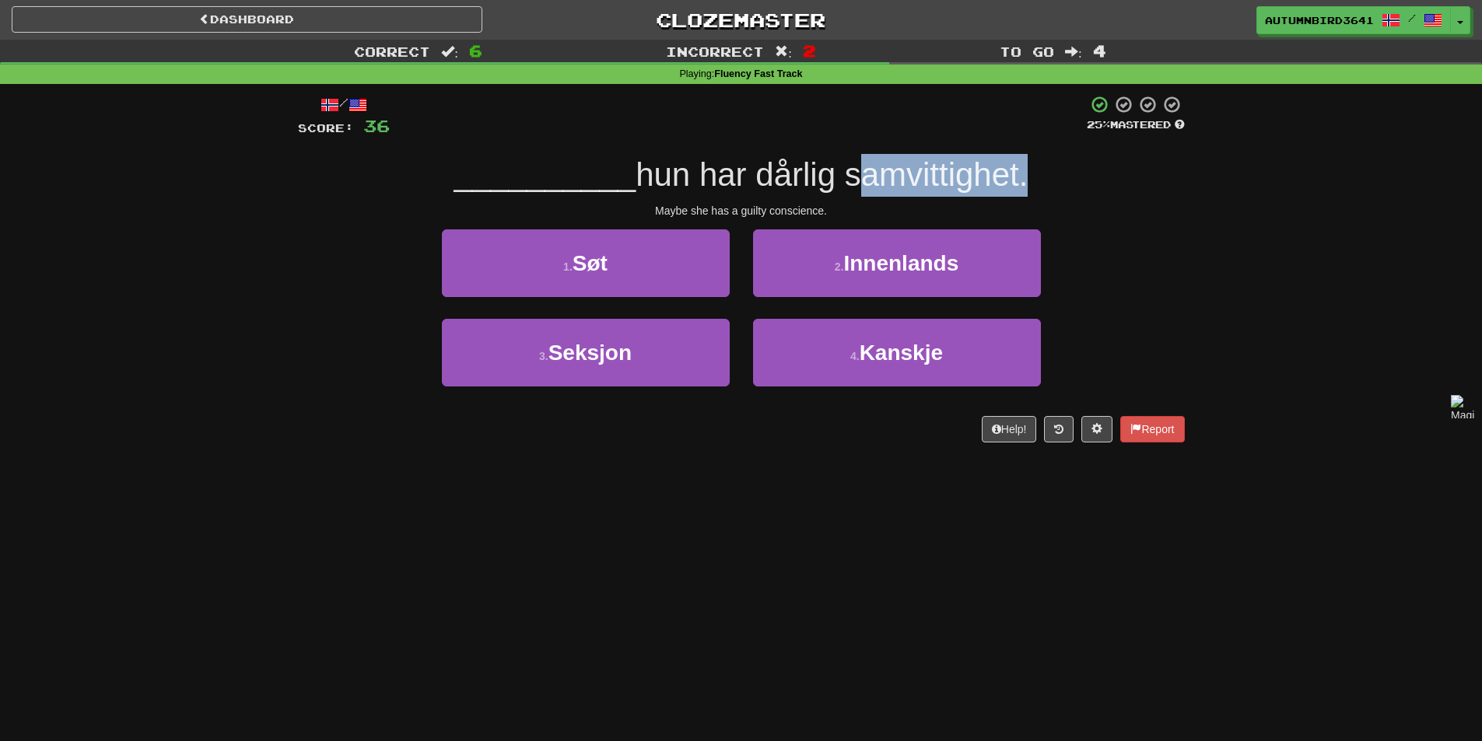
click at [960, 178] on span "hun har dårlig samvittighet." at bounding box center [831, 174] width 392 height 37
click at [958, 178] on span "hun har dårlig samvittighet." at bounding box center [831, 174] width 392 height 37
click at [948, 194] on div at bounding box center [948, 194] width 0 height 0
click at [986, 169] on span "hun har dårlig samvittighet." at bounding box center [831, 174] width 392 height 37
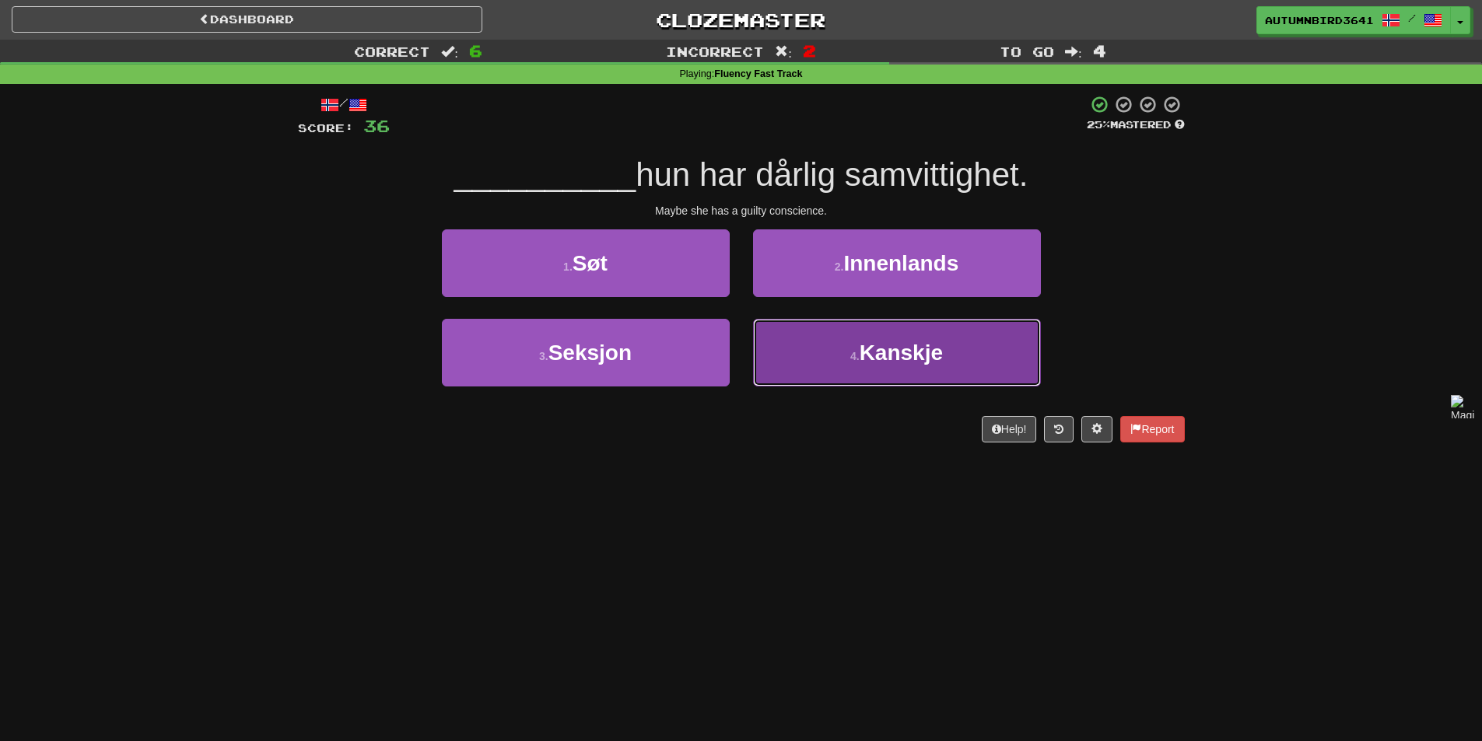
click at [786, 366] on button "4 . [GEOGRAPHIC_DATA]" at bounding box center [897, 353] width 288 height 68
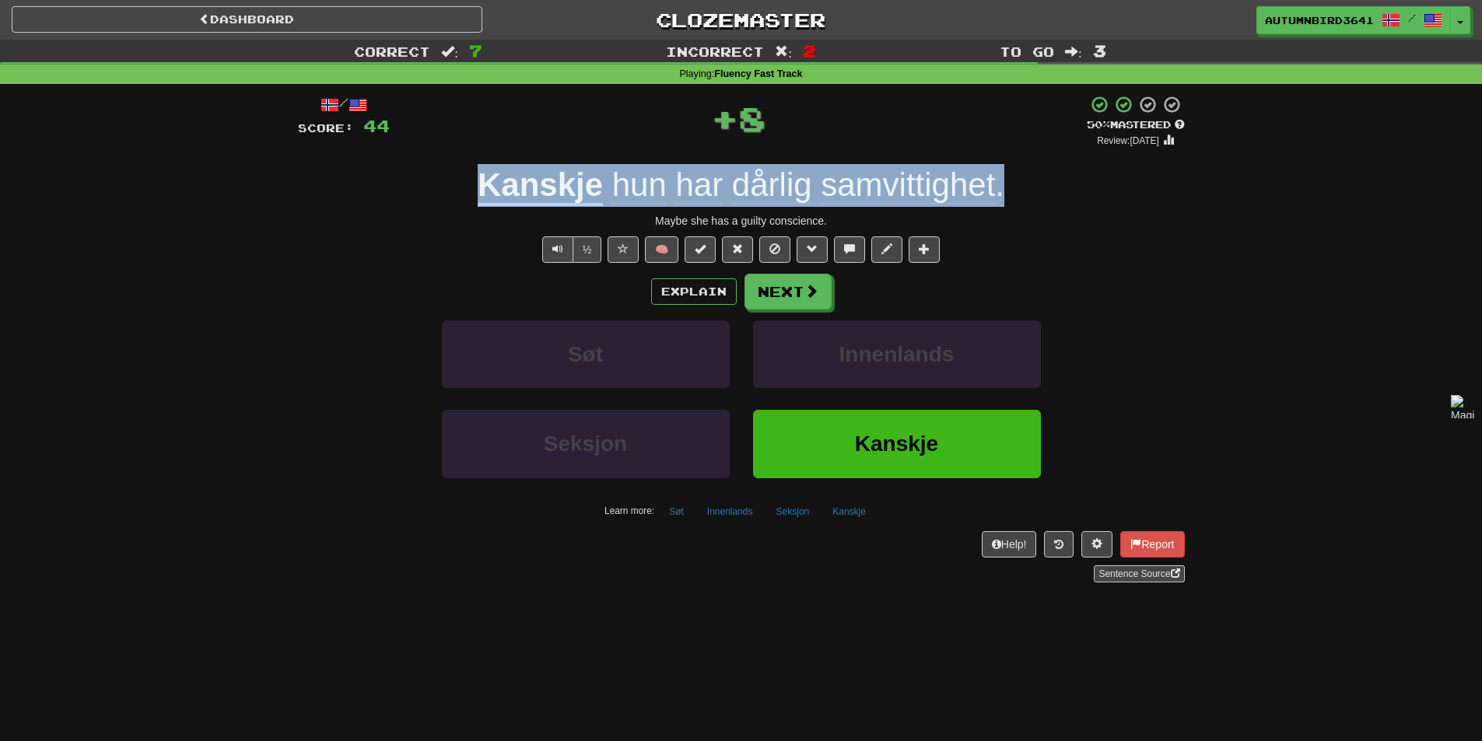
drag, startPoint x: 460, startPoint y: 187, endPoint x: 1031, endPoint y: 174, distance: 571.0
click at [1031, 174] on div "Kanskje hun har dårlig samvittighet ." at bounding box center [741, 185] width 887 height 43
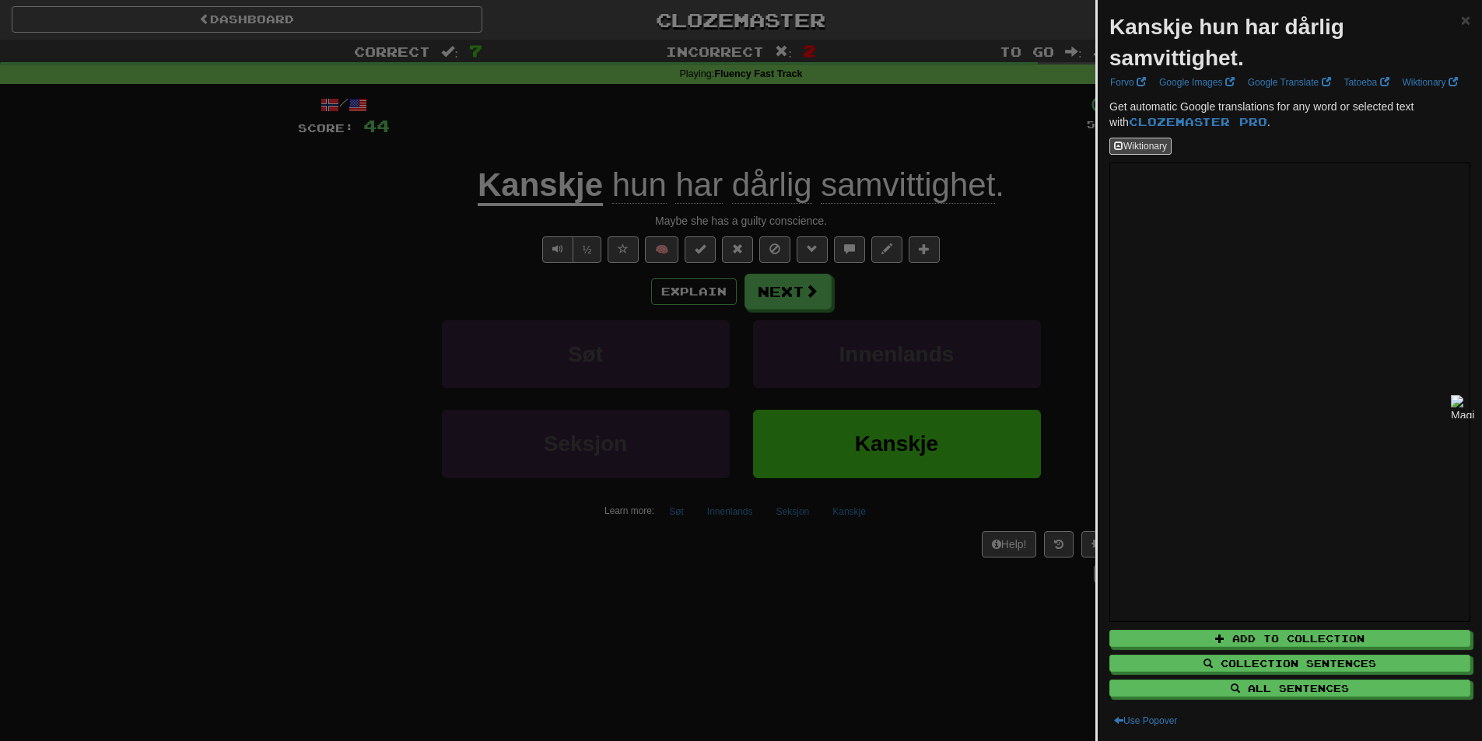
click at [797, 303] on div at bounding box center [741, 370] width 1482 height 741
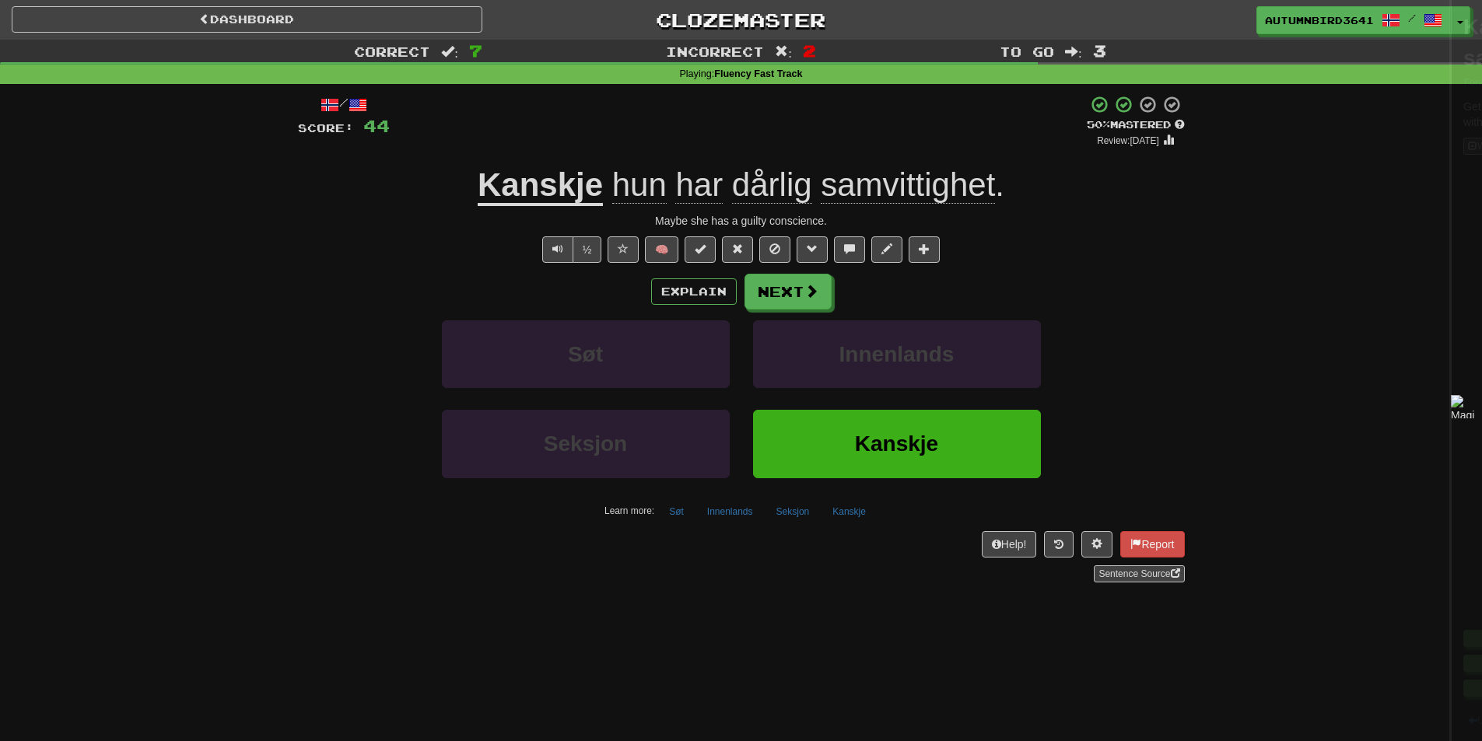
click at [809, 300] on div at bounding box center [741, 370] width 1482 height 741
click at [814, 302] on button "Next" at bounding box center [788, 293] width 87 height 36
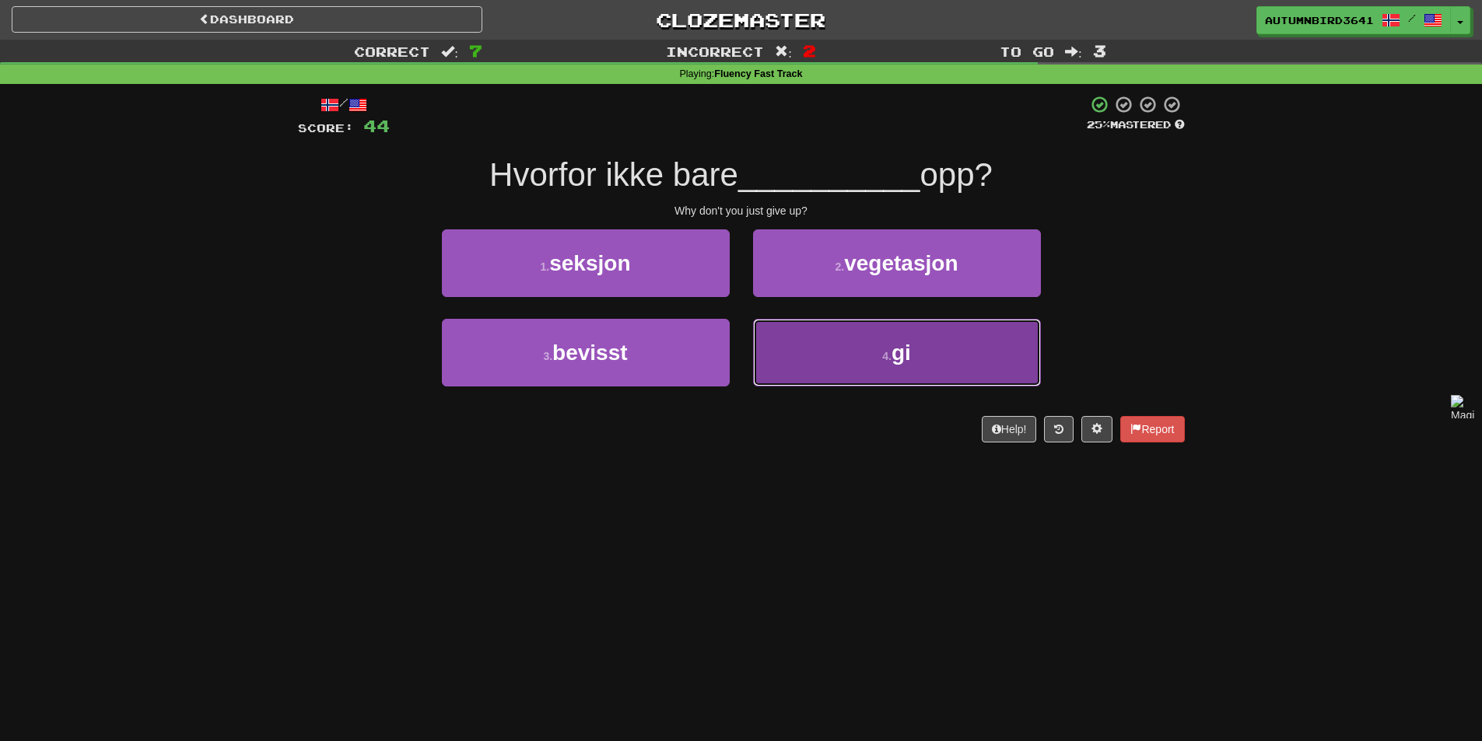
click at [922, 364] on button "4 . gi" at bounding box center [897, 353] width 288 height 68
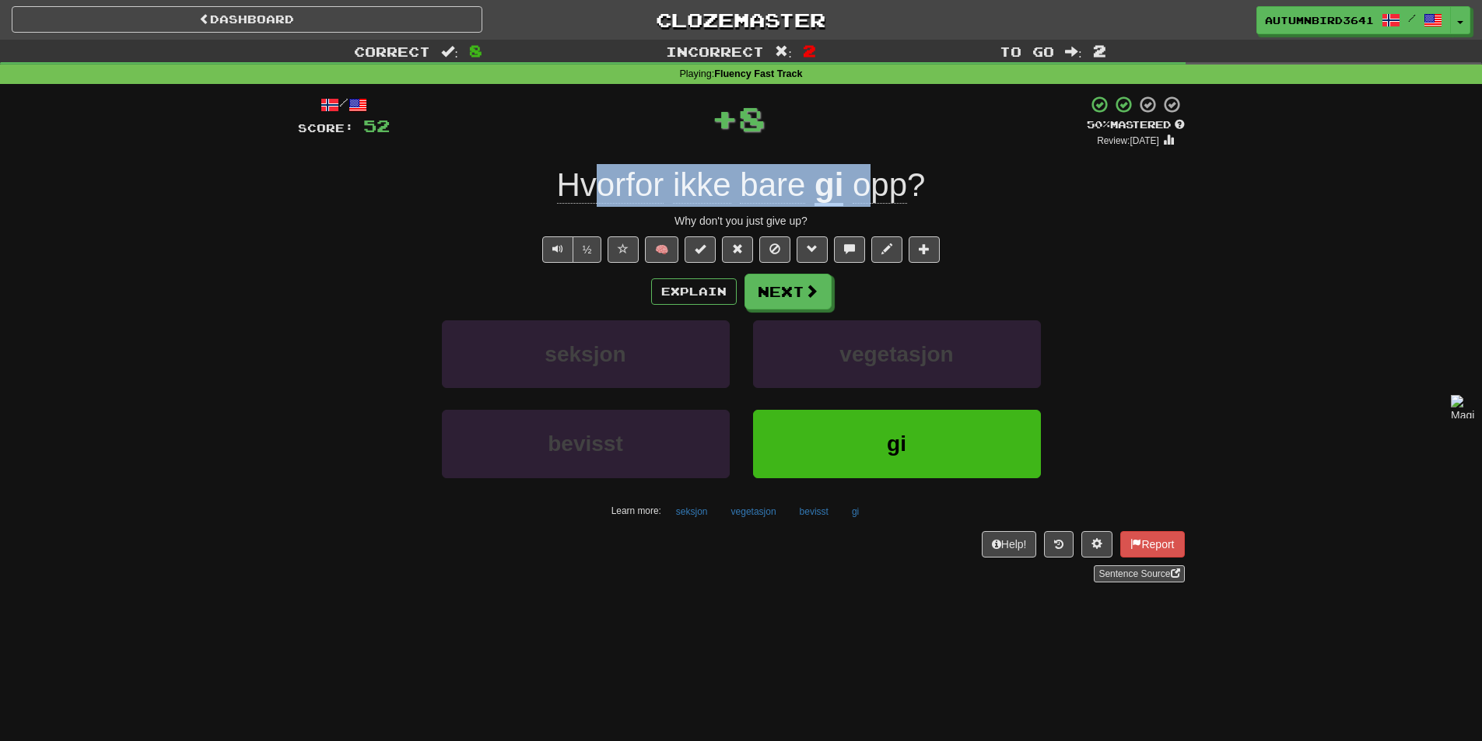
drag, startPoint x: 605, startPoint y: 171, endPoint x: 879, endPoint y: 176, distance: 273.8
click at [879, 176] on div "Hvorfor ikke bare gi opp ?" at bounding box center [741, 185] width 887 height 43
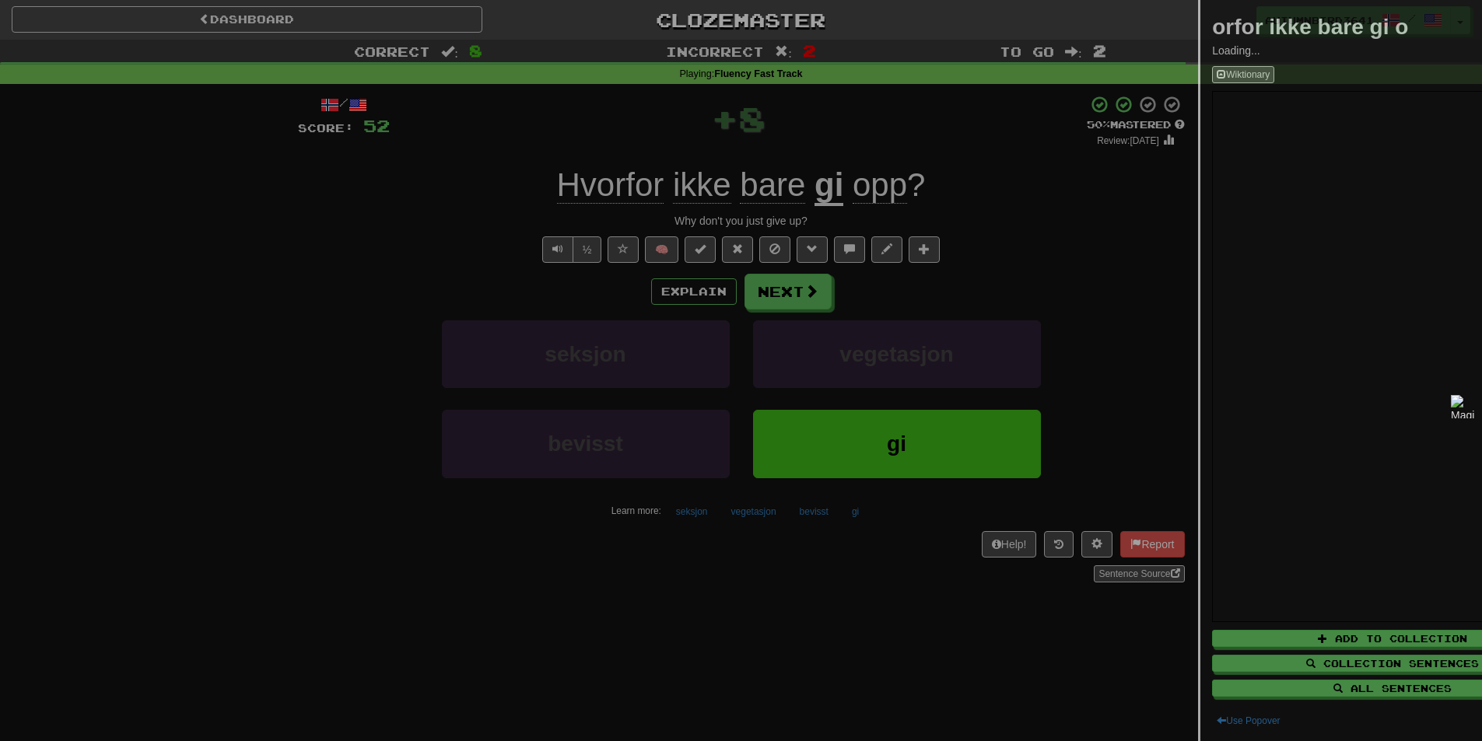
click at [964, 183] on div at bounding box center [741, 370] width 1482 height 741
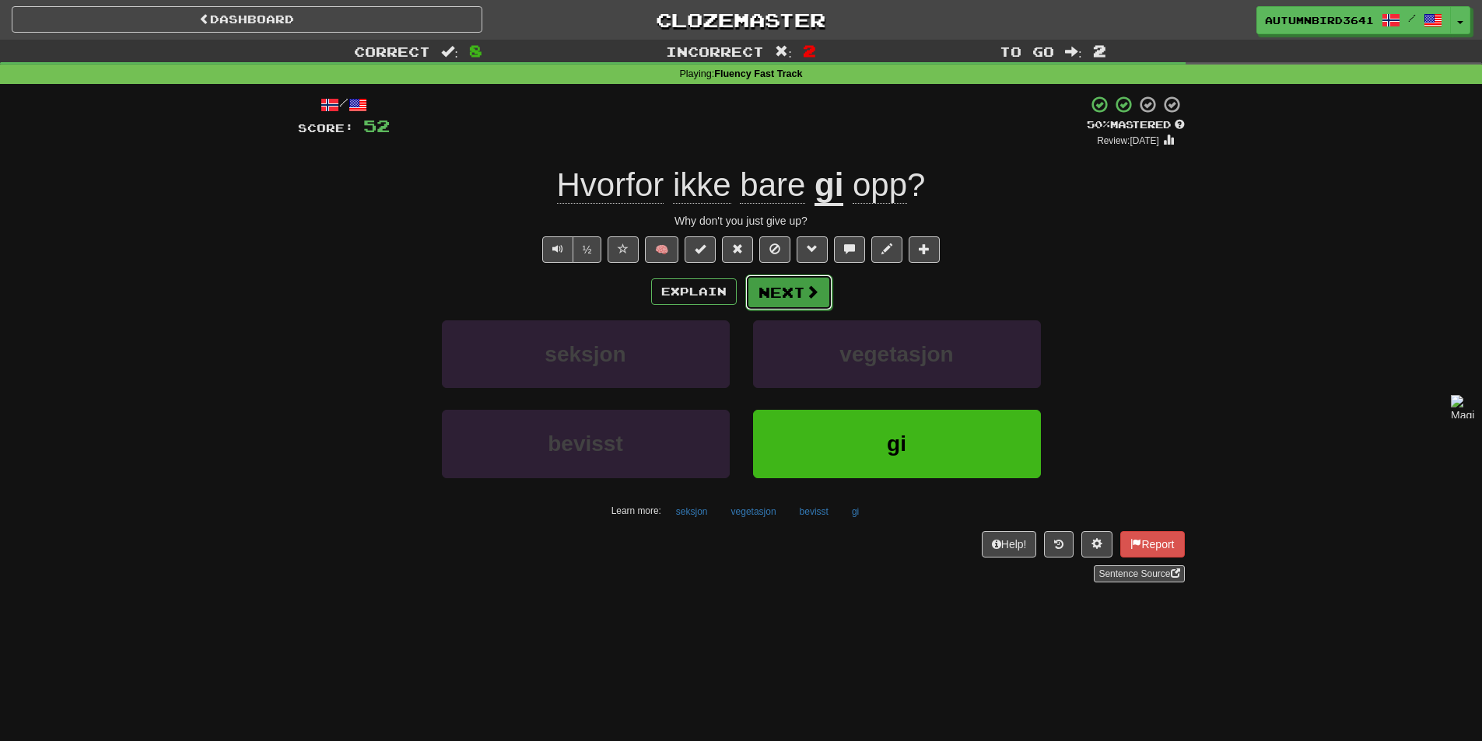
click at [803, 306] on button "Next" at bounding box center [788, 293] width 87 height 36
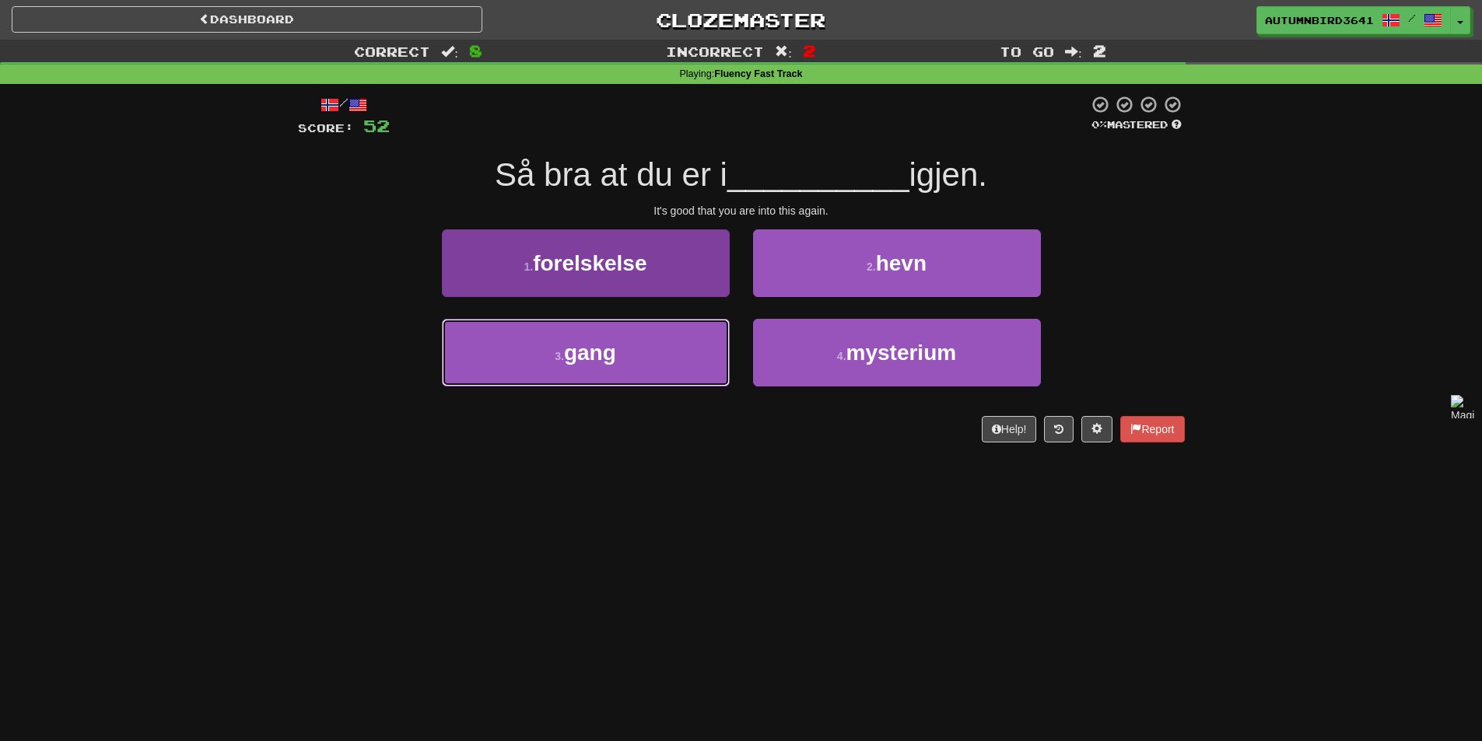
click at [646, 335] on button "3 . gang" at bounding box center [586, 353] width 288 height 68
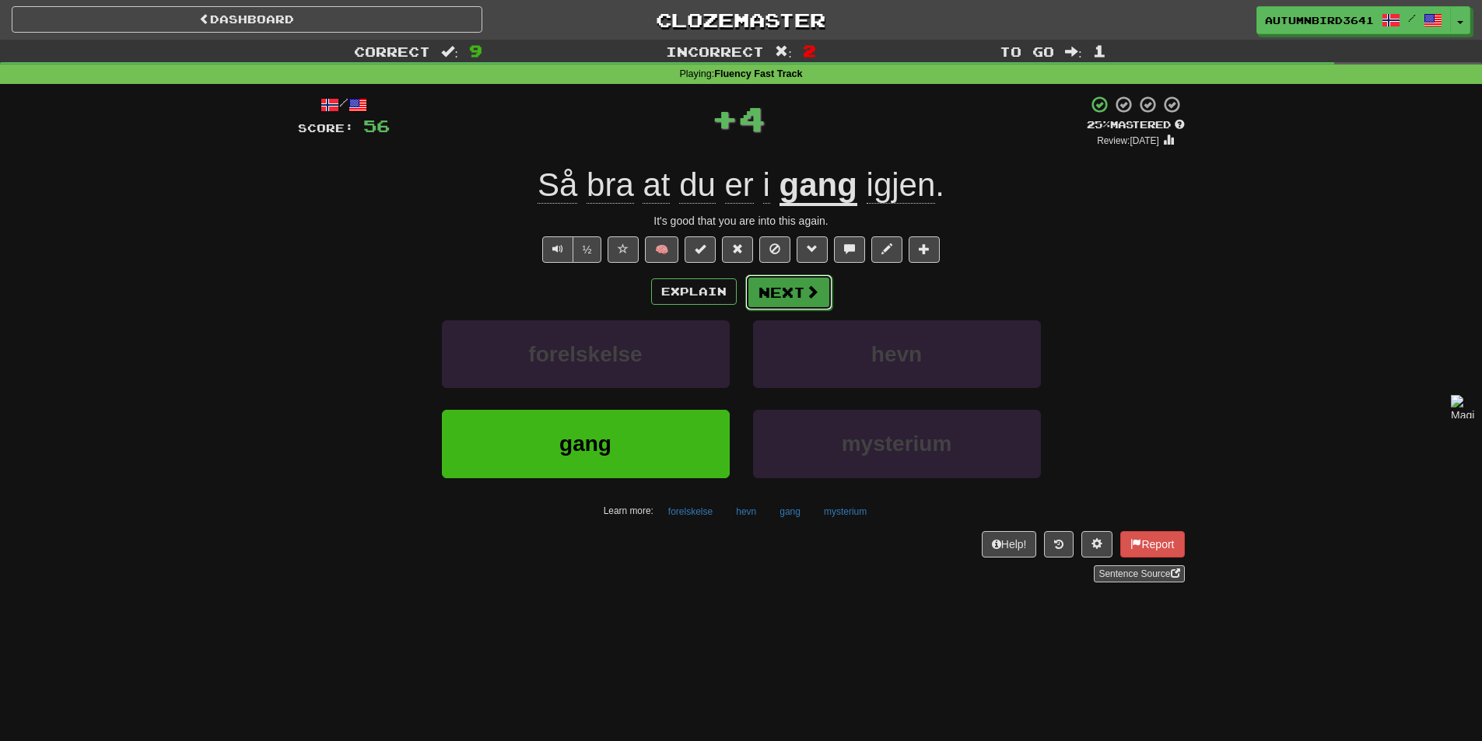
click at [761, 286] on button "Next" at bounding box center [788, 293] width 87 height 36
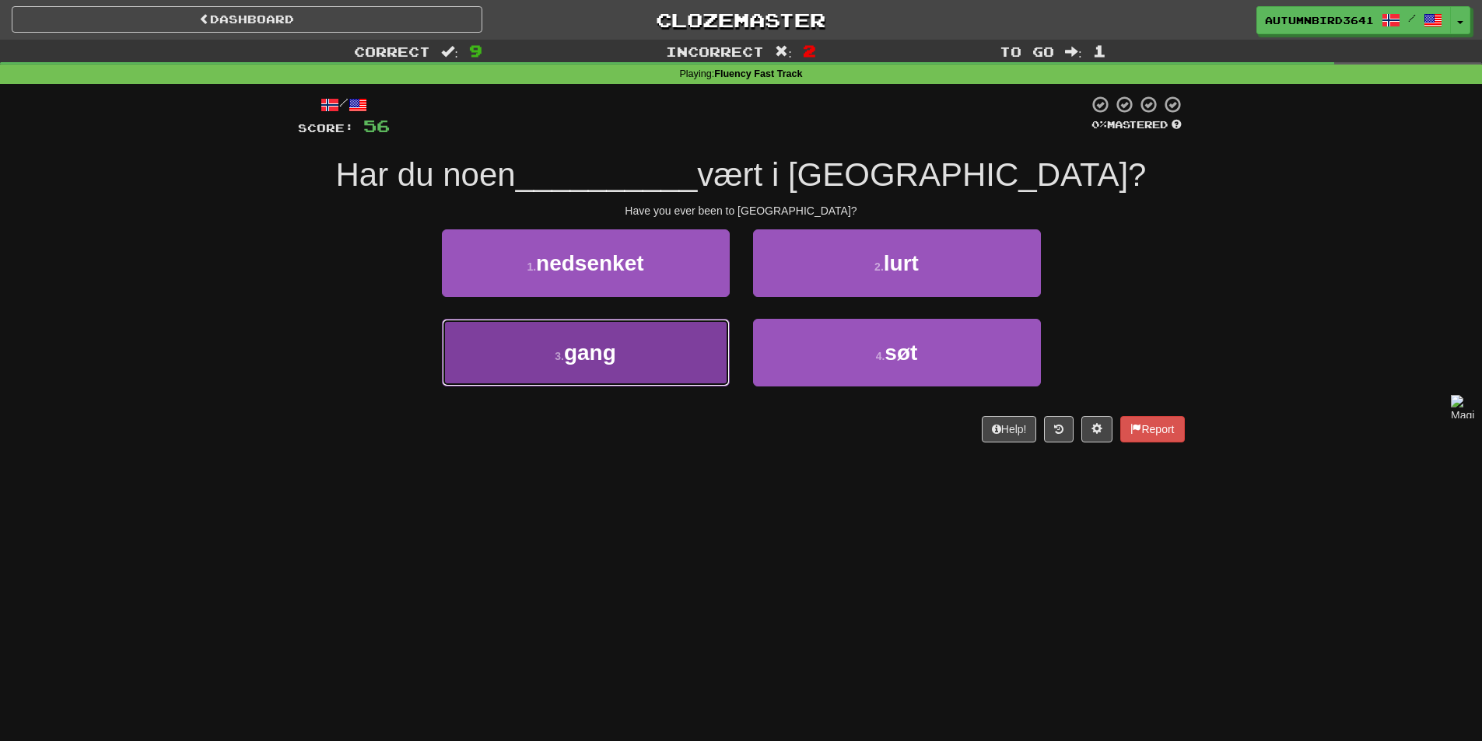
drag, startPoint x: 530, startPoint y: 347, endPoint x: 534, endPoint y: 331, distance: 16.6
click at [531, 347] on button "3 . gang" at bounding box center [586, 353] width 288 height 68
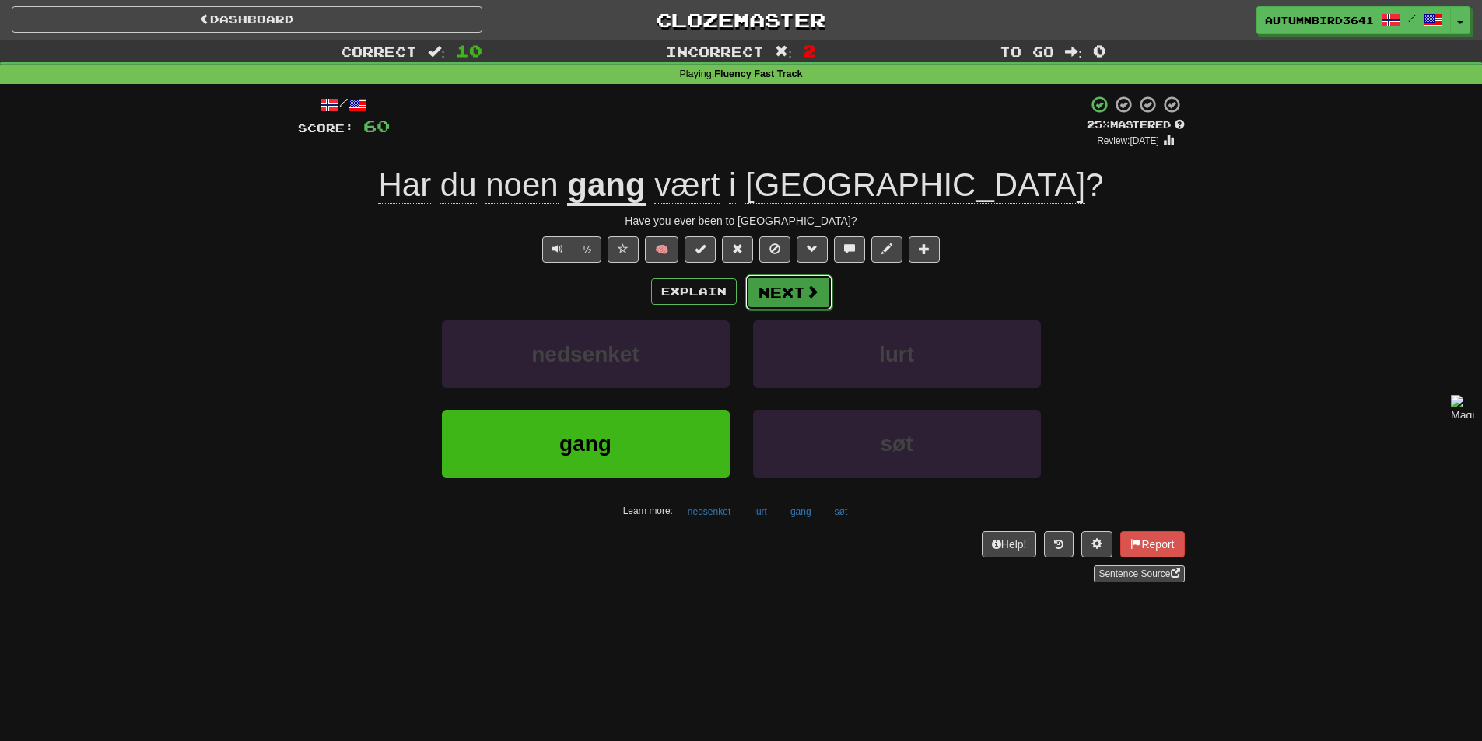
click at [797, 289] on button "Next" at bounding box center [788, 293] width 87 height 36
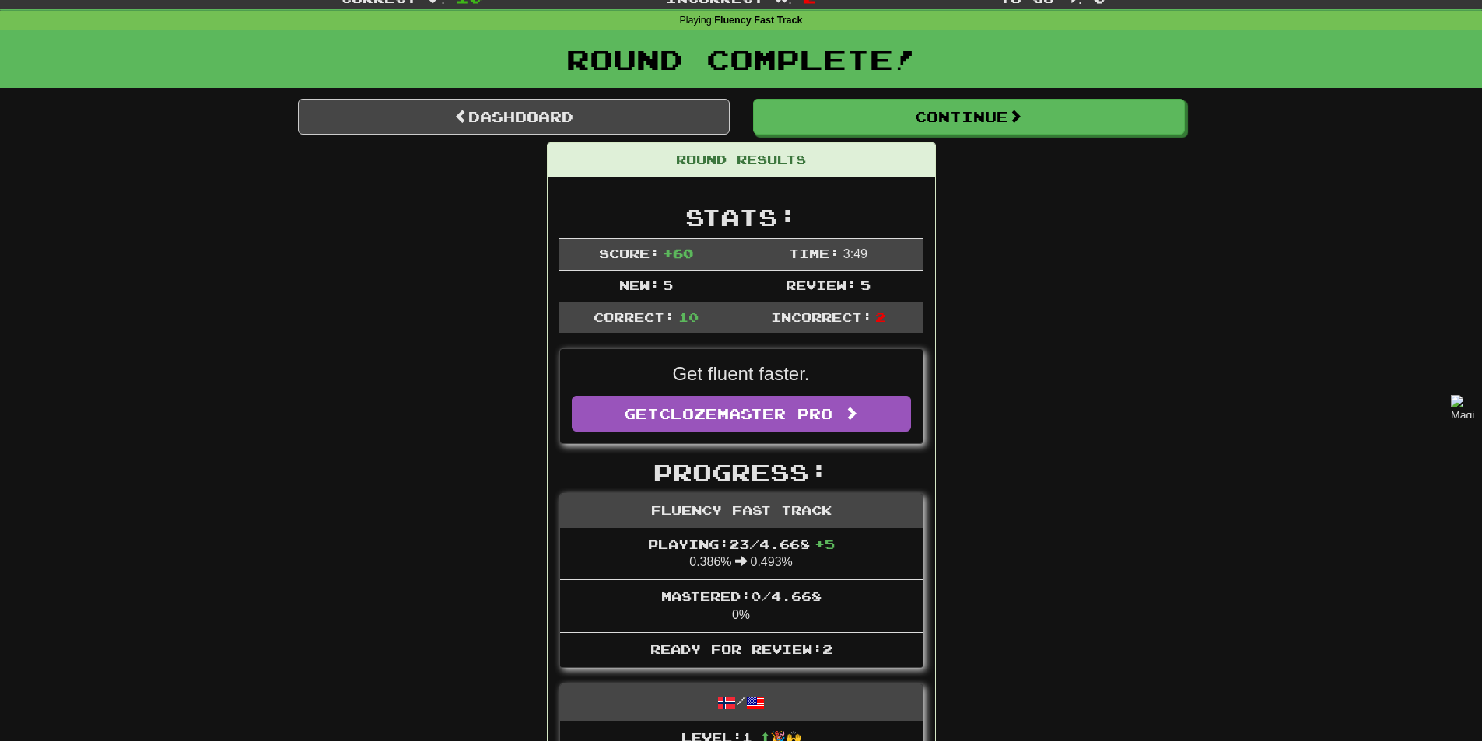
scroll to position [78, 0]
